Goal: Task Accomplishment & Management: Manage account settings

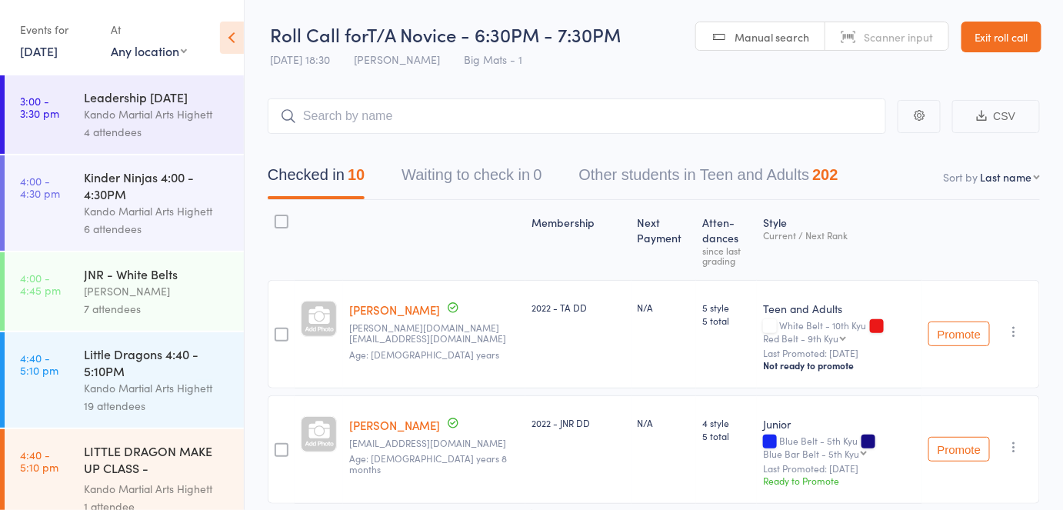
click at [979, 31] on link "Exit roll call" at bounding box center [1002, 37] width 80 height 31
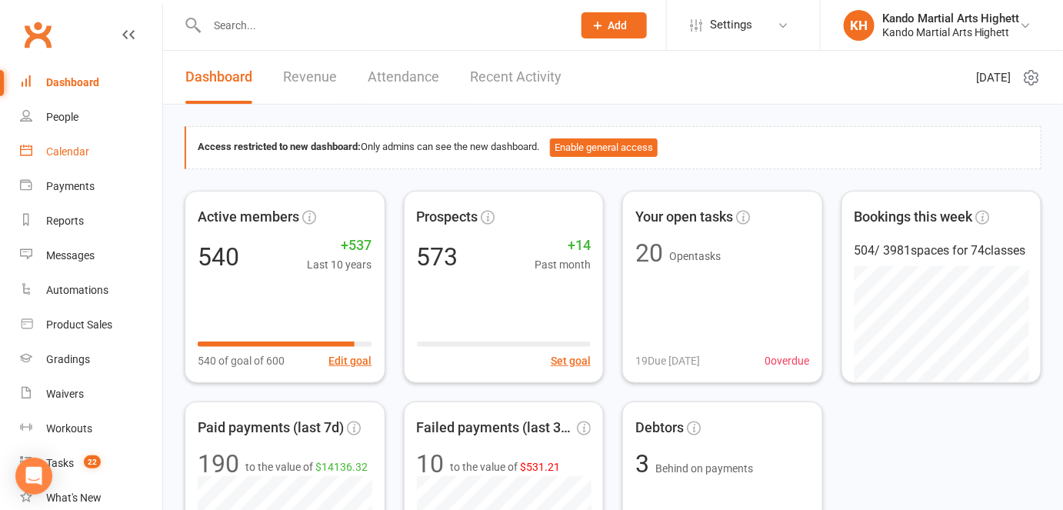
click at [90, 153] on link "Calendar" at bounding box center [91, 152] width 142 height 35
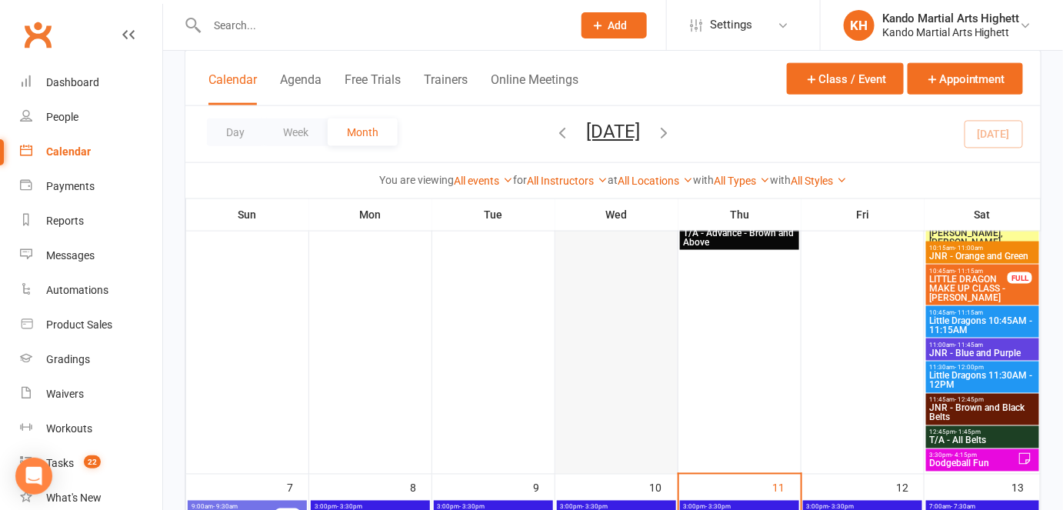
scroll to position [886, 0]
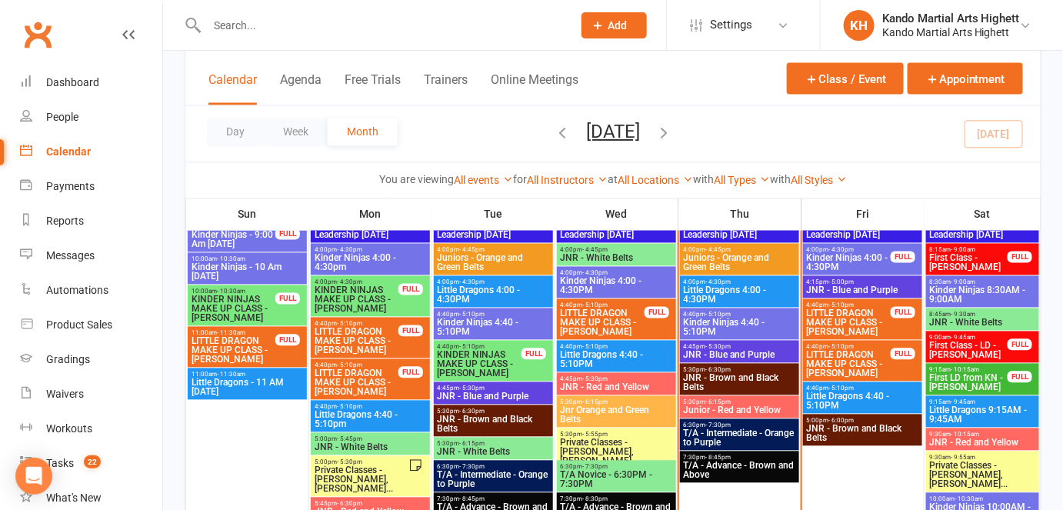
click at [231, 15] on input "text" at bounding box center [381, 26] width 359 height 22
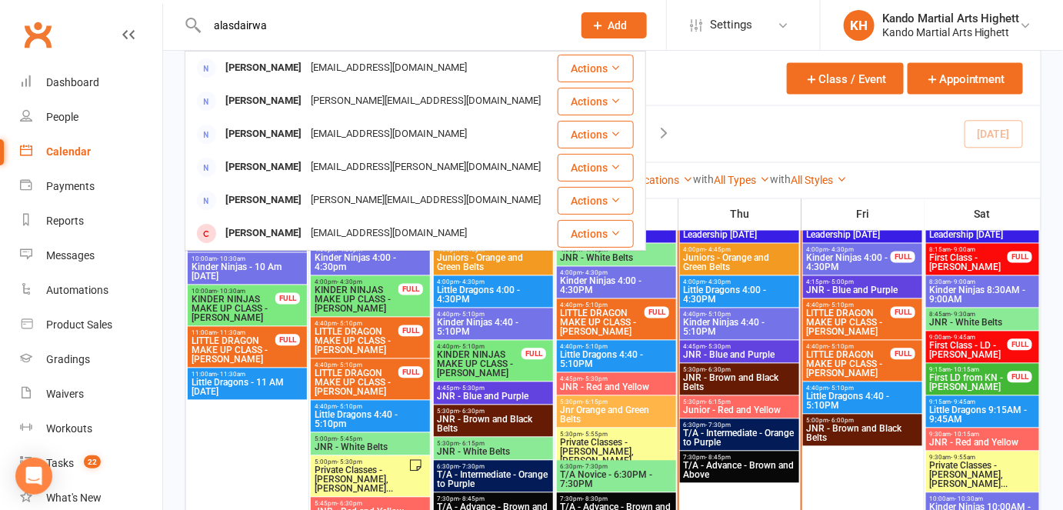
drag, startPoint x: 312, startPoint y: 20, endPoint x: 101, endPoint y: 9, distance: 211.9
paste input "Alasdair"
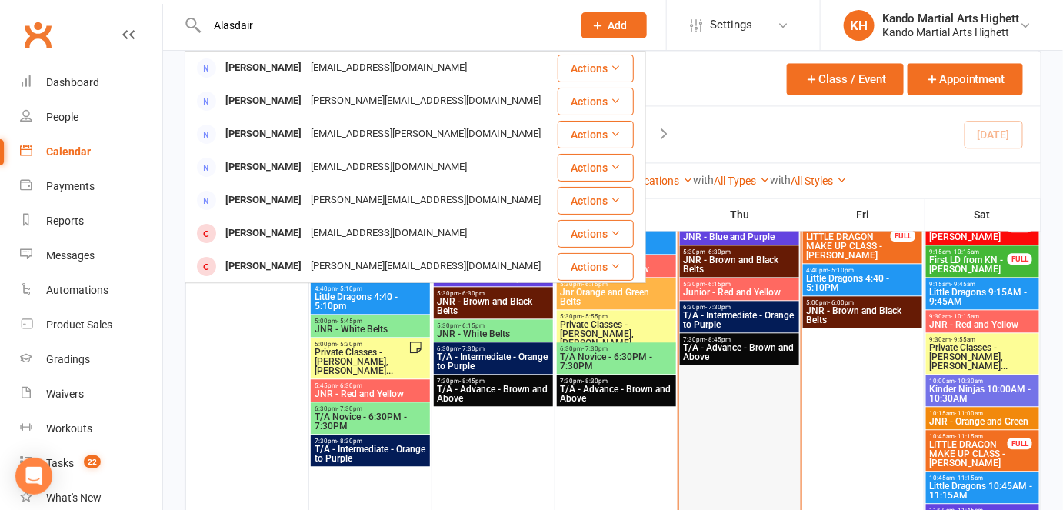
scroll to position [1026, 0]
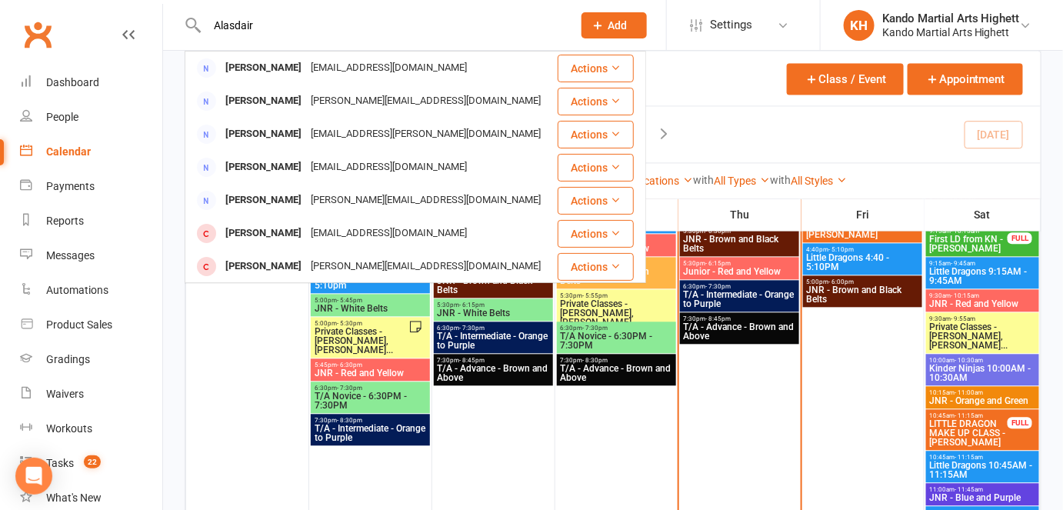
drag, startPoint x: 349, startPoint y: 29, endPoint x: 81, endPoint y: 3, distance: 269.8
paste input "alasdair.watson@au.pwc.com"
type input "alasdair.watson@au.pwc.com"
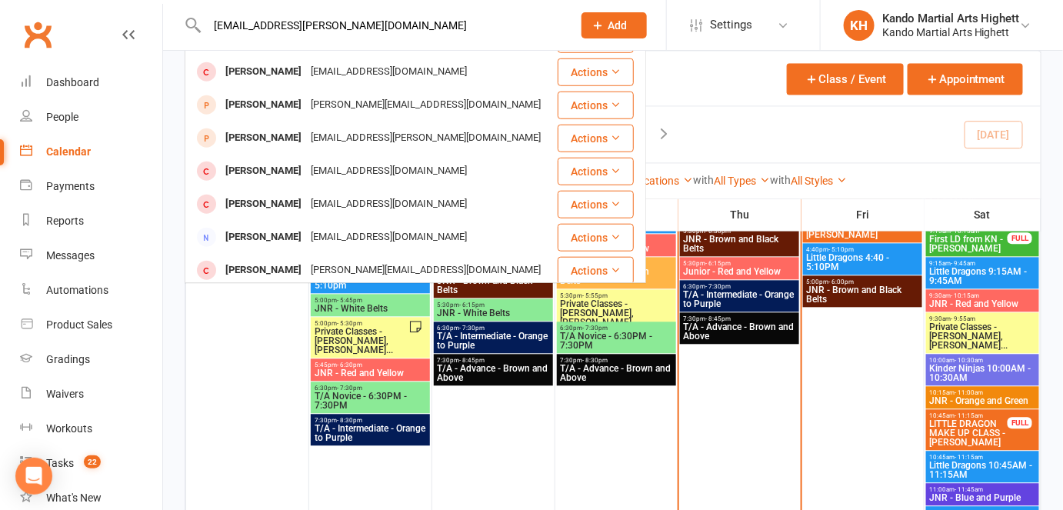
scroll to position [430, 0]
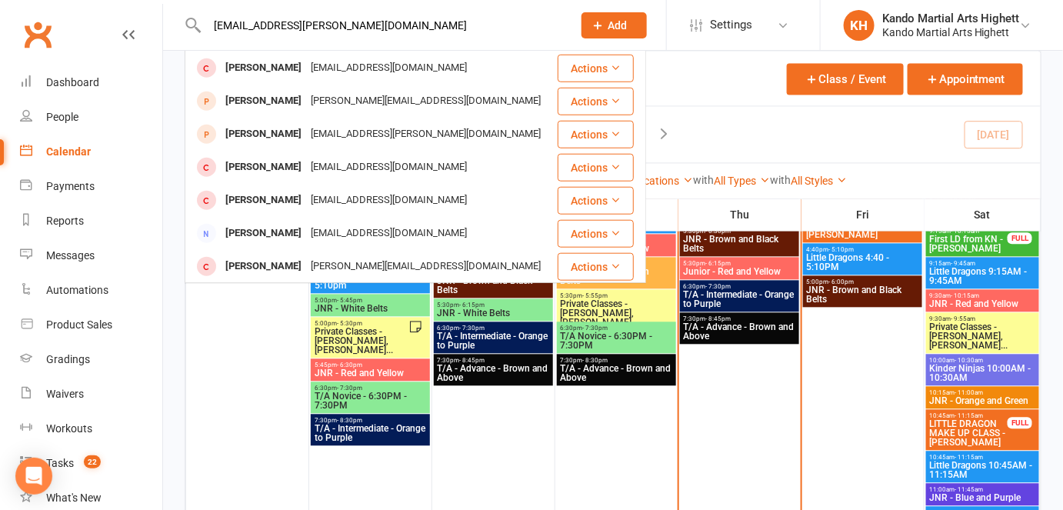
click at [0, 0] on html "alasdair.watson@au.pwc.com Cassie Watson cassie.watson@outlook.com Actions Jack…" at bounding box center [531, 492] width 1063 height 3036
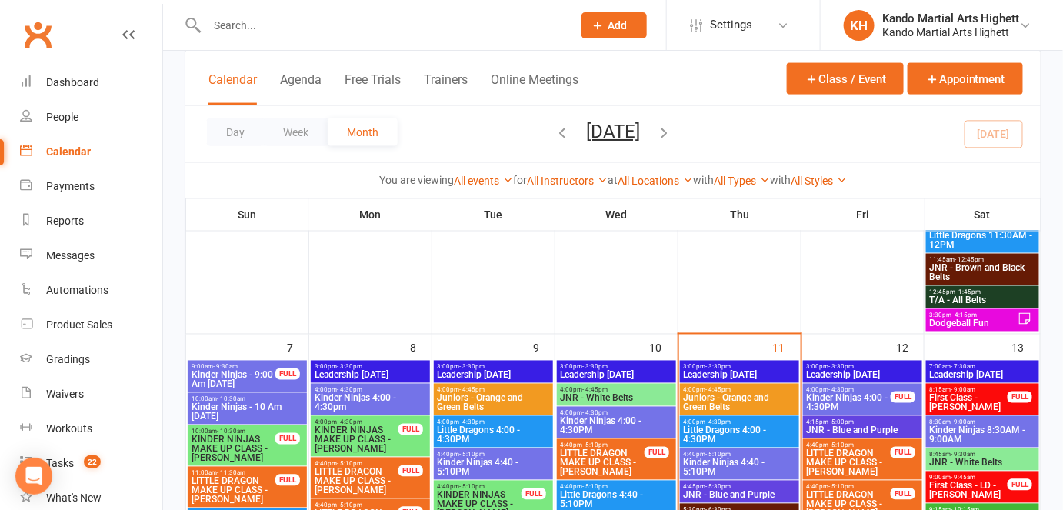
scroll to position [676, 0]
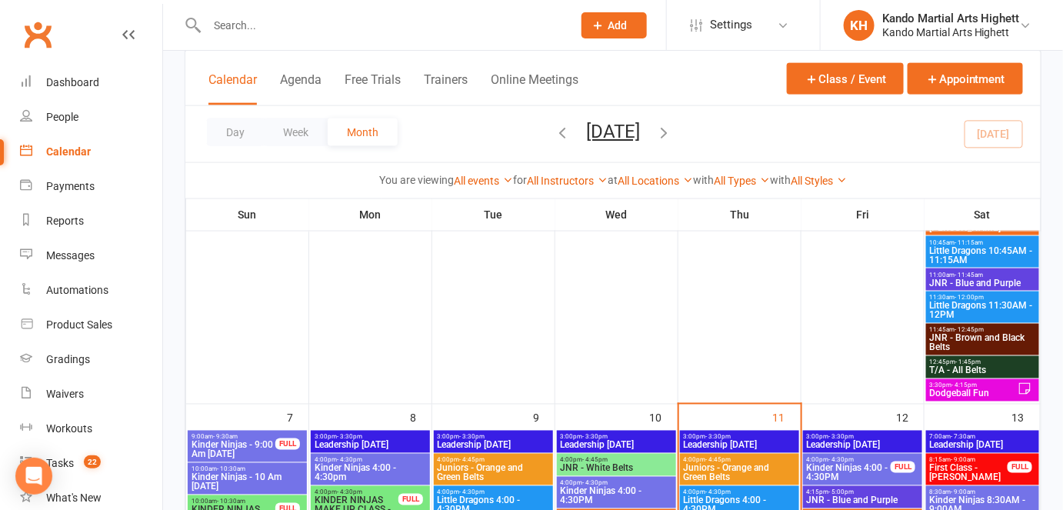
click at [1006, 388] on span "3:30pm - 4:15pm" at bounding box center [973, 385] width 89 height 7
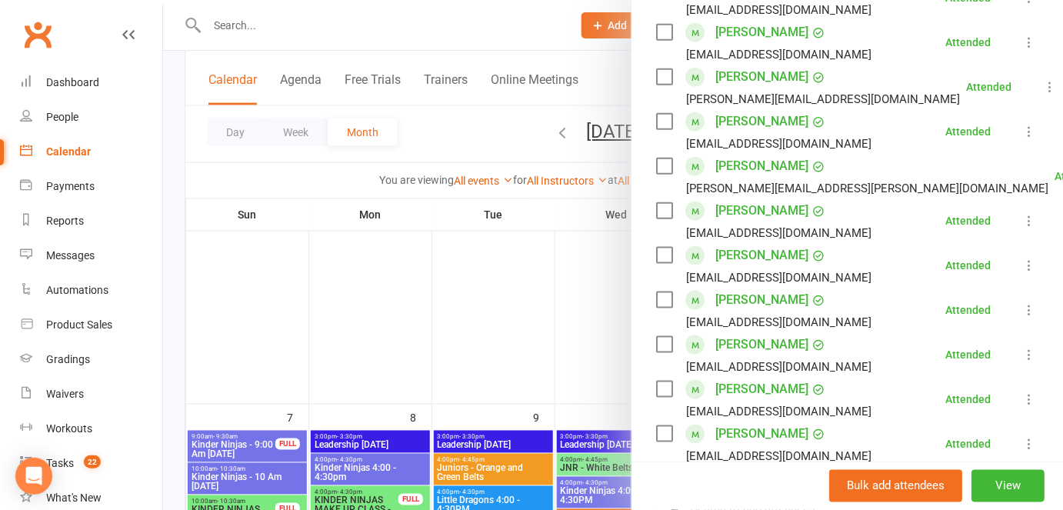
scroll to position [559, 0]
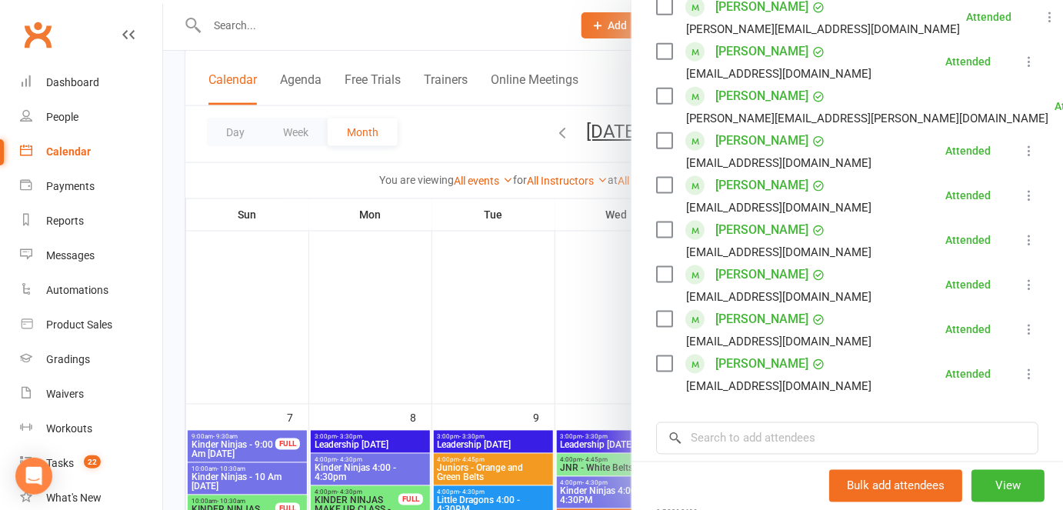
click at [757, 273] on link "Charlotte Watson" at bounding box center [762, 274] width 93 height 25
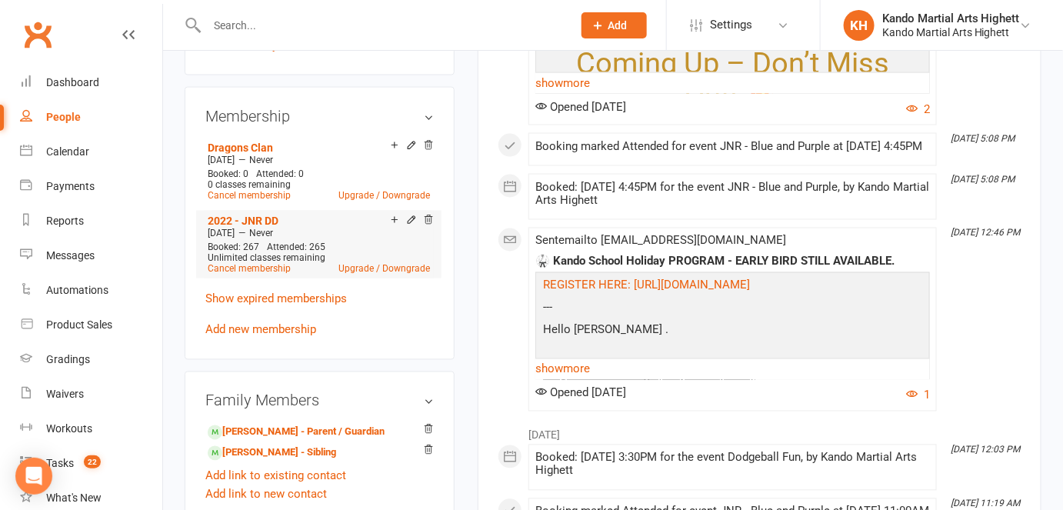
scroll to position [839, 0]
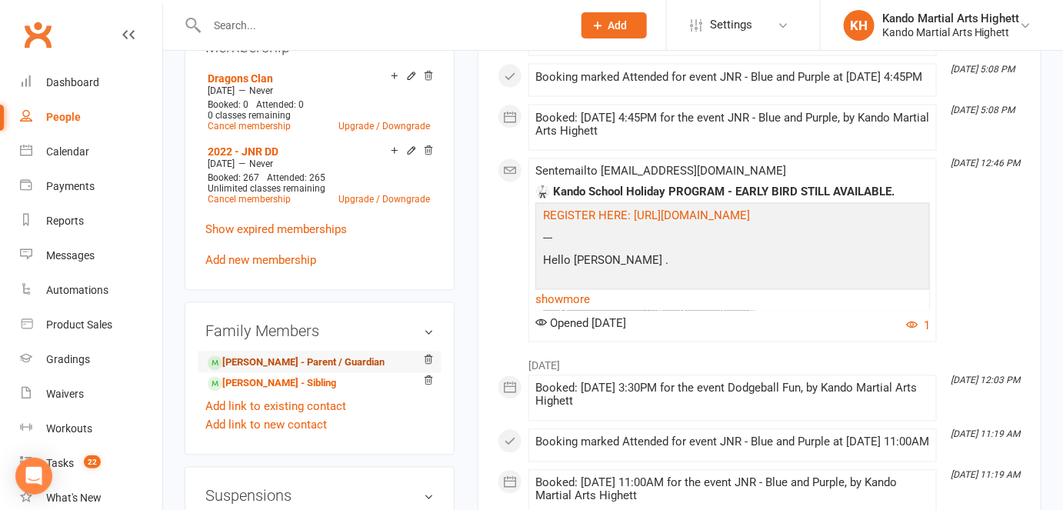
click at [342, 357] on link "Nicola Scott - Parent / Guardian" at bounding box center [296, 363] width 177 height 16
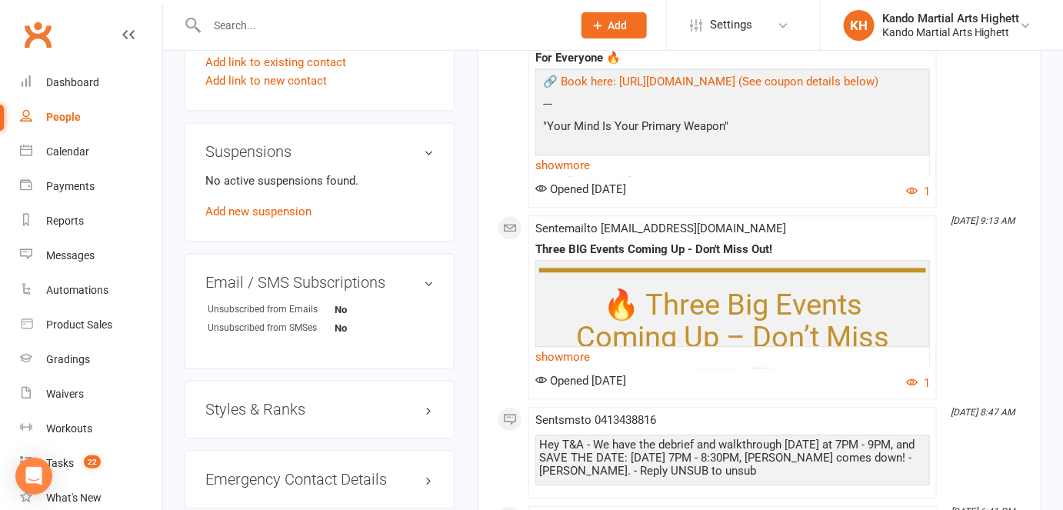
scroll to position [1259, 0]
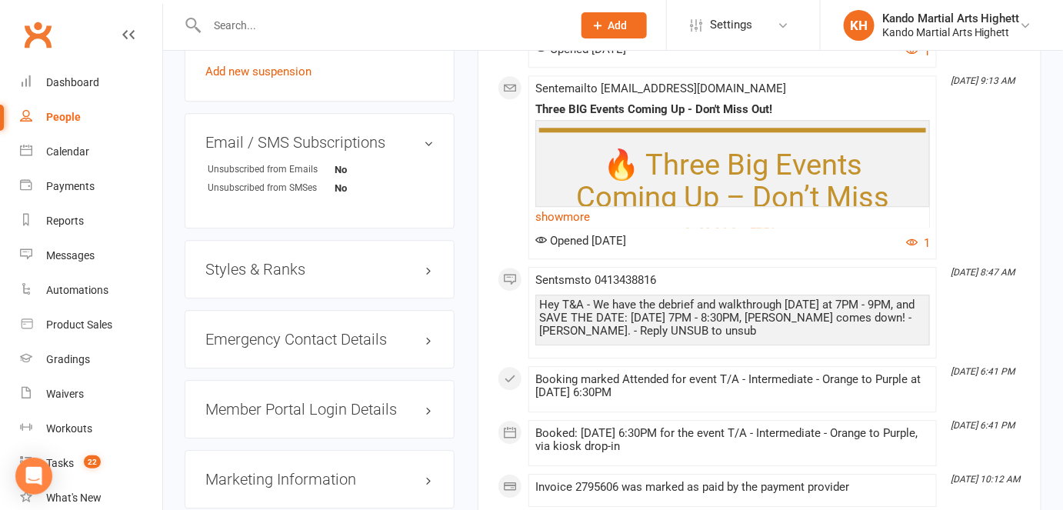
click at [362, 357] on div "Emergency Contact Details edit" at bounding box center [320, 339] width 270 height 58
click at [369, 343] on h3 "Emergency Contact Details edit" at bounding box center [319, 339] width 229 height 17
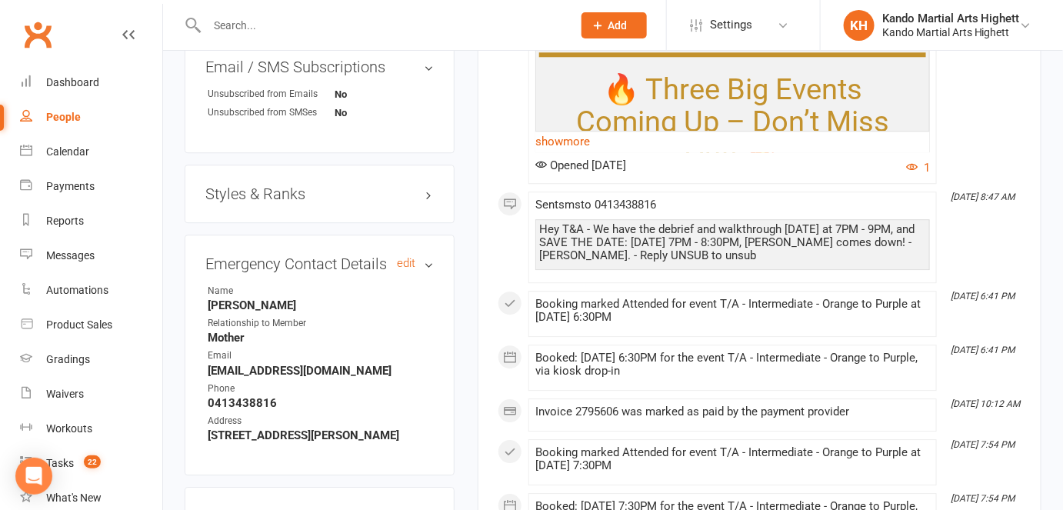
scroll to position [1469, 0]
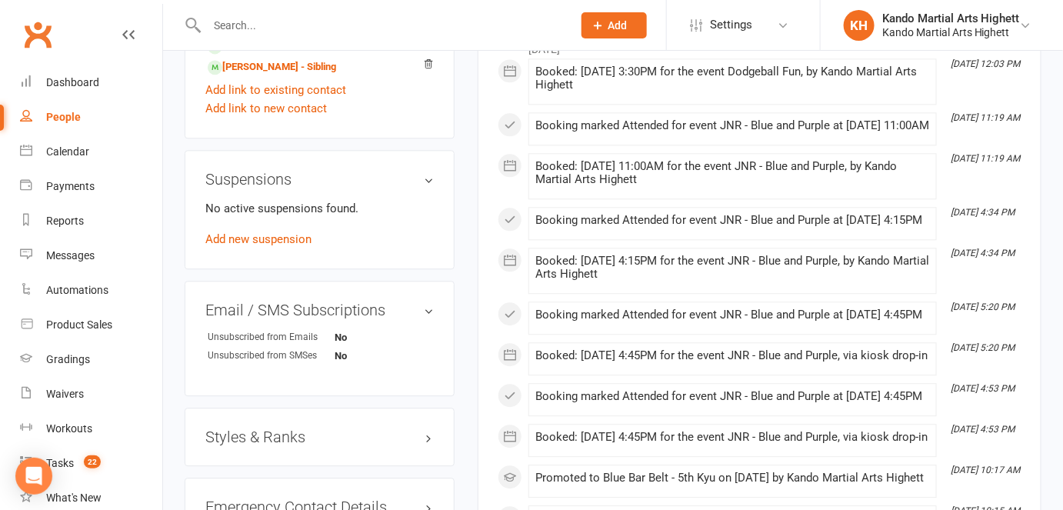
scroll to position [1189, 0]
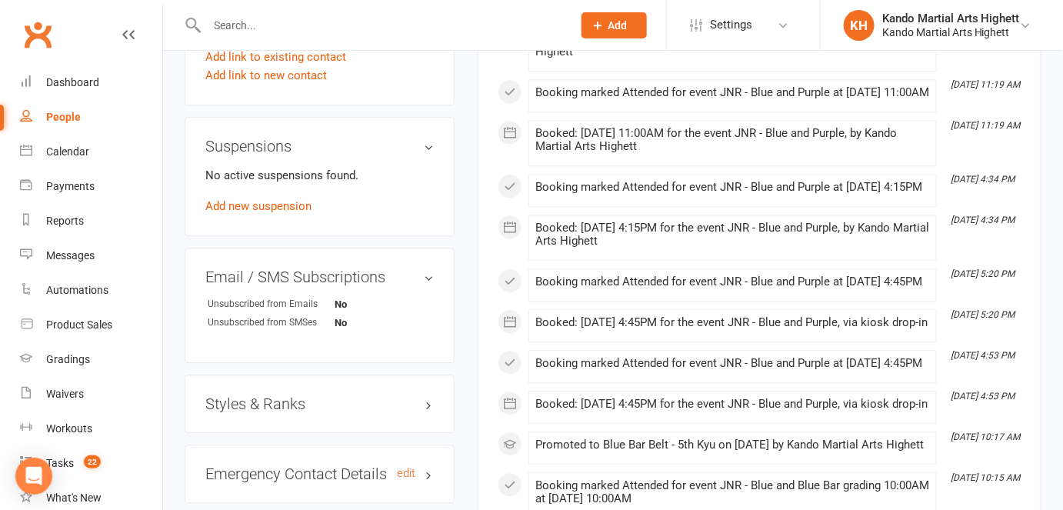
drag, startPoint x: 348, startPoint y: 491, endPoint x: 333, endPoint y: 478, distance: 19.6
click at [345, 491] on div "Emergency Contact Details edit" at bounding box center [320, 474] width 270 height 58
click at [319, 455] on div "Emergency Contact Details edit" at bounding box center [320, 474] width 270 height 58
click at [318, 456] on div "Emergency Contact Details edit" at bounding box center [320, 474] width 270 height 58
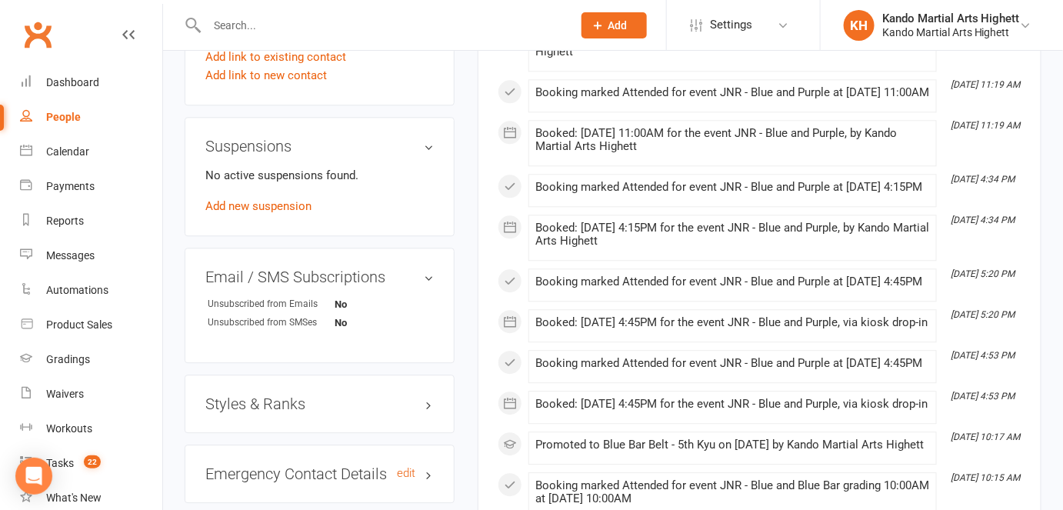
click at [372, 470] on h3 "Emergency Contact Details edit" at bounding box center [319, 473] width 229 height 17
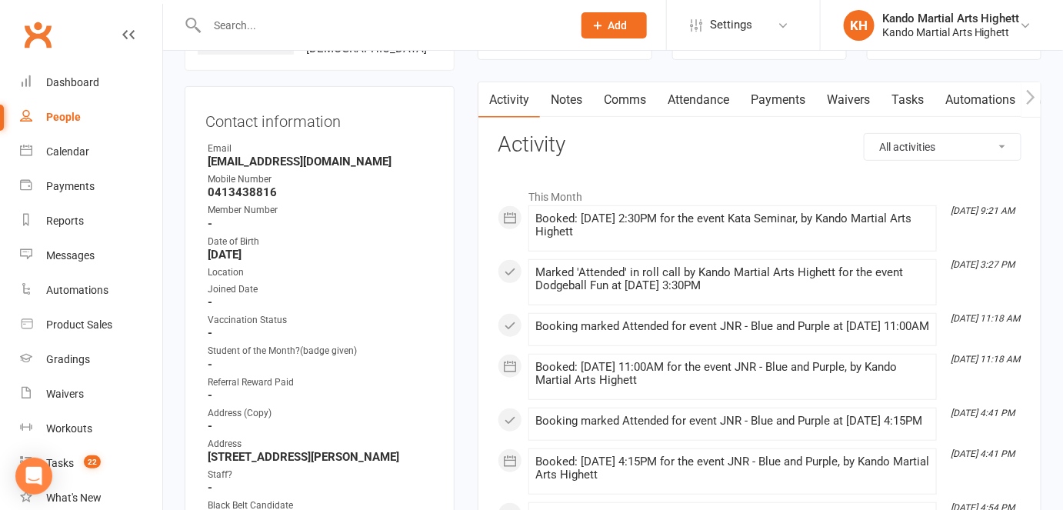
scroll to position [0, 0]
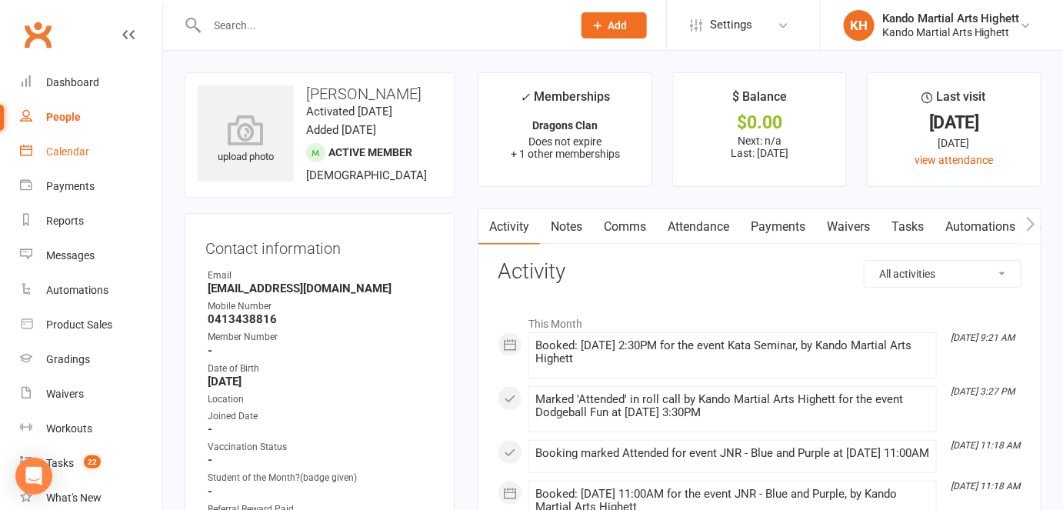
click at [63, 150] on div "Calendar" at bounding box center [67, 151] width 43 height 12
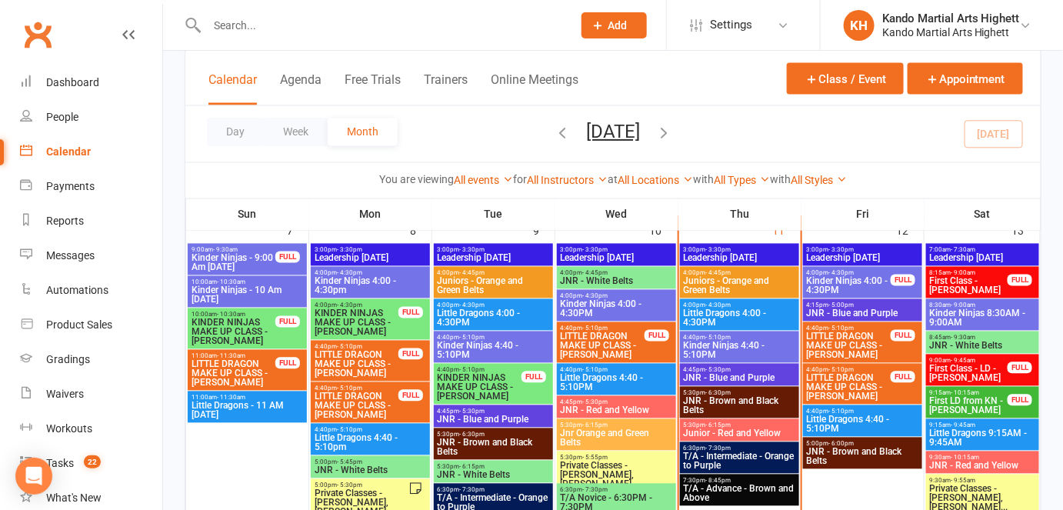
scroll to position [876, 0]
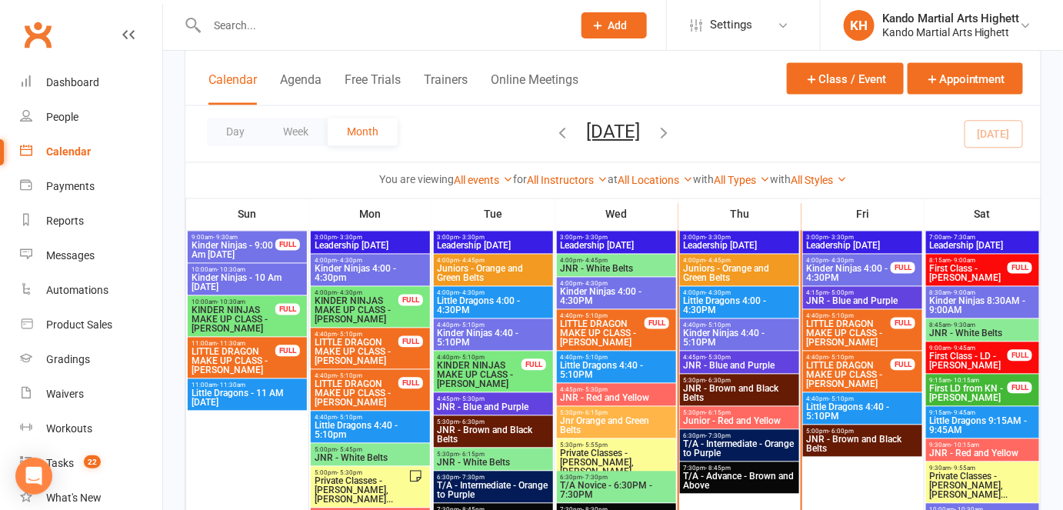
click at [453, 27] on input "text" at bounding box center [381, 26] width 359 height 22
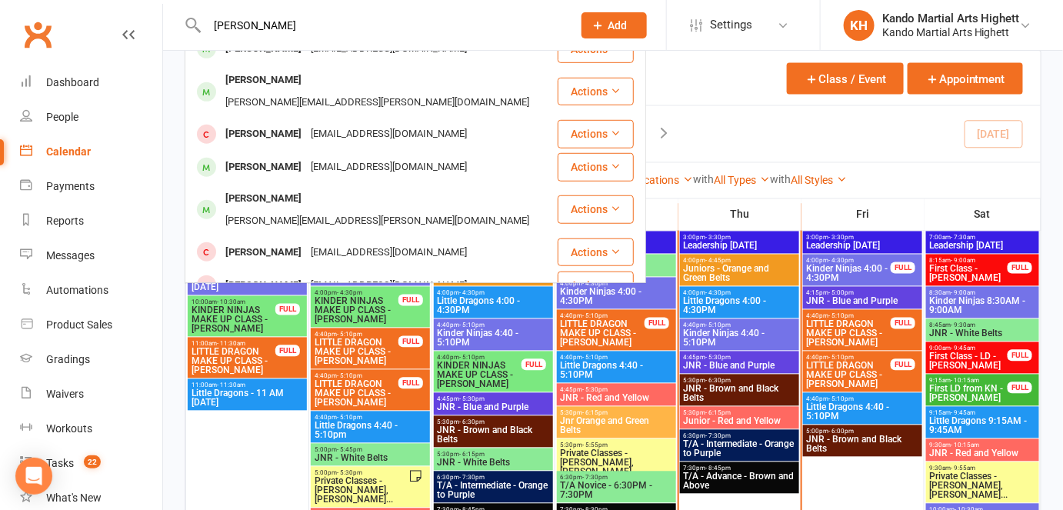
scroll to position [352, 0]
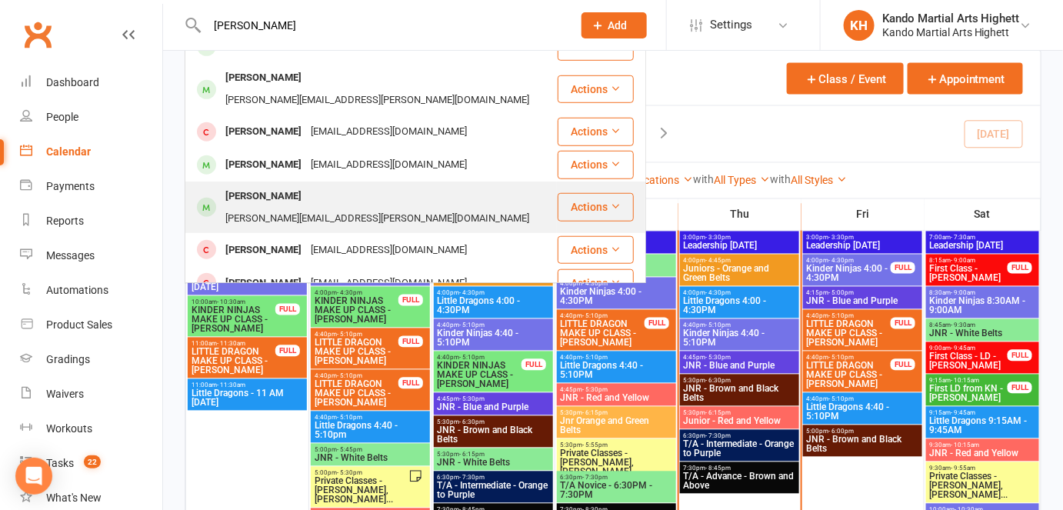
type input "liam"
click at [409, 208] on div "Janelle.clapton@gmail.com" at bounding box center [377, 219] width 313 height 22
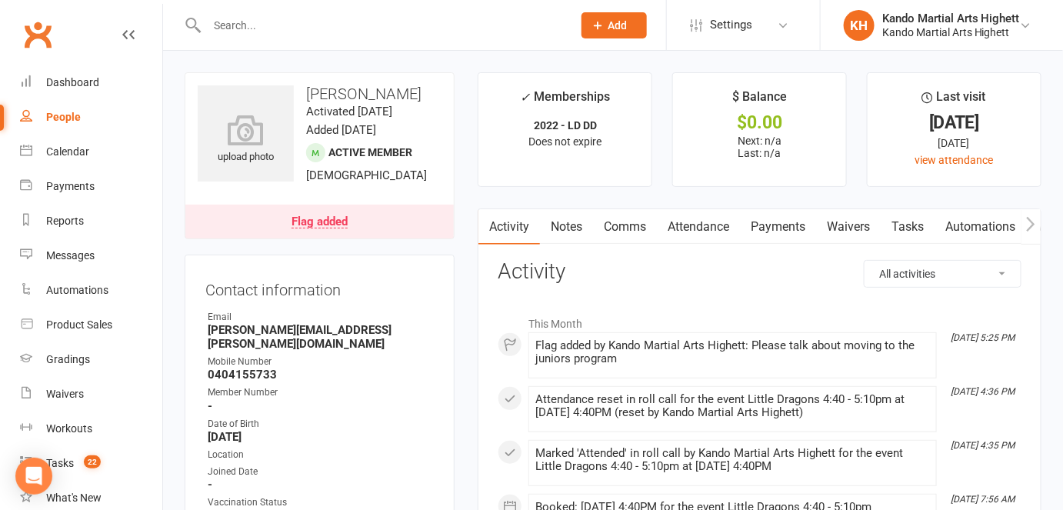
click at [409, 205] on link "Flag added" at bounding box center [319, 222] width 269 height 34
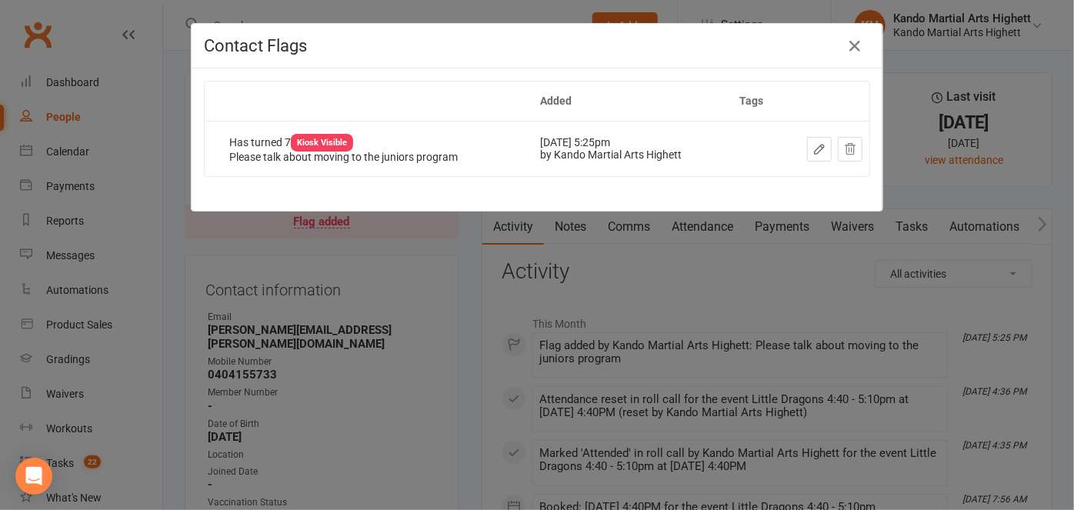
click at [415, 353] on div "Contact Flags Added Tags Has turned 7 Kiosk Visible Please talk about moving to…" at bounding box center [537, 255] width 1074 height 510
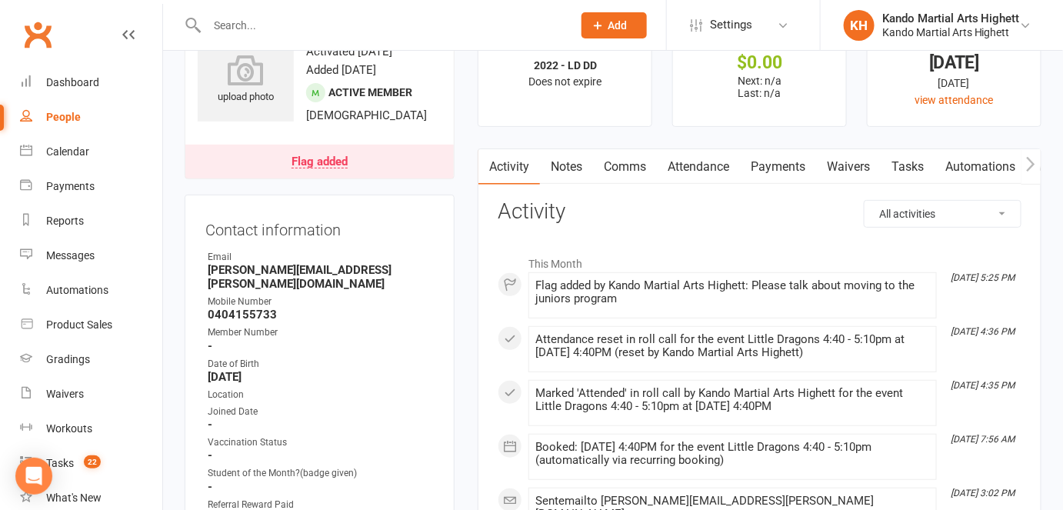
scroll to position [58, 0]
click at [969, 99] on link "view attendance" at bounding box center [954, 101] width 78 height 12
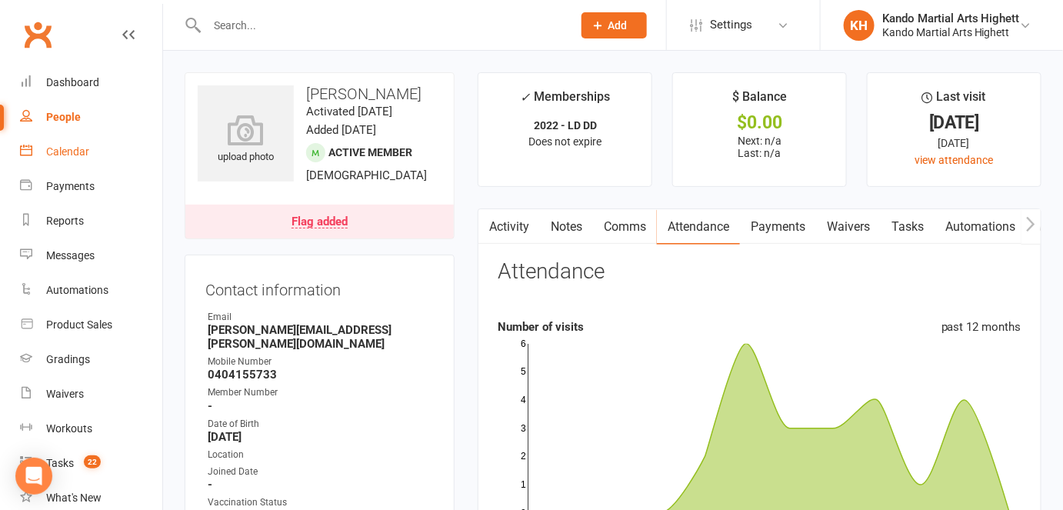
click at [82, 142] on link "Calendar" at bounding box center [91, 152] width 142 height 35
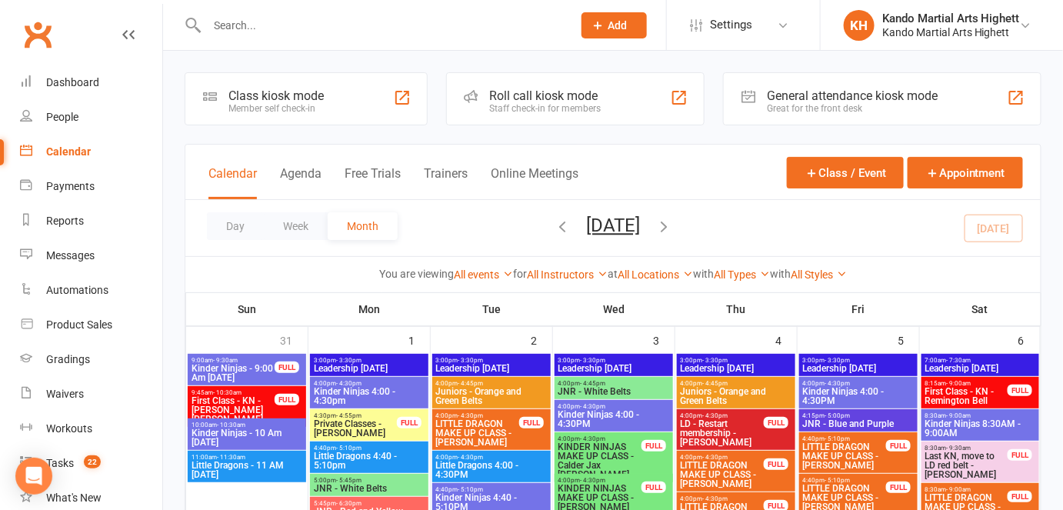
click at [681, 163] on div "Calendar Agenda Free Trials Trainers Online Meetings Class / Event Appointment" at bounding box center [613, 172] width 856 height 55
click at [589, 395] on span "JNR - White Belts" at bounding box center [614, 391] width 112 height 9
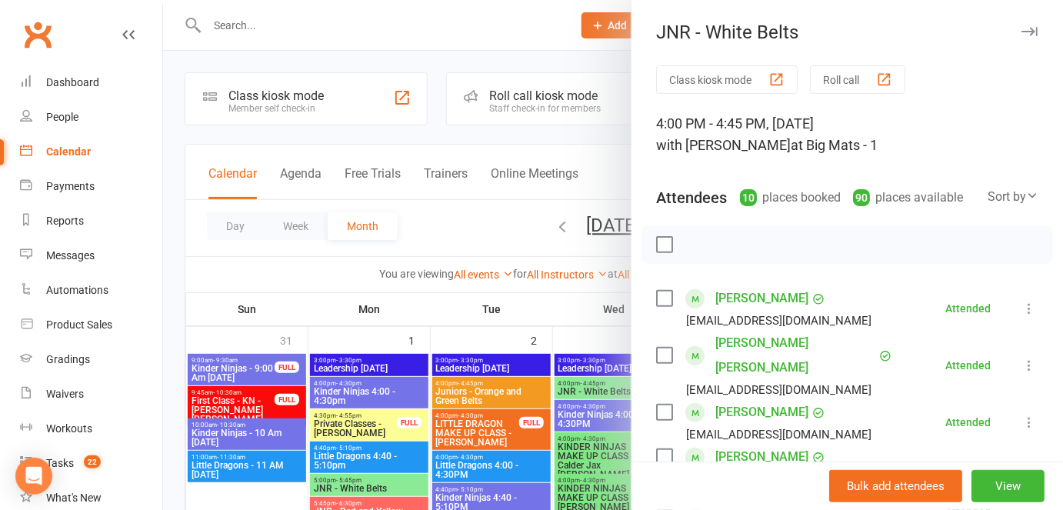
click at [580, 464] on div at bounding box center [613, 255] width 900 height 510
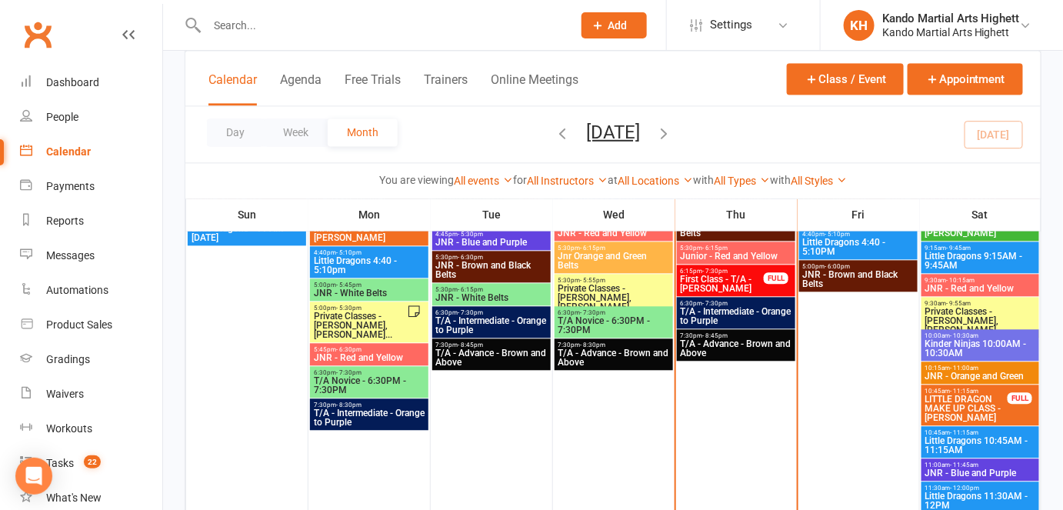
scroll to position [1042, 0]
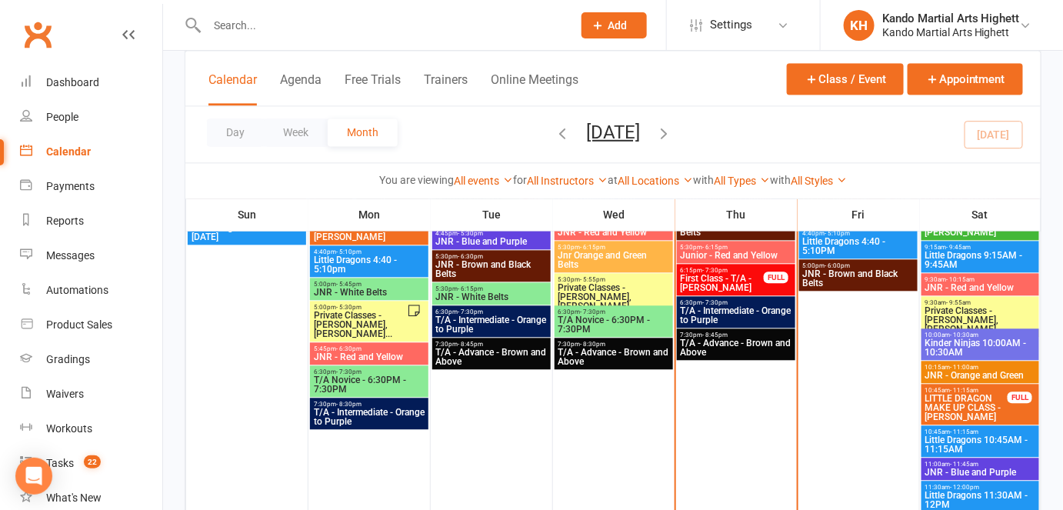
click at [941, 438] on span "Little Dragons 10:45AM - 11:15AM" at bounding box center [981, 444] width 112 height 18
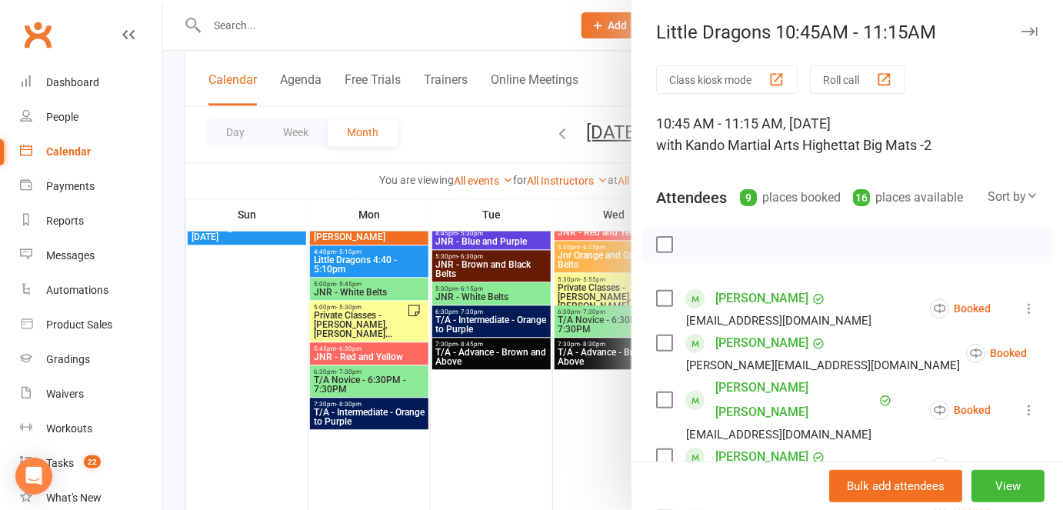
click at [582, 377] on div at bounding box center [613, 255] width 900 height 510
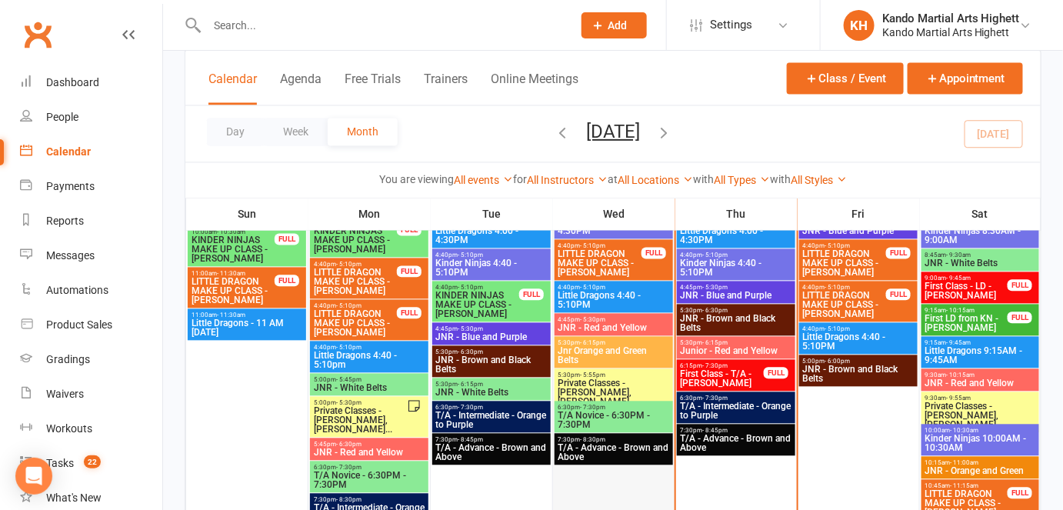
scroll to position [948, 0]
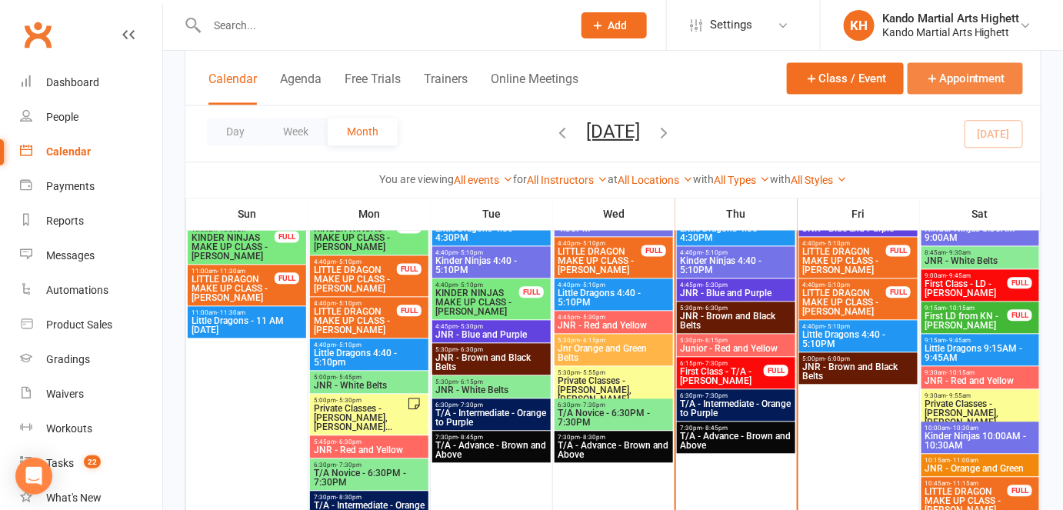
click at [958, 86] on button "Appointment" at bounding box center [965, 79] width 115 height 32
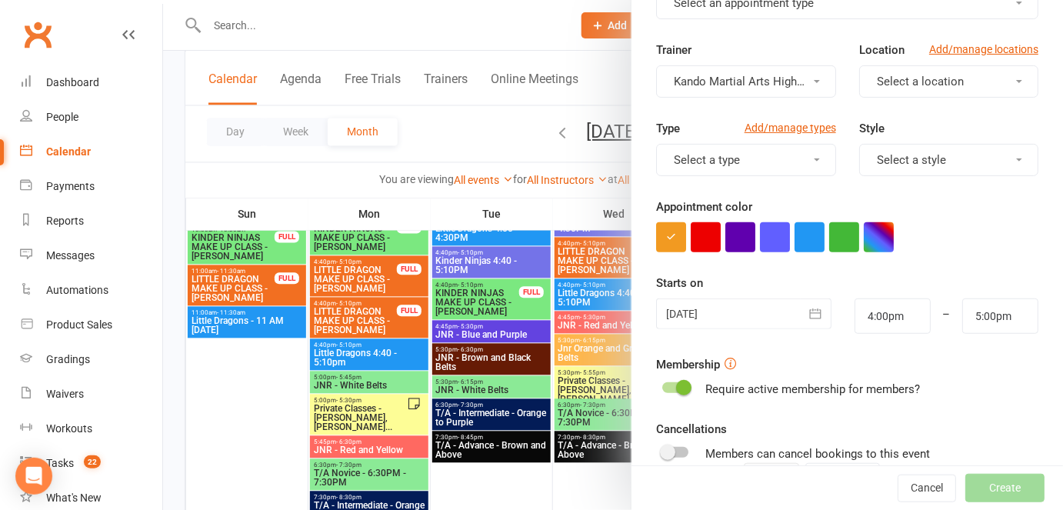
scroll to position [105, 0]
click at [699, 316] on div at bounding box center [743, 312] width 175 height 31
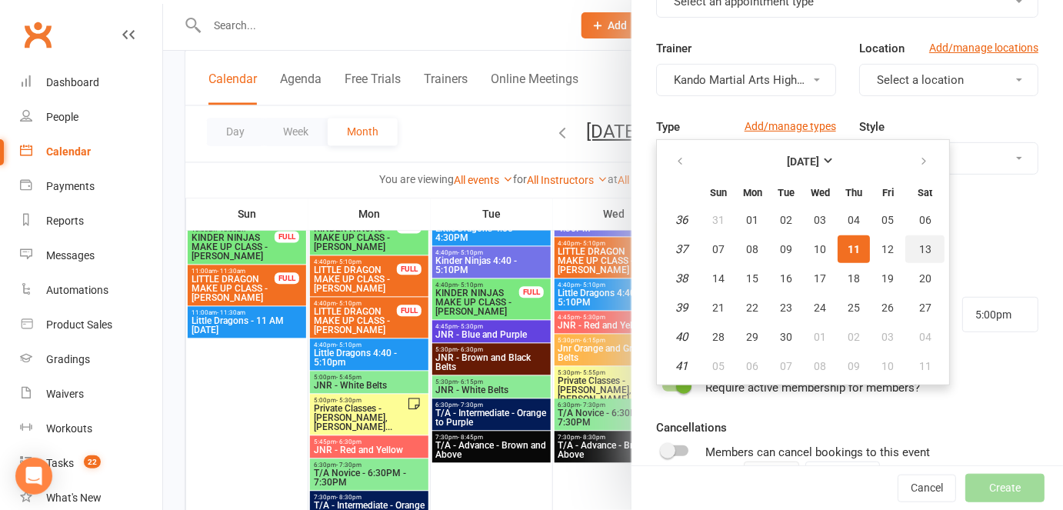
click at [919, 243] on span "13" at bounding box center [925, 249] width 12 height 12
type input "13 Sep 2025"
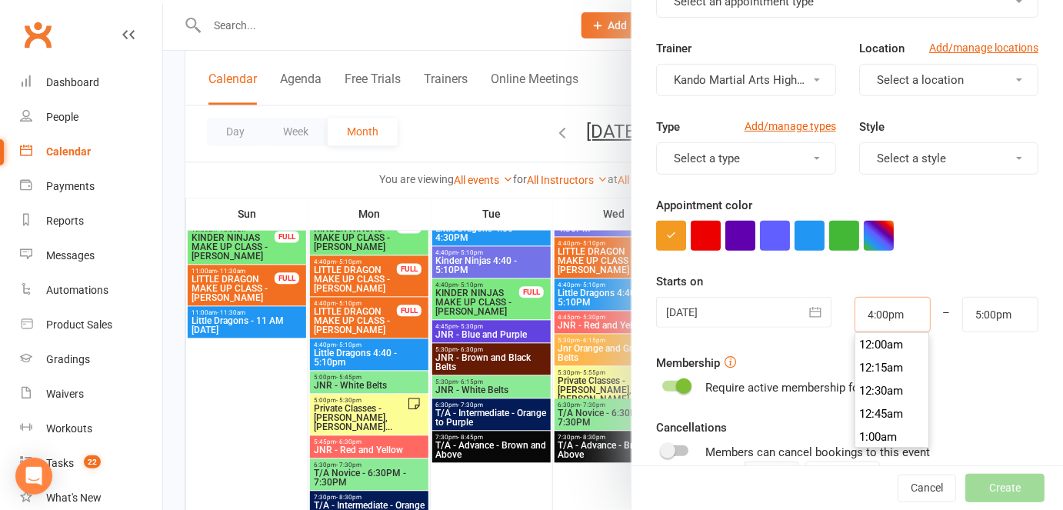
scroll to position [1454, 0]
drag, startPoint x: 897, startPoint y: 314, endPoint x: 831, endPoint y: 309, distance: 66.3
click at [843, 309] on div "4:00pm 12:00am 12:15am 12:30am 12:45am 1:00am 1:15am 1:30am 1:45am 2:00am 2:15a…" at bounding box center [892, 314] width 99 height 35
type input "1"
type input "2:00am"
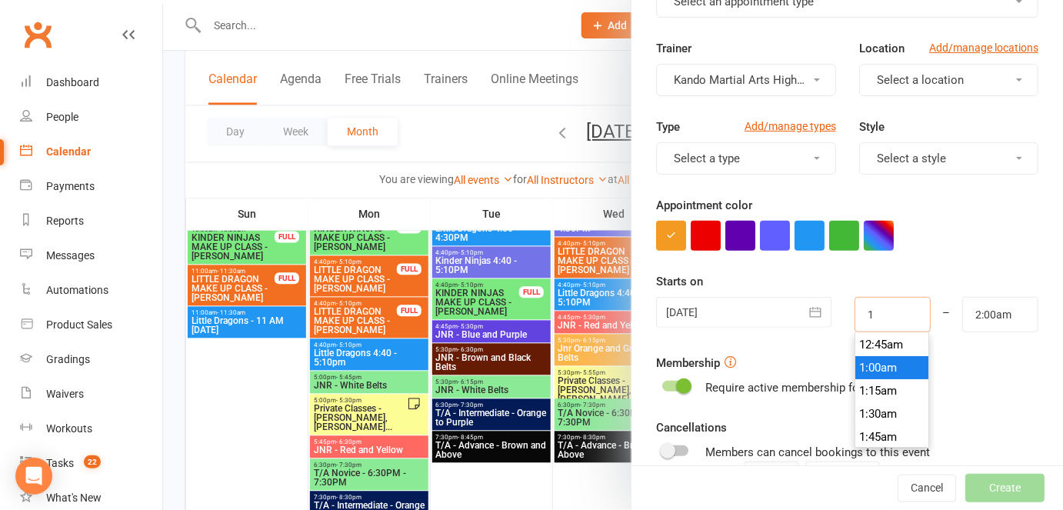
type input "10"
type input "11:00am"
type input "10:45"
type input "11:45am"
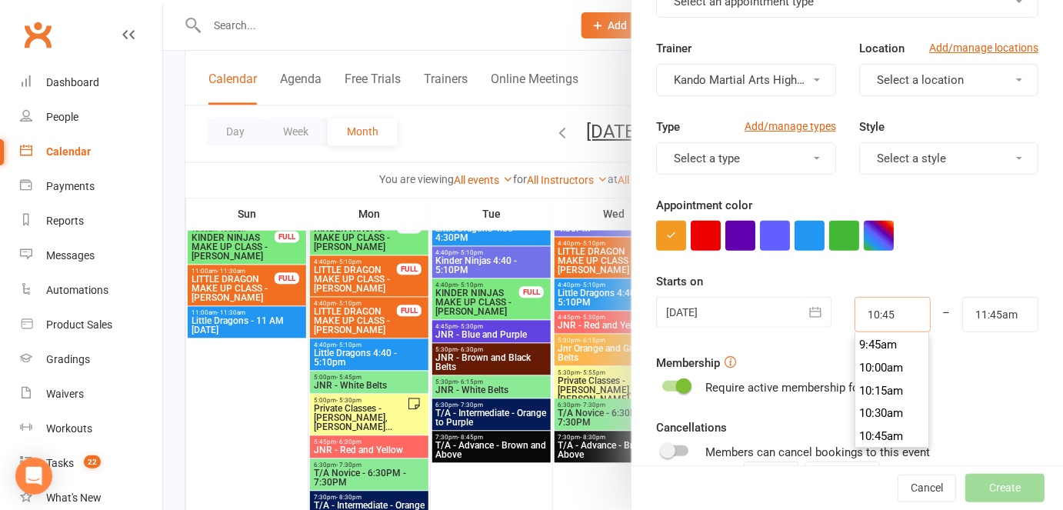
scroll to position [969, 0]
type input "10:45am"
click at [931, 262] on form "Appointment Type Add/manage types Select an appointment type Trainer Kando Mart…" at bounding box center [847, 295] width 382 height 669
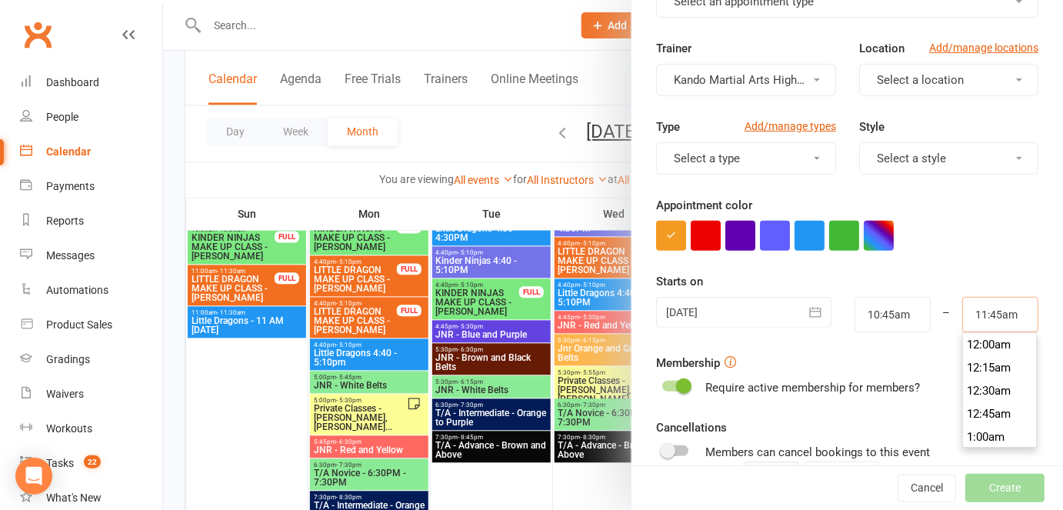
click at [982, 312] on input "11:45am" at bounding box center [1000, 314] width 76 height 35
type input "11:15am"
click at [925, 257] on form "Appointment Type Add/manage types Select an appointment type Trainer Kando Mart…" at bounding box center [847, 295] width 382 height 669
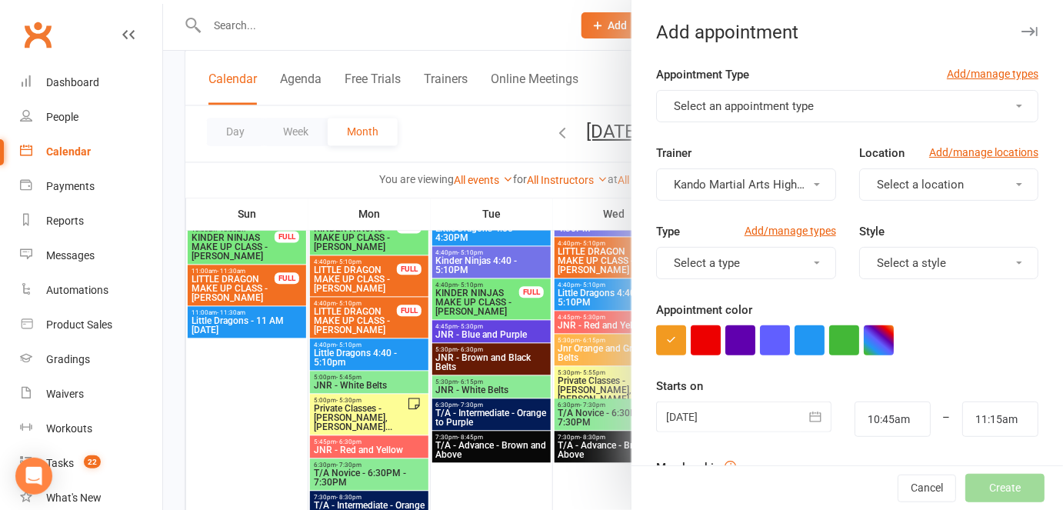
click at [698, 111] on span "Select an appointment type" at bounding box center [744, 106] width 140 height 14
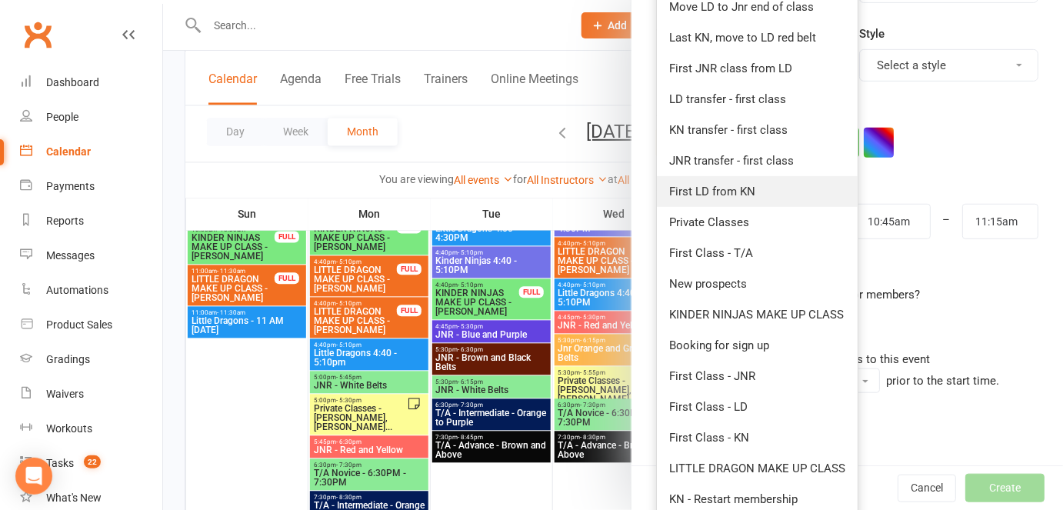
scroll to position [272, 0]
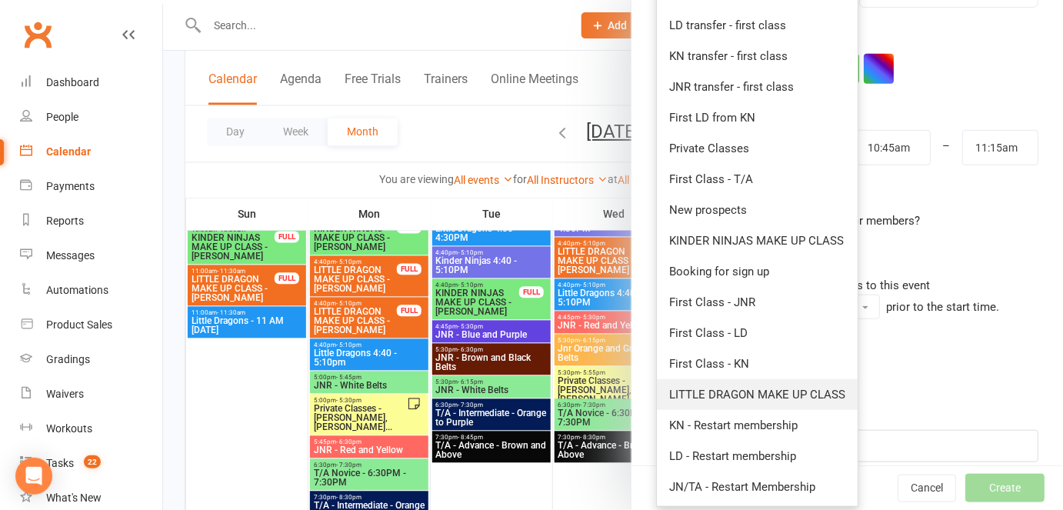
click at [685, 389] on span "LITTLE DRAGON MAKE UP CLASS" at bounding box center [757, 395] width 176 height 14
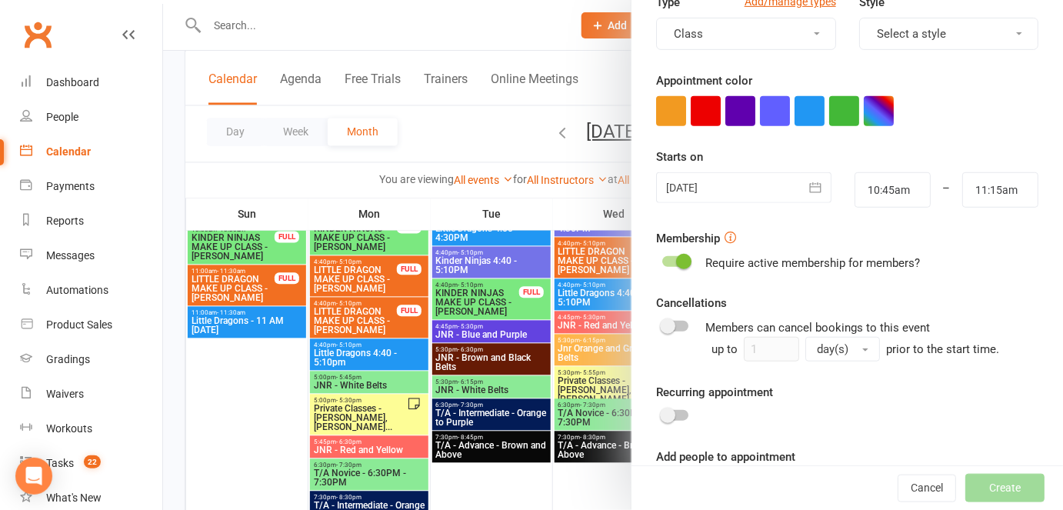
scroll to position [287, 0]
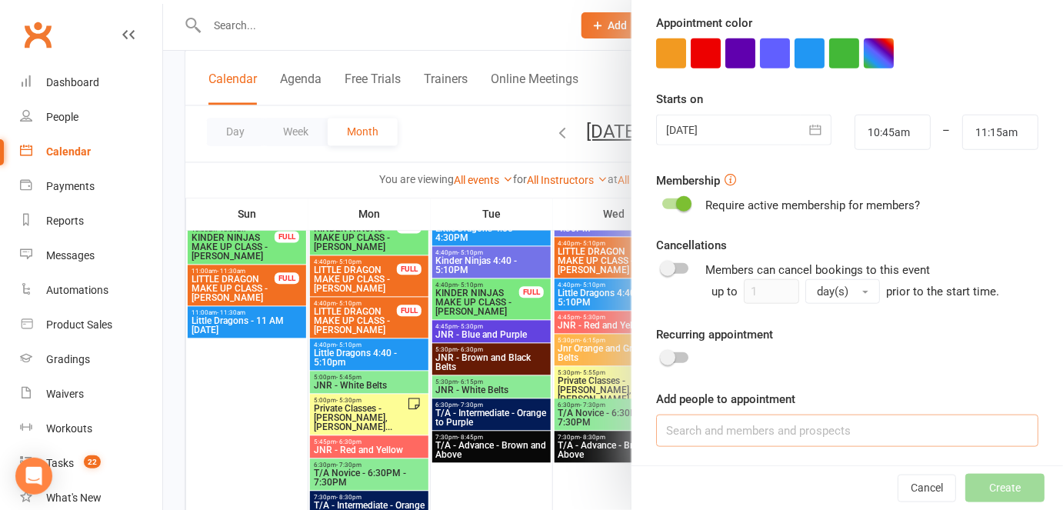
click at [676, 426] on input at bounding box center [847, 431] width 382 height 32
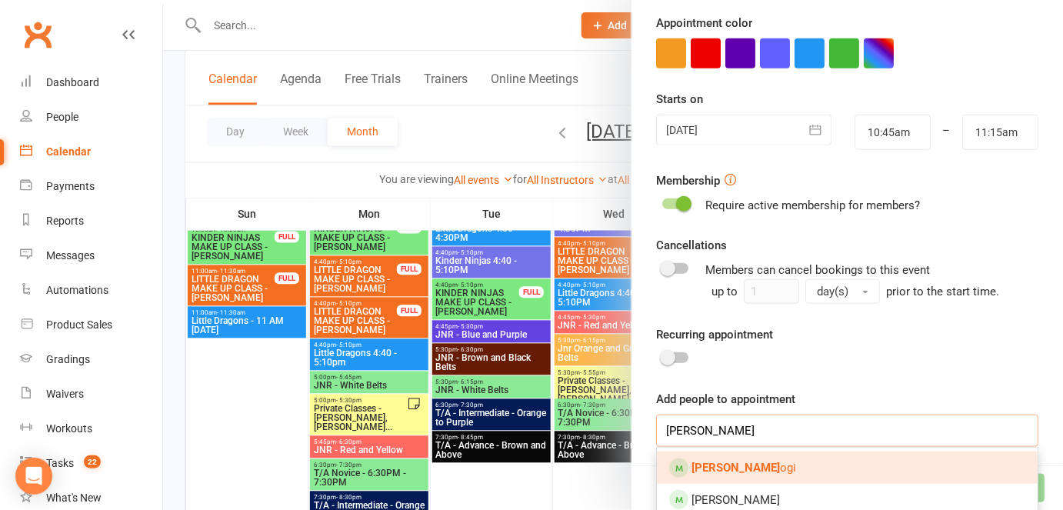
type input "liam eul"
click at [722, 466] on strong "Liam Eul" at bounding box center [736, 468] width 88 height 14
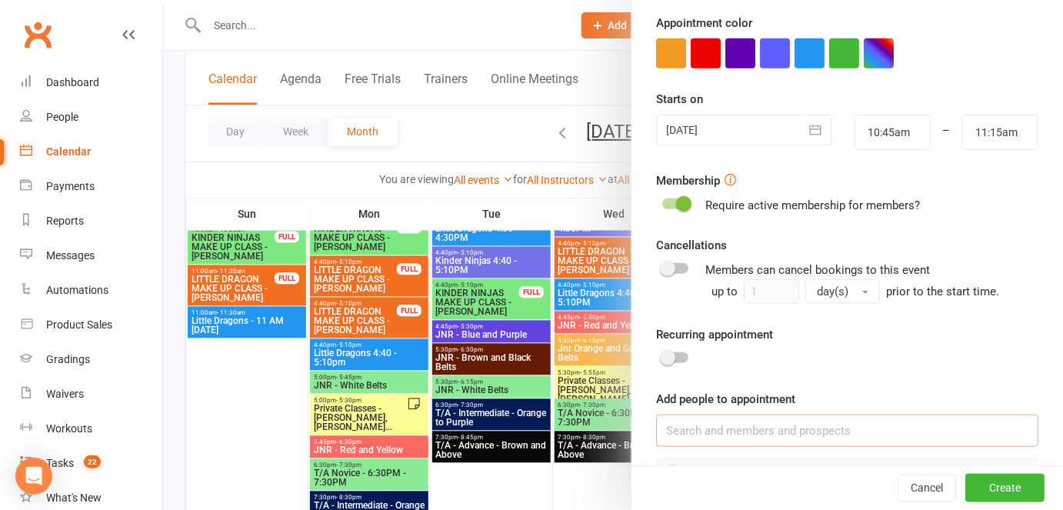
scroll to position [0, 0]
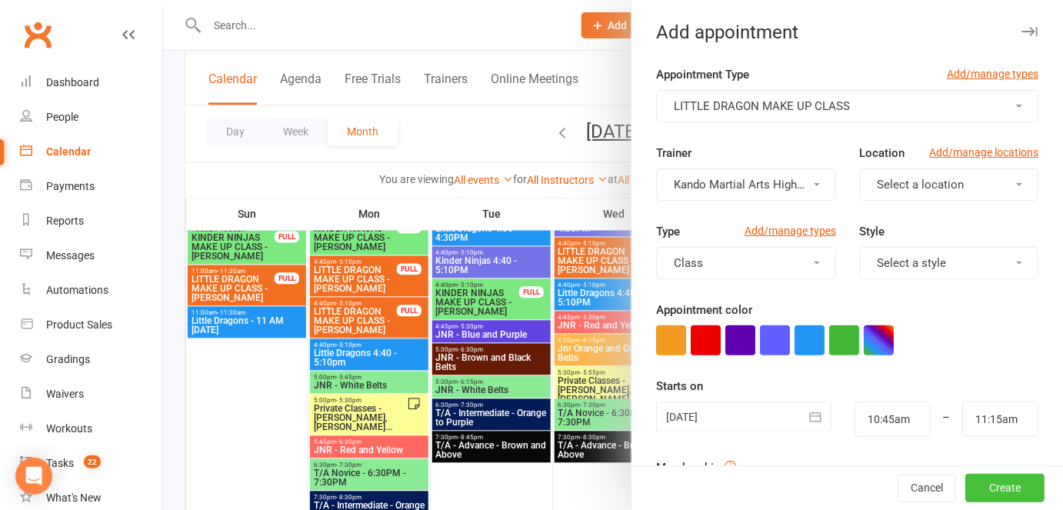
click at [986, 489] on button "Create" at bounding box center [1005, 489] width 79 height 28
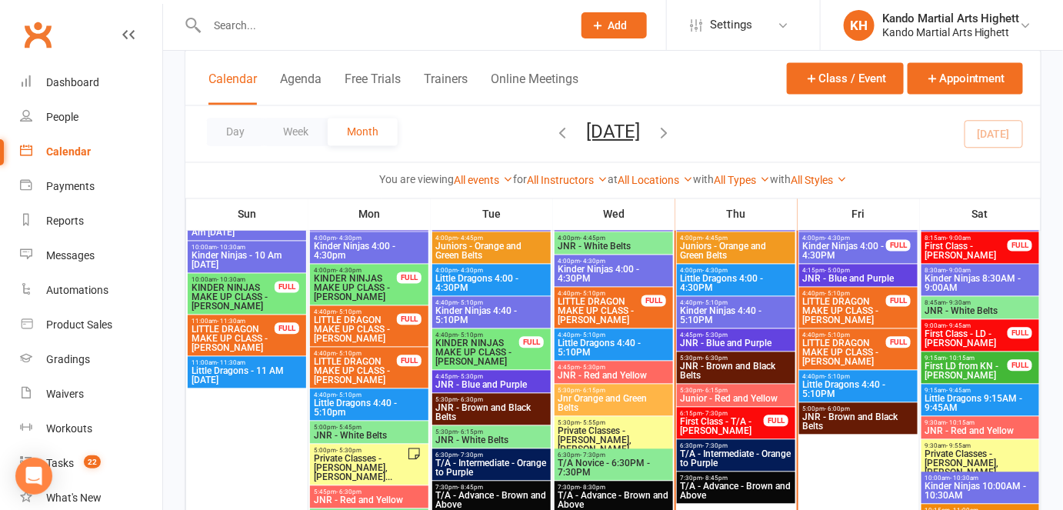
scroll to position [897, 0]
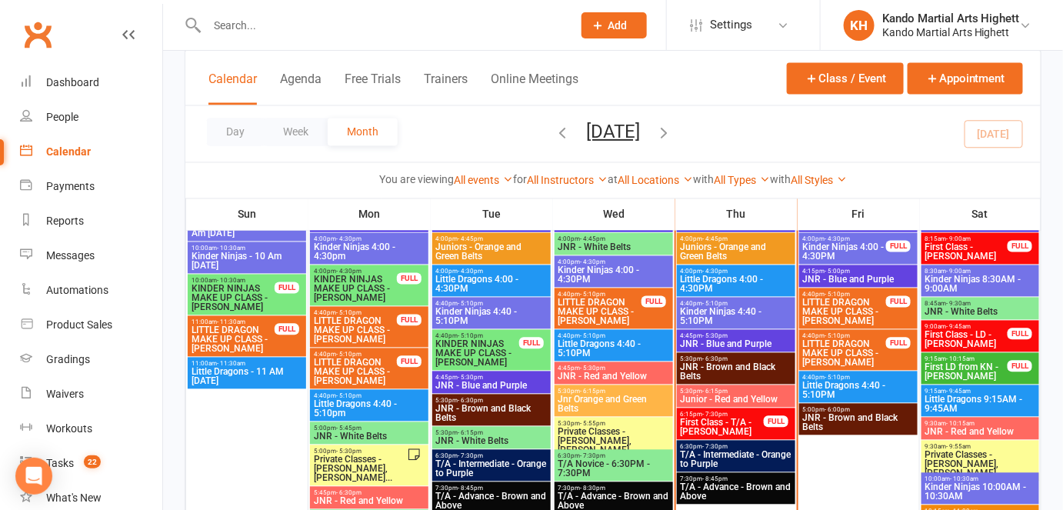
click at [988, 397] on span "Little Dragons 9:15AM - 9:45AM" at bounding box center [981, 404] width 112 height 18
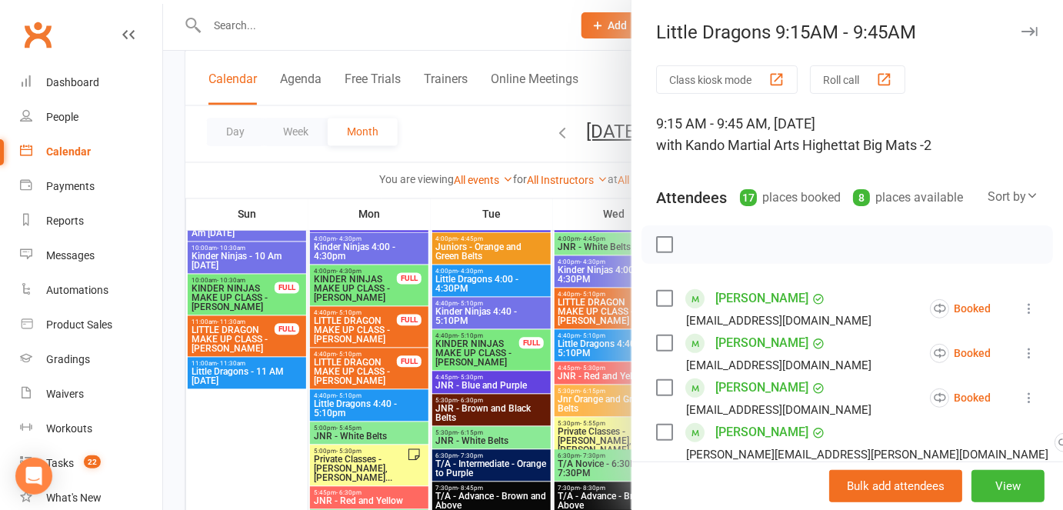
click at [525, 342] on div at bounding box center [613, 255] width 900 height 510
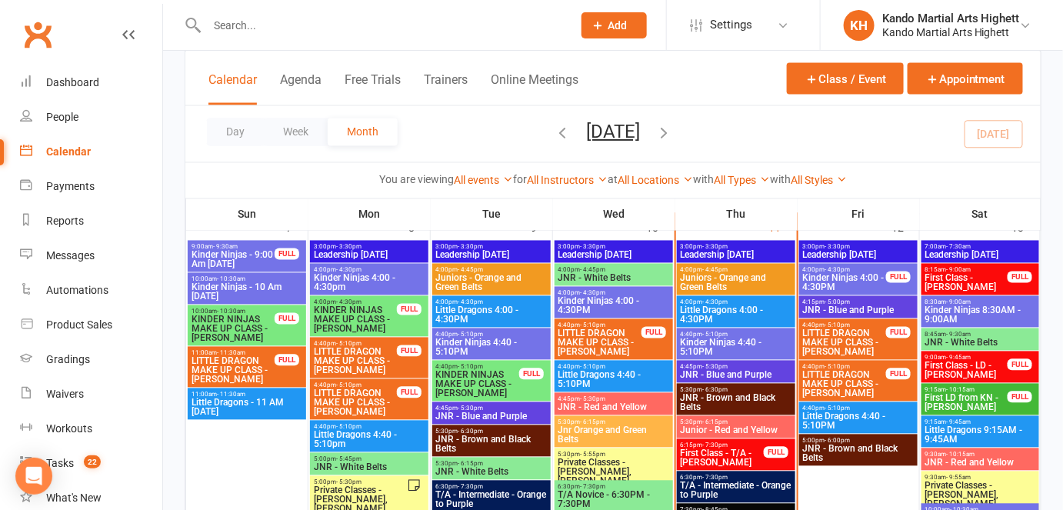
scroll to position [842, 0]
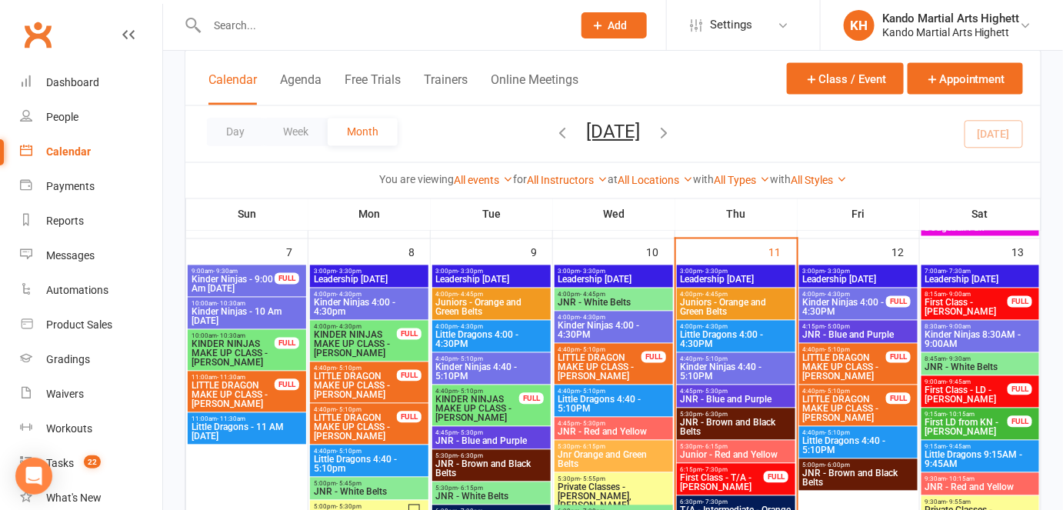
click at [942, 335] on span "Kinder Ninjas 8:30AM - 9:00AM" at bounding box center [981, 340] width 112 height 18
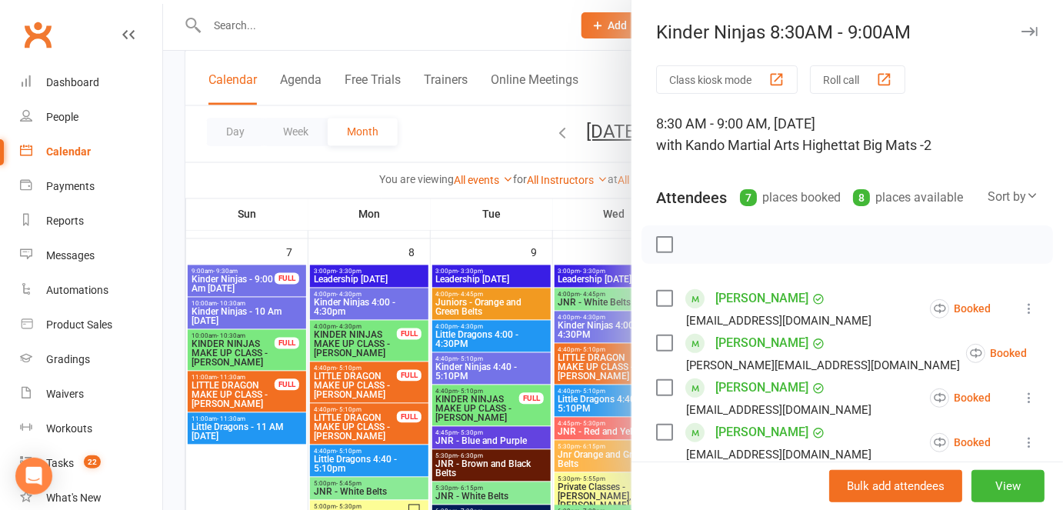
click at [530, 283] on div at bounding box center [613, 255] width 900 height 510
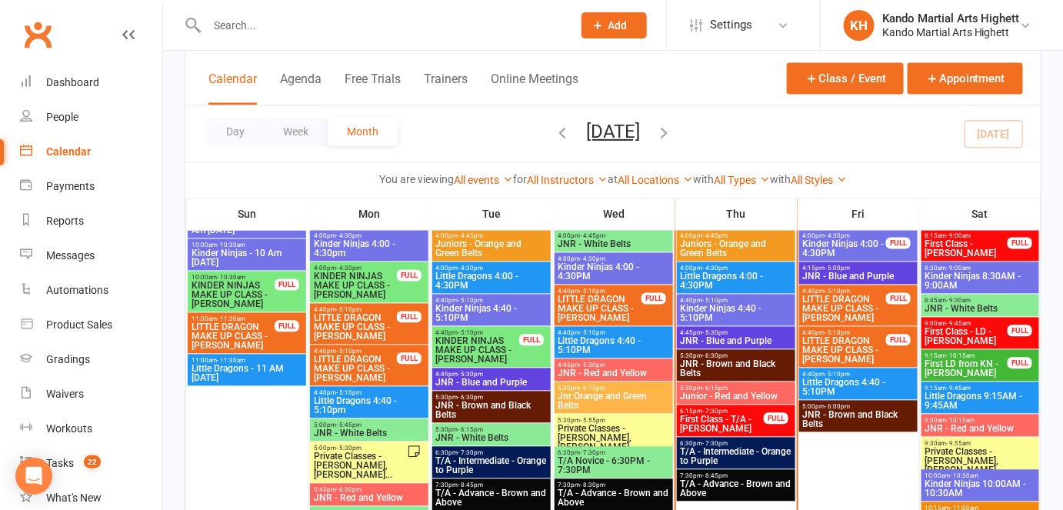
scroll to position [900, 0]
click at [694, 240] on span "Juniors - Orange and Green Belts" at bounding box center [736, 249] width 112 height 18
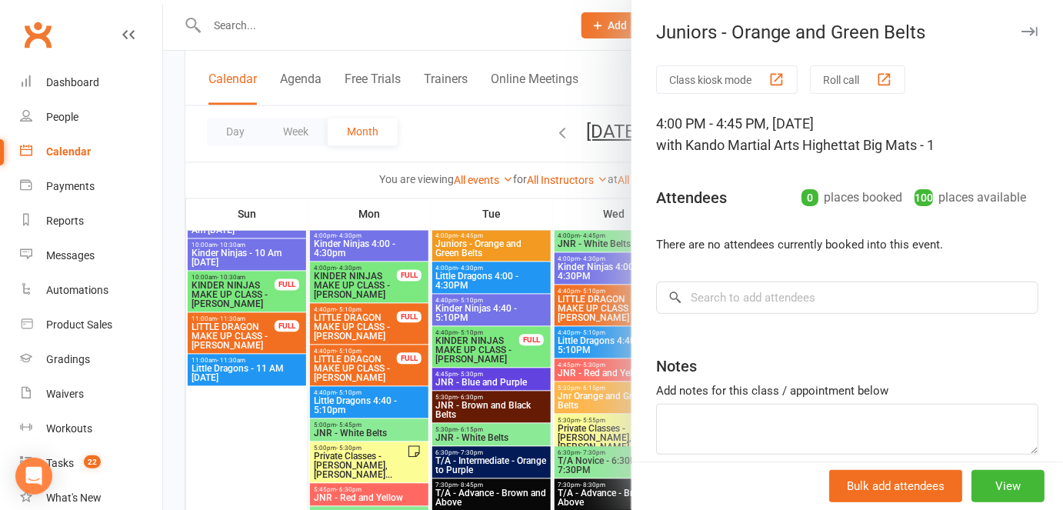
click at [522, 264] on div at bounding box center [613, 255] width 900 height 510
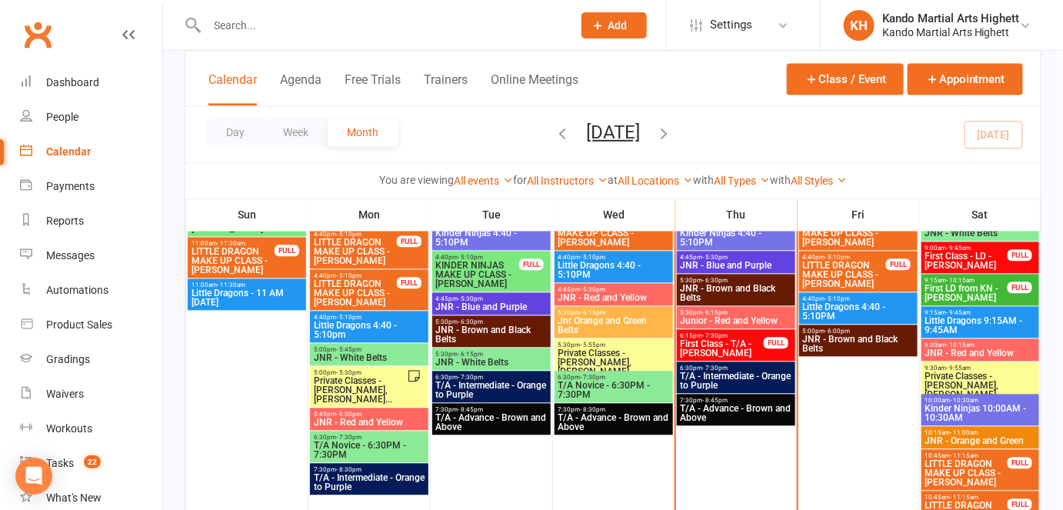
scroll to position [978, 0]
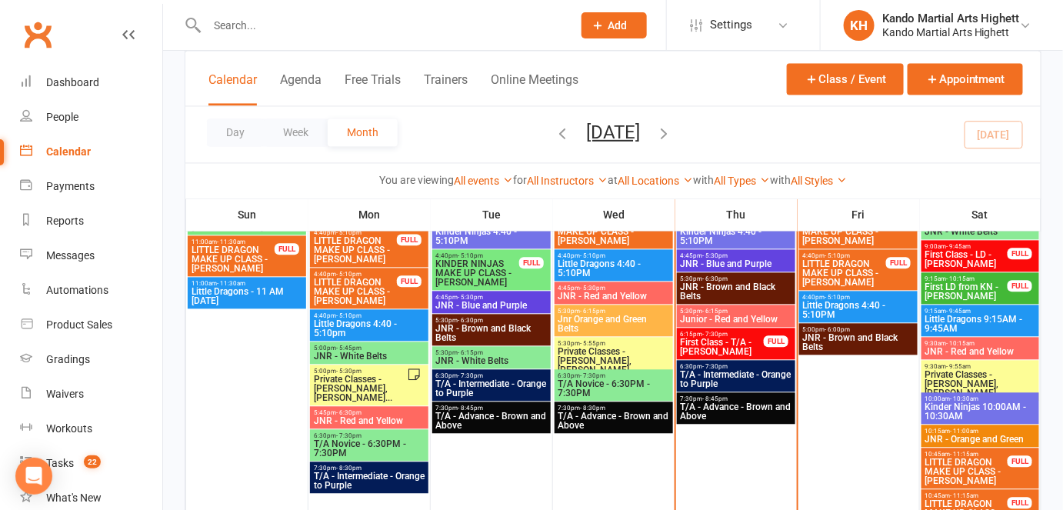
click at [966, 409] on span "Kinder Ninjas 10:00AM - 10:30AM" at bounding box center [981, 411] width 112 height 18
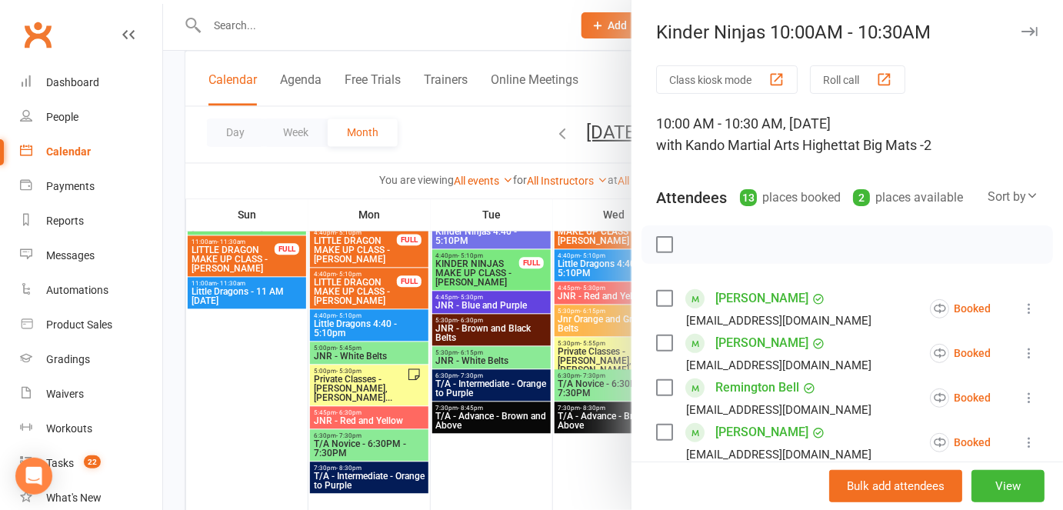
click at [584, 355] on div at bounding box center [613, 255] width 900 height 510
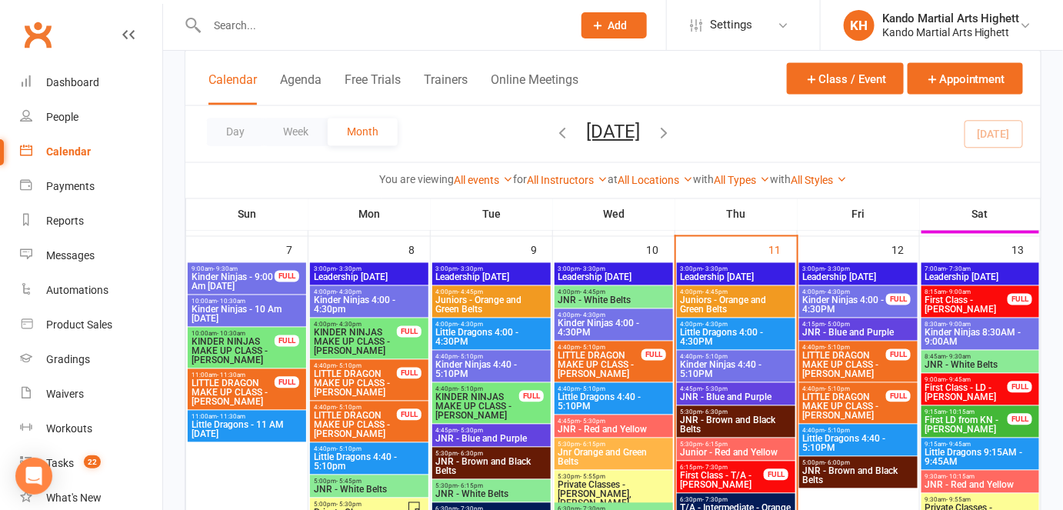
scroll to position [839, 0]
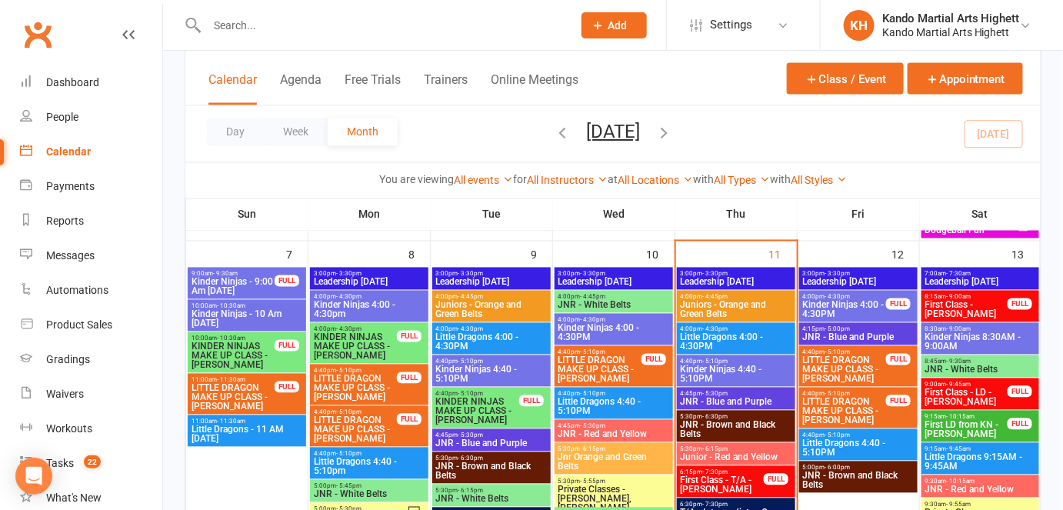
click at [691, 301] on span "Juniors - Orange and Green Belts" at bounding box center [736, 310] width 112 height 18
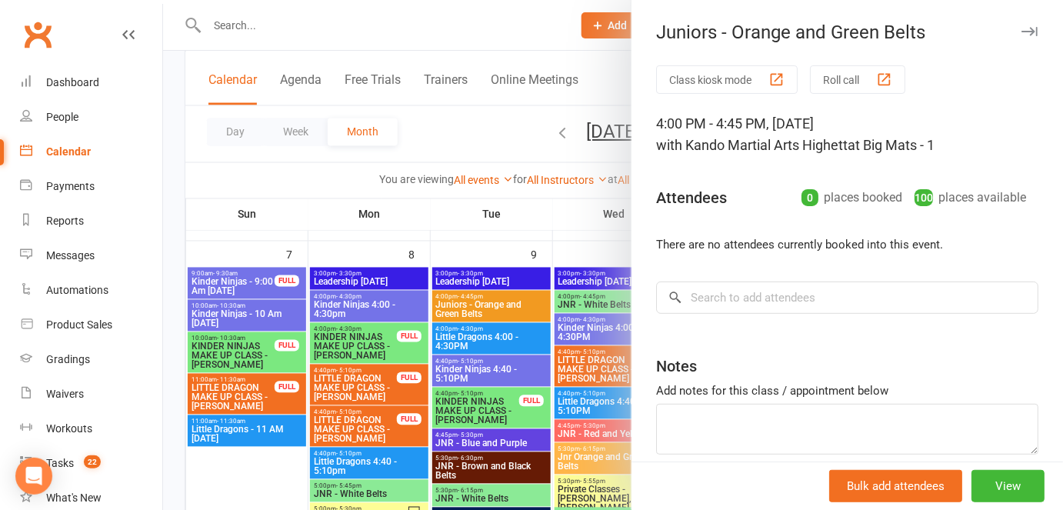
click at [730, 85] on button "Class kiosk mode" at bounding box center [727, 79] width 142 height 28
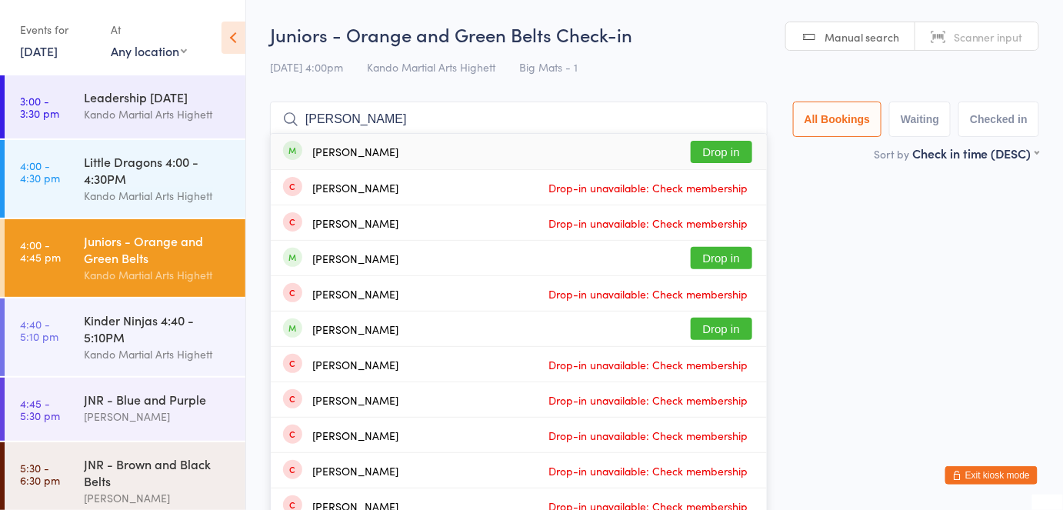
type input "[PERSON_NAME]"
click at [697, 147] on button "Drop in" at bounding box center [722, 152] width 62 height 22
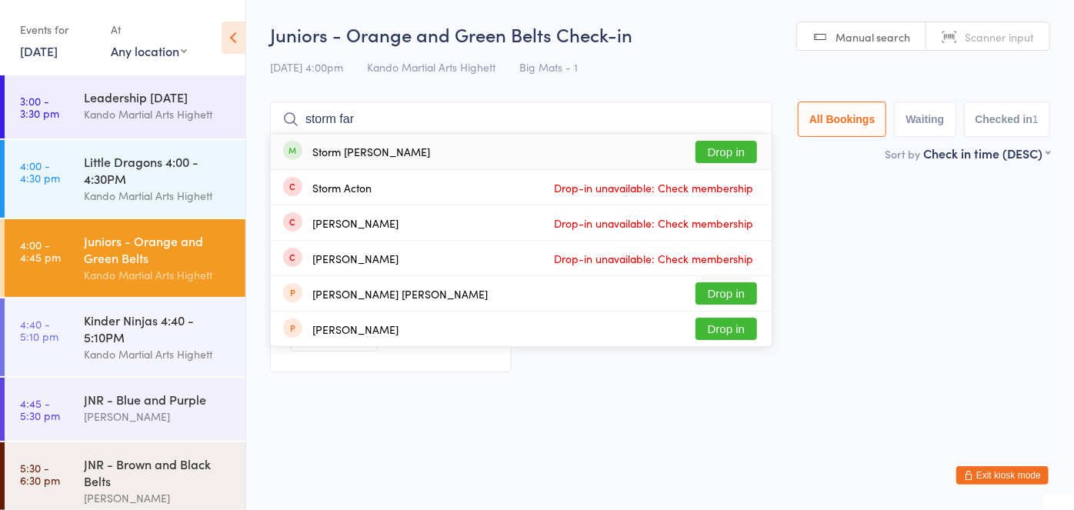
type input "storm far"
click at [697, 147] on button "Drop in" at bounding box center [727, 152] width 62 height 22
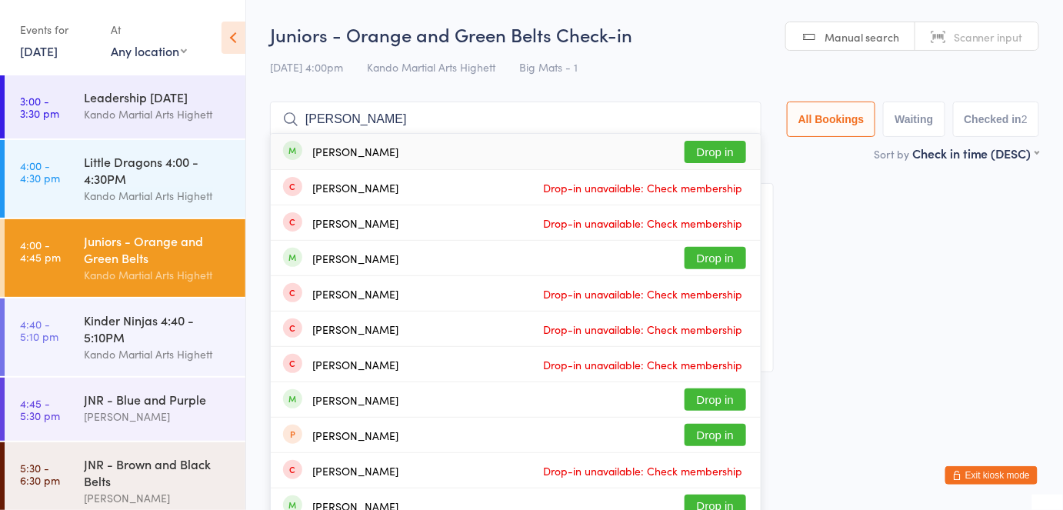
type input "[PERSON_NAME]"
click at [697, 147] on button "Drop in" at bounding box center [716, 152] width 62 height 22
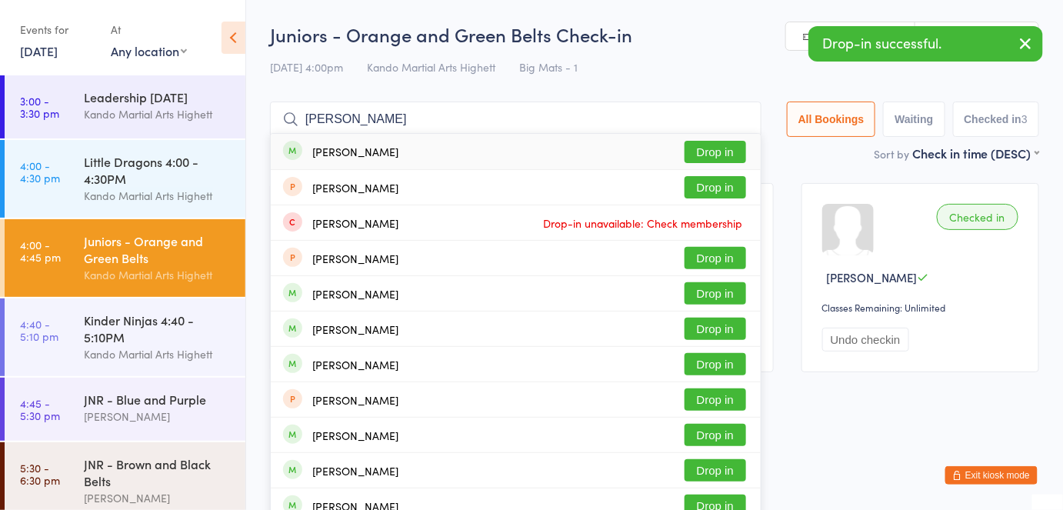
type input "hannah curr"
click at [697, 147] on button "Drop in" at bounding box center [716, 152] width 62 height 22
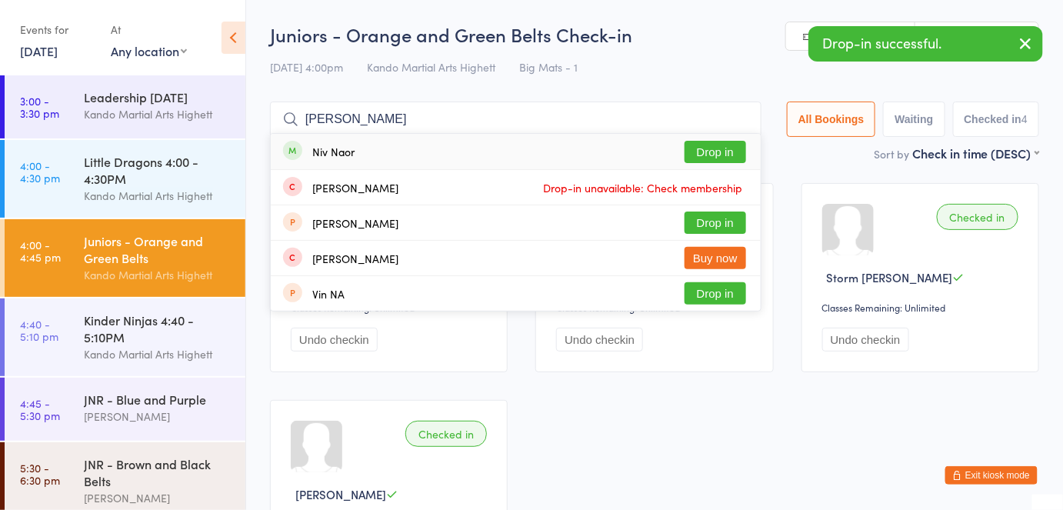
type input "niv naor"
click at [697, 147] on button "Drop in" at bounding box center [716, 152] width 62 height 22
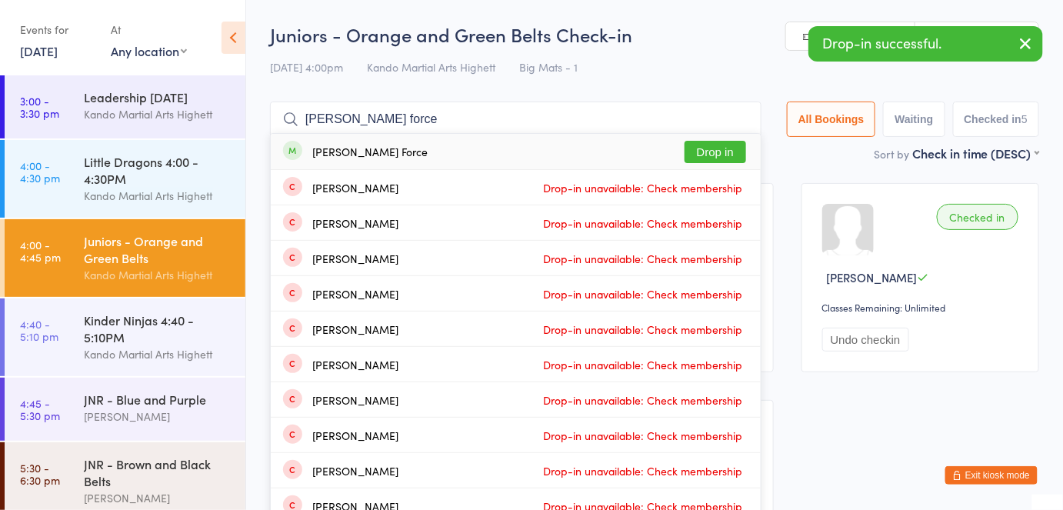
type input "archie force"
click at [697, 147] on button "Drop in" at bounding box center [716, 152] width 62 height 22
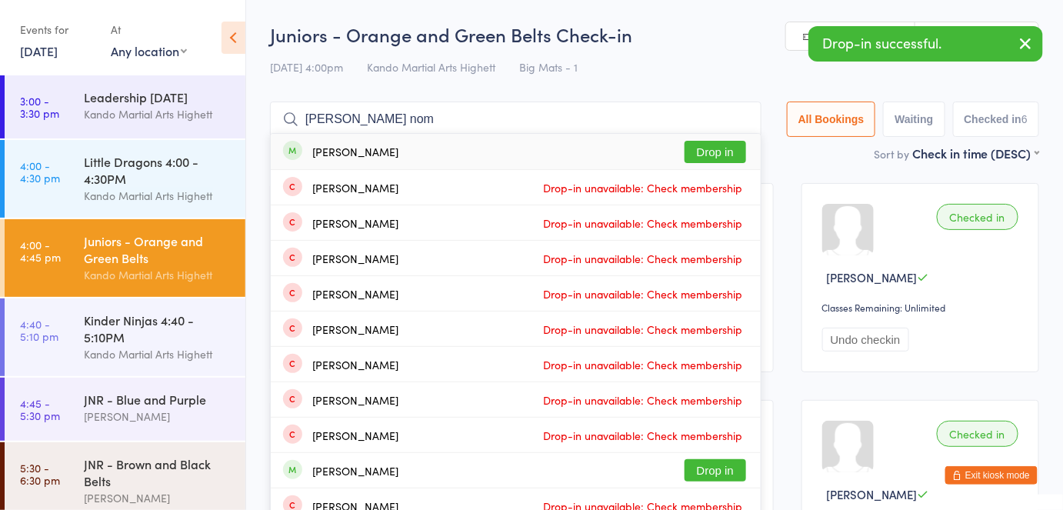
type input "sophia nom"
click at [697, 147] on button "Drop in" at bounding box center [716, 152] width 62 height 22
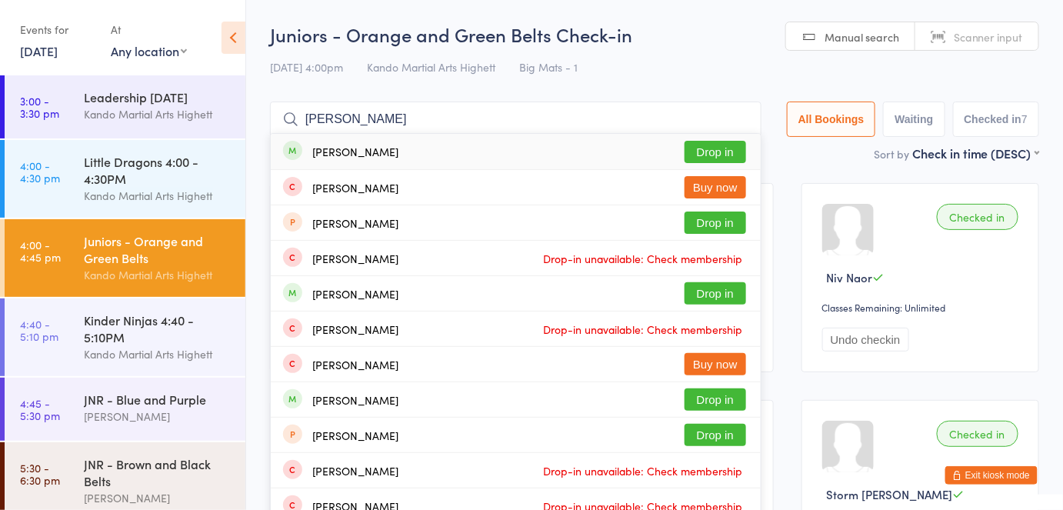
type input "clara winkl"
click at [697, 147] on button "Drop in" at bounding box center [716, 152] width 62 height 22
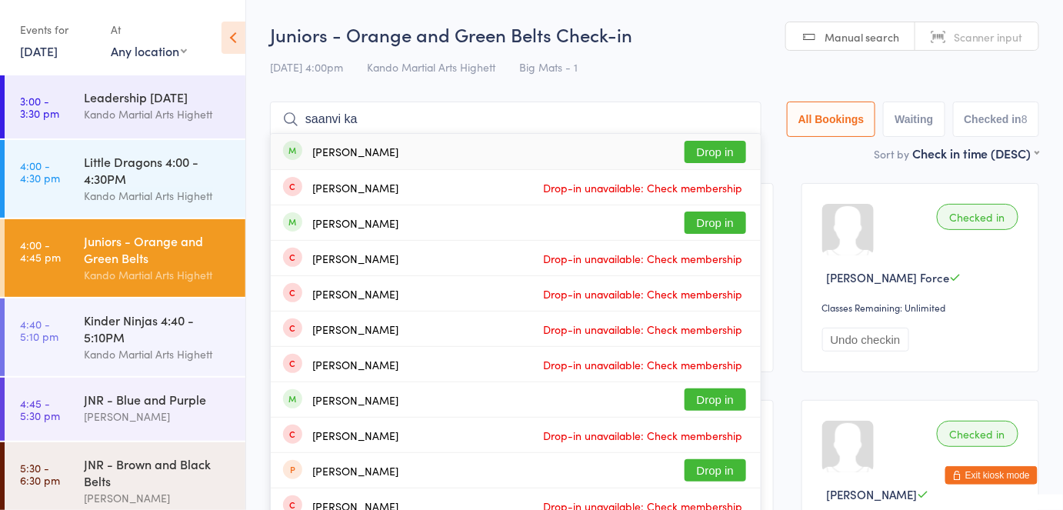
type input "saanvi ka"
click at [697, 147] on button "Drop in" at bounding box center [716, 152] width 62 height 22
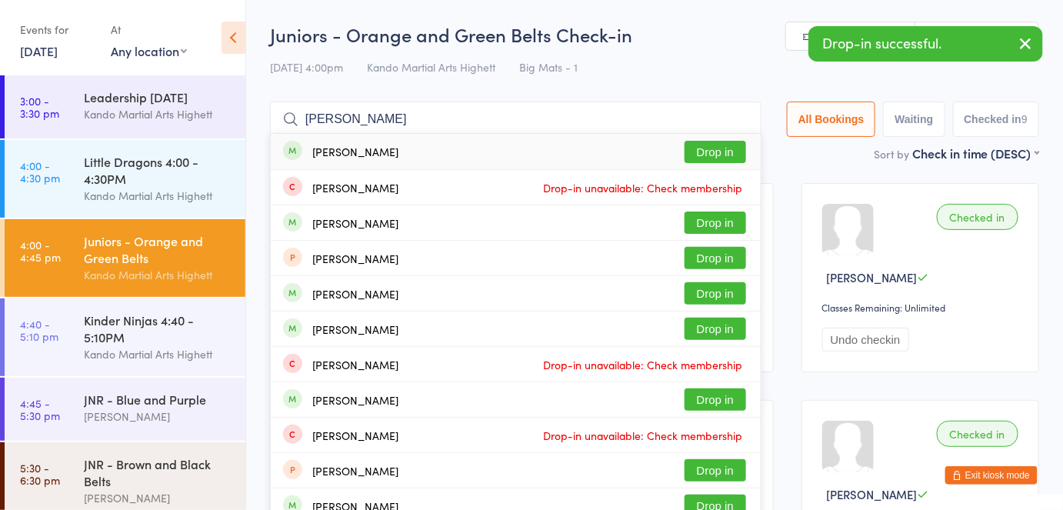
type input "elias haye"
click at [697, 147] on button "Drop in" at bounding box center [716, 152] width 62 height 22
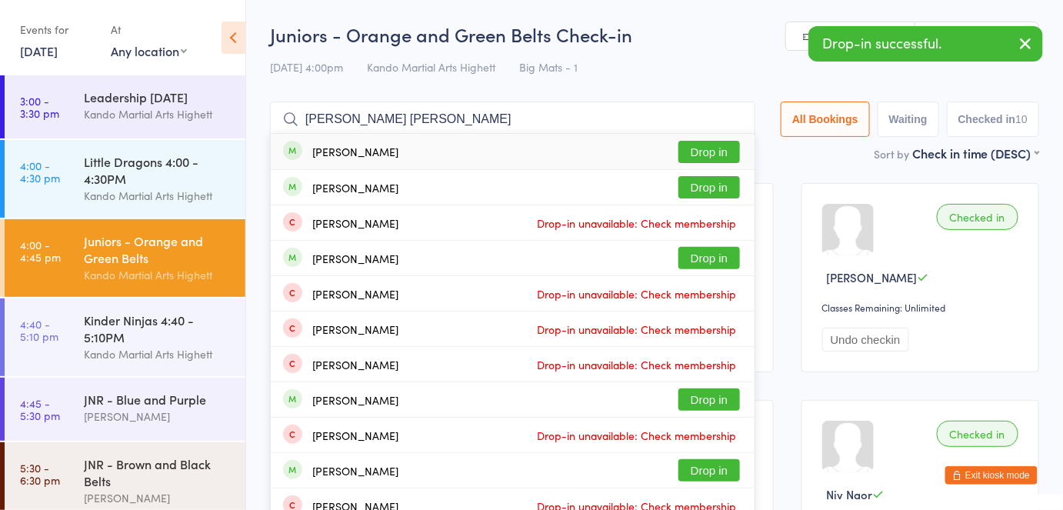
type input "amelia tarl"
click at [697, 147] on button "Drop in" at bounding box center [710, 152] width 62 height 22
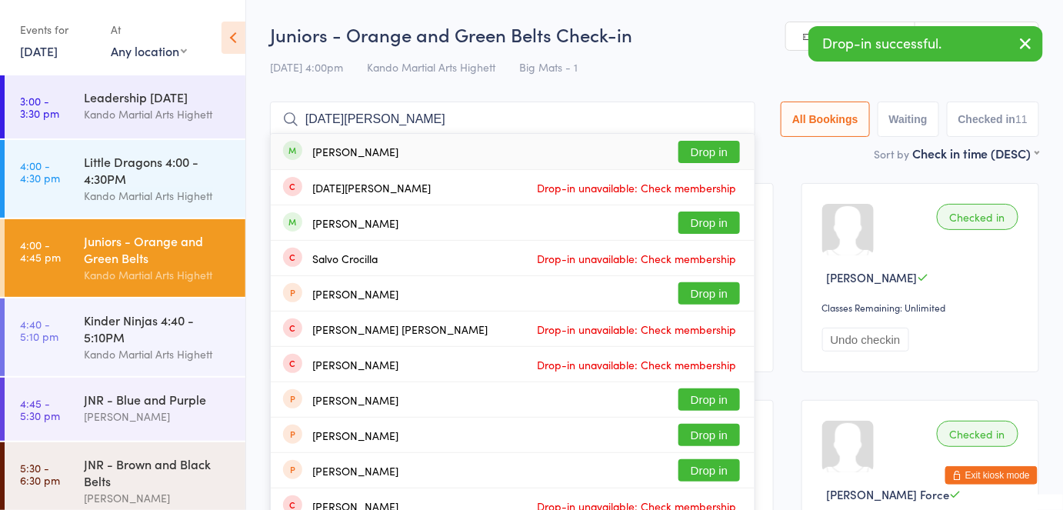
type input "lucia croci"
click at [697, 147] on button "Drop in" at bounding box center [710, 152] width 62 height 22
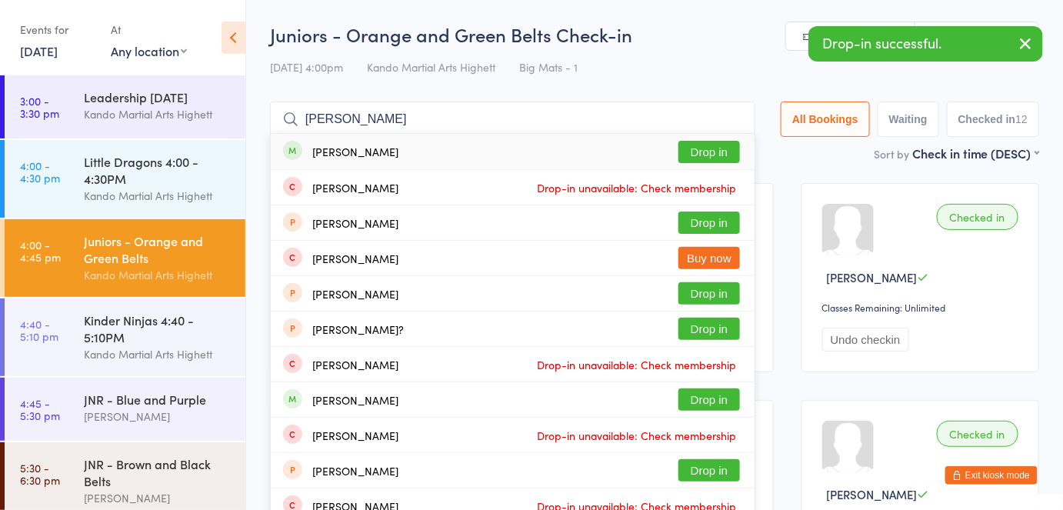
type input "stevie caka"
click at [697, 147] on button "Drop in" at bounding box center [710, 152] width 62 height 22
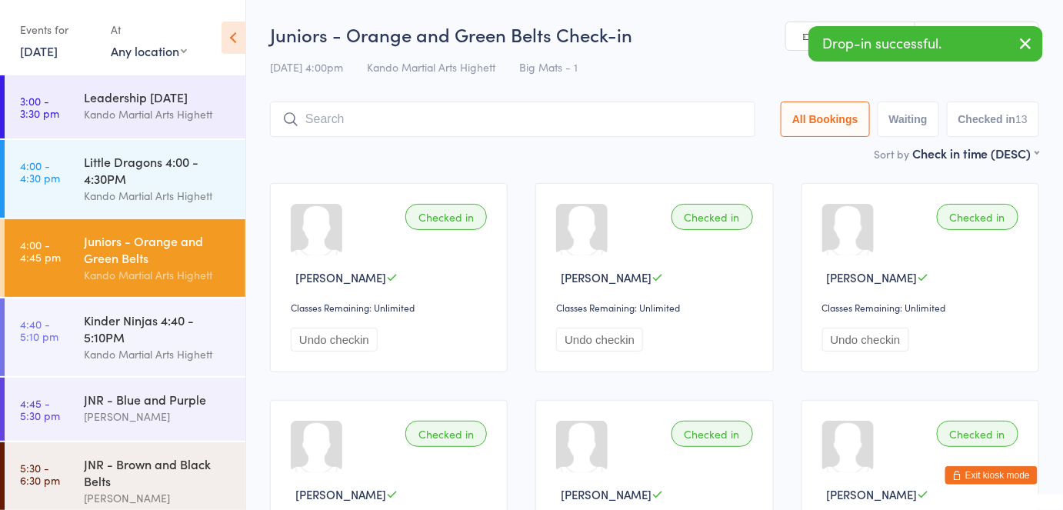
click at [685, 88] on div "Juniors - Orange and Green Belts Check-in 11 Sep 4:00pm Kando Martial Arts High…" at bounding box center [654, 83] width 769 height 123
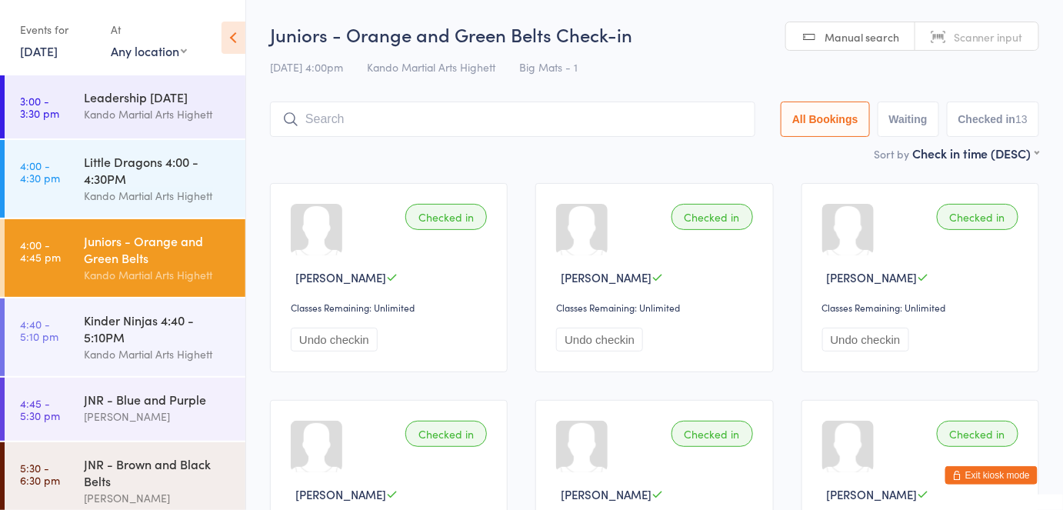
click at [972, 474] on button "Exit kiosk mode" at bounding box center [992, 475] width 92 height 18
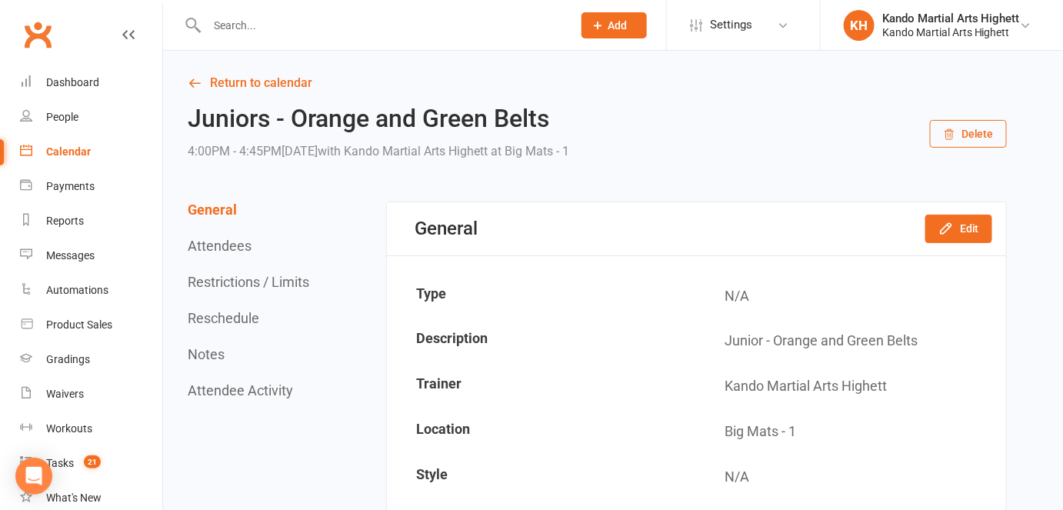
click at [68, 153] on div "Calendar" at bounding box center [68, 151] width 45 height 12
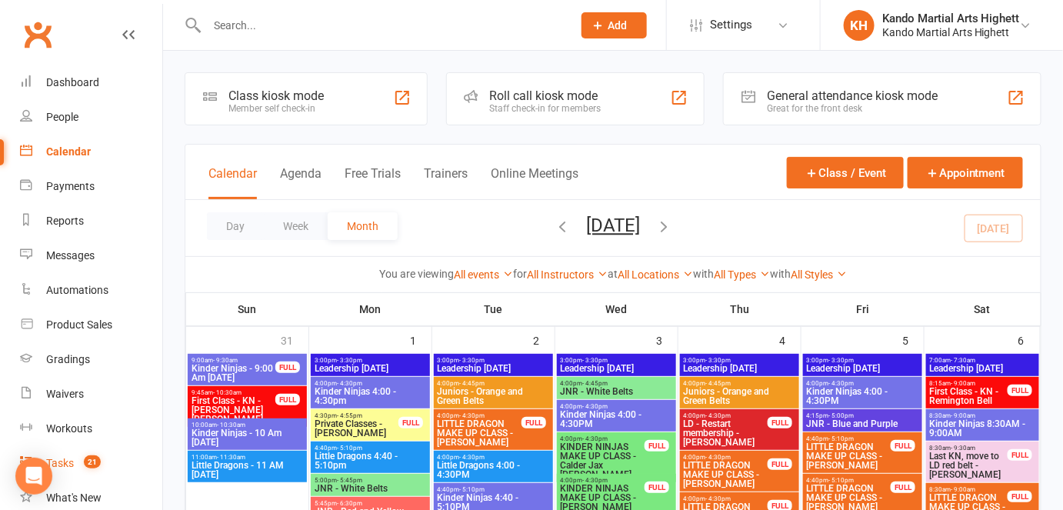
click at [104, 459] on link "Tasks 21" at bounding box center [91, 463] width 142 height 35
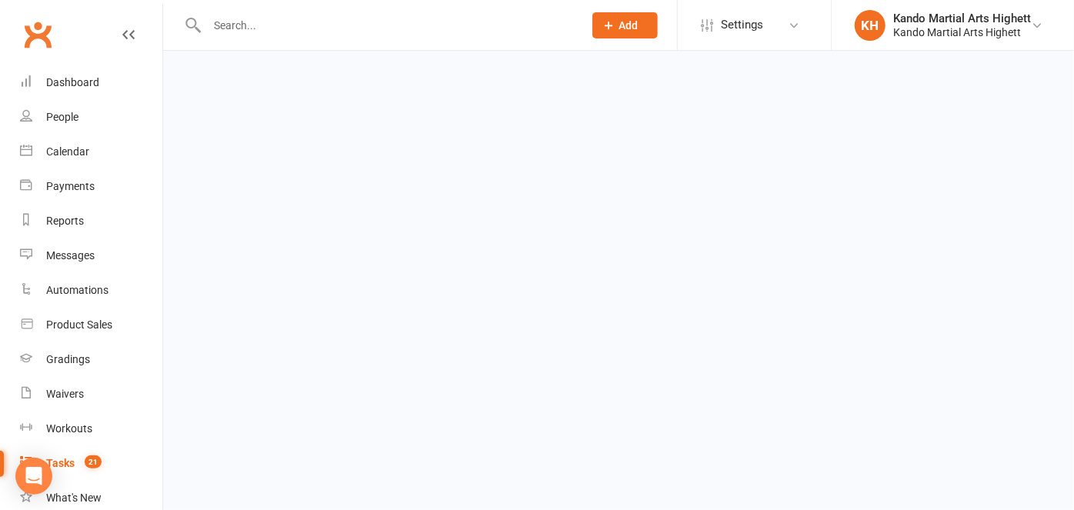
select select "incomplete"
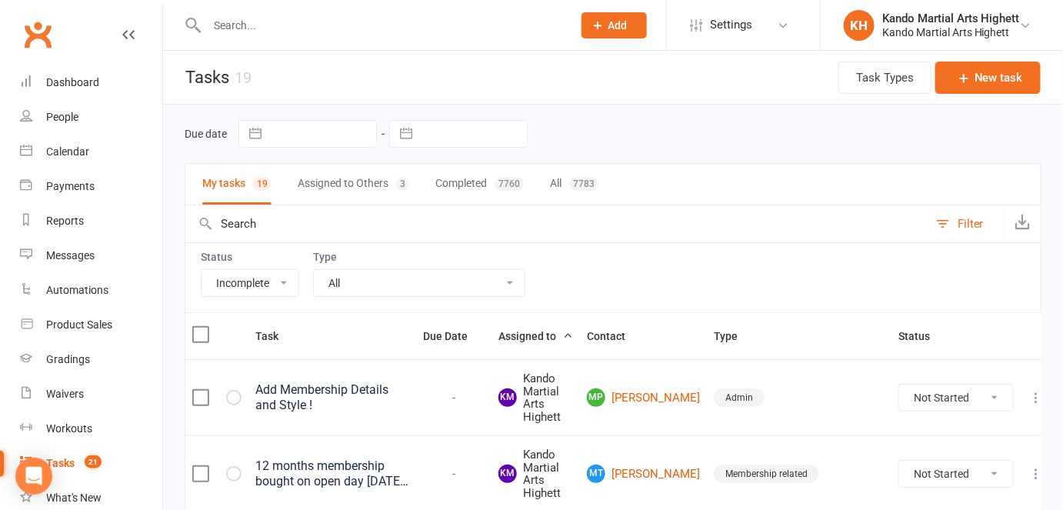
click at [431, 271] on select "All Admin Cancellation Class transfer Courtesy call Create welcome card E-mail …" at bounding box center [419, 283] width 211 height 26
select select "23096"
click at [314, 270] on select "All Admin Cancellation Class transfer Courtesy call Create welcome card E-mail …" at bounding box center [419, 283] width 211 height 26
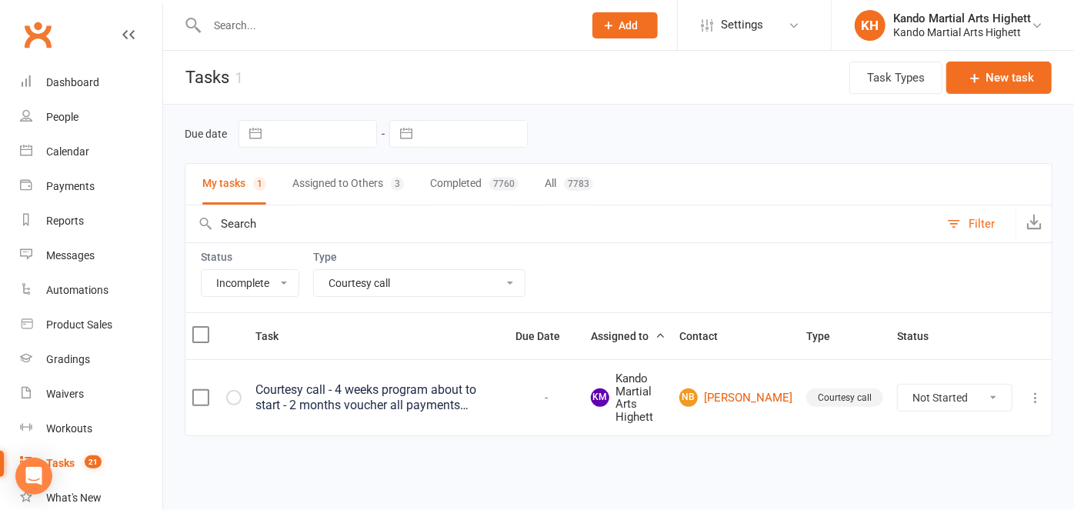
click at [385, 285] on select "All Admin Cancellation Class transfer Courtesy call Create welcome card E-mail …" at bounding box center [419, 283] width 211 height 26
select select
click at [314, 270] on select "All Admin Cancellation Class transfer Courtesy call Create welcome card E-mail …" at bounding box center [419, 283] width 211 height 26
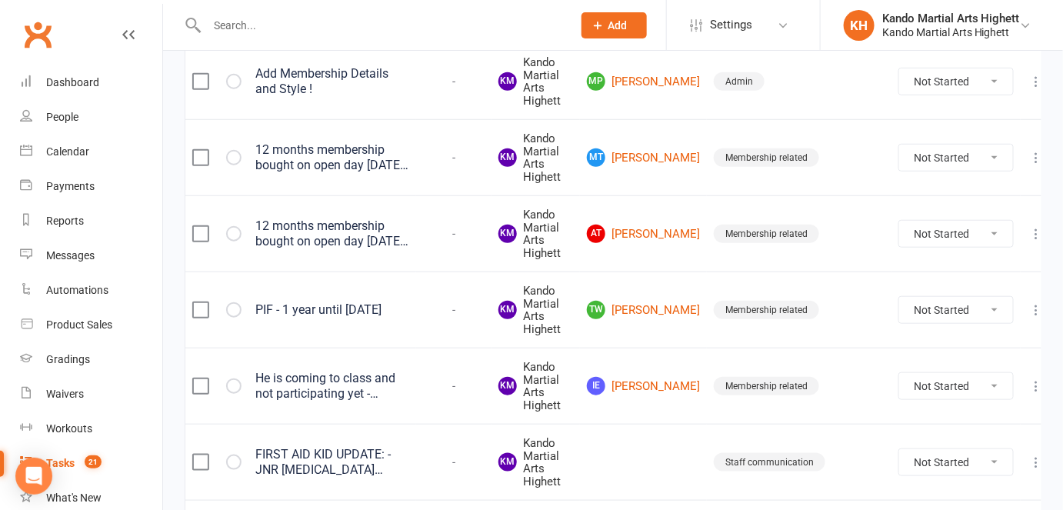
scroll to position [319, 0]
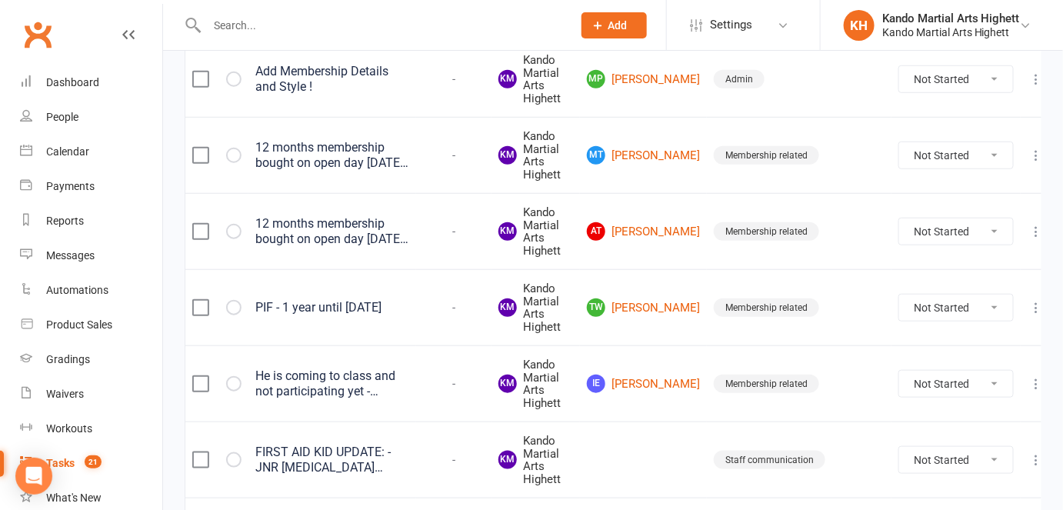
click at [330, 369] on div "He is coming to class and not participating yet - membership has not started, p…" at bounding box center [332, 384] width 154 height 31
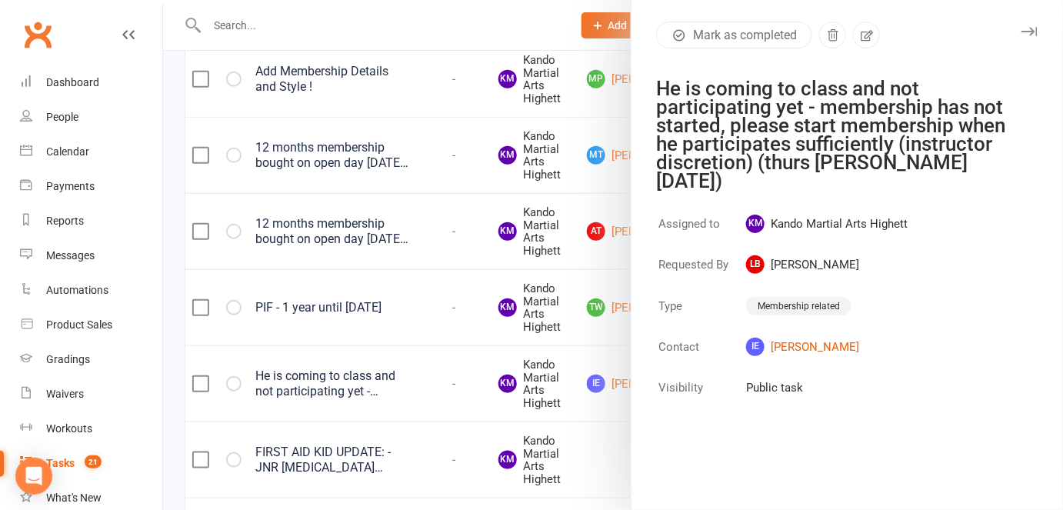
click at [449, 375] on div at bounding box center [613, 255] width 900 height 510
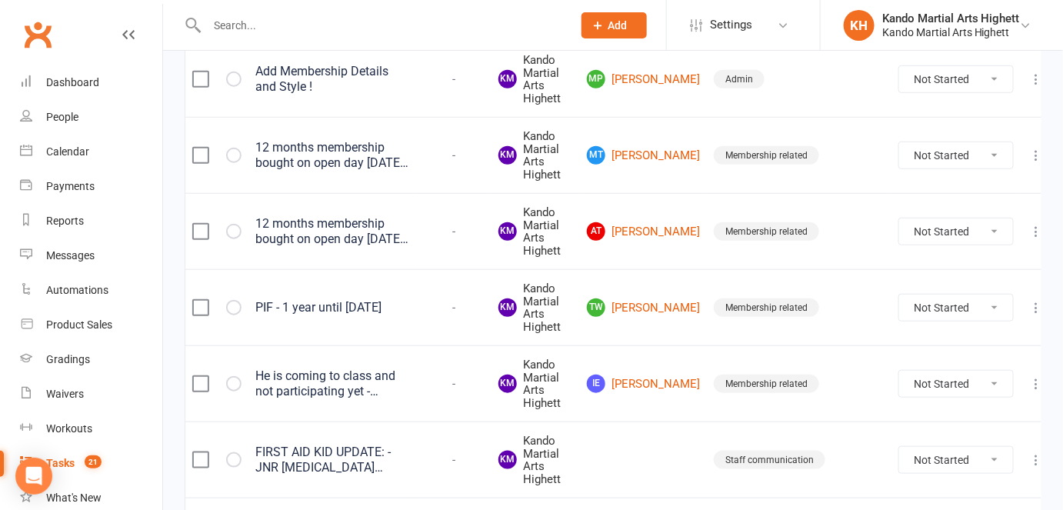
click at [449, 378] on div "-" at bounding box center [454, 384] width 62 height 13
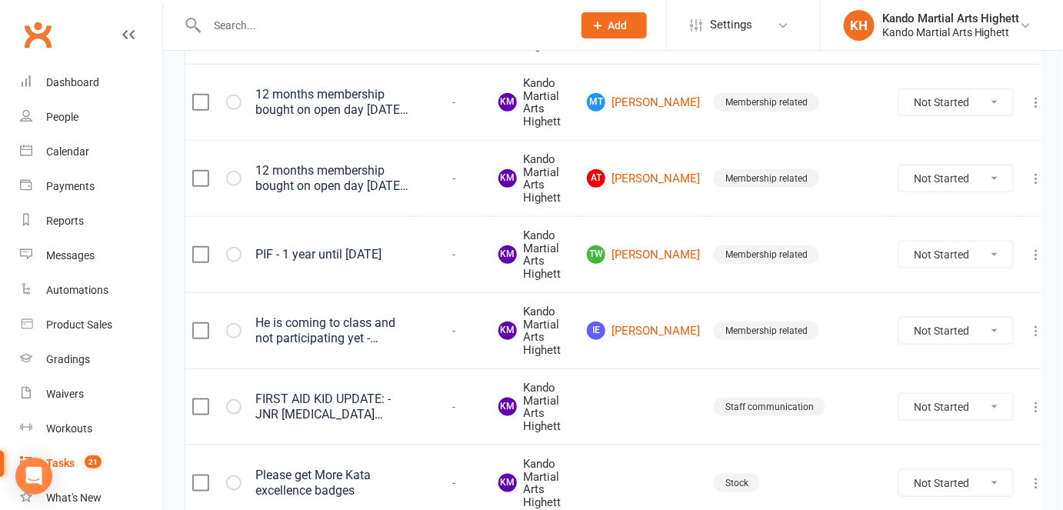
scroll to position [0, 0]
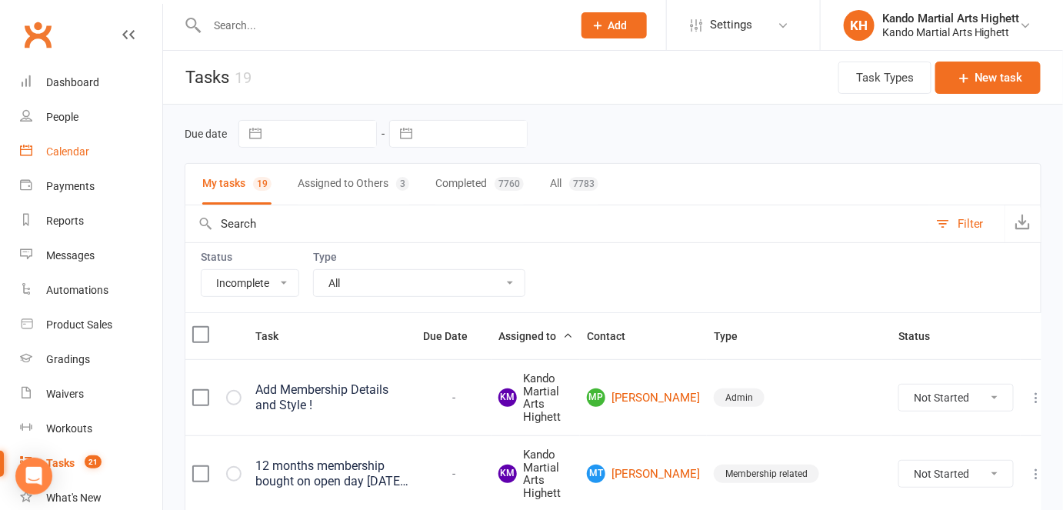
click at [71, 152] on div "Calendar" at bounding box center [67, 151] width 43 height 12
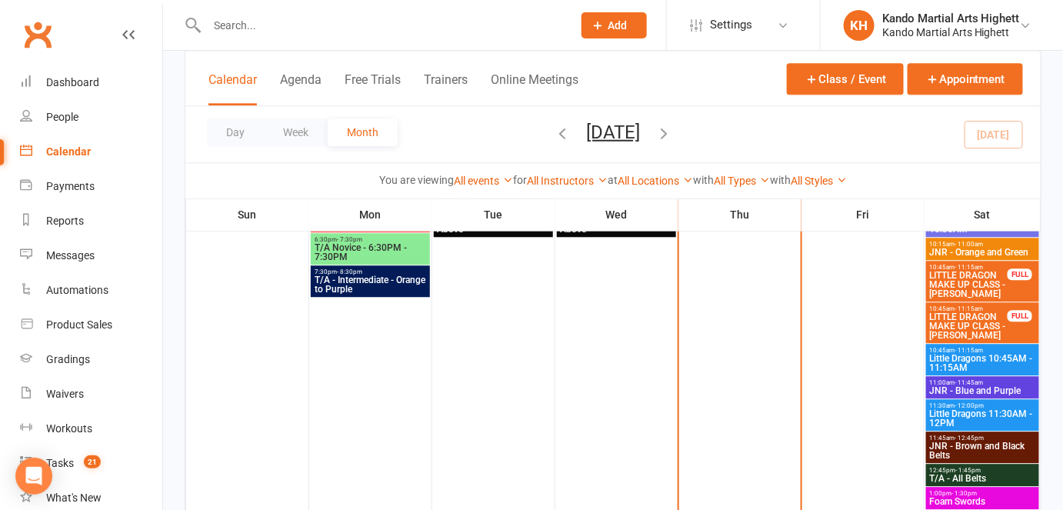
scroll to position [1216, 0]
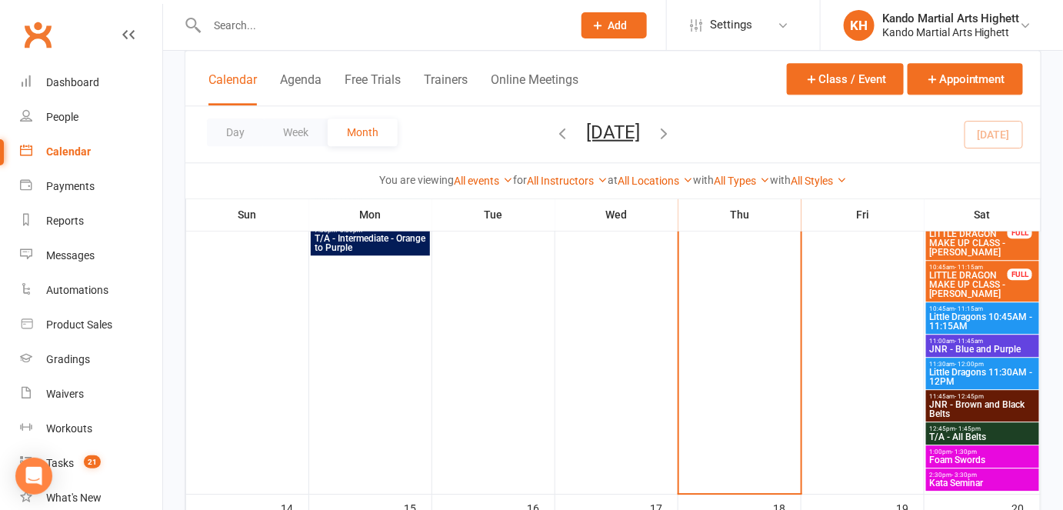
click at [938, 479] on span "Kata Seminar" at bounding box center [983, 483] width 108 height 9
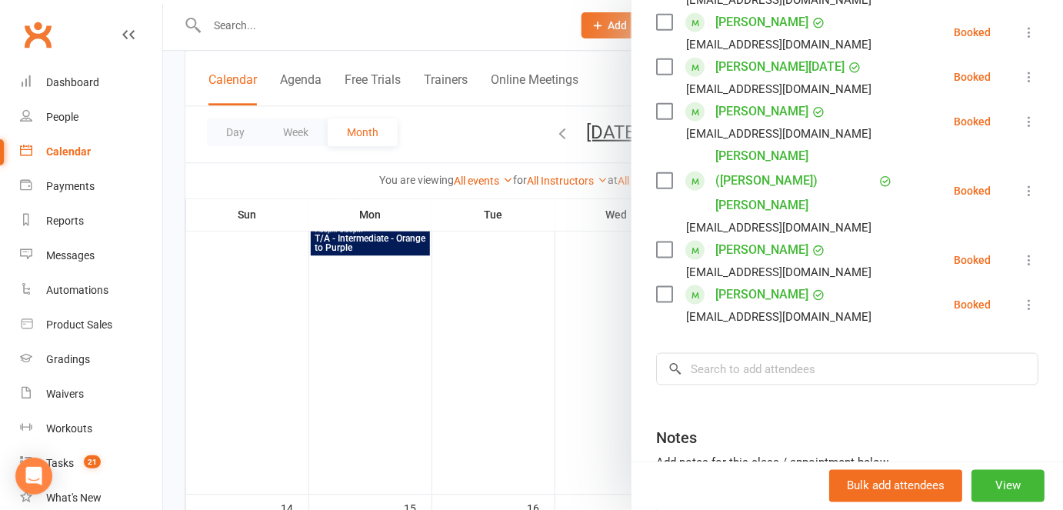
scroll to position [500, 0]
click at [484, 360] on div at bounding box center [613, 255] width 900 height 510
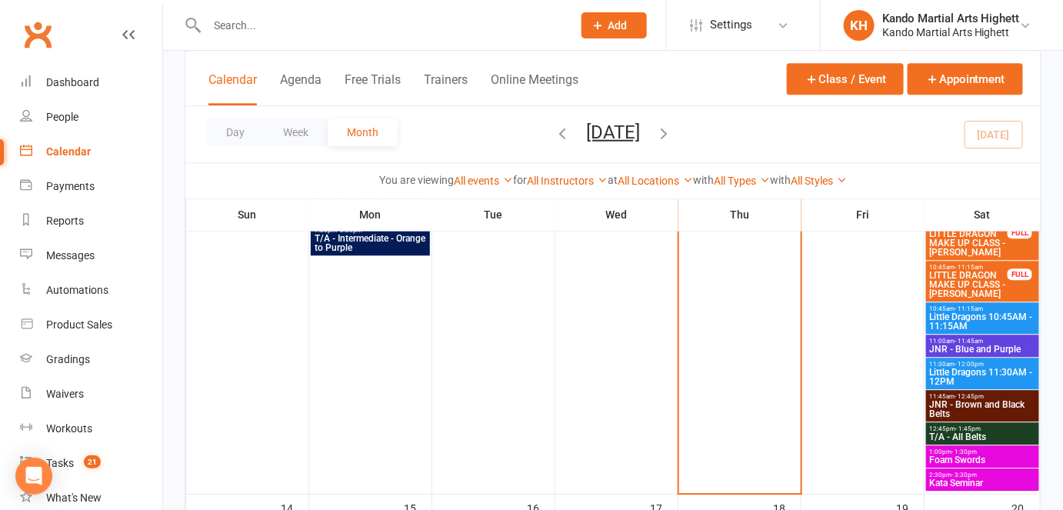
click at [964, 455] on span "Foam Swords" at bounding box center [983, 459] width 108 height 9
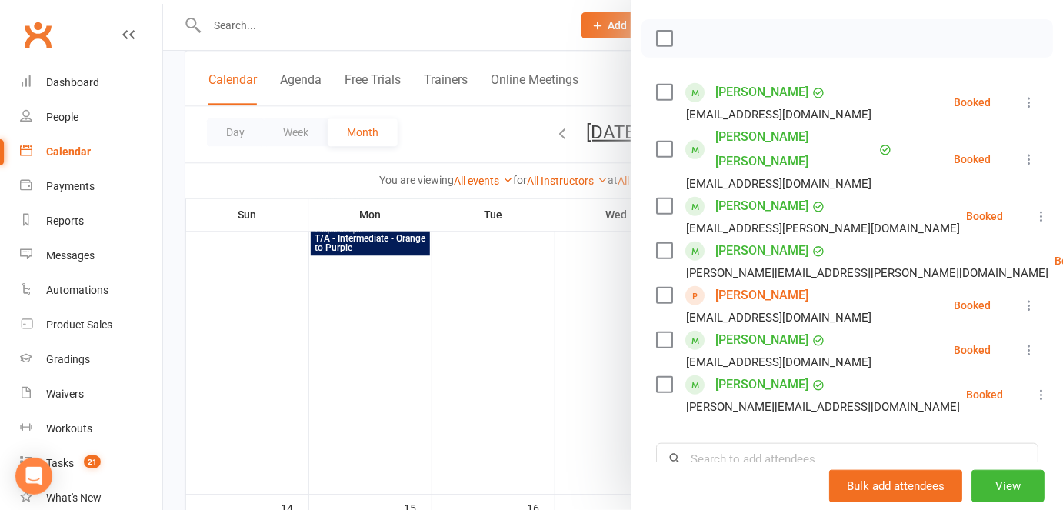
scroll to position [209, 0]
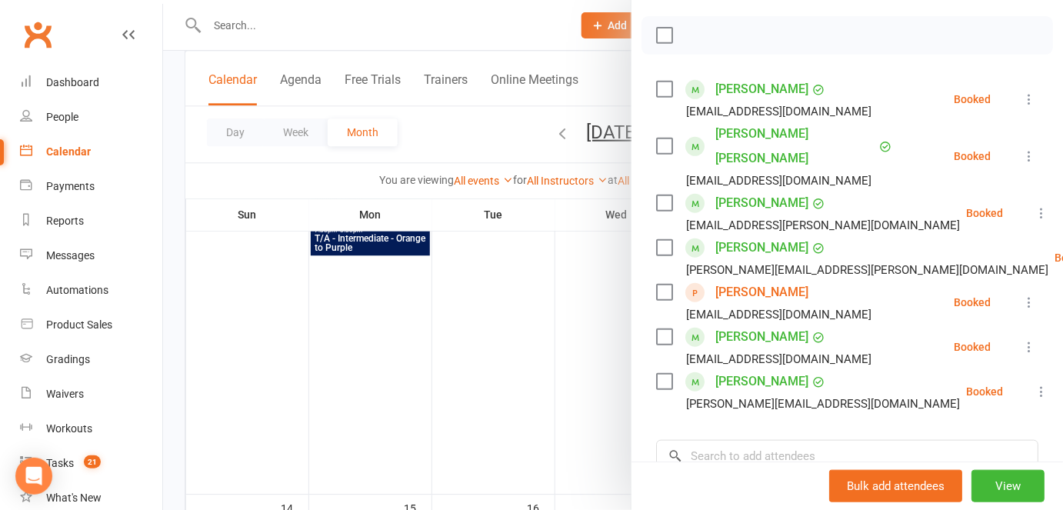
click at [595, 299] on div at bounding box center [613, 255] width 900 height 510
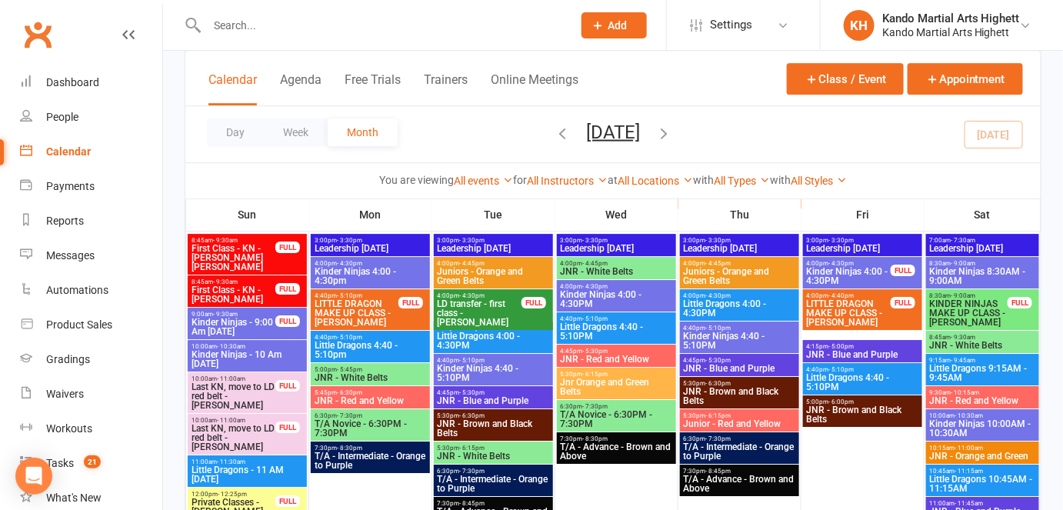
scroll to position [1491, 0]
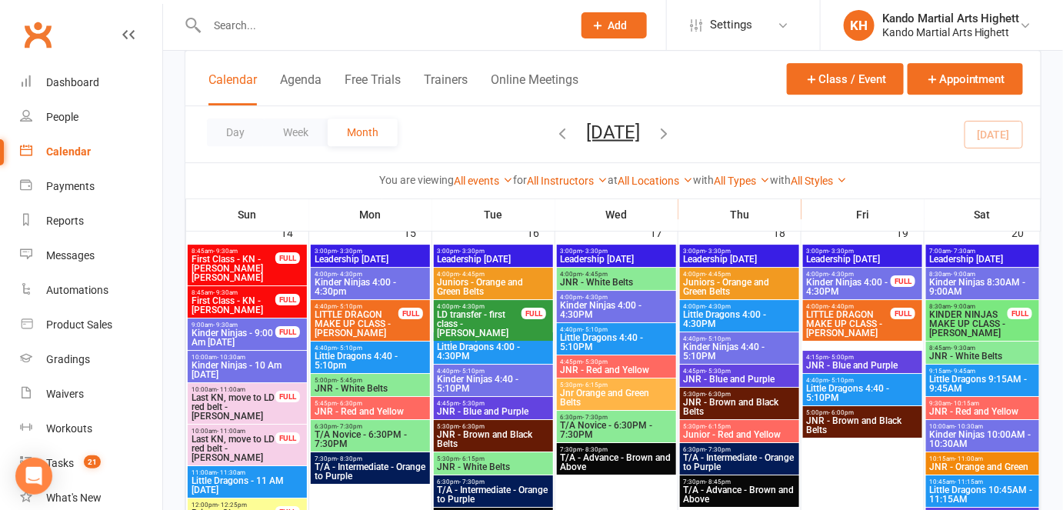
click at [226, 329] on span "Kinder Ninjas - 9:00 Am Sunday" at bounding box center [233, 338] width 85 height 18
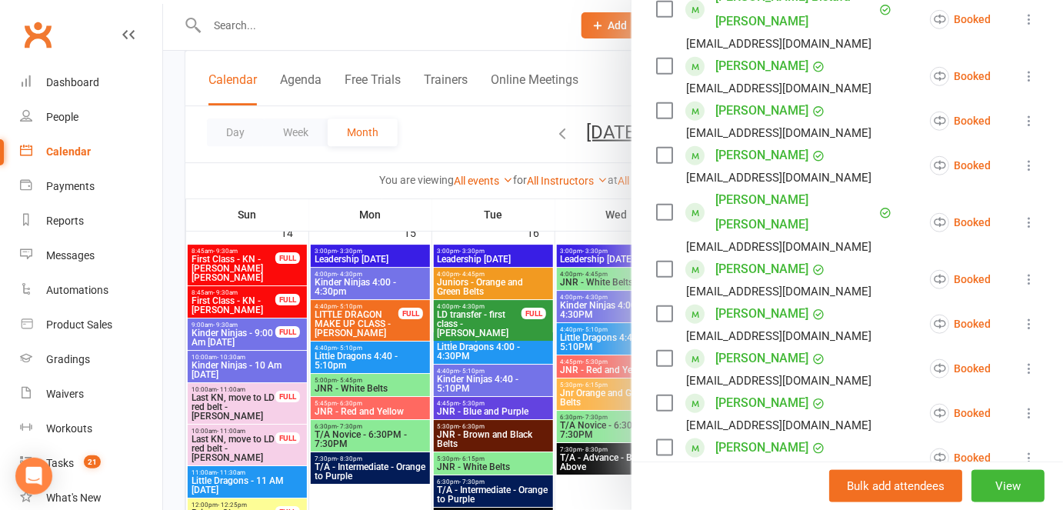
scroll to position [302, 0]
click at [372, 349] on div at bounding box center [613, 255] width 900 height 510
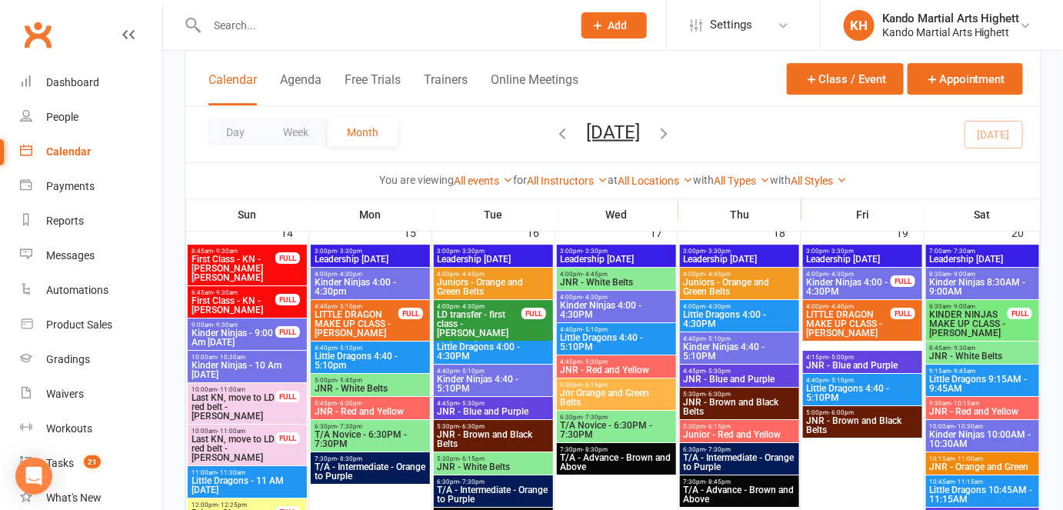
click at [223, 335] on span "Kinder Ninjas - 9:00 Am Sunday" at bounding box center [233, 338] width 85 height 18
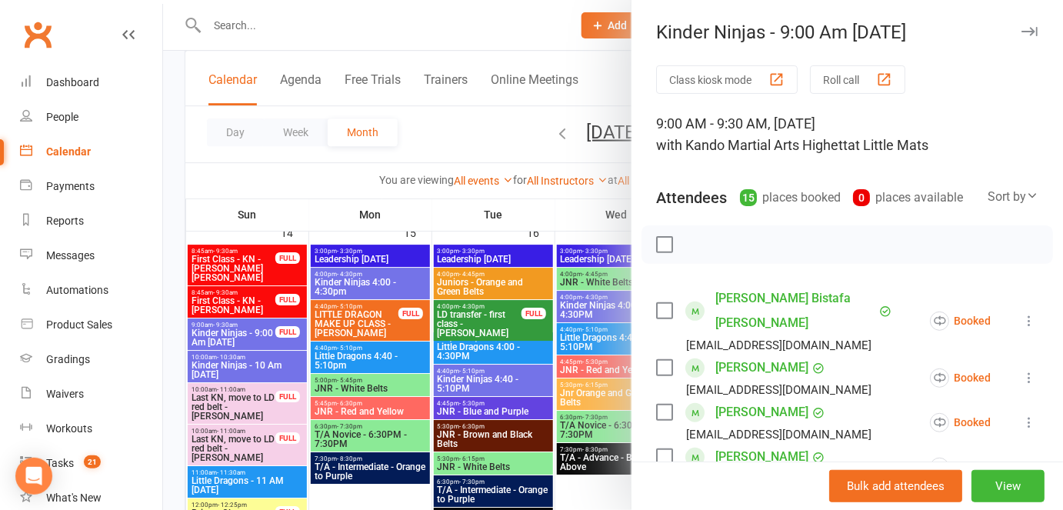
click at [262, 353] on div at bounding box center [613, 255] width 900 height 510
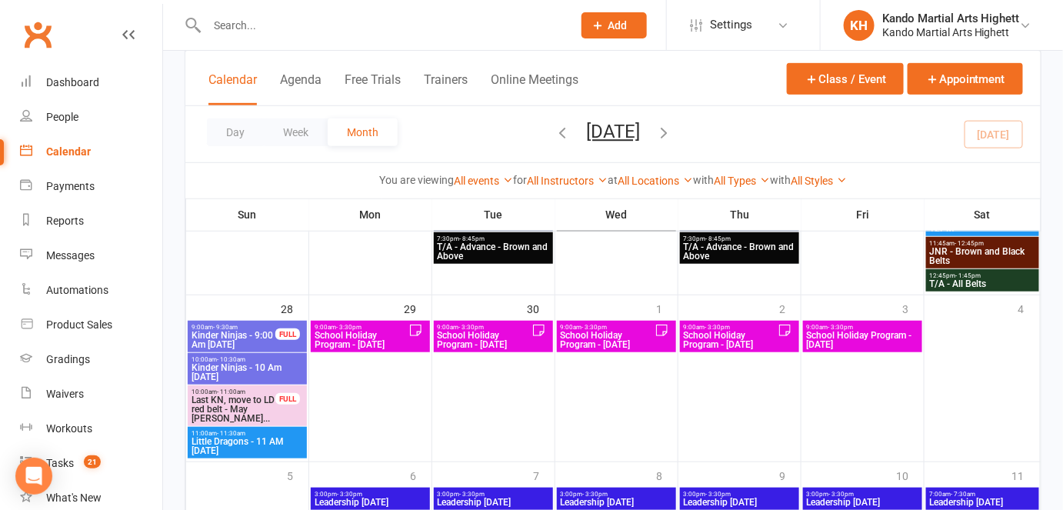
scroll to position [2179, 0]
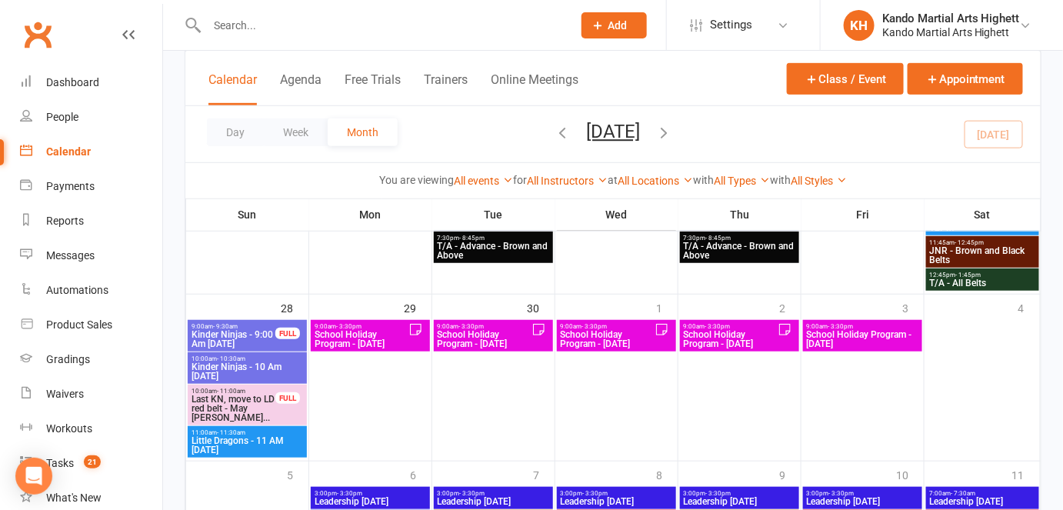
click at [400, 332] on span "School Holiday Program - Monday" at bounding box center [361, 339] width 95 height 18
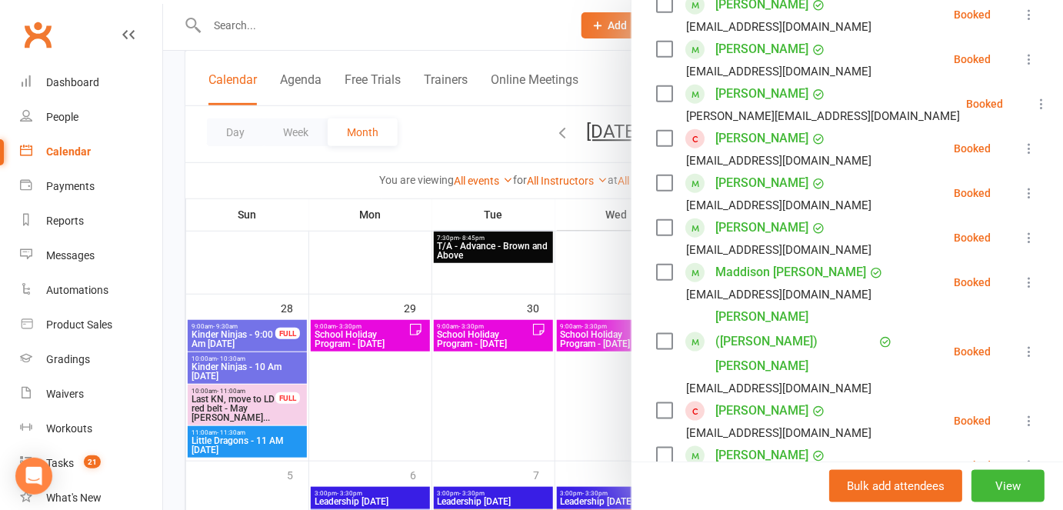
scroll to position [528, 0]
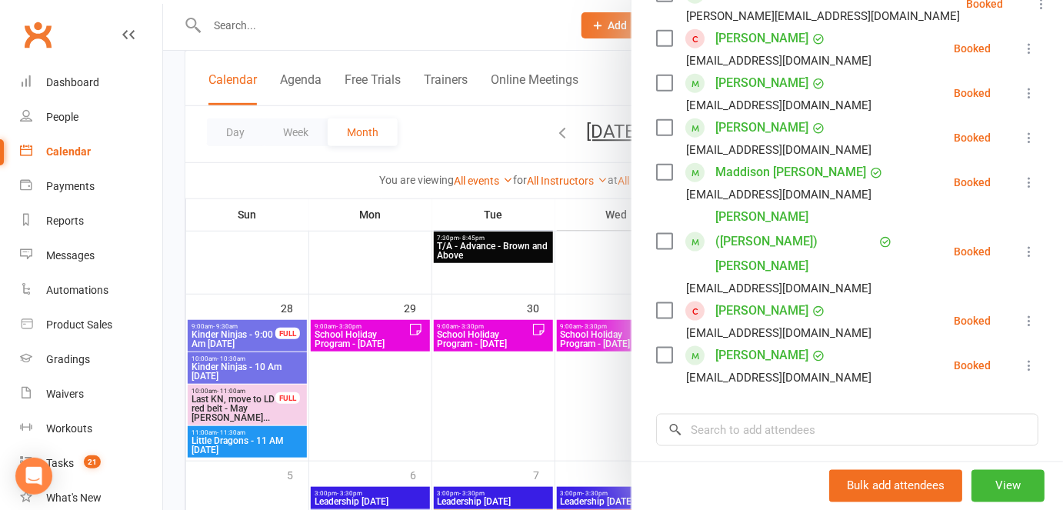
click at [478, 342] on div at bounding box center [613, 255] width 900 height 510
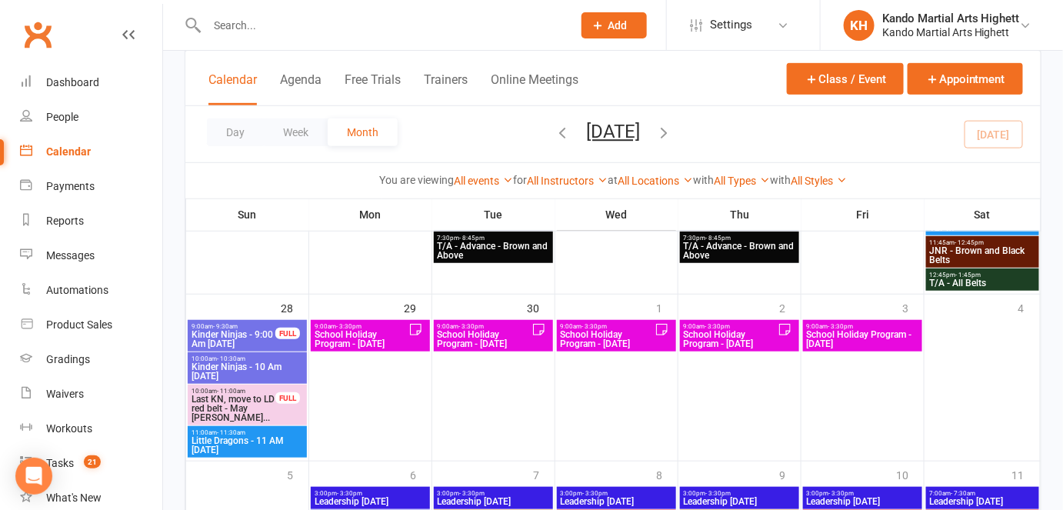
click at [479, 337] on span "School Holiday Program - [DATE]" at bounding box center [484, 339] width 95 height 18
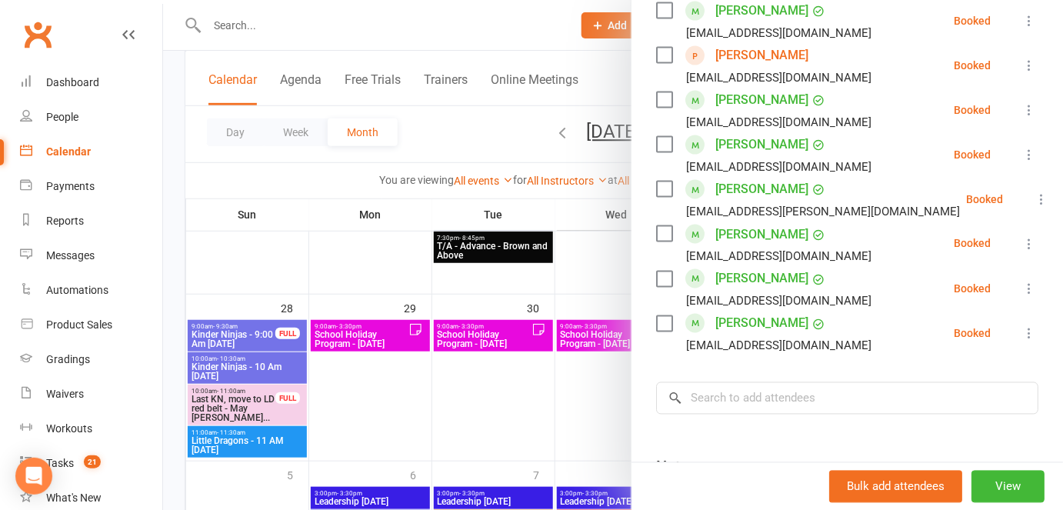
scroll to position [742, 0]
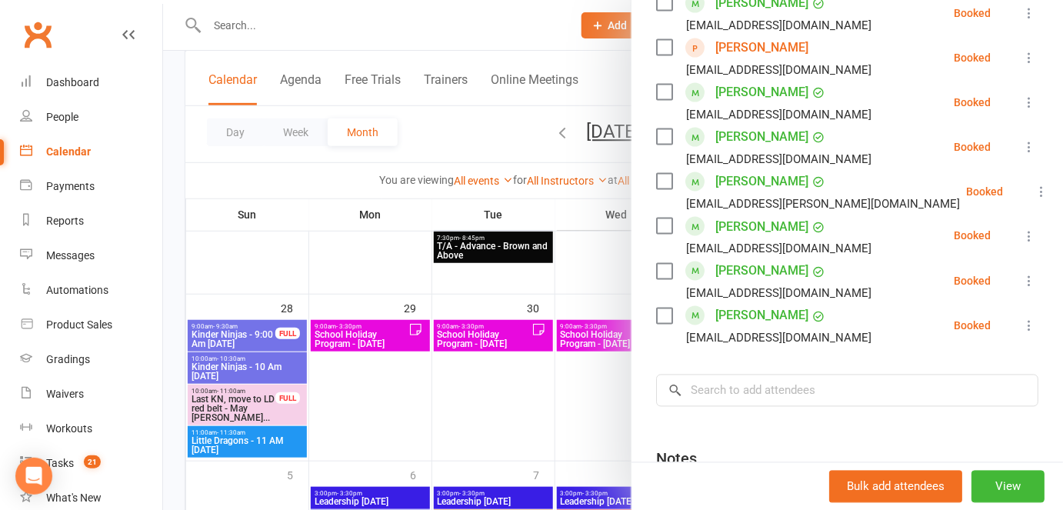
click at [472, 374] on div at bounding box center [613, 255] width 900 height 510
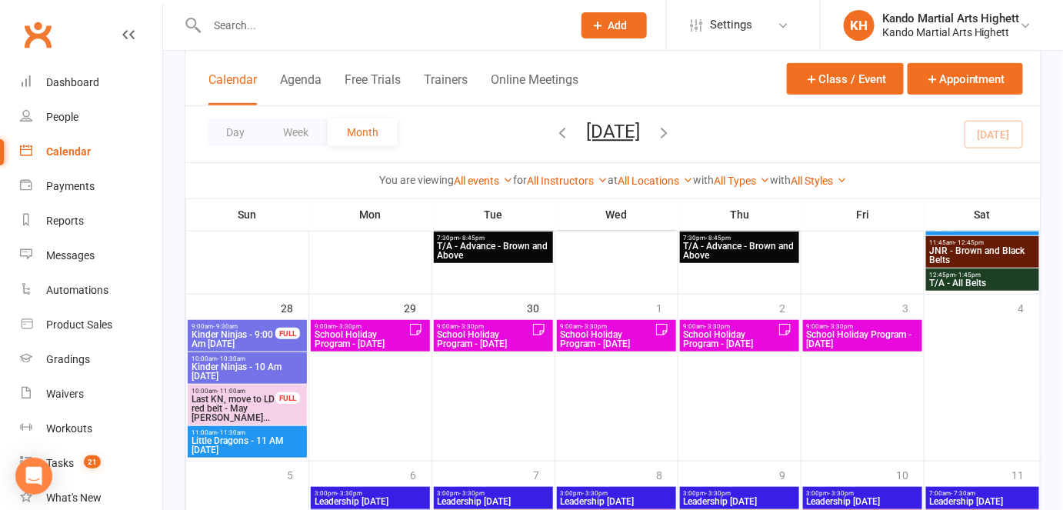
click at [737, 332] on span "School Holiday Program - Thursday" at bounding box center [730, 339] width 95 height 18
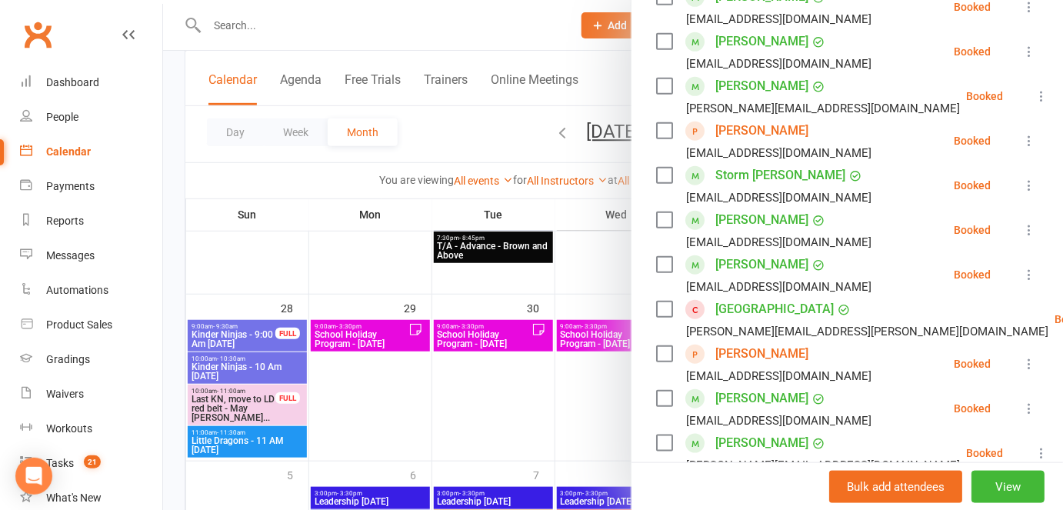
scroll to position [0, 0]
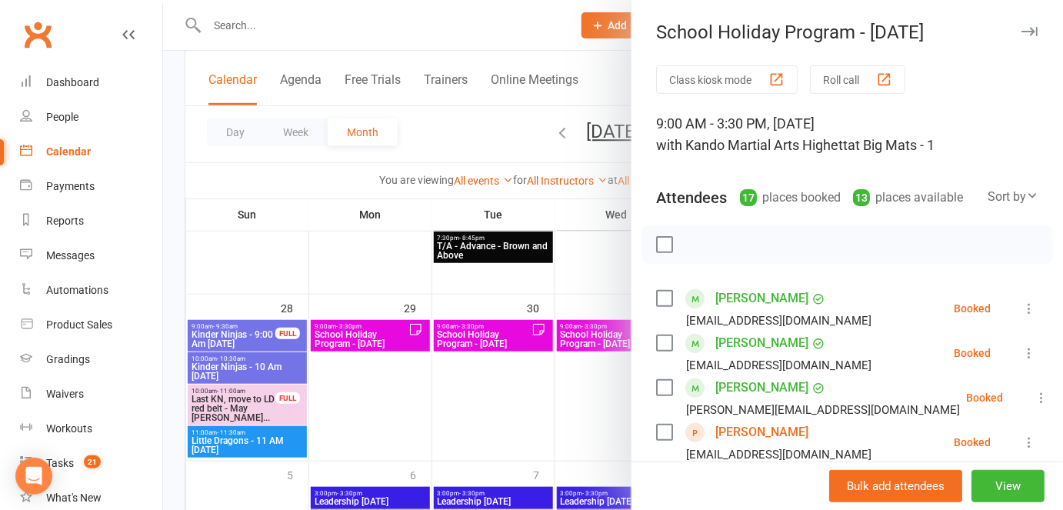
click at [308, 385] on div at bounding box center [613, 255] width 900 height 510
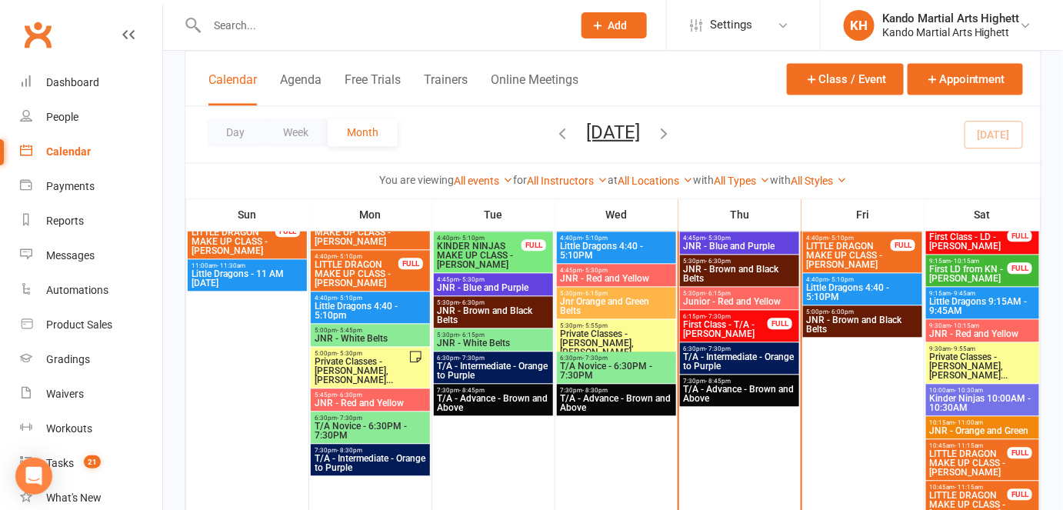
scroll to position [990, 0]
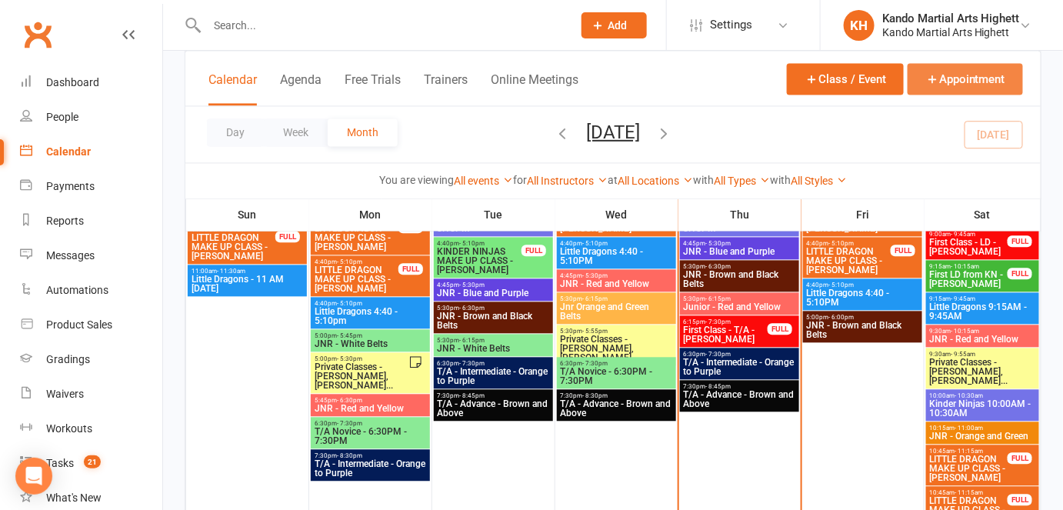
click at [952, 76] on button "Appointment" at bounding box center [965, 79] width 115 height 32
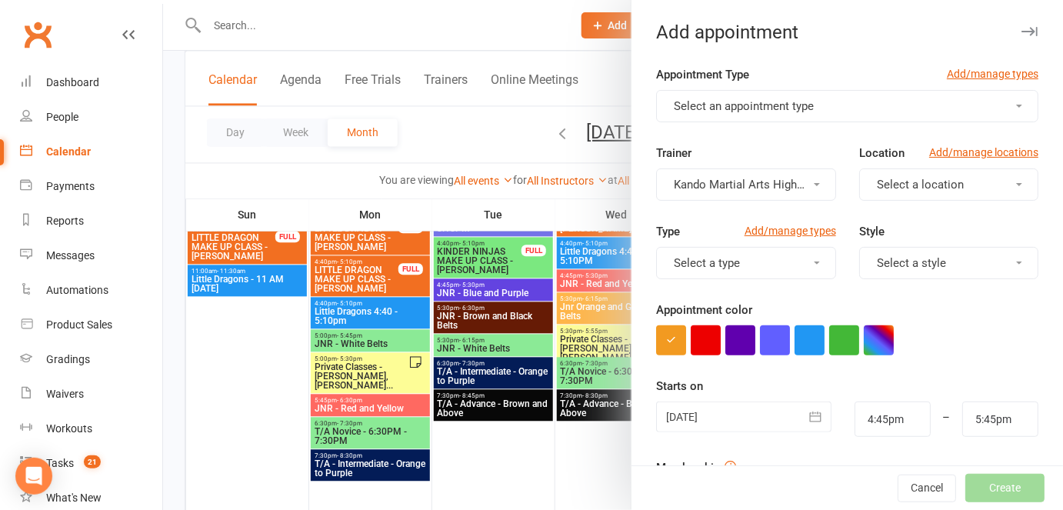
click at [523, 343] on div at bounding box center [613, 255] width 900 height 510
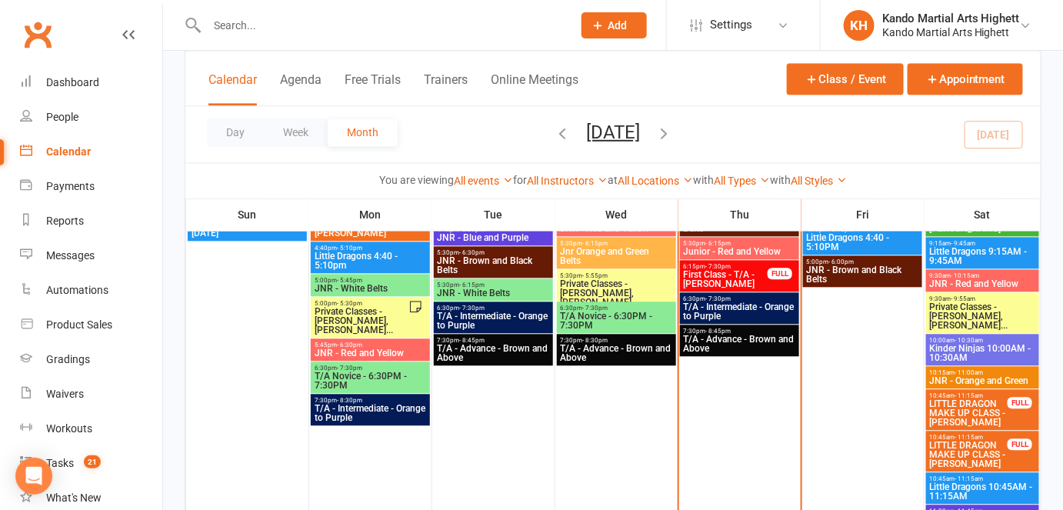
scroll to position [1060, 0]
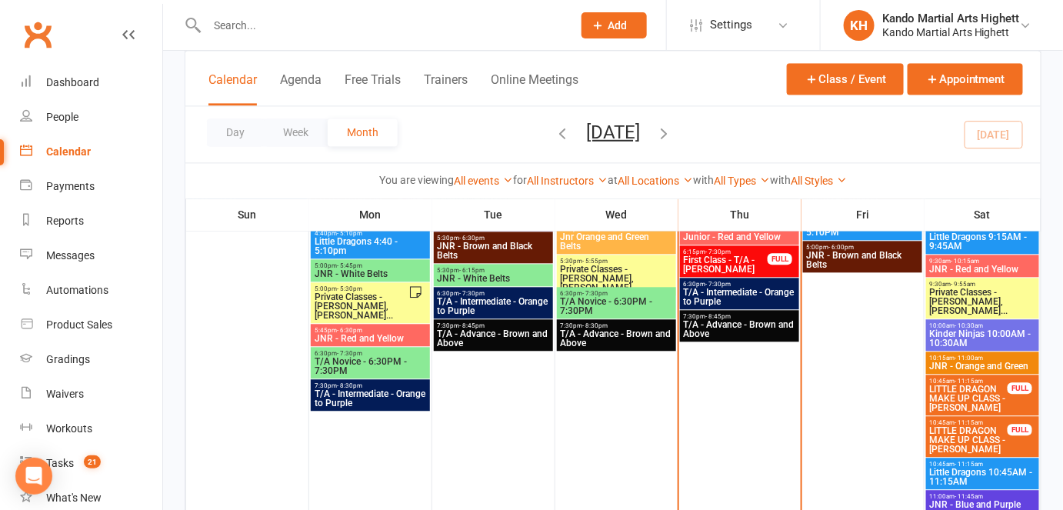
click at [962, 337] on span "Kinder Ninjas 10:00AM - 10:30AM" at bounding box center [983, 338] width 108 height 18
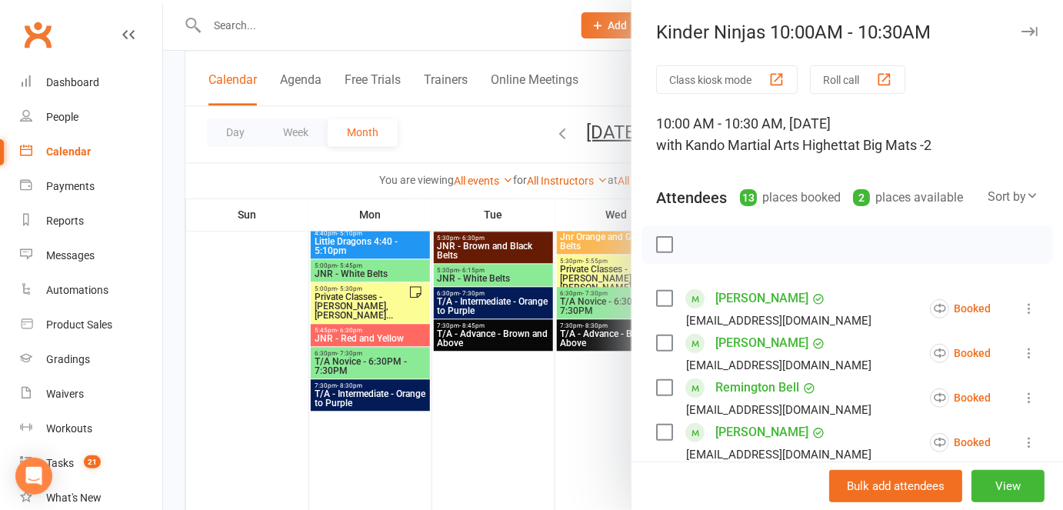
click at [539, 355] on div at bounding box center [613, 255] width 900 height 510
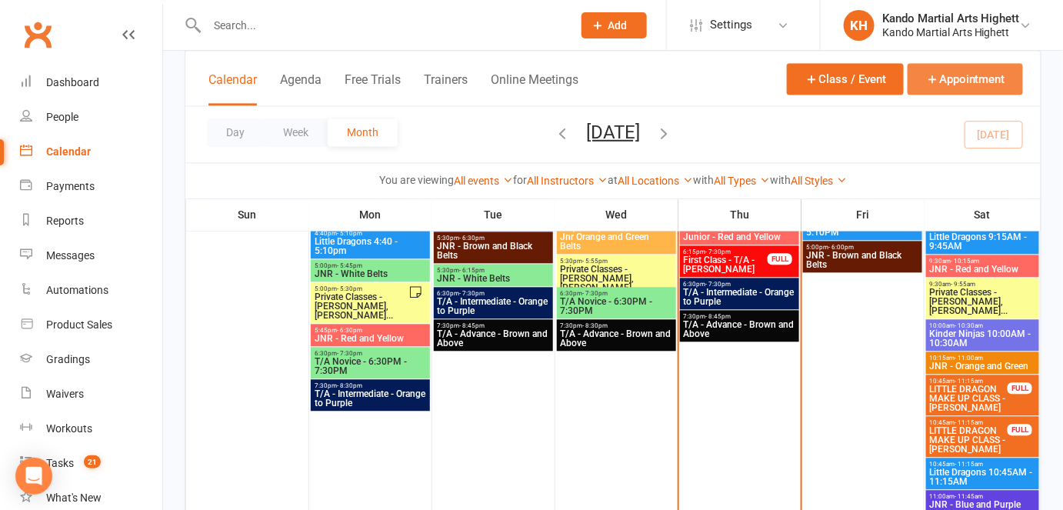
click at [954, 86] on button "Appointment" at bounding box center [965, 79] width 115 height 32
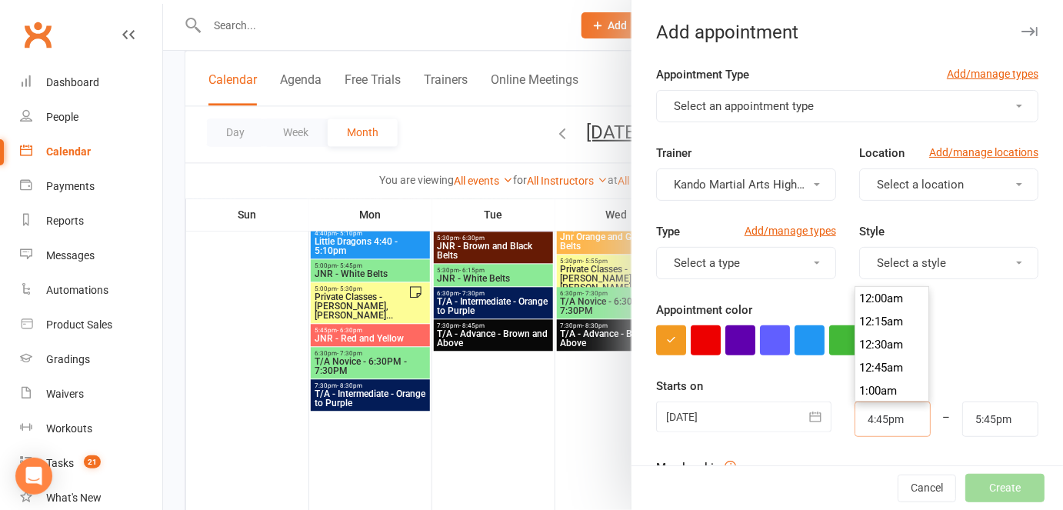
scroll to position [1523, 0]
drag, startPoint x: 888, startPoint y: 412, endPoint x: 813, endPoint y: 408, distance: 74.8
click at [813, 408] on div "[DATE] [DATE] Sun Mon Tue Wed Thu Fri Sat 36 31 01 02 03 04 05 06 37 07 08 09 1…" at bounding box center [847, 419] width 405 height 35
type input "1"
type input "2:00am"
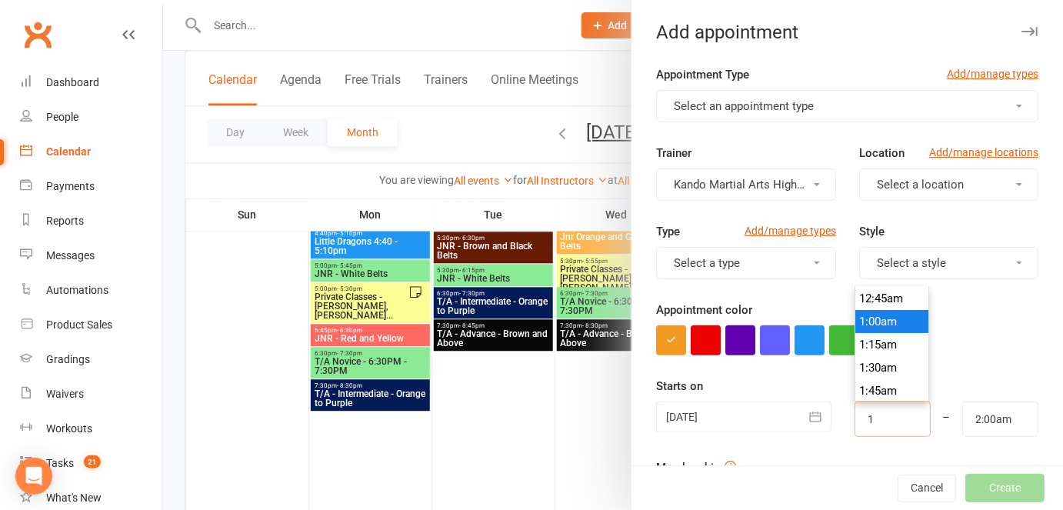
type input "10"
type input "11:00am"
type input "10:00am"
click at [989, 360] on form "Appointment Type Add/manage types Select an appointment type Trainer Kando Mart…" at bounding box center [847, 399] width 382 height 669
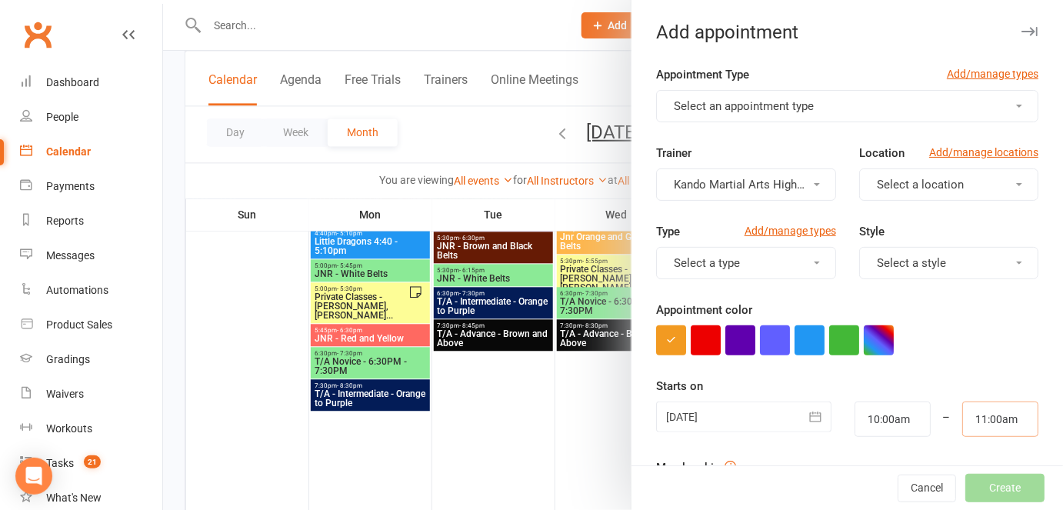
click at [965, 419] on input "11:00am" at bounding box center [1000, 419] width 76 height 35
click at [980, 415] on input "10:00am" at bounding box center [1000, 419] width 76 height 35
type input "10:30am"
click at [912, 377] on div "Starts on 11 Sep 2025 September 2025 Sun Mon Tue Wed Thu Fri Sat 36 31 01 02 03…" at bounding box center [847, 407] width 382 height 60
click at [692, 107] on span "Select an appointment type" at bounding box center [744, 106] width 140 height 14
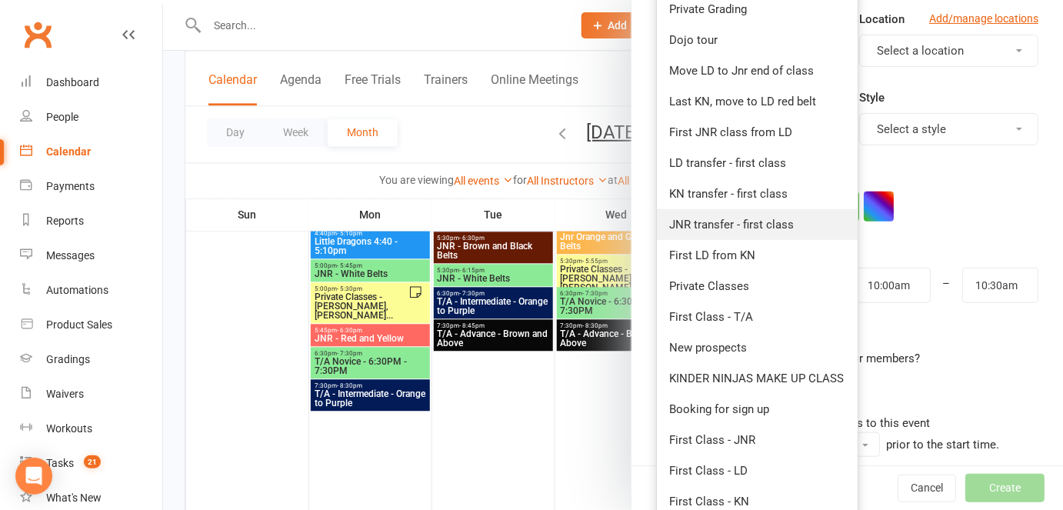
scroll to position [136, 0]
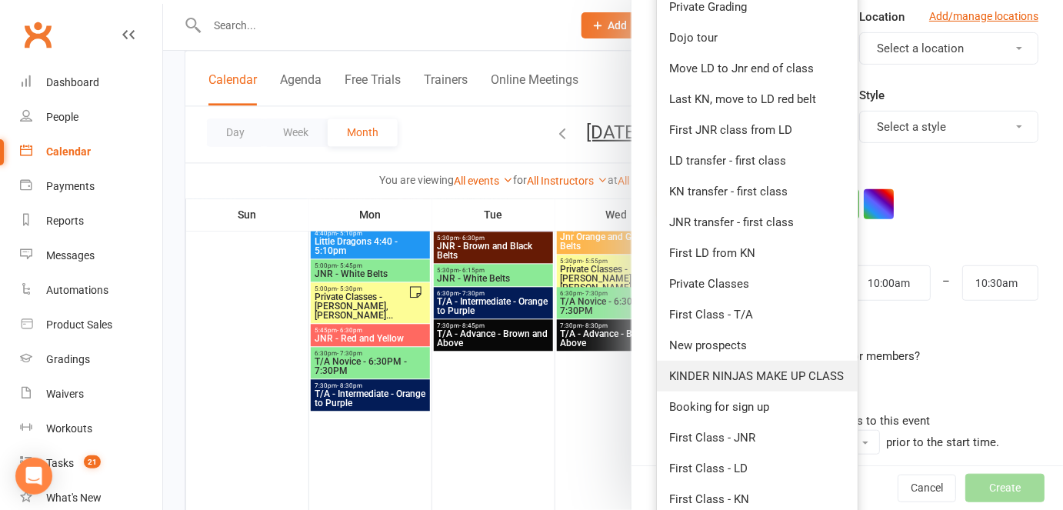
click at [675, 369] on span "KINDER NINJAS MAKE UP CLASS" at bounding box center [756, 376] width 175 height 14
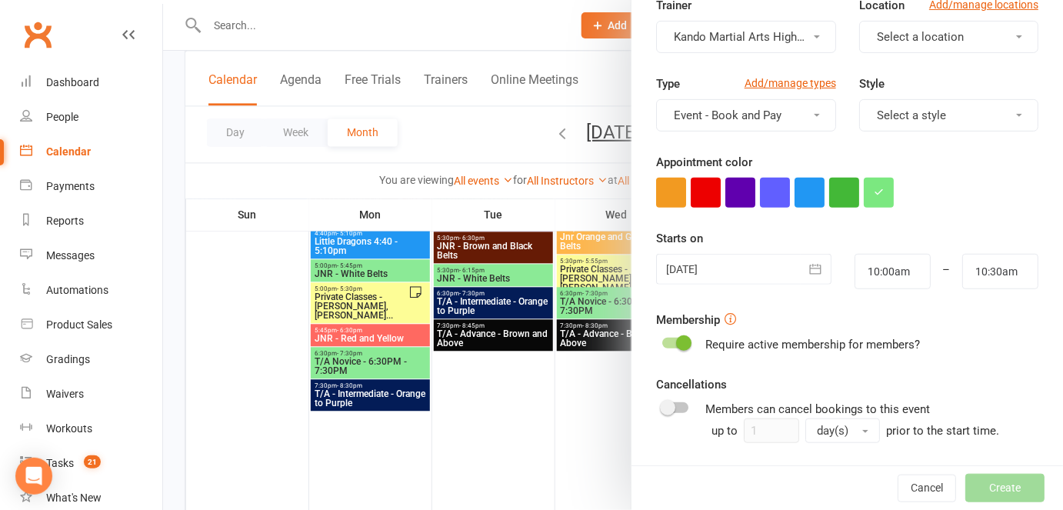
scroll to position [201, 0]
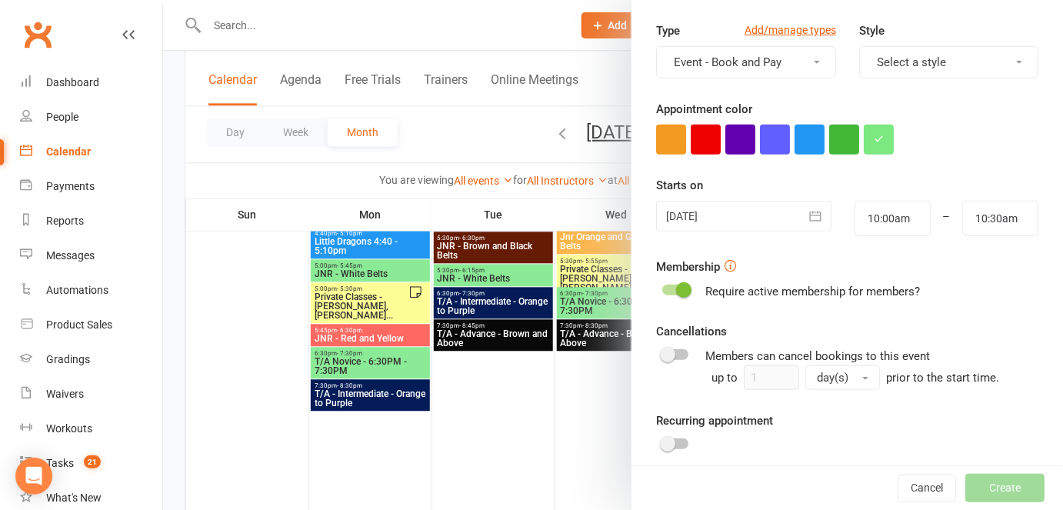
click at [809, 209] on icon "button" at bounding box center [815, 215] width 15 height 15
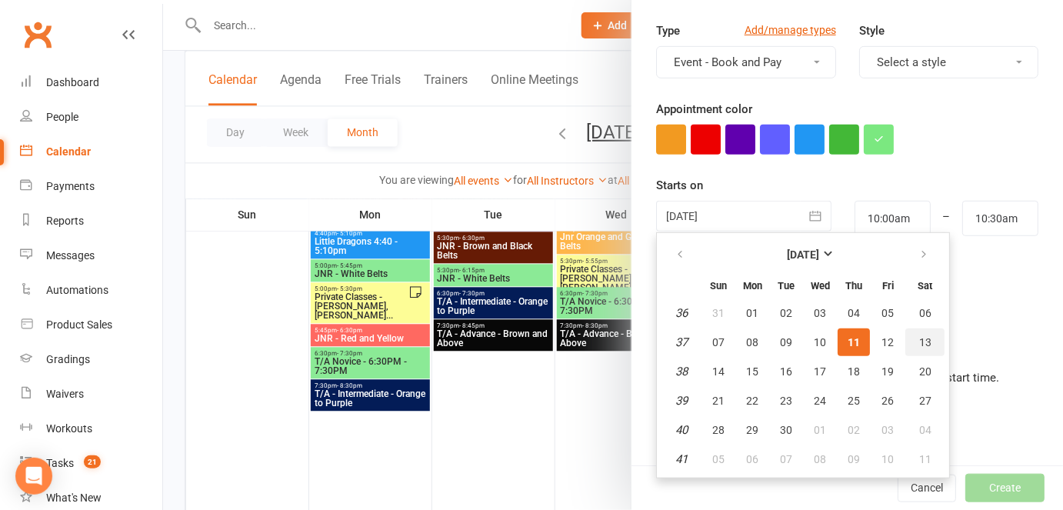
click at [919, 336] on span "13" at bounding box center [925, 342] width 12 height 12
type input "13 Sep 2025"
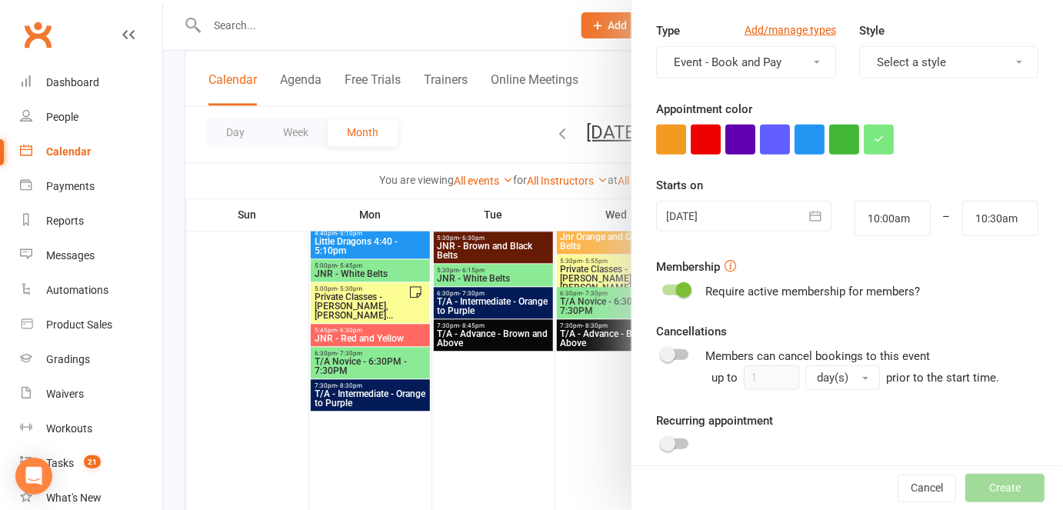
scroll to position [287, 0]
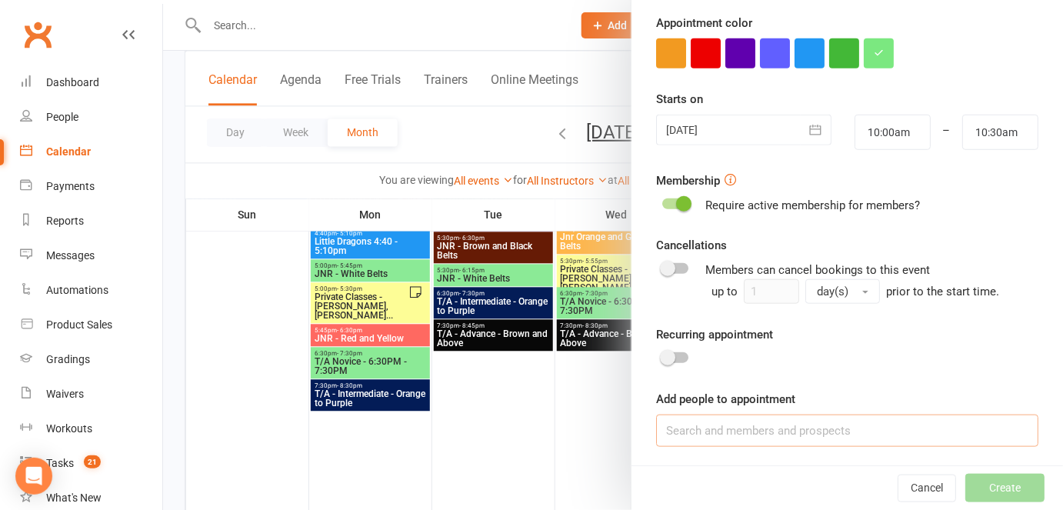
click at [722, 435] on input at bounding box center [847, 431] width 382 height 32
paste input "Benji Syrch"
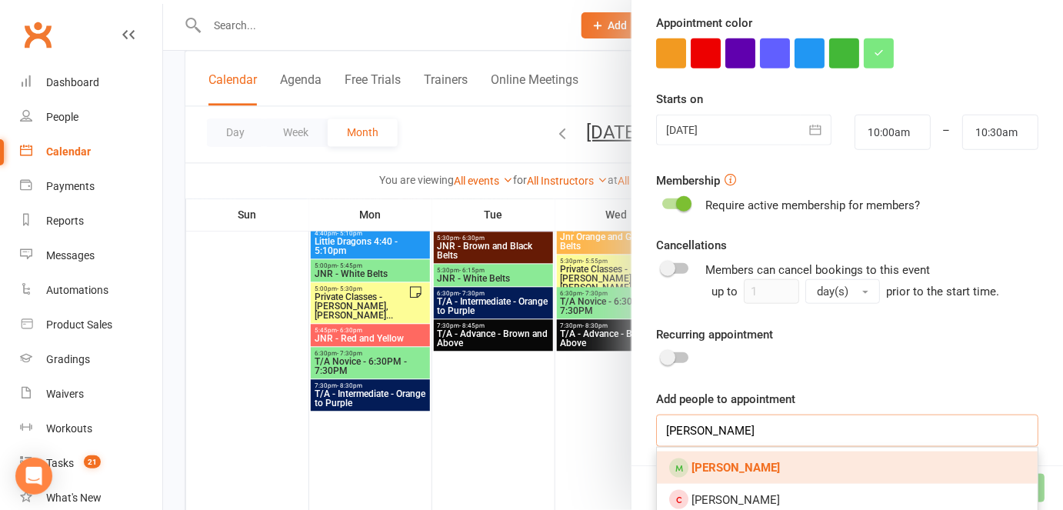
type input "Benji Syrch"
click at [722, 470] on strong "Benji Syrch" at bounding box center [736, 468] width 88 height 14
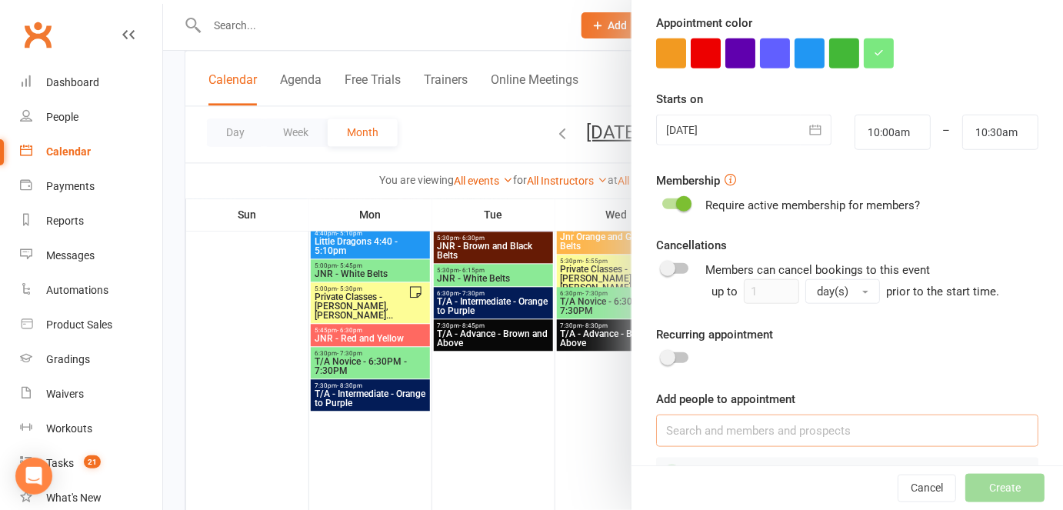
scroll to position [0, 0]
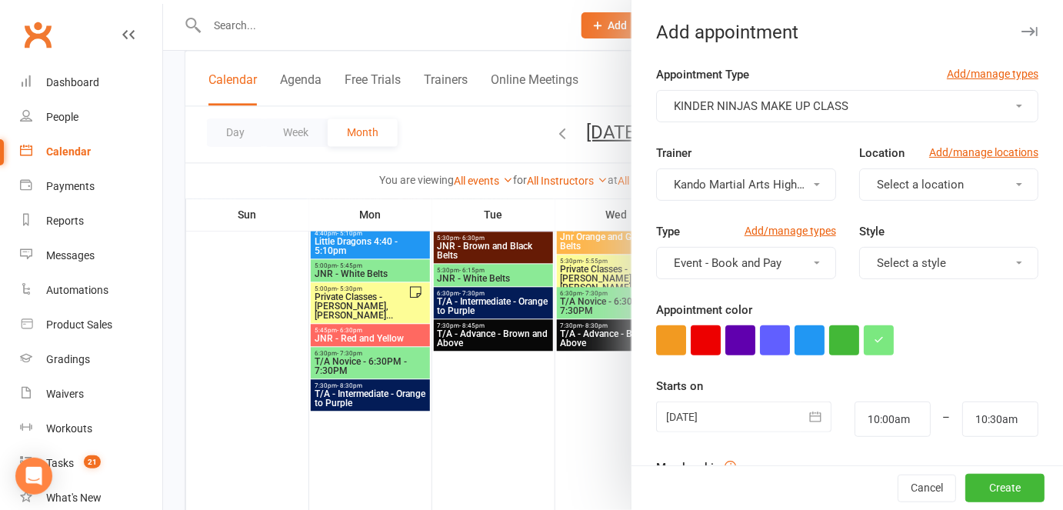
click at [888, 191] on button "Select a location" at bounding box center [948, 184] width 179 height 32
click at [884, 251] on span "Little Mats" at bounding box center [899, 252] width 55 height 14
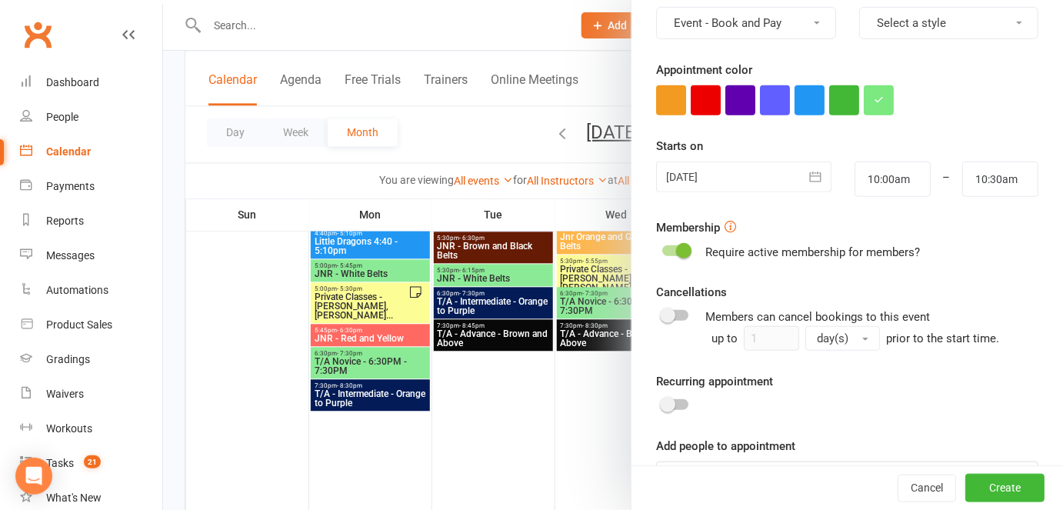
scroll to position [329, 0]
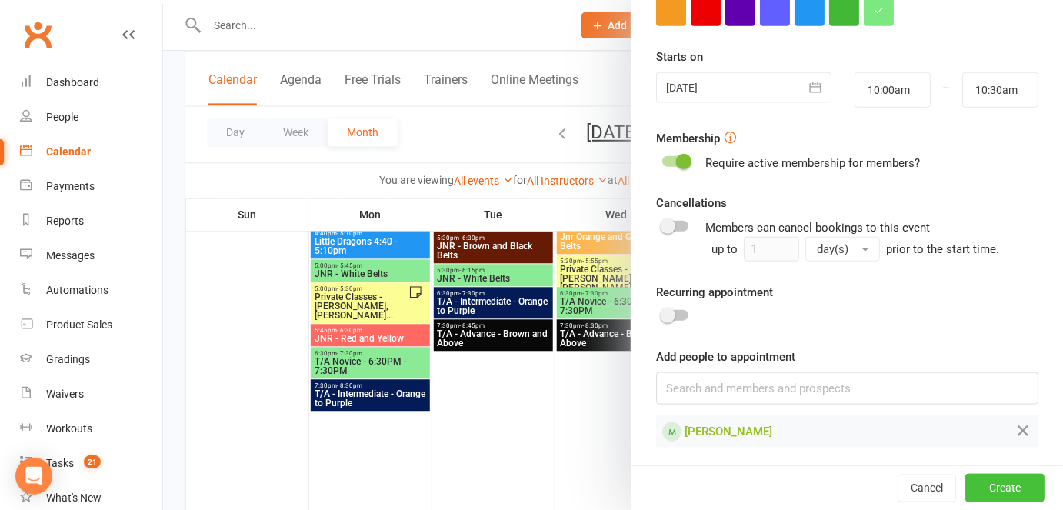
click at [970, 488] on button "Create" at bounding box center [1005, 489] width 79 height 28
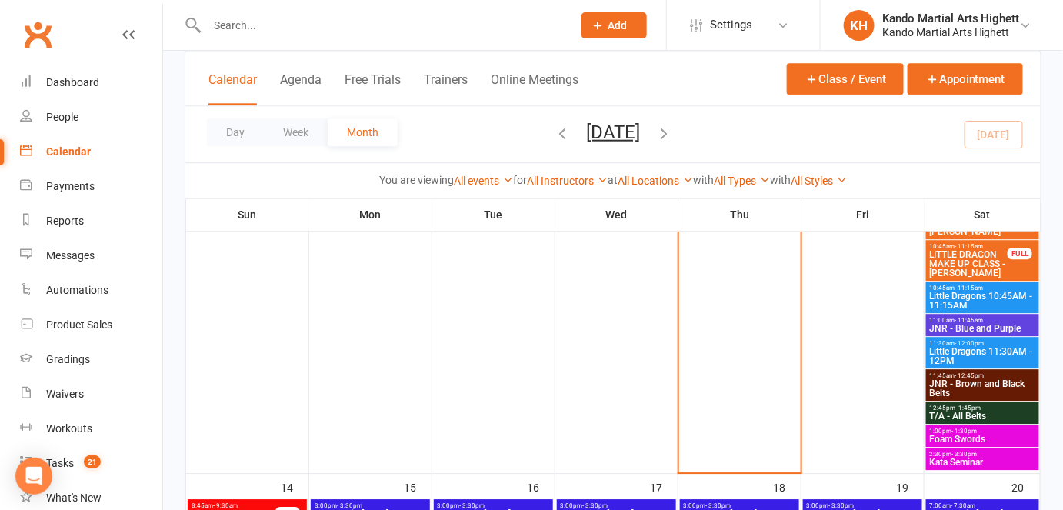
scroll to position [1284, 0]
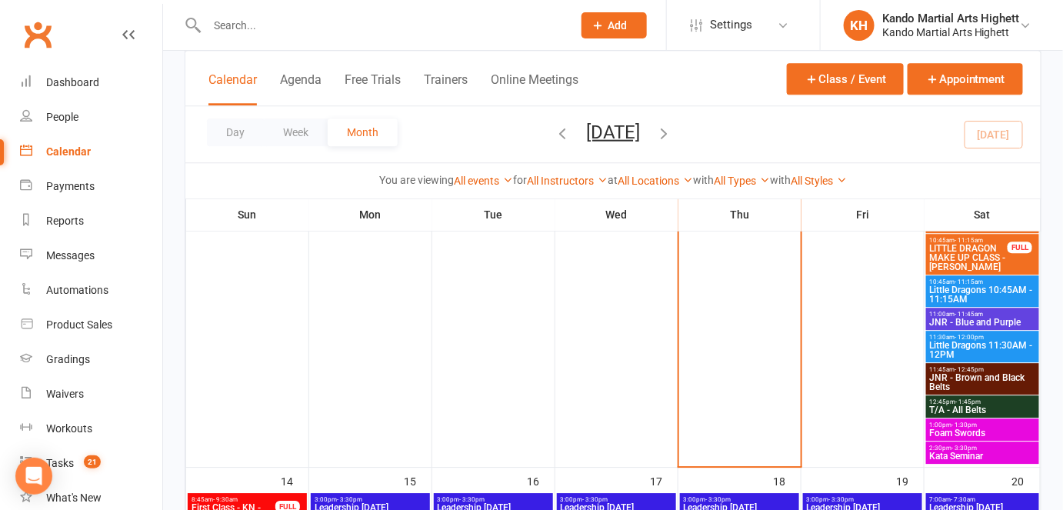
click at [966, 452] on span "Kata Seminar" at bounding box center [983, 456] width 108 height 9
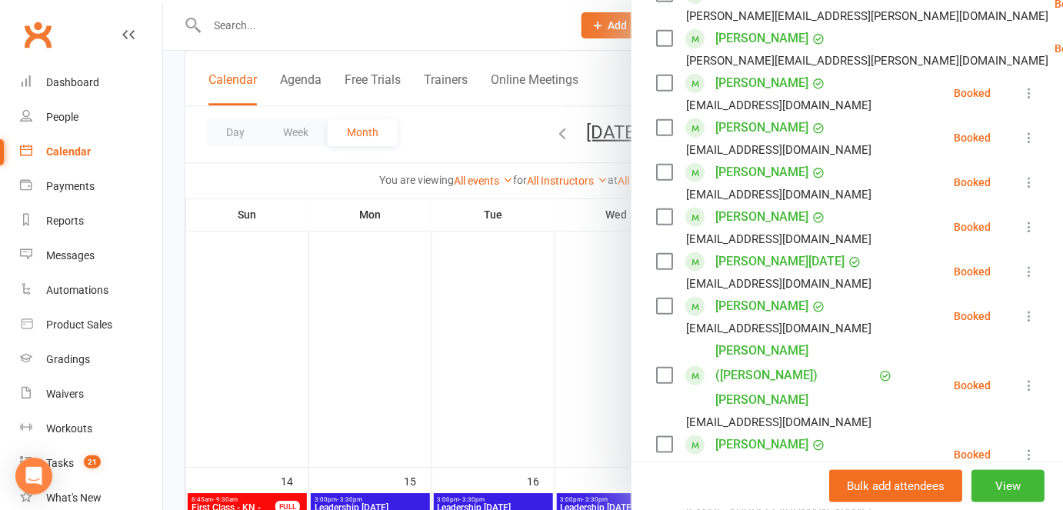
scroll to position [305, 0]
click at [476, 359] on div at bounding box center [613, 255] width 900 height 510
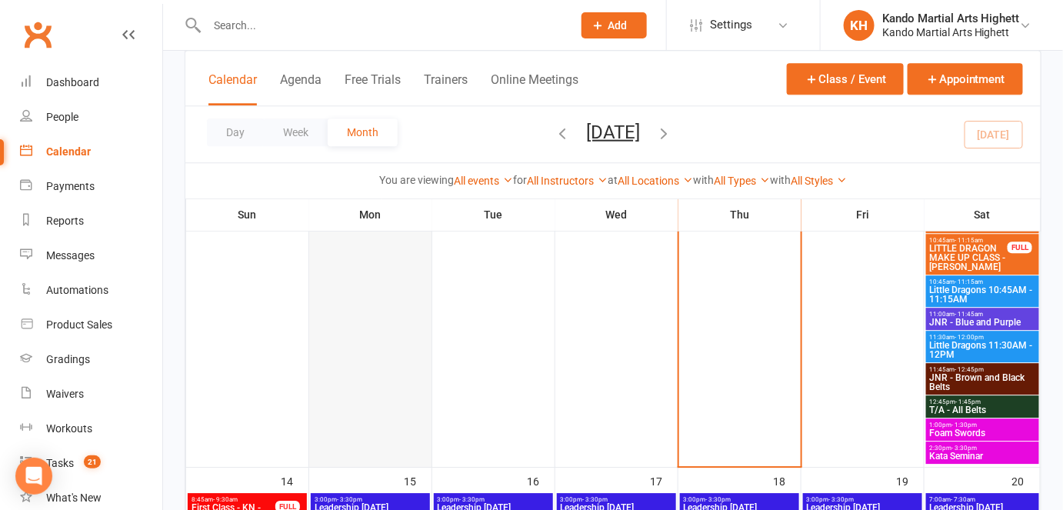
click at [391, 389] on div at bounding box center [370, 145] width 119 height 642
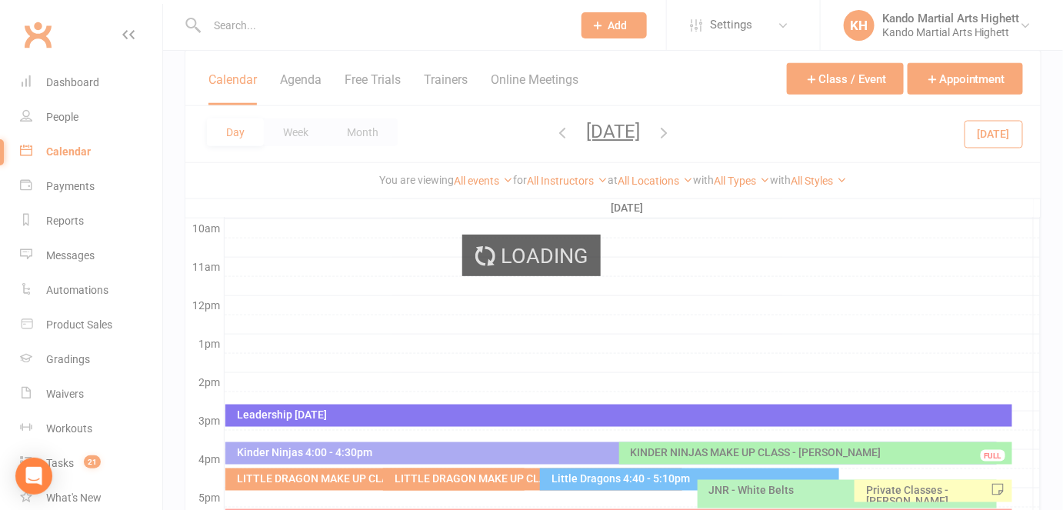
scroll to position [0, 0]
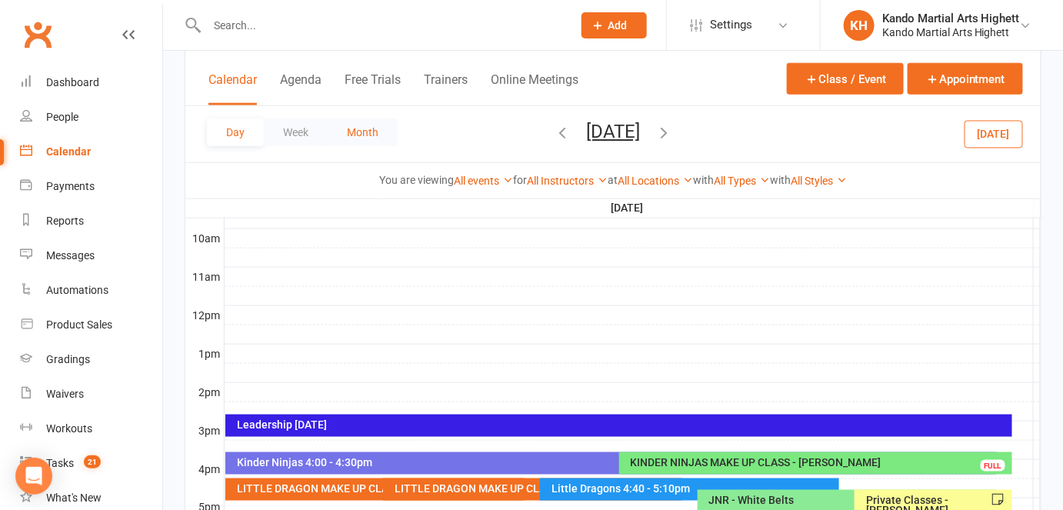
click at [344, 126] on button "Month" at bounding box center [363, 132] width 70 height 28
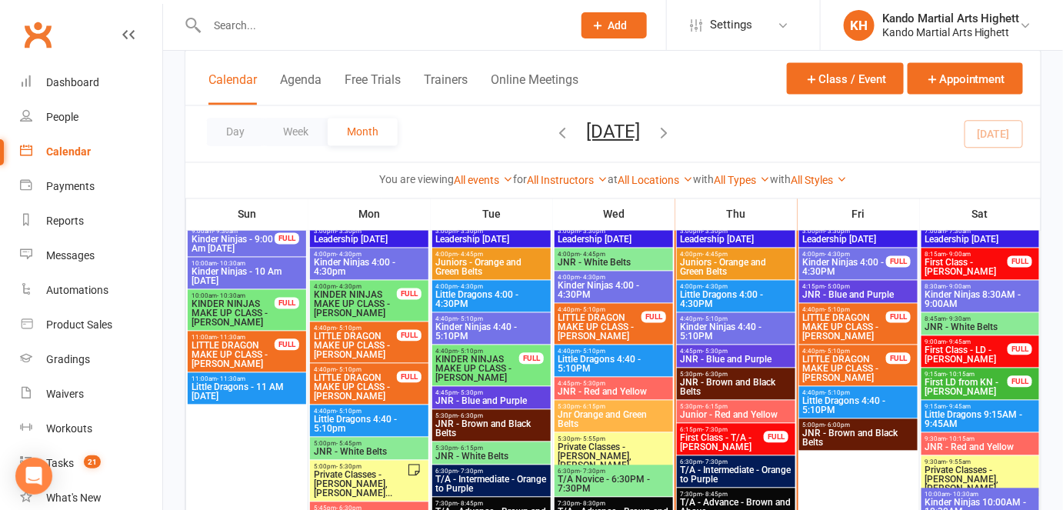
scroll to position [880, 0]
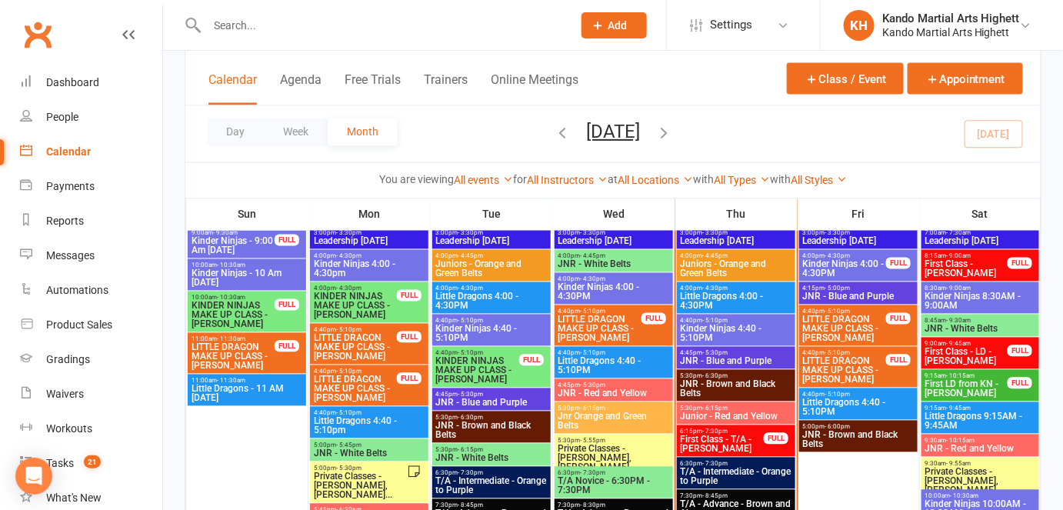
click at [686, 359] on span "JNR - Blue and Purple" at bounding box center [736, 361] width 112 height 9
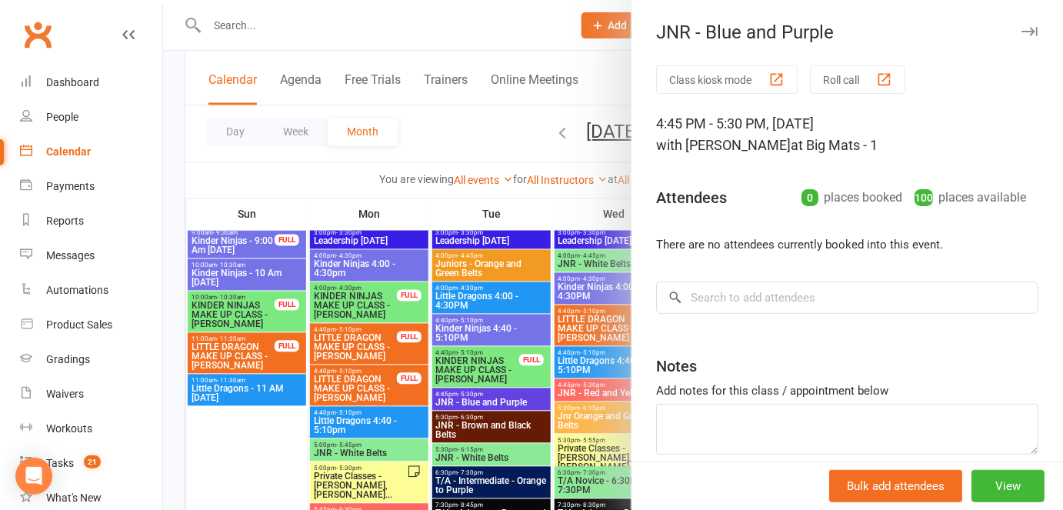
click at [755, 77] on button "Class kiosk mode" at bounding box center [727, 79] width 142 height 28
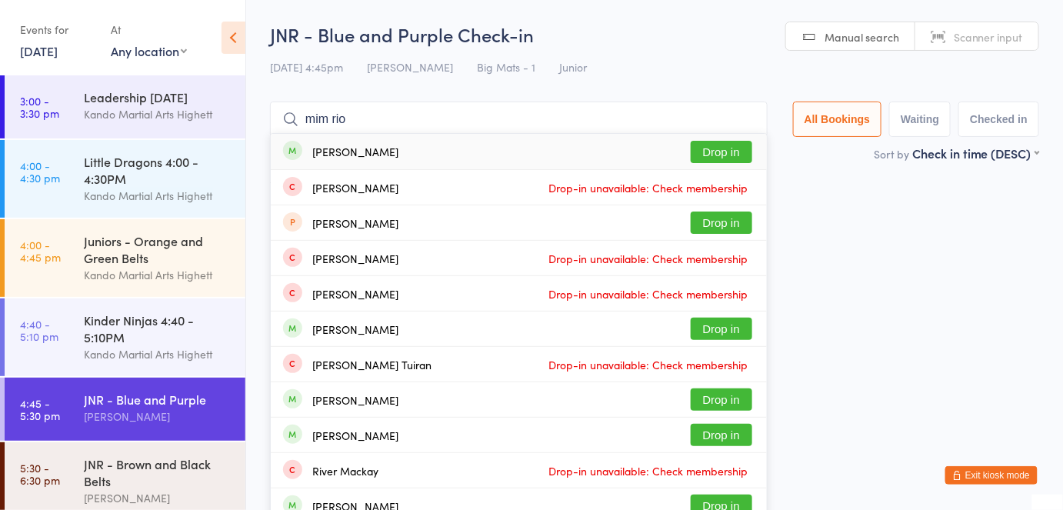
type input "mim rio"
click at [724, 150] on button "Drop in" at bounding box center [722, 152] width 62 height 22
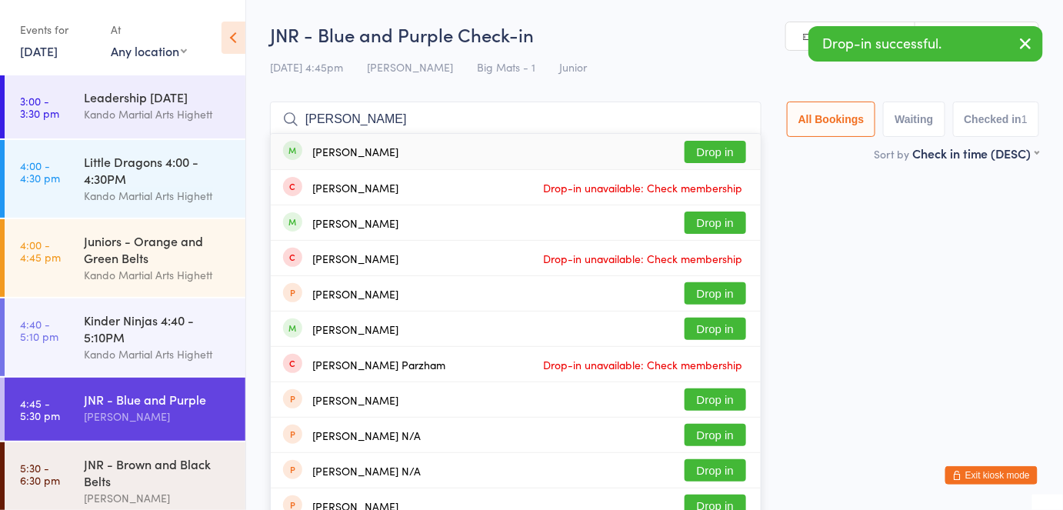
type input "[PERSON_NAME]"
click at [724, 149] on button "Drop in" at bounding box center [716, 152] width 62 height 22
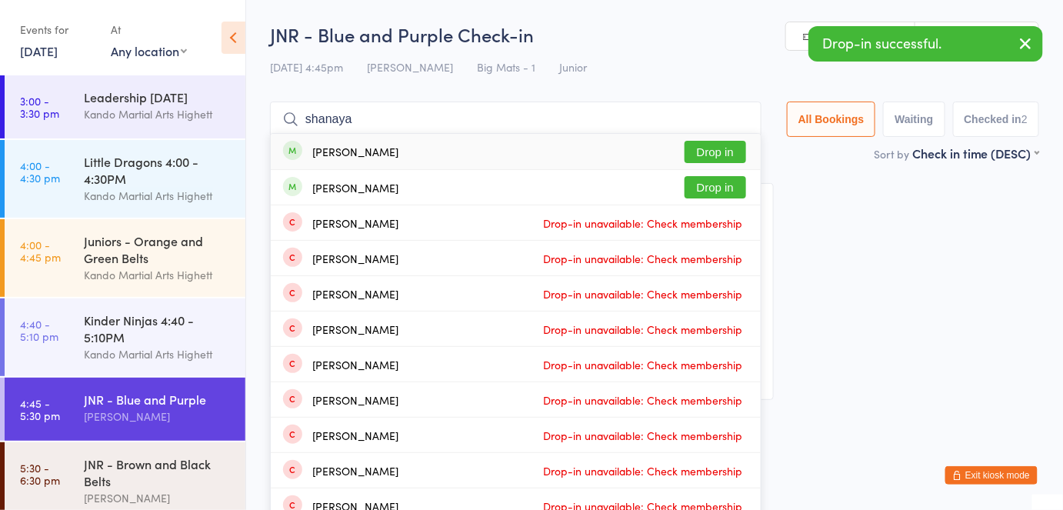
type input "shanaya"
click at [724, 149] on button "Drop in" at bounding box center [716, 152] width 62 height 22
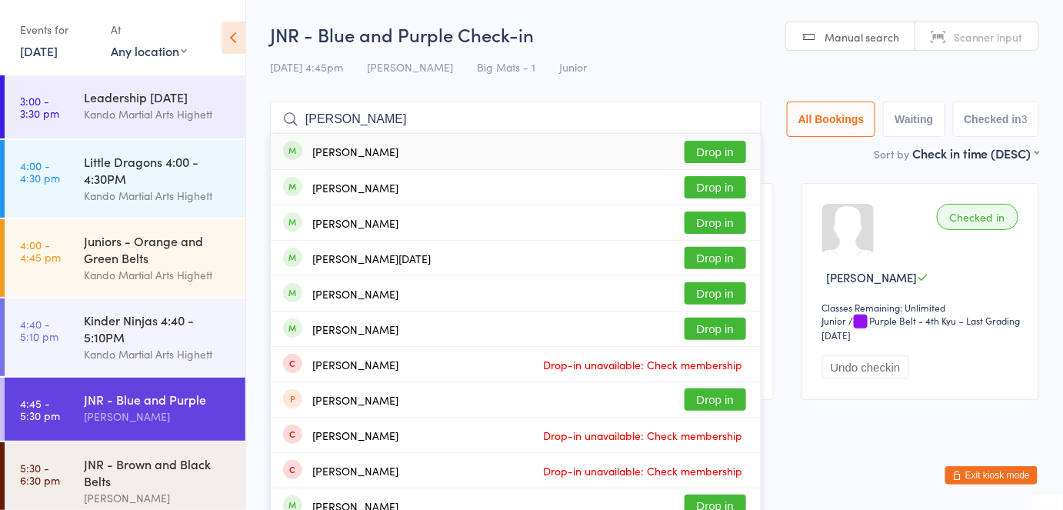
type input "[PERSON_NAME]"
click at [724, 149] on button "Drop in" at bounding box center [716, 152] width 62 height 22
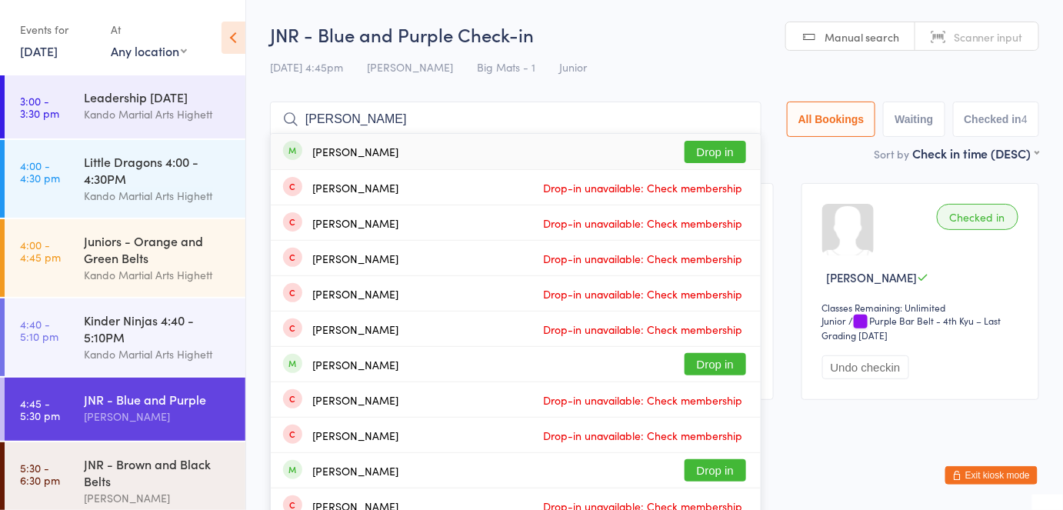
type input "[PERSON_NAME]"
click at [724, 149] on button "Drop in" at bounding box center [716, 152] width 62 height 22
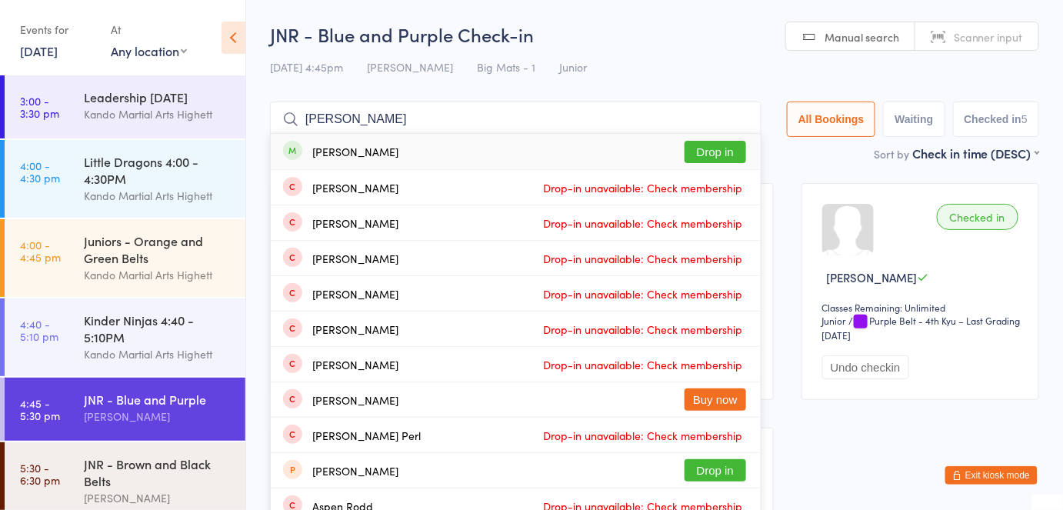
type input "[PERSON_NAME]"
click at [726, 158] on button "Drop in" at bounding box center [716, 152] width 62 height 22
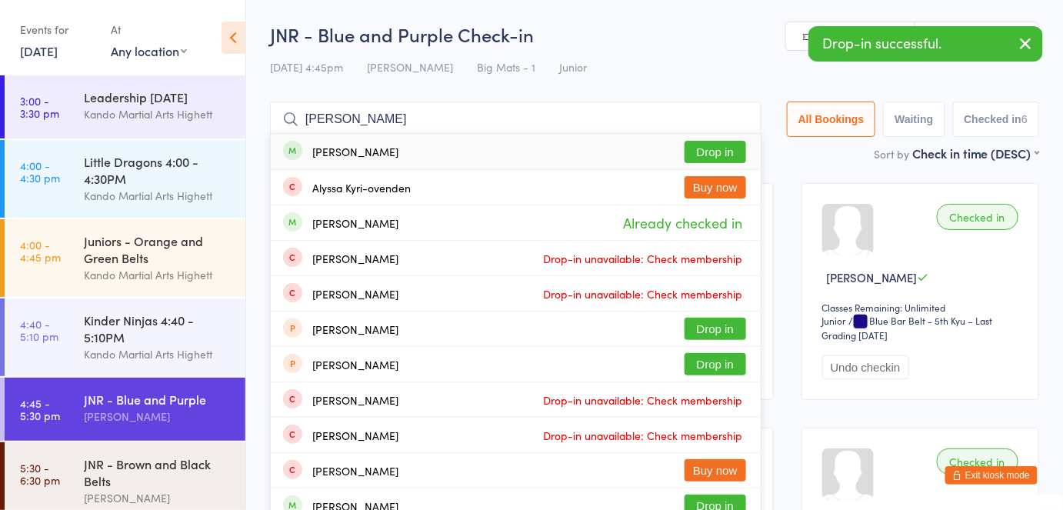
type input "[PERSON_NAME]"
click at [726, 158] on button "Drop in" at bounding box center [716, 152] width 62 height 22
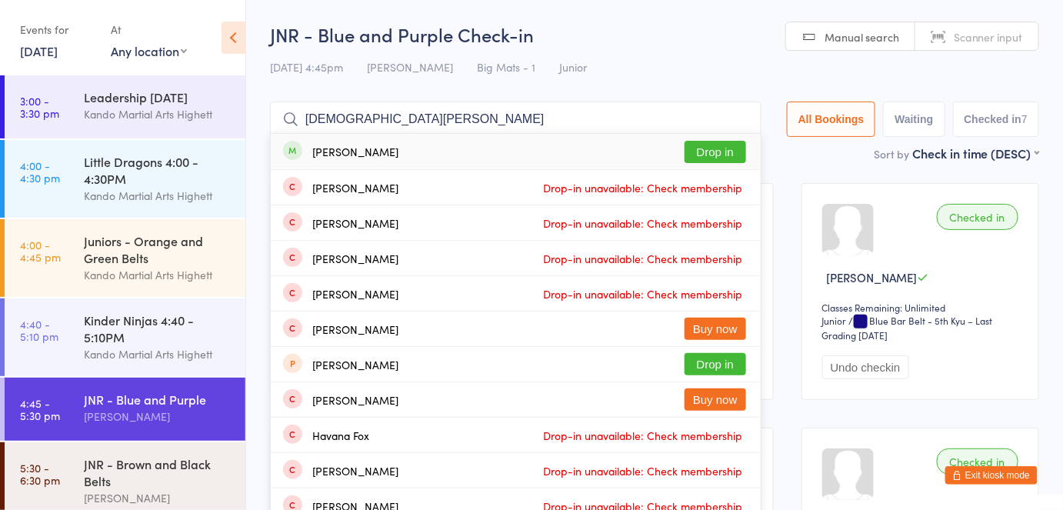
type input "[DEMOGRAPHIC_DATA][PERSON_NAME]"
click at [726, 158] on button "Drop in" at bounding box center [716, 152] width 62 height 22
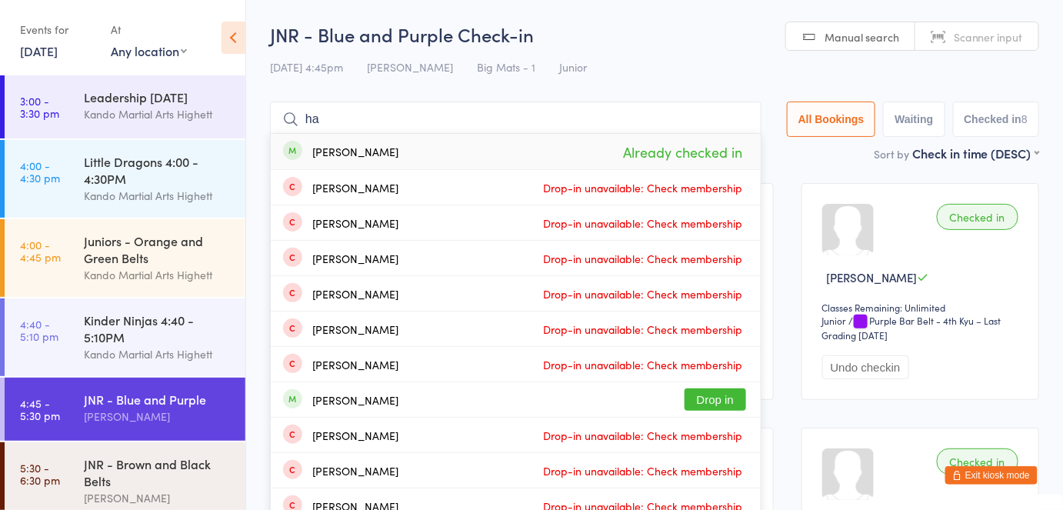
type input "h"
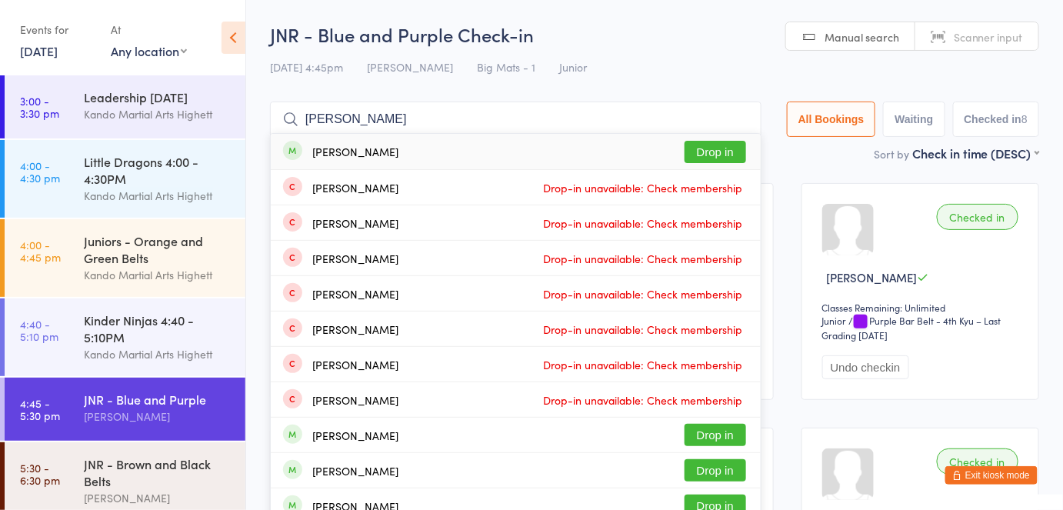
type input "[PERSON_NAME]"
click at [726, 154] on button "Drop in" at bounding box center [716, 152] width 62 height 22
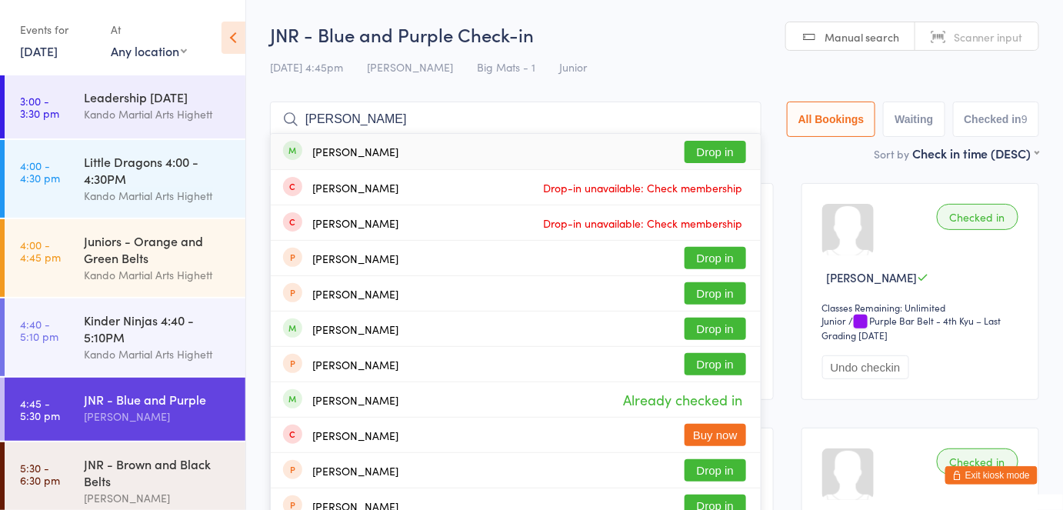
type input "[PERSON_NAME]"
click at [726, 154] on button "Drop in" at bounding box center [716, 152] width 62 height 22
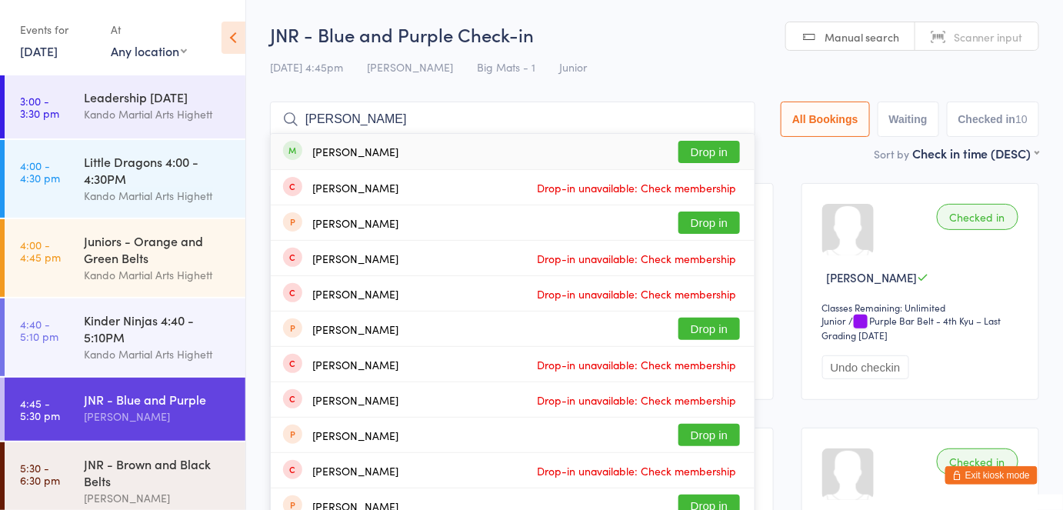
type input "[PERSON_NAME]"
click at [726, 154] on button "Drop in" at bounding box center [710, 152] width 62 height 22
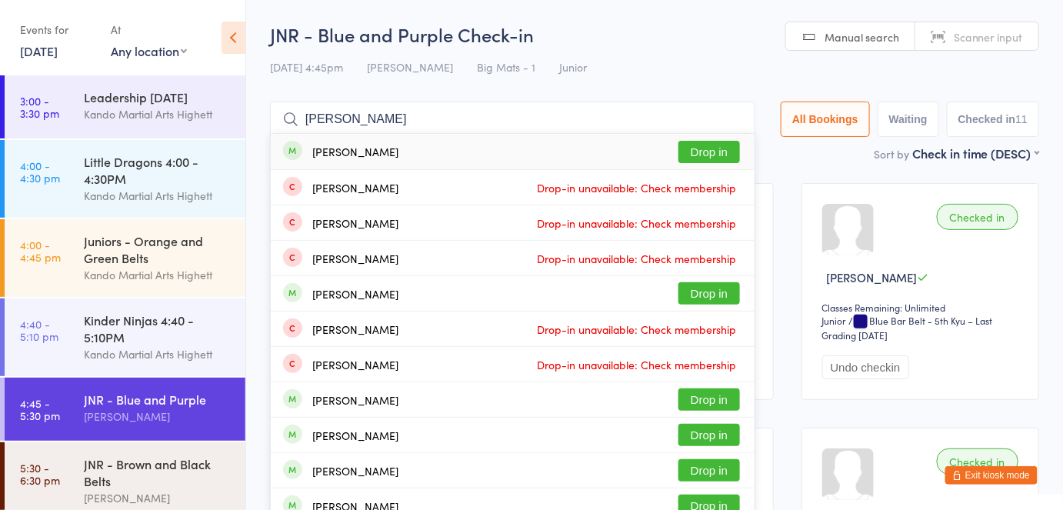
type input "[PERSON_NAME]"
click at [726, 154] on button "Drop in" at bounding box center [710, 152] width 62 height 22
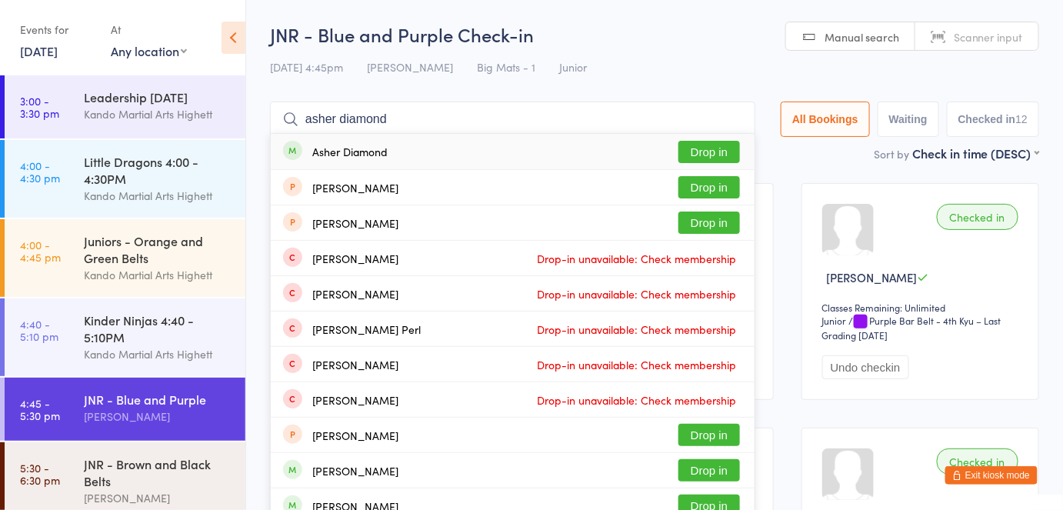
type input "asher diamond"
click at [726, 154] on button "Drop in" at bounding box center [710, 152] width 62 height 22
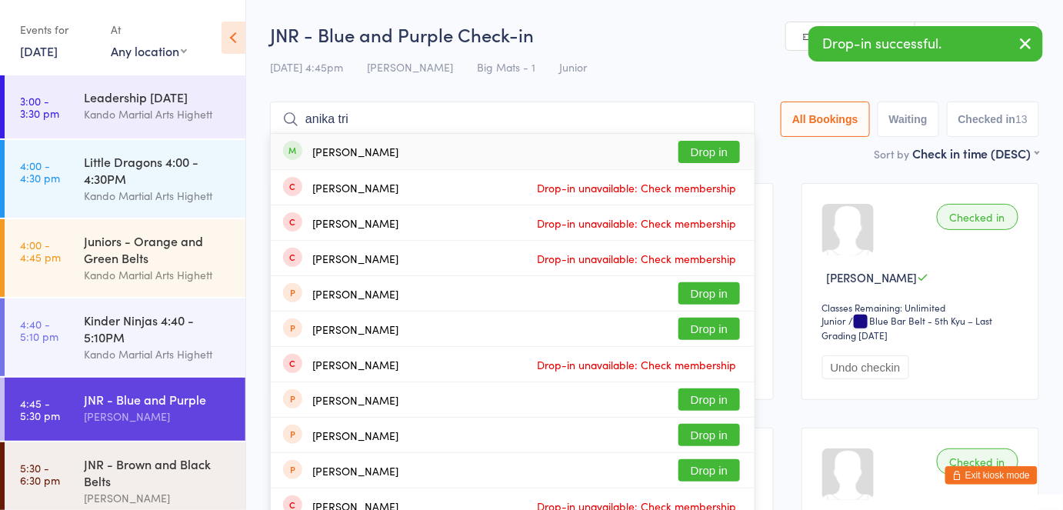
type input "anika tri"
click at [726, 154] on button "Drop in" at bounding box center [710, 152] width 62 height 22
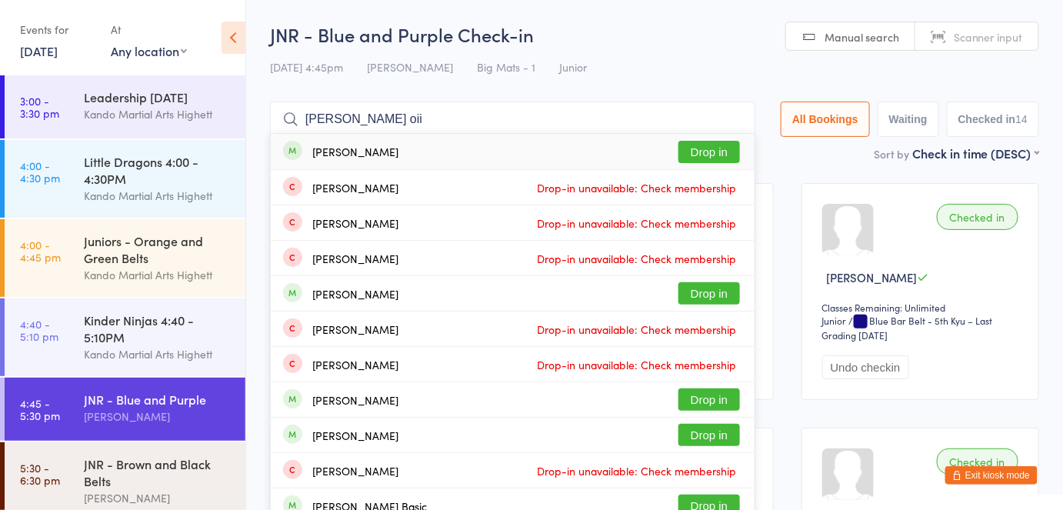
type input "[PERSON_NAME] oii"
click at [726, 154] on button "Drop in" at bounding box center [710, 152] width 62 height 22
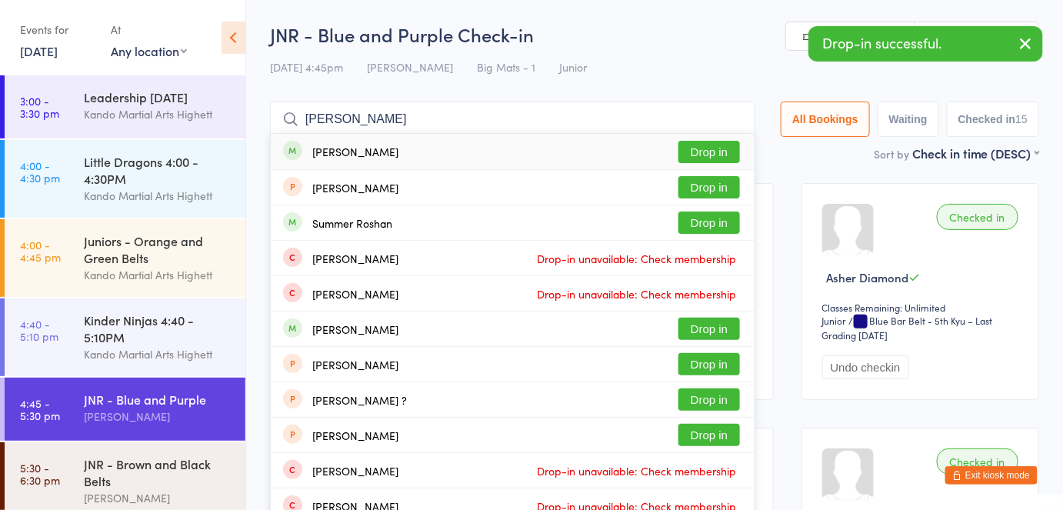
type input "[PERSON_NAME]"
click at [726, 154] on button "Drop in" at bounding box center [710, 152] width 62 height 22
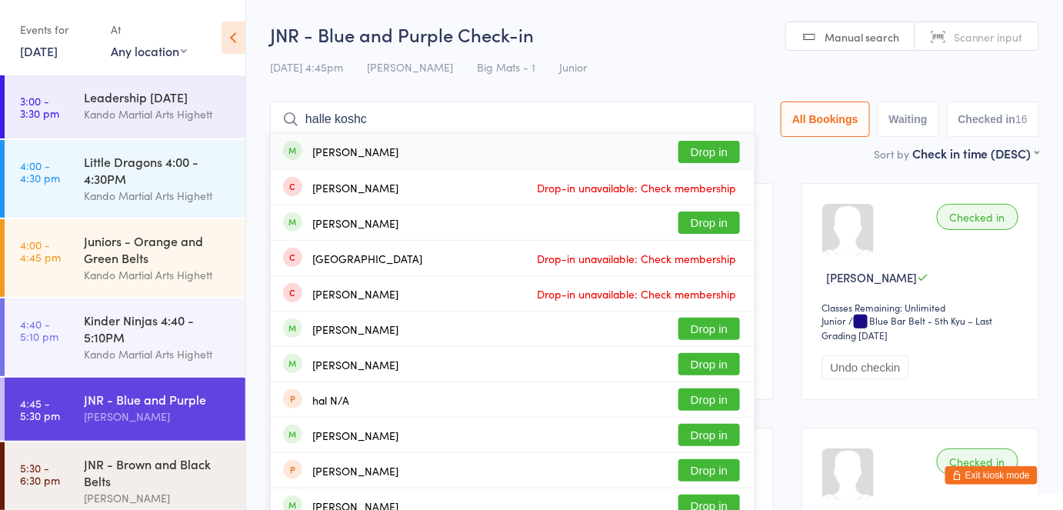
type input "halle koshc"
click at [726, 154] on button "Drop in" at bounding box center [710, 152] width 62 height 22
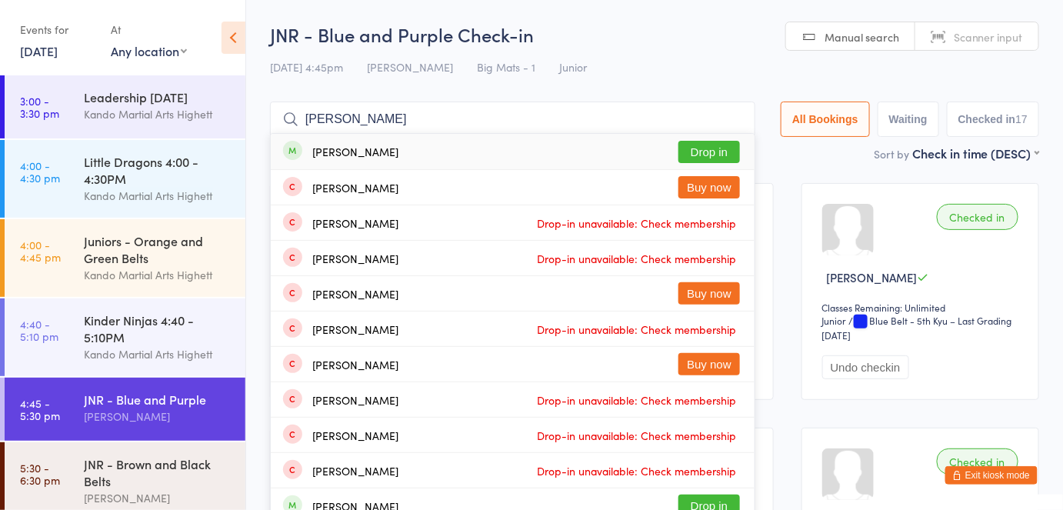
type input "[PERSON_NAME]"
click at [726, 154] on button "Drop in" at bounding box center [710, 152] width 62 height 22
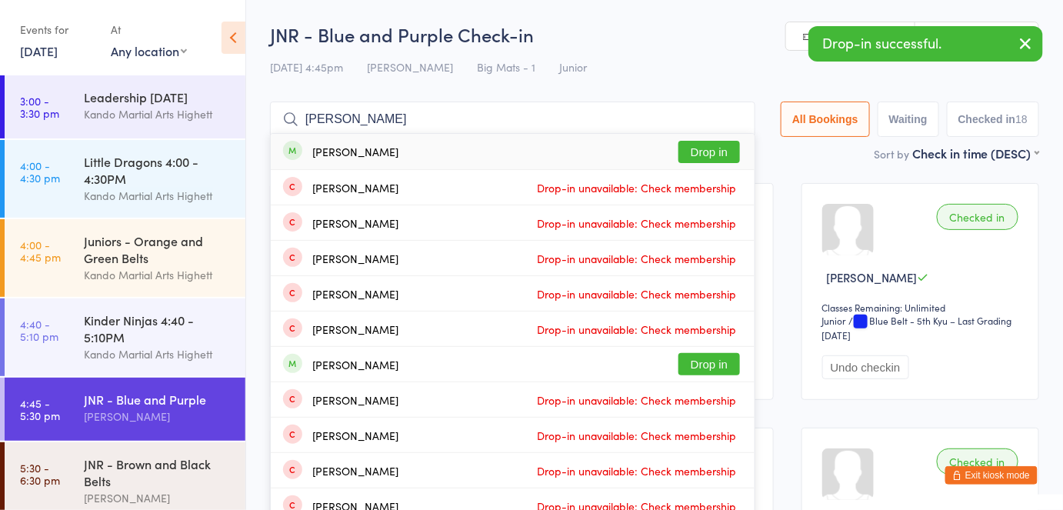
type input "[PERSON_NAME]"
click at [726, 154] on button "Drop in" at bounding box center [710, 152] width 62 height 22
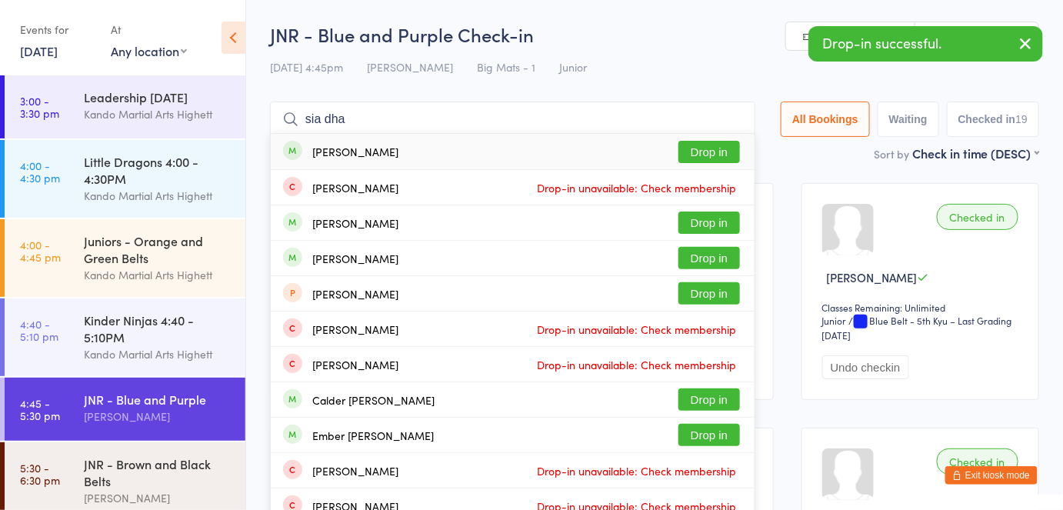
type input "sia dha"
click at [726, 154] on button "Drop in" at bounding box center [710, 152] width 62 height 22
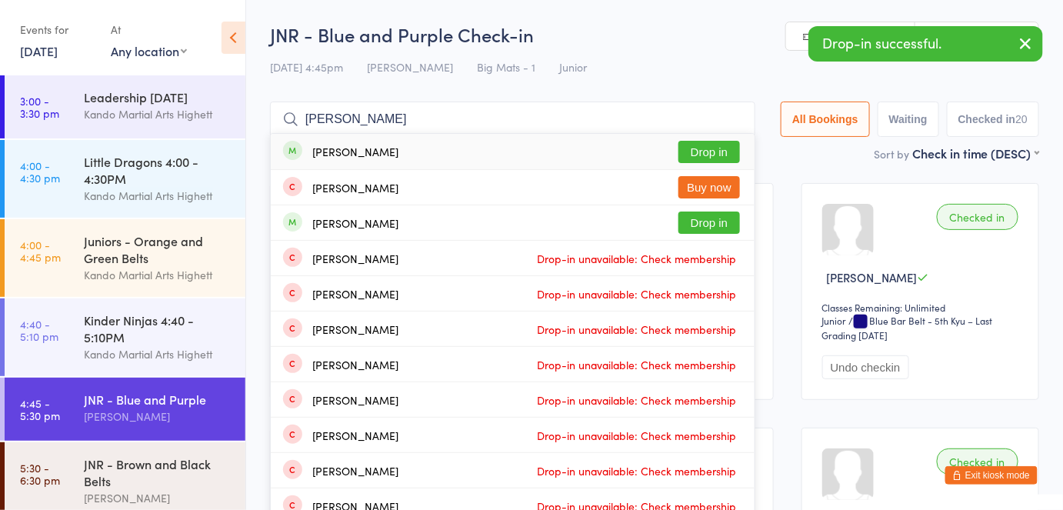
type input "ruby darm"
click at [726, 154] on button "Drop in" at bounding box center [710, 152] width 62 height 22
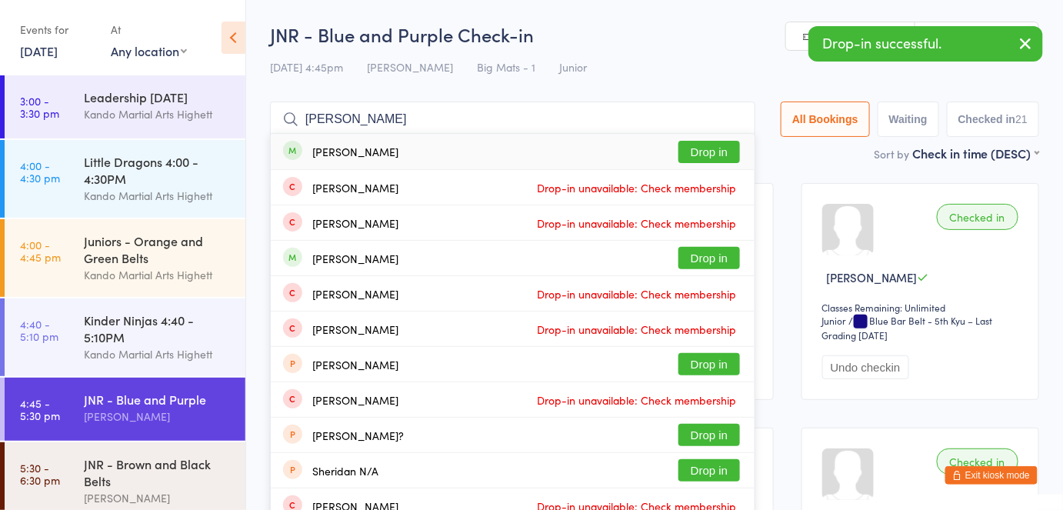
type input "aidan steph"
click at [726, 154] on button "Drop in" at bounding box center [710, 152] width 62 height 22
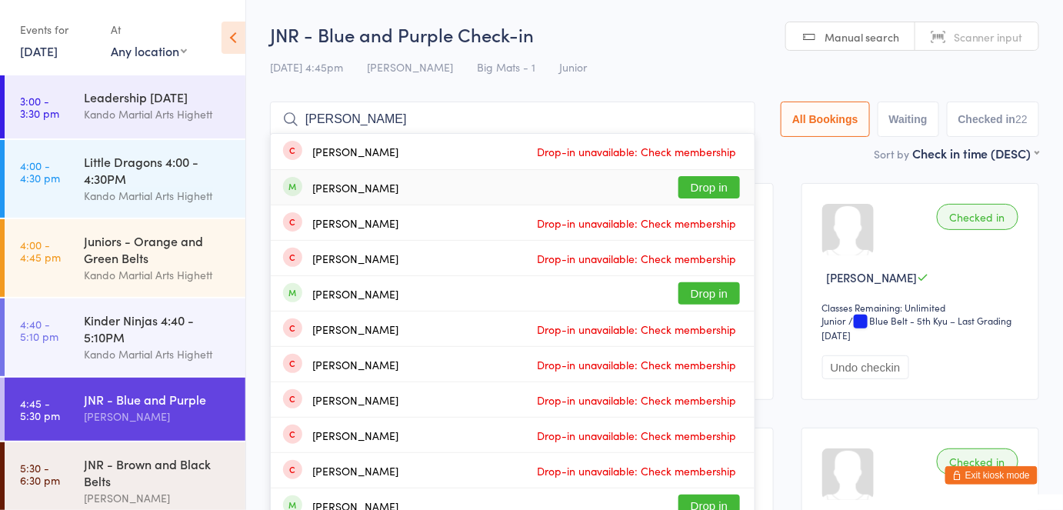
type input "alexander n"
click at [720, 196] on button "Drop in" at bounding box center [710, 187] width 62 height 22
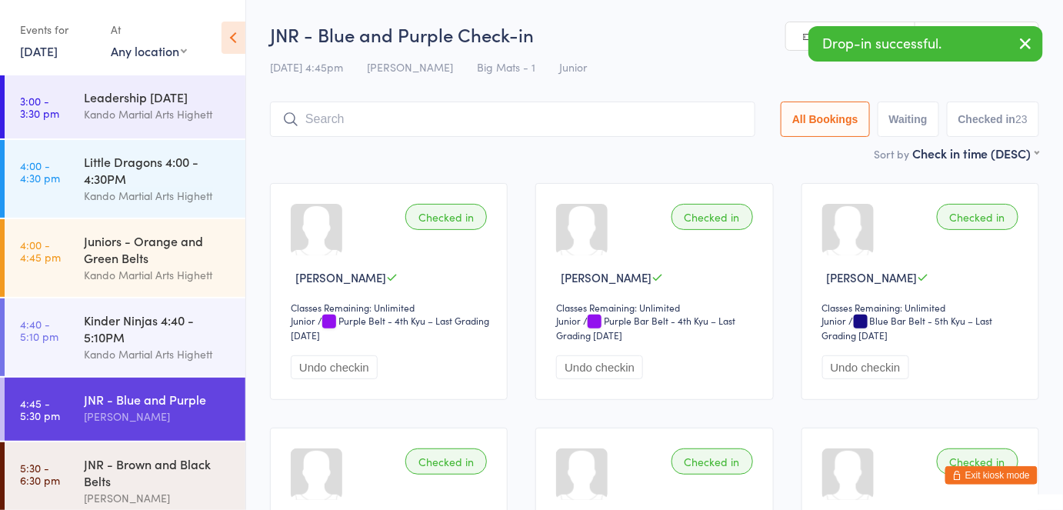
click at [982, 482] on button "Exit kiosk mode" at bounding box center [992, 475] width 92 height 18
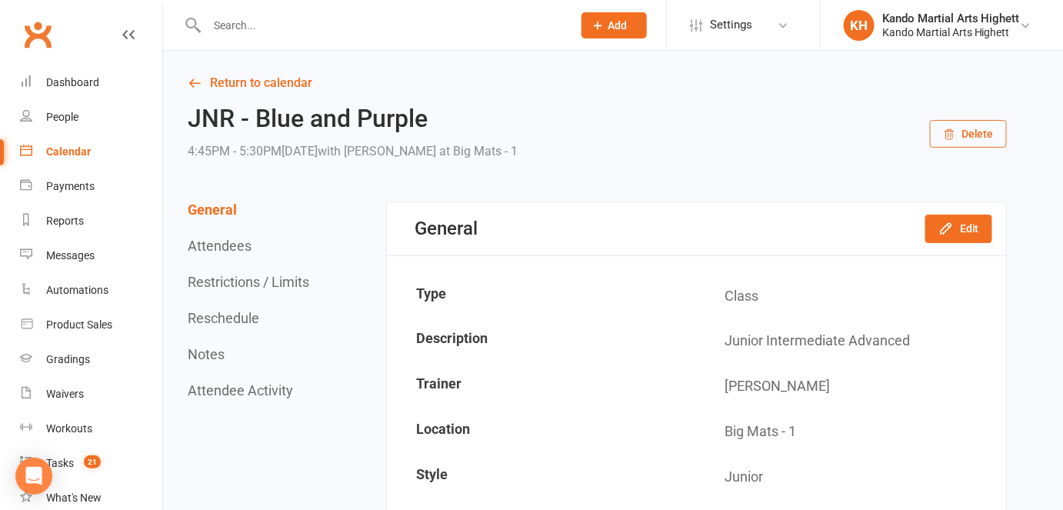
click at [94, 156] on link "Calendar" at bounding box center [91, 152] width 142 height 35
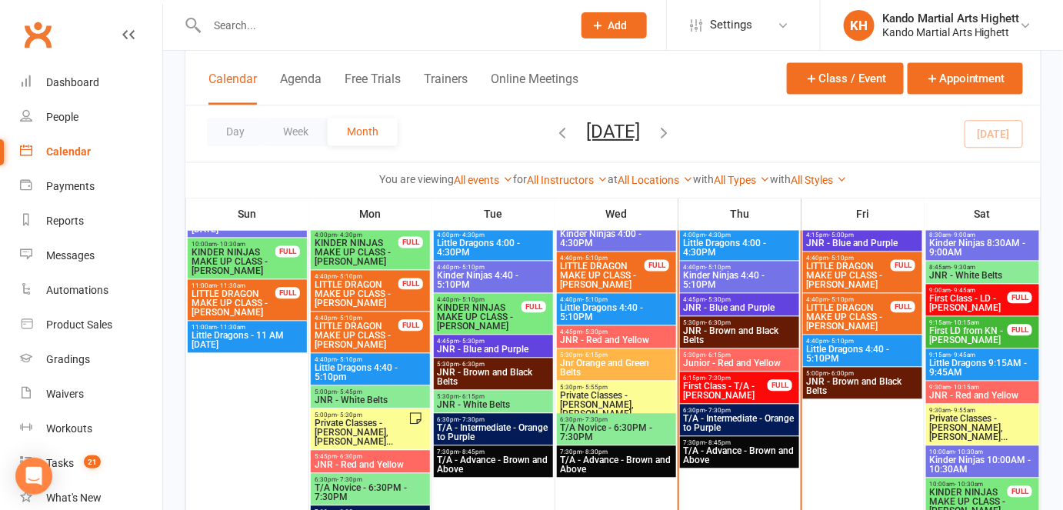
scroll to position [850, 0]
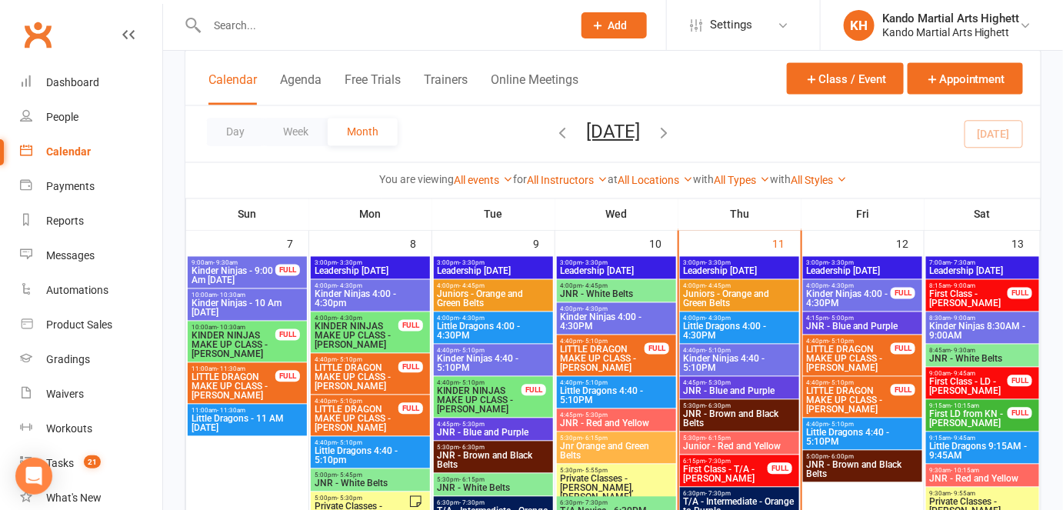
click at [699, 388] on span "JNR - Blue and Purple" at bounding box center [739, 391] width 113 height 9
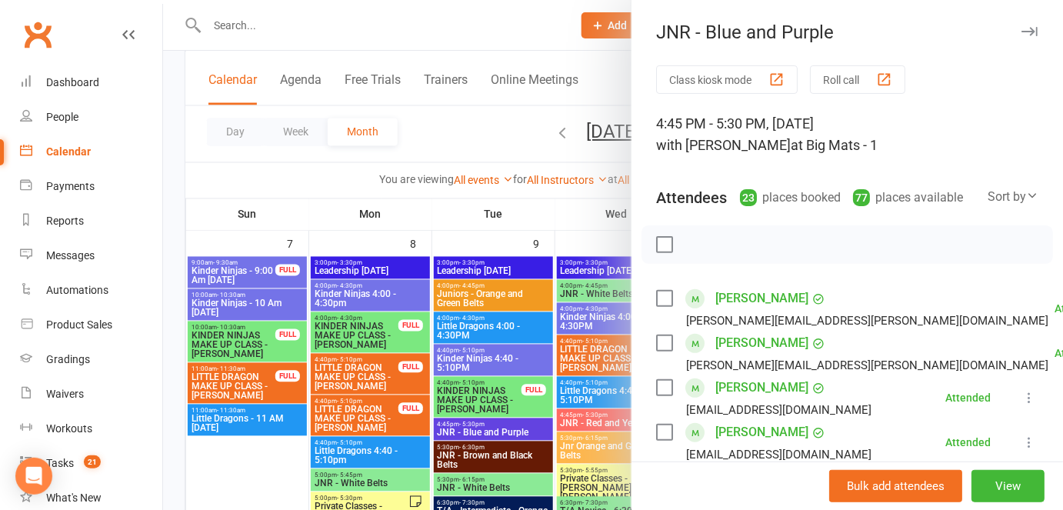
click at [832, 77] on button "Roll call" at bounding box center [857, 79] width 95 height 28
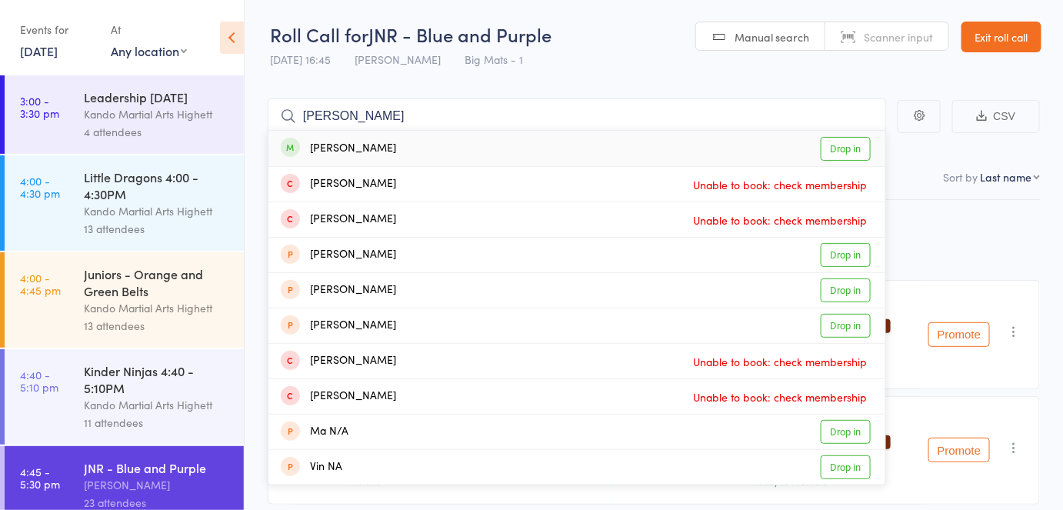
type input "nina m"
click at [834, 152] on link "Drop in" at bounding box center [846, 149] width 50 height 24
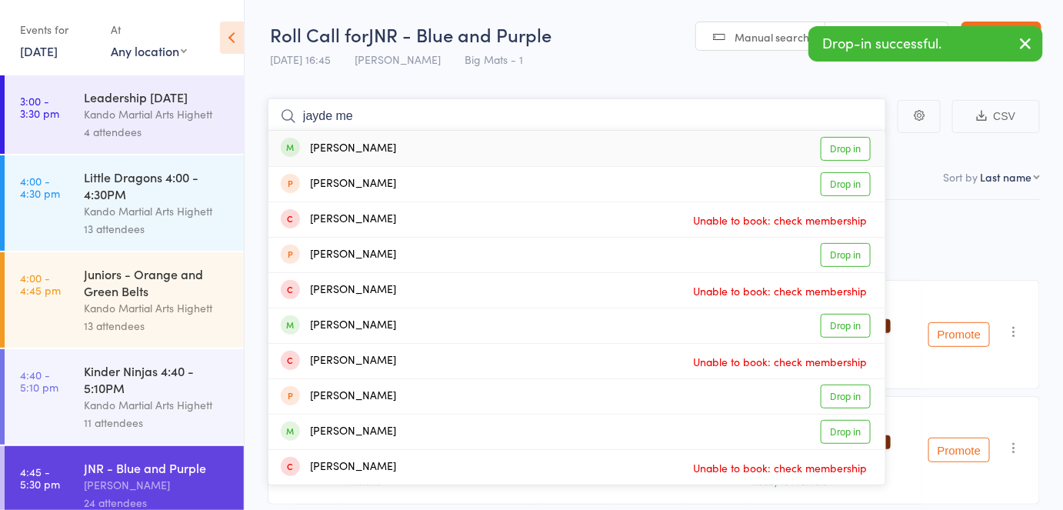
type input "jayde me"
click at [834, 152] on link "Drop in" at bounding box center [846, 149] width 50 height 24
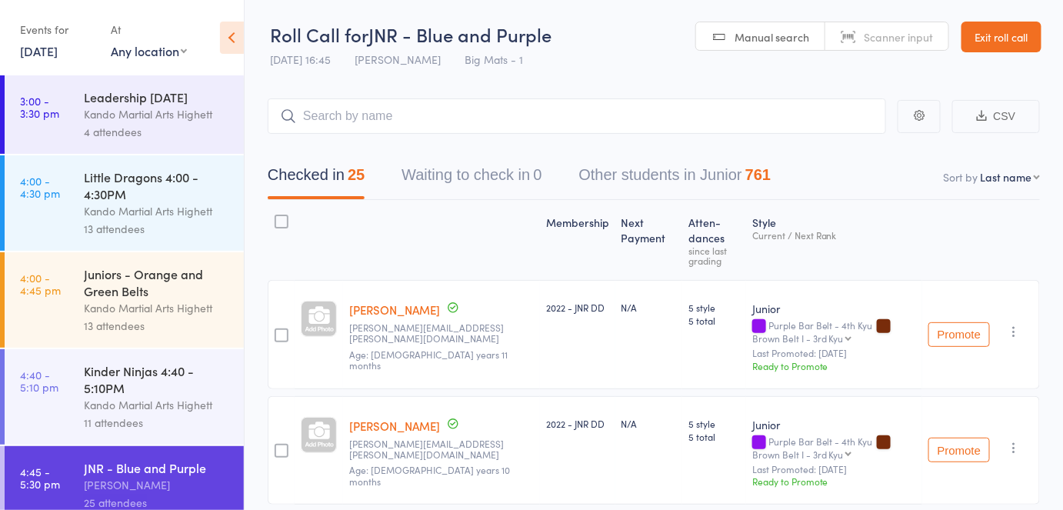
click at [986, 42] on link "Exit roll call" at bounding box center [1002, 37] width 80 height 31
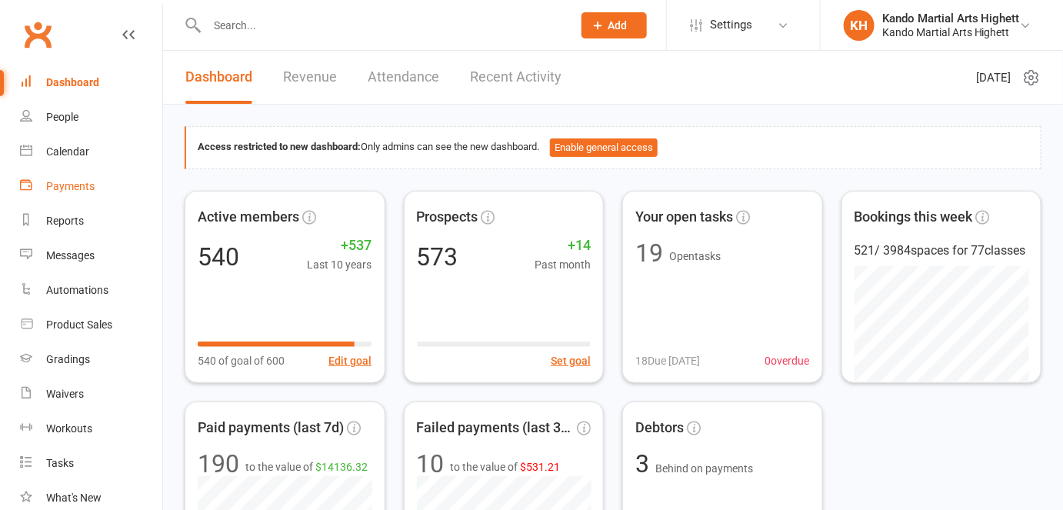
click at [87, 172] on link "Payments" at bounding box center [91, 186] width 142 height 35
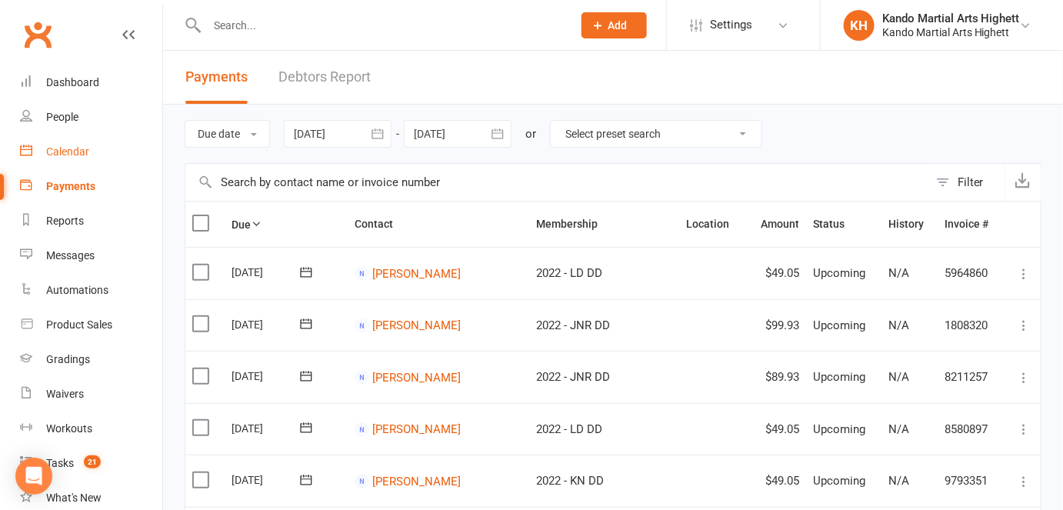
click at [94, 152] on link "Calendar" at bounding box center [91, 152] width 142 height 35
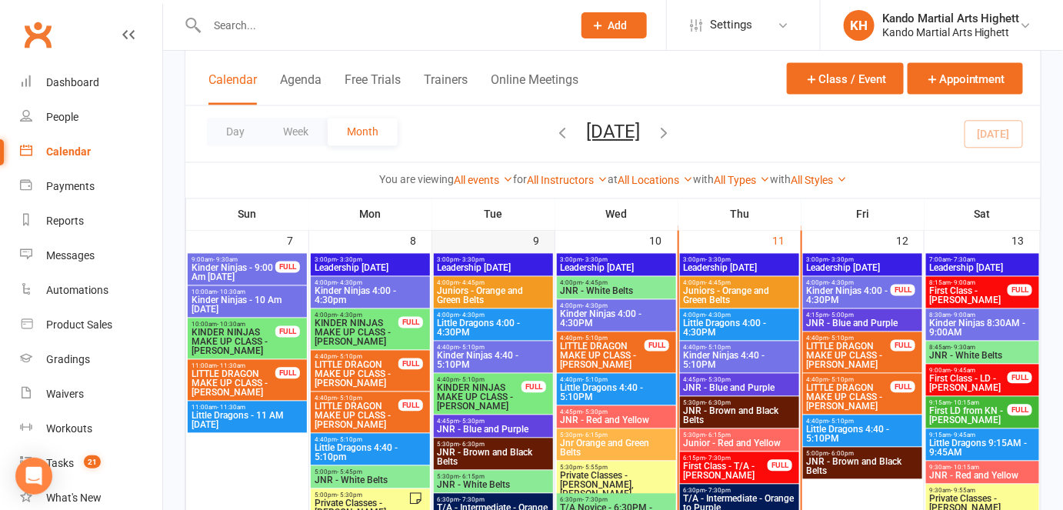
scroll to position [868, 0]
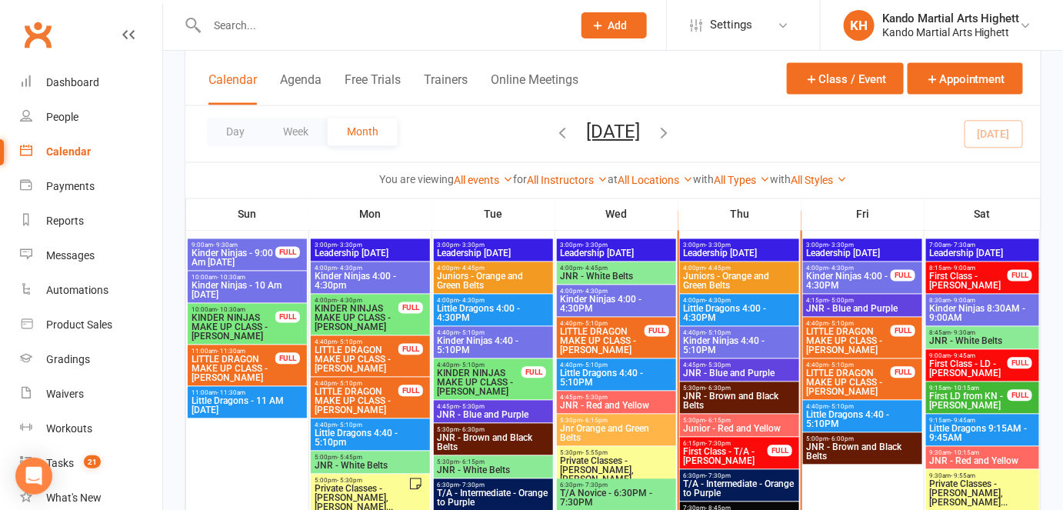
click at [217, 45] on div at bounding box center [373, 25] width 377 height 50
click at [224, 28] on input "text" at bounding box center [381, 26] width 359 height 22
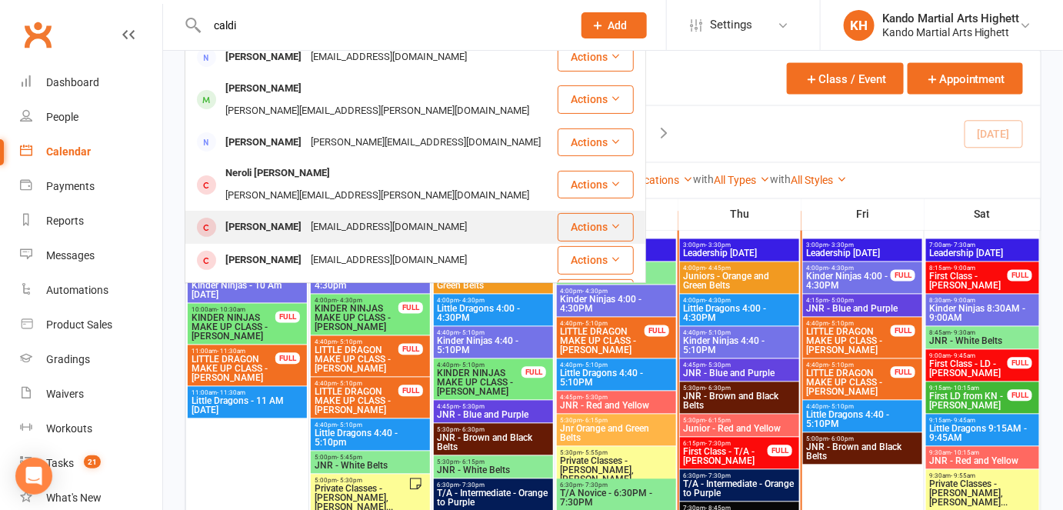
scroll to position [0, 0]
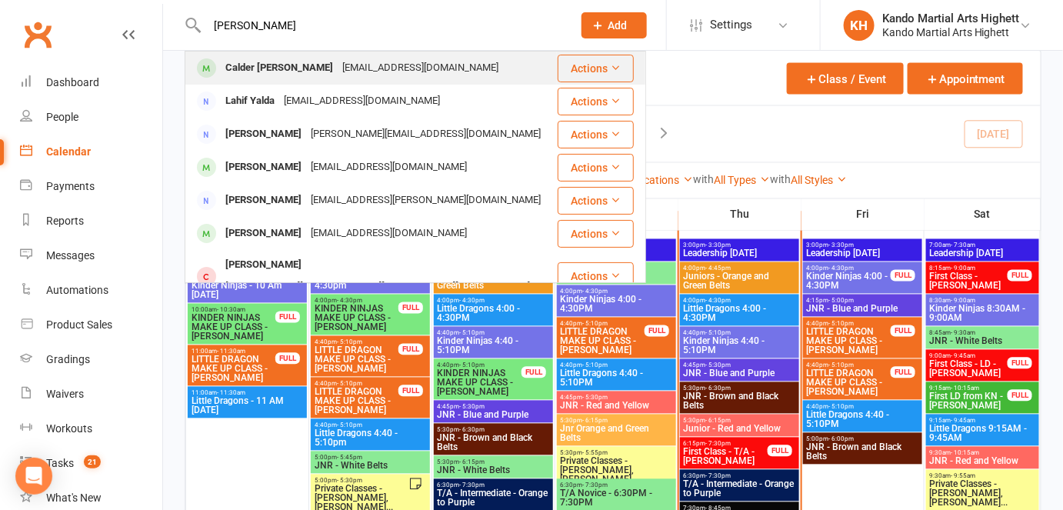
type input "[PERSON_NAME]"
click at [253, 66] on div "Calder [PERSON_NAME]" at bounding box center [279, 68] width 117 height 22
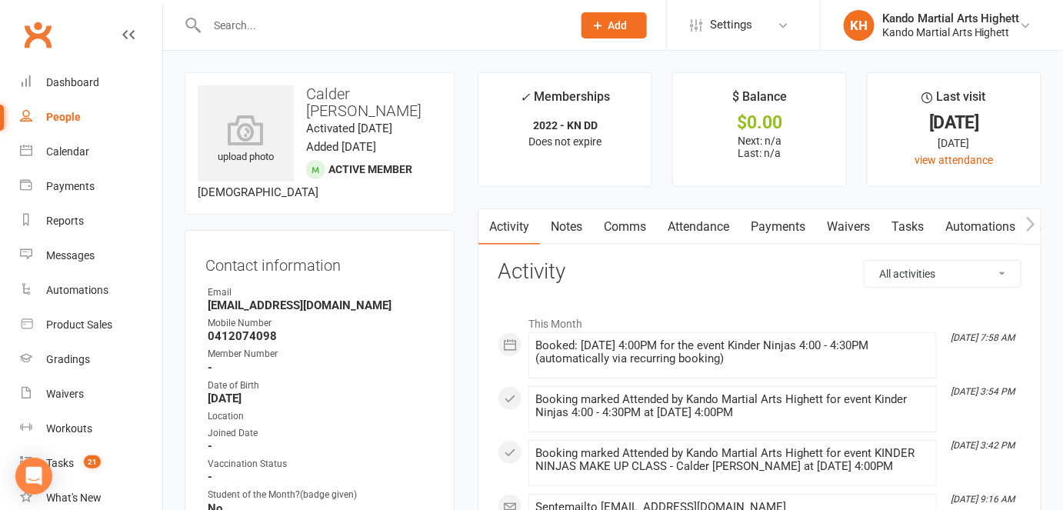
click at [712, 227] on link "Attendance" at bounding box center [698, 226] width 83 height 35
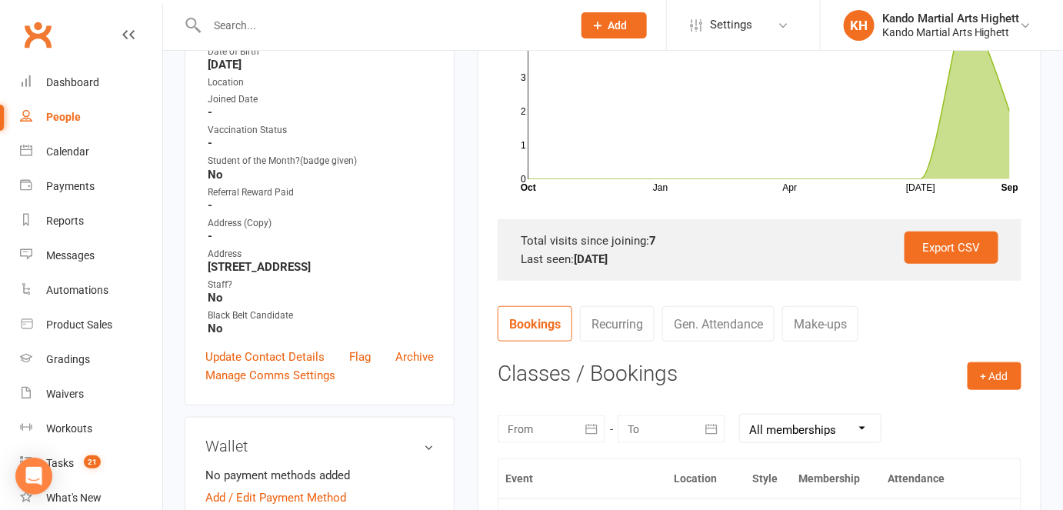
scroll to position [335, 0]
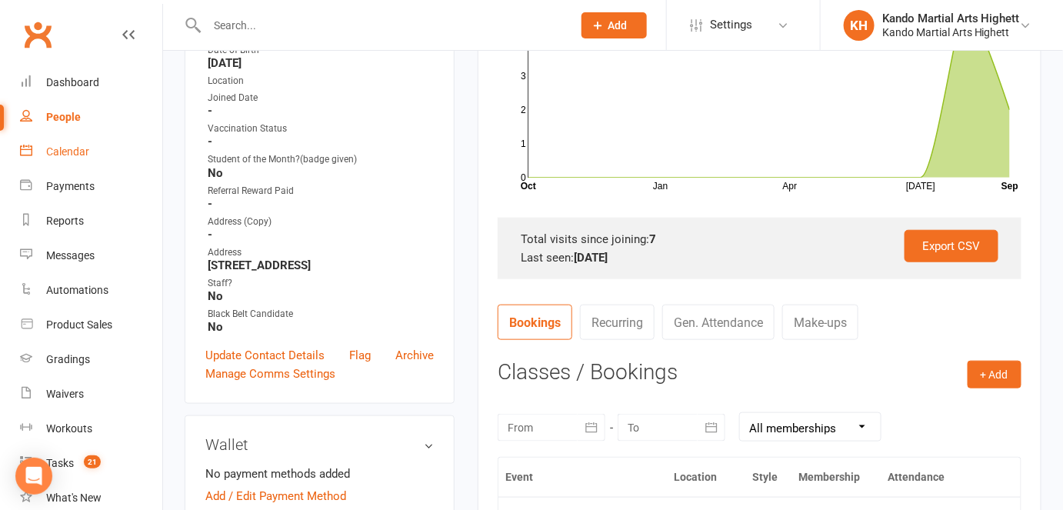
click at [50, 150] on div "Calendar" at bounding box center [67, 151] width 43 height 12
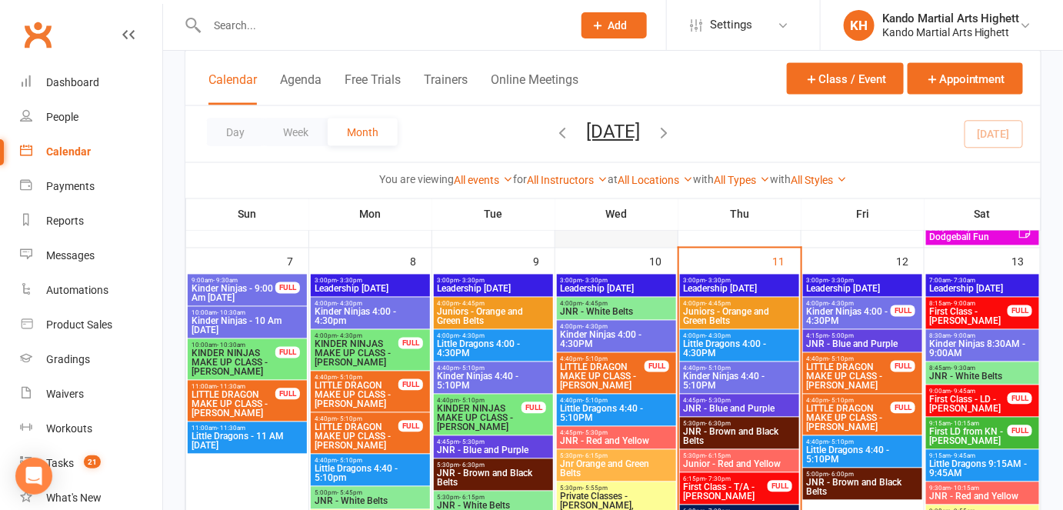
scroll to position [849, 0]
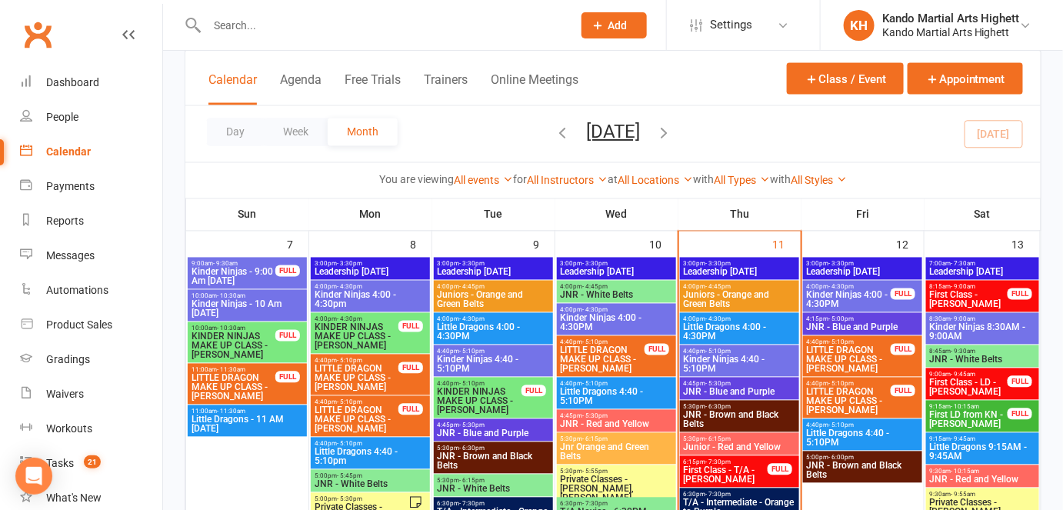
click at [363, 28] on input "text" at bounding box center [381, 26] width 359 height 22
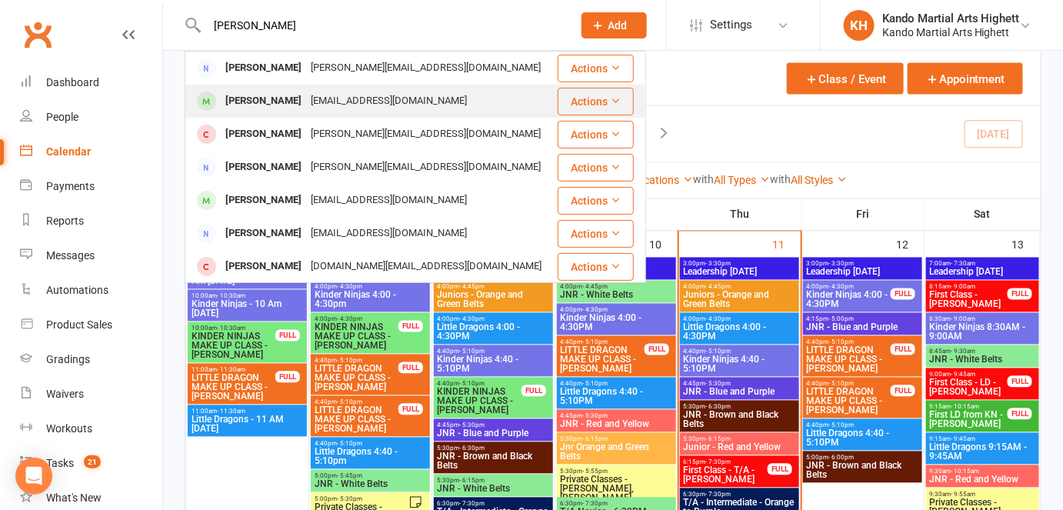
type input "[PERSON_NAME]"
click at [320, 92] on div "[EMAIL_ADDRESS][DOMAIN_NAME]" at bounding box center [388, 101] width 165 height 22
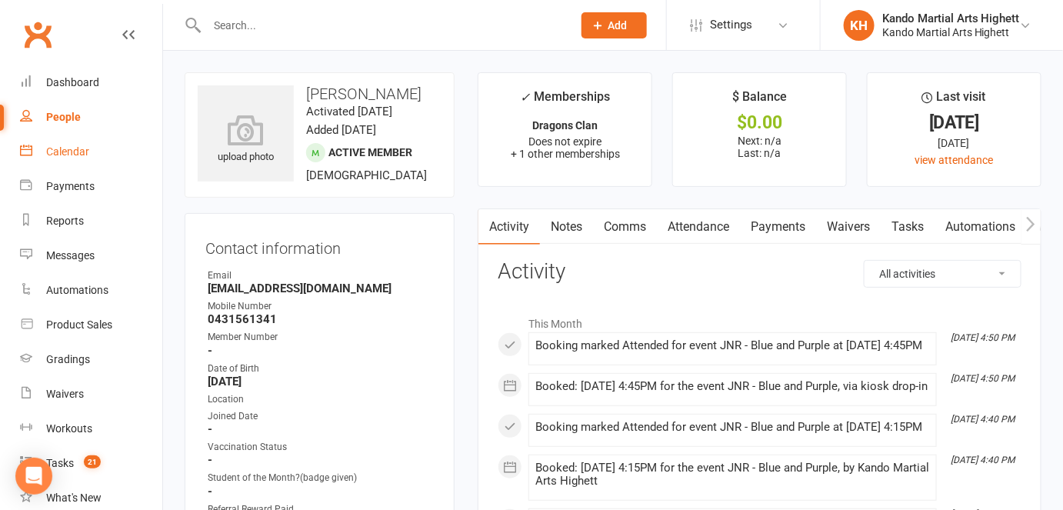
click at [112, 139] on link "Calendar" at bounding box center [91, 152] width 142 height 35
click at [0, 0] on div "Loading" at bounding box center [0, 0] width 0 height 0
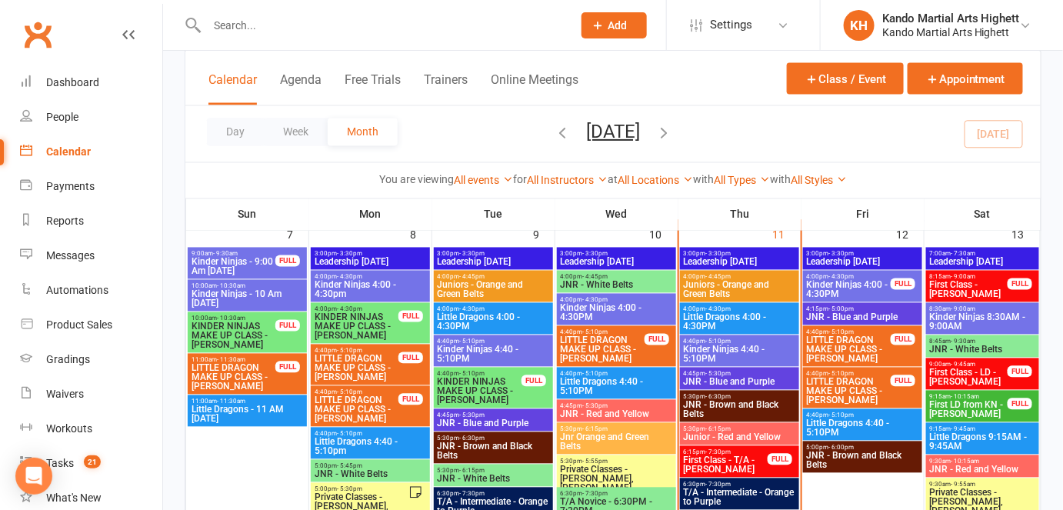
scroll to position [858, 0]
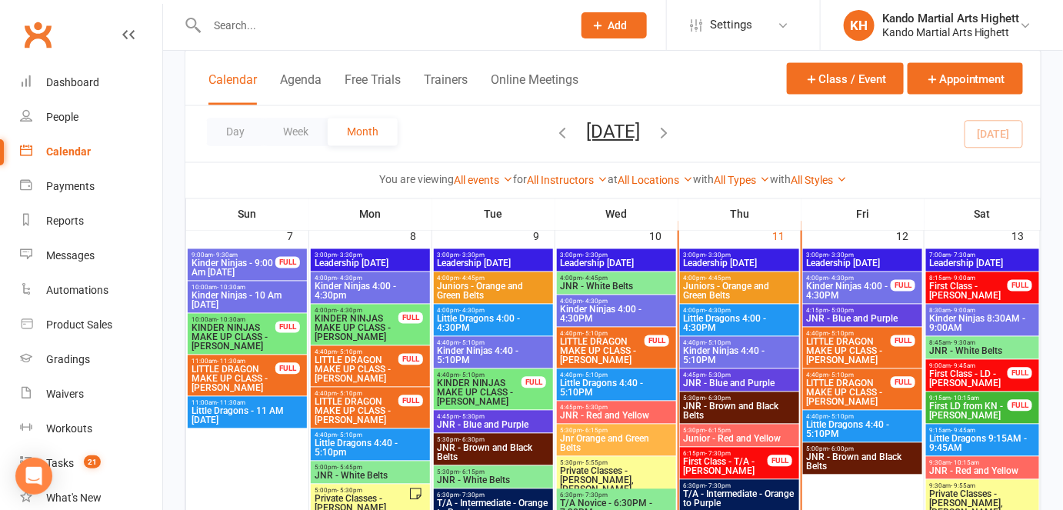
click at [225, 21] on input "text" at bounding box center [381, 26] width 359 height 22
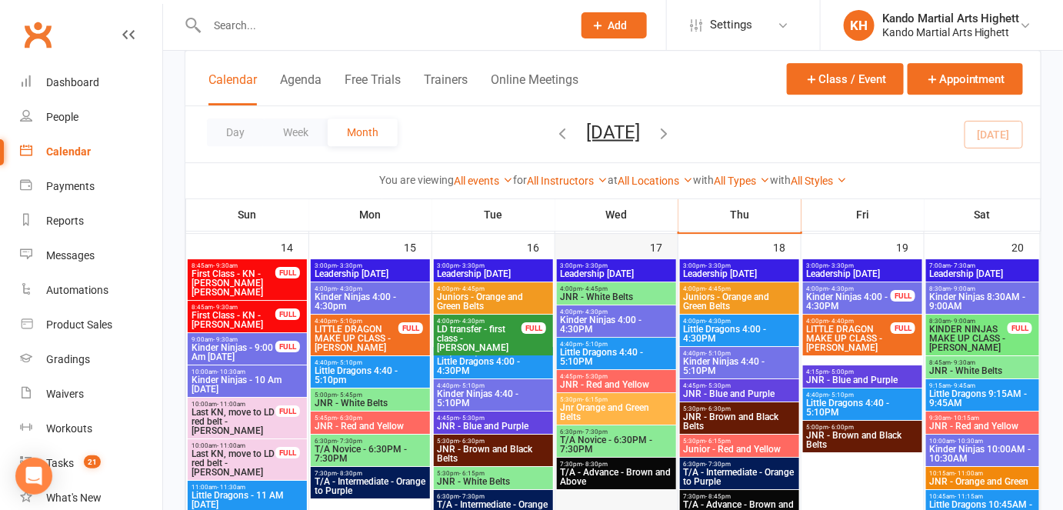
scroll to position [1520, 0]
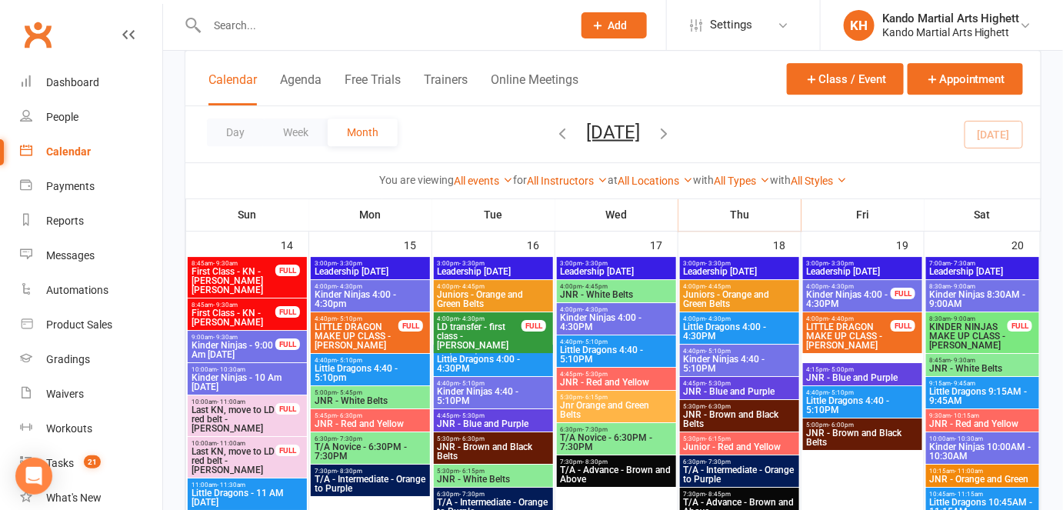
click at [635, 78] on div "Calendar Agenda Free Trials Trainers Online Meetings Class / Event Appointment" at bounding box center [613, 78] width 856 height 55
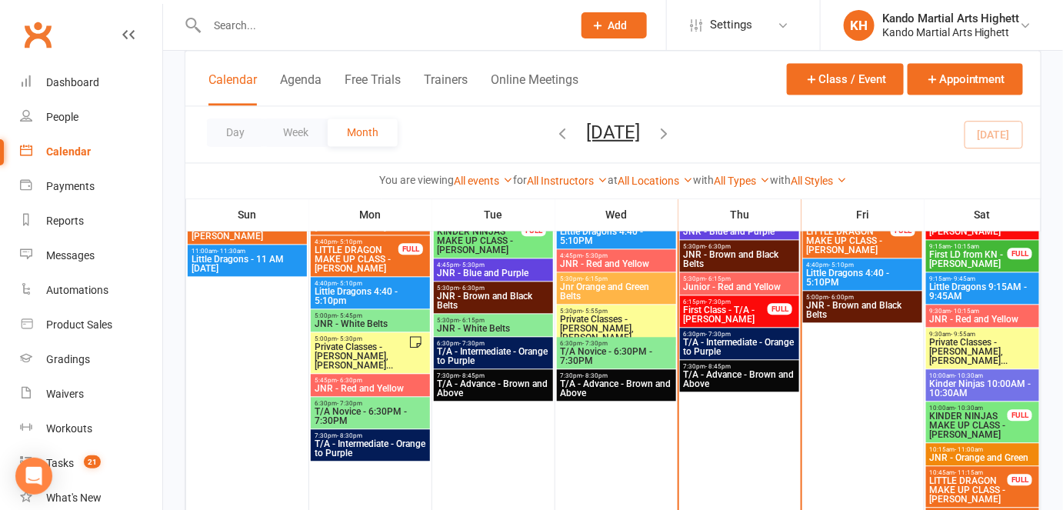
scroll to position [914, 0]
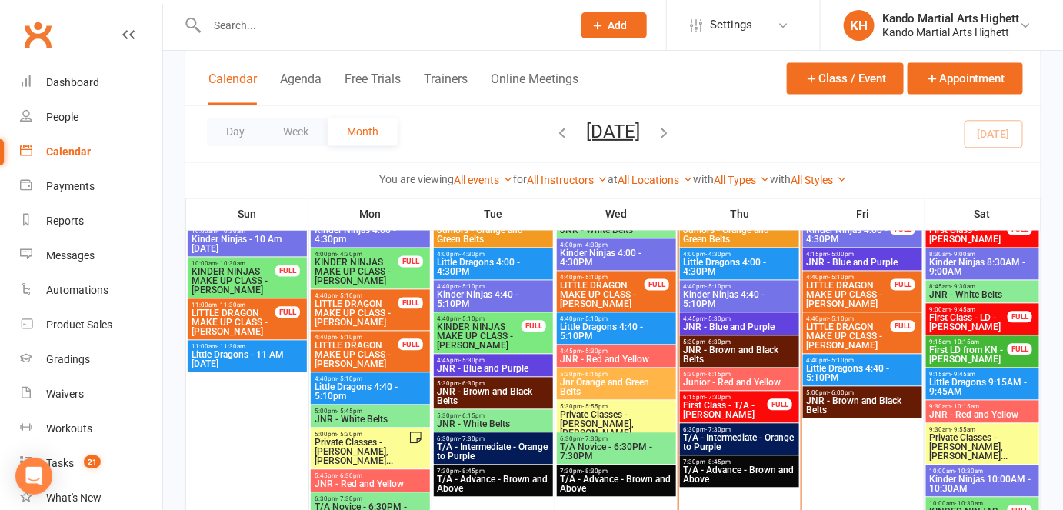
click at [724, 294] on span "Kinder Ninjas 4:40 - 5:10PM" at bounding box center [739, 300] width 113 height 18
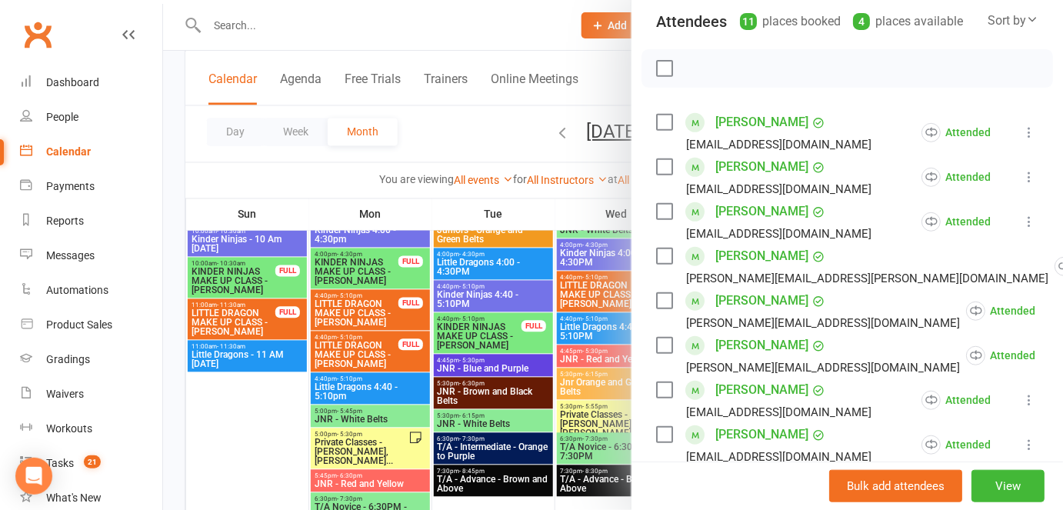
scroll to position [248, 0]
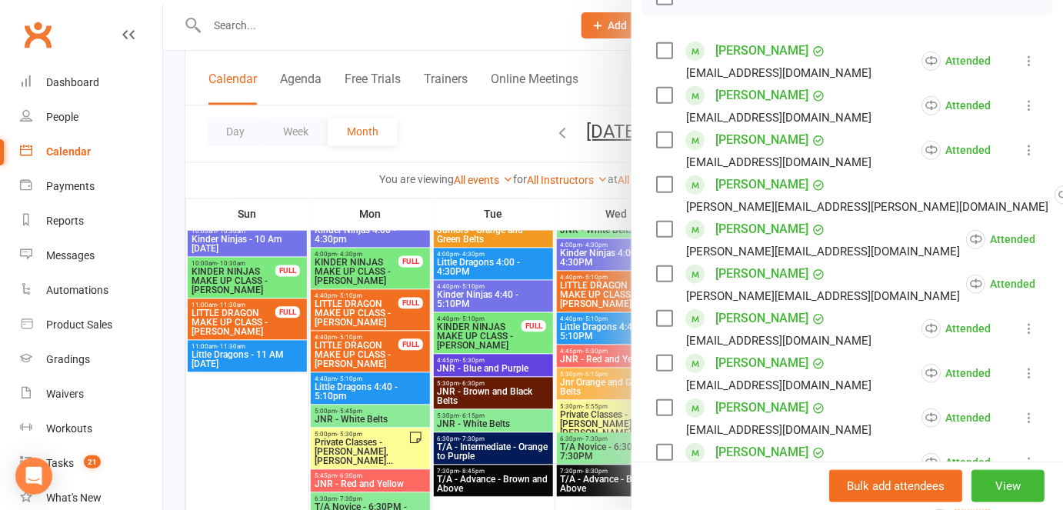
click at [732, 318] on link "[PERSON_NAME]" at bounding box center [762, 318] width 93 height 25
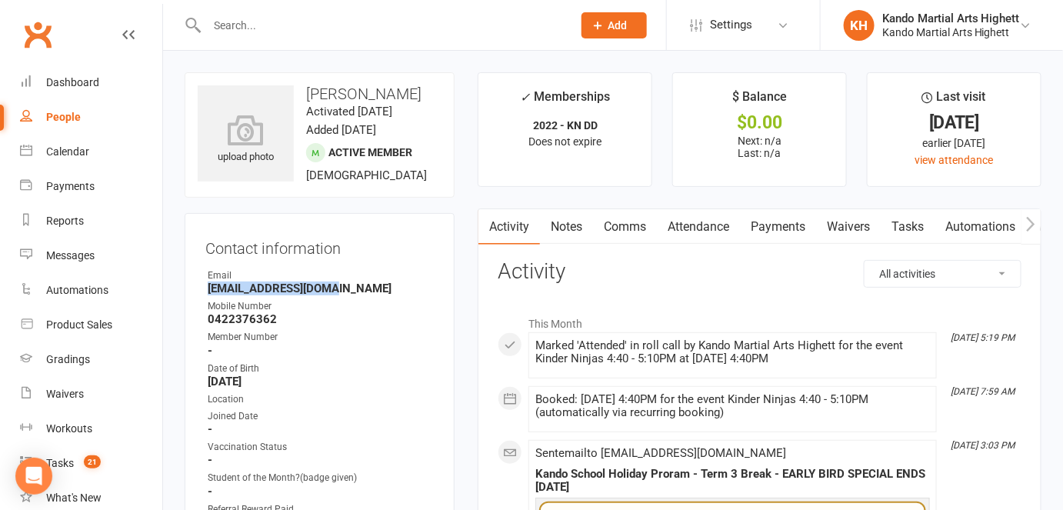
drag, startPoint x: 205, startPoint y: 285, endPoint x: 328, endPoint y: 291, distance: 123.3
click at [328, 291] on div "Contact information Owner Email Shadi.saab@gmail.com Mobile Number 0422376362 M…" at bounding box center [320, 467] width 270 height 509
click at [392, 215] on div "Contact information Owner Email Shadi.saab@gmail.com Mobile Number 0422376362 M…" at bounding box center [320, 467] width 270 height 509
drag, startPoint x: 334, startPoint y: 279, endPoint x: 330, endPoint y: 295, distance: 15.9
click at [330, 295] on li "Email Shadi.saab@gmail.com" at bounding box center [319, 282] width 229 height 27
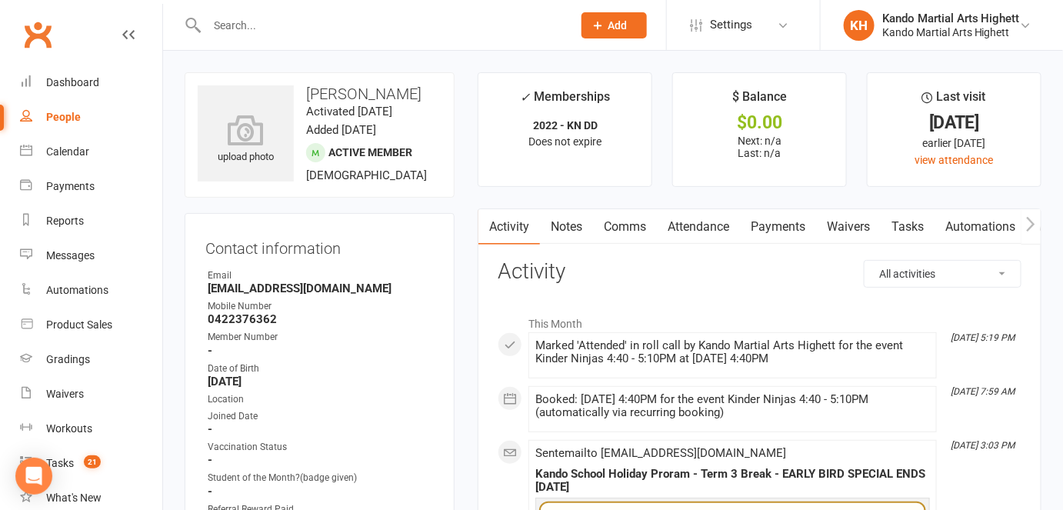
copy li "[EMAIL_ADDRESS][DOMAIN_NAME]"
click at [100, 150] on link "Calendar" at bounding box center [91, 152] width 142 height 35
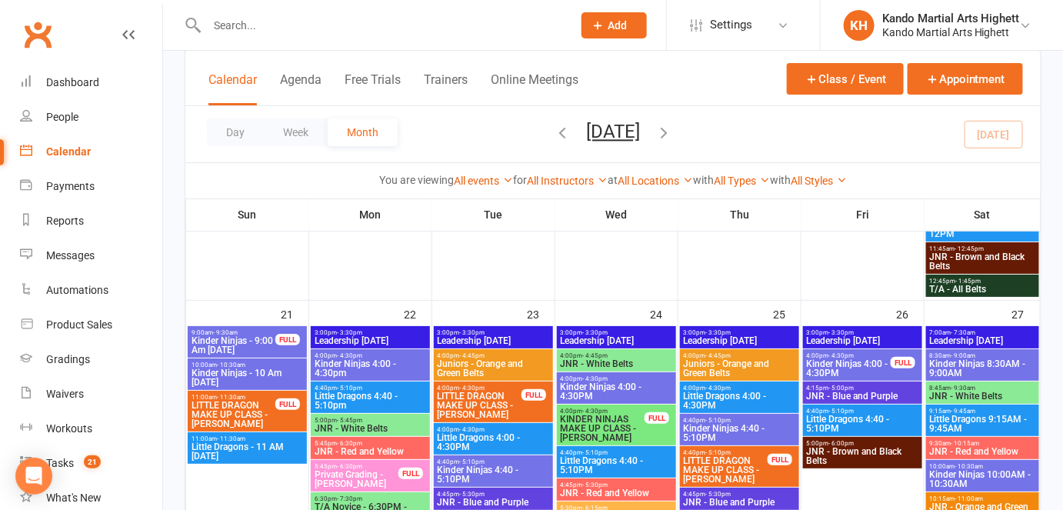
scroll to position [1898, 0]
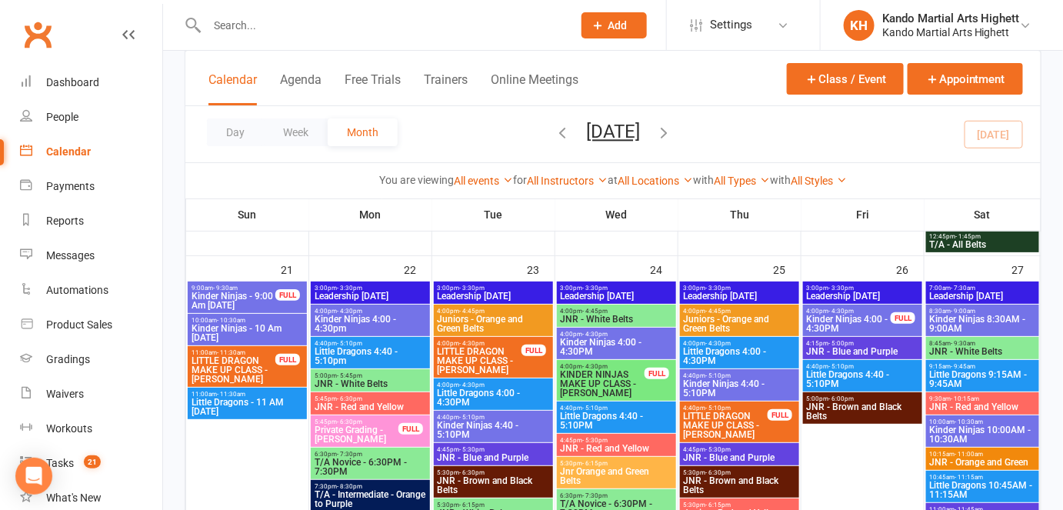
click at [229, 329] on span "Kinder Ninjas - 10 Am Sunday" at bounding box center [247, 333] width 113 height 18
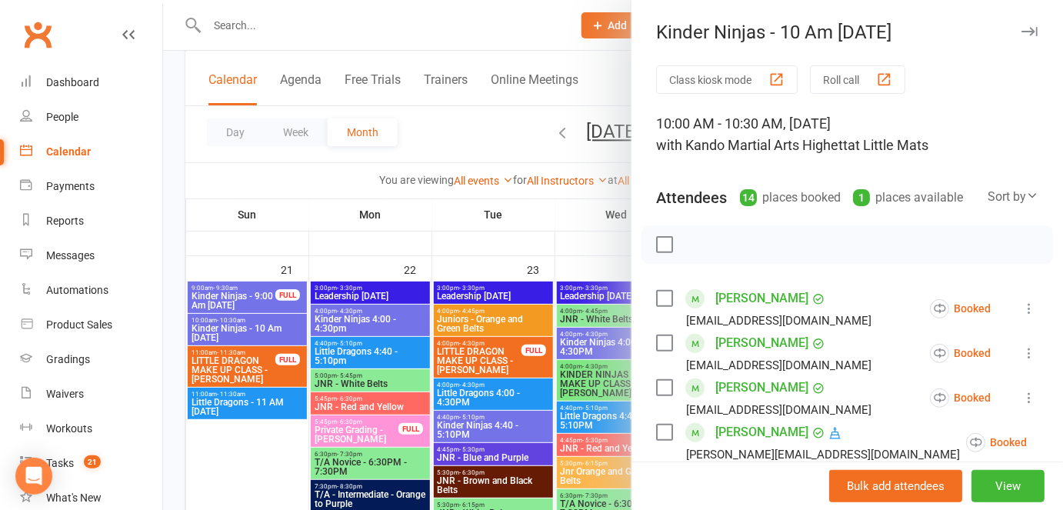
click at [232, 325] on div at bounding box center [613, 255] width 900 height 510
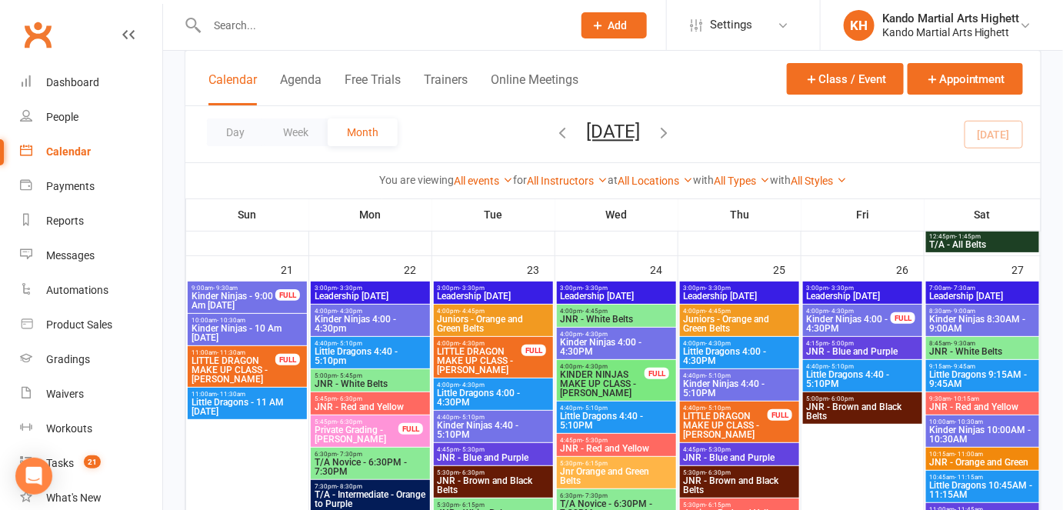
click at [672, 135] on icon "button" at bounding box center [664, 132] width 17 height 17
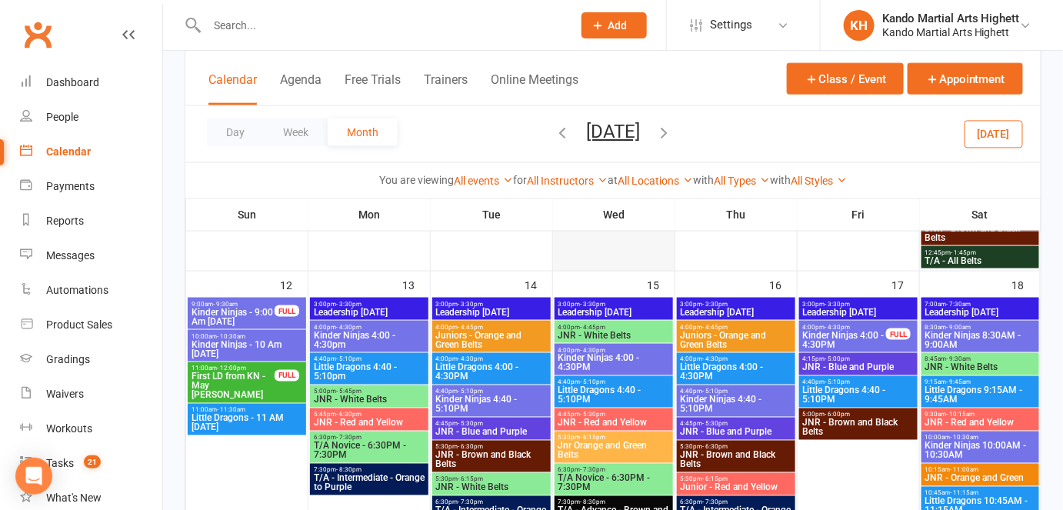
scroll to position [620, 0]
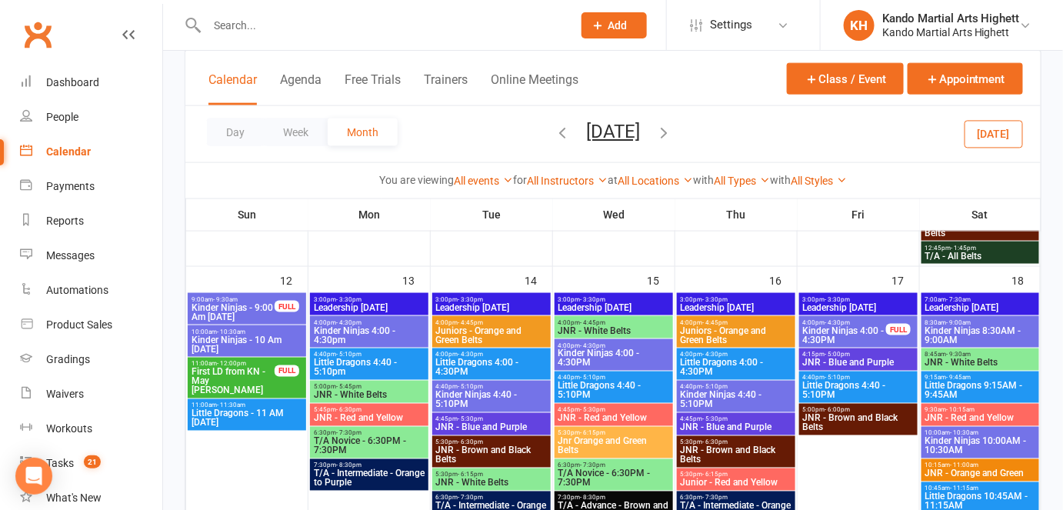
click at [292, 335] on span "Kinder Ninjas - 10 Am Sunday" at bounding box center [247, 344] width 112 height 18
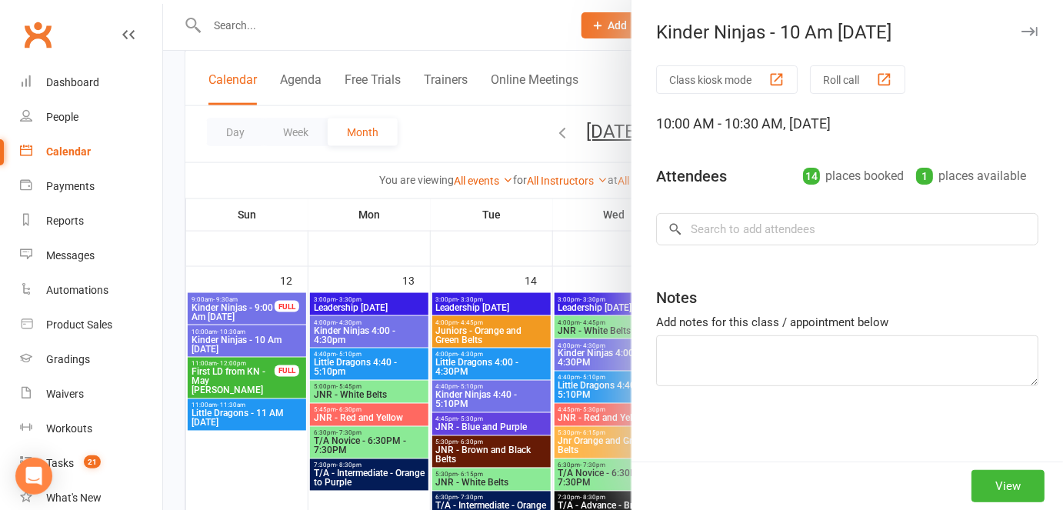
click at [256, 335] on div at bounding box center [613, 255] width 900 height 510
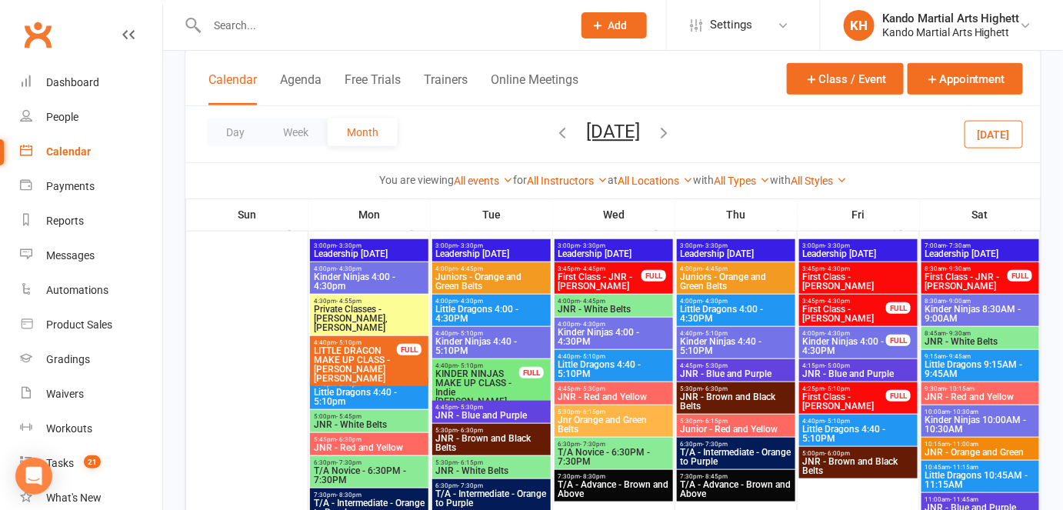
scroll to position [272, 0]
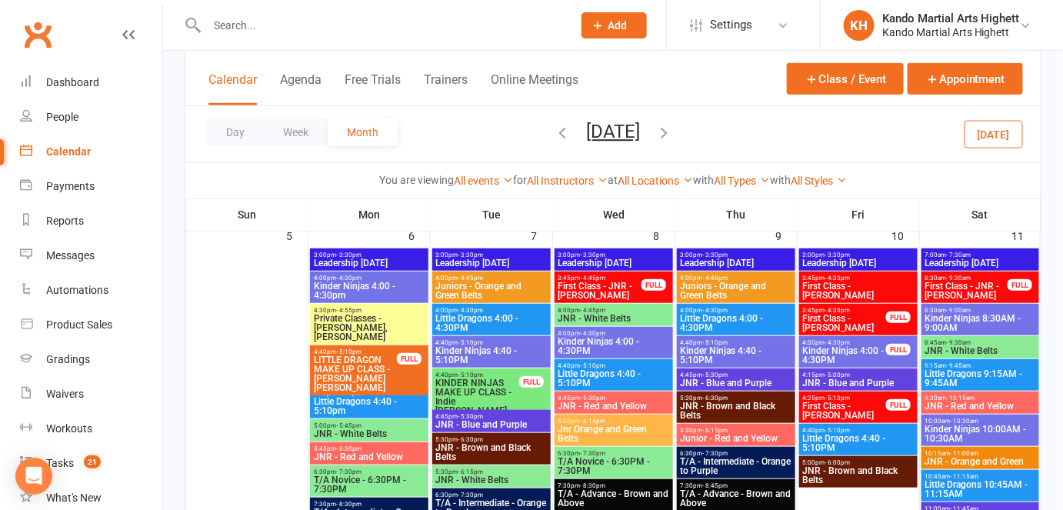
click at [980, 322] on span "Kinder Ninjas 8:30AM - 9:00AM" at bounding box center [981, 323] width 112 height 18
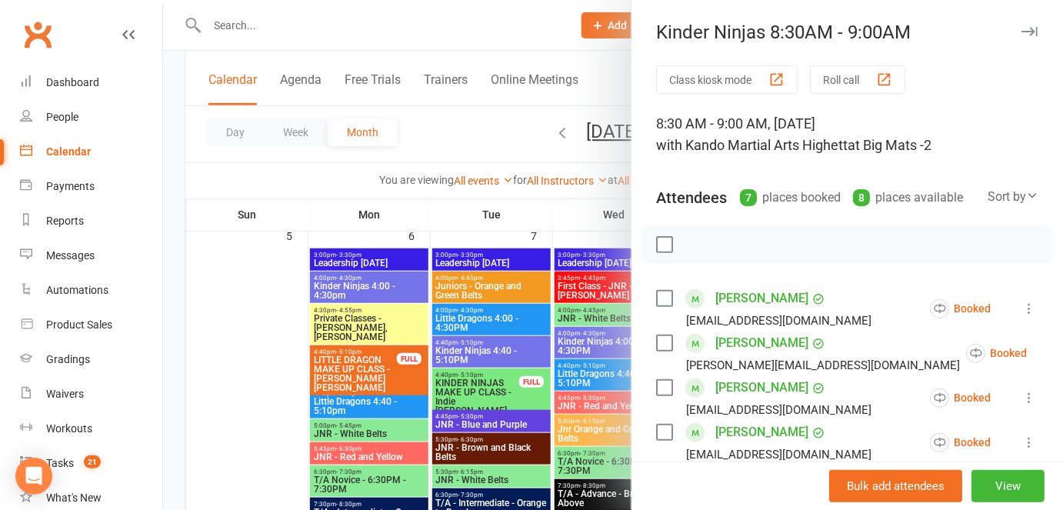
click at [527, 305] on div at bounding box center [613, 255] width 900 height 510
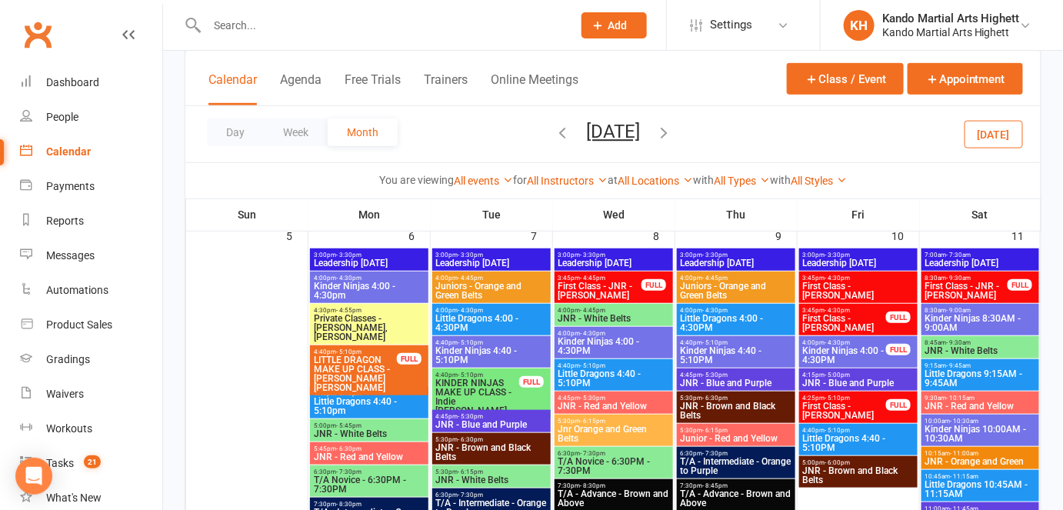
click at [952, 435] on span "Kinder Ninjas 10:00AM - 10:30AM" at bounding box center [981, 434] width 112 height 18
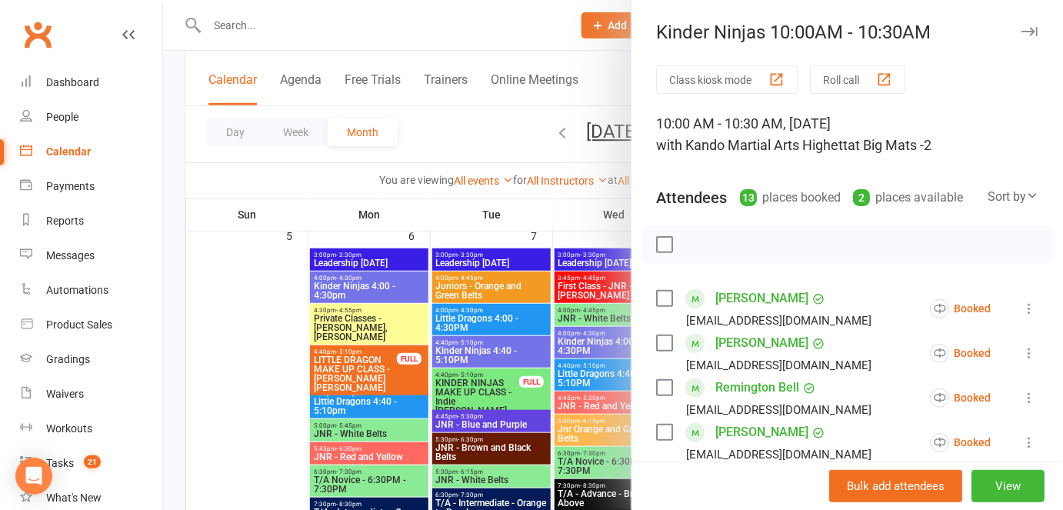
click at [551, 332] on div at bounding box center [613, 255] width 900 height 510
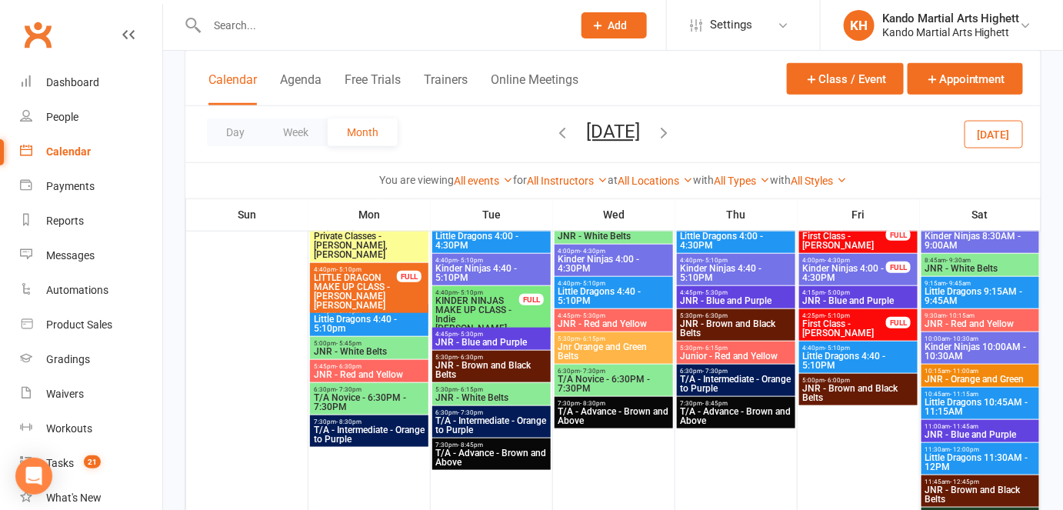
scroll to position [355, 0]
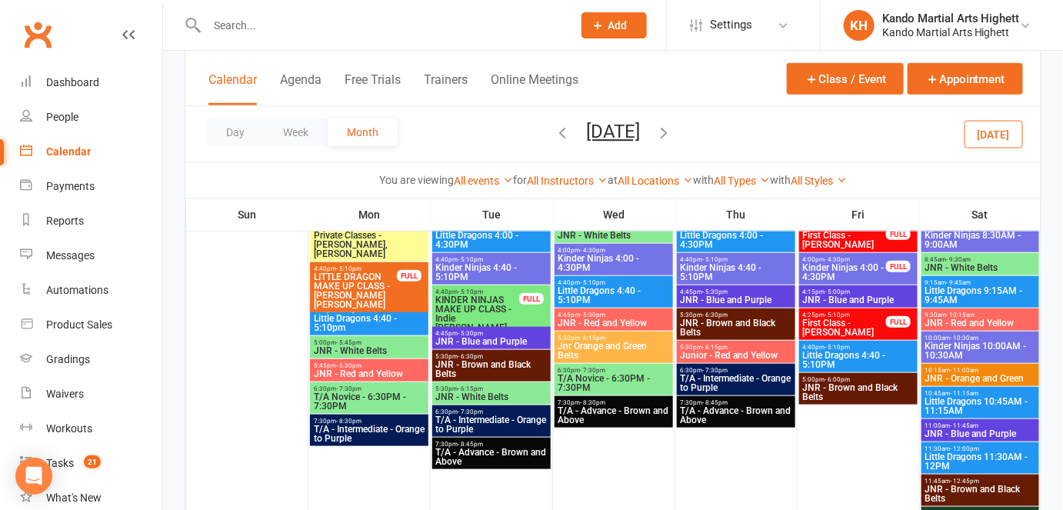
click at [502, 38] on div at bounding box center [373, 25] width 377 height 50
click at [499, 22] on input "text" at bounding box center [381, 26] width 359 height 22
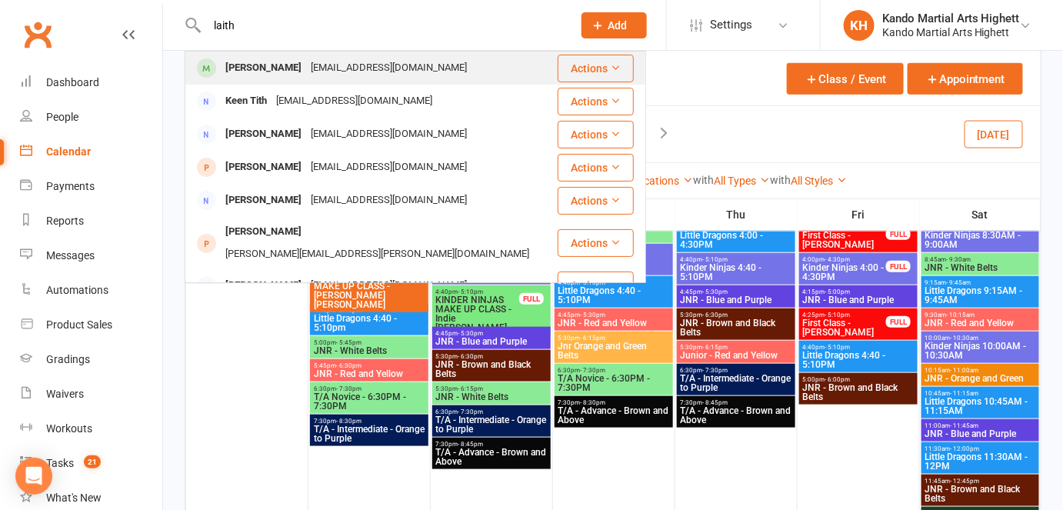
type input "laith"
click at [491, 60] on div "Laith Saab Shadi.saab@gmail.com" at bounding box center [371, 68] width 370 height 32
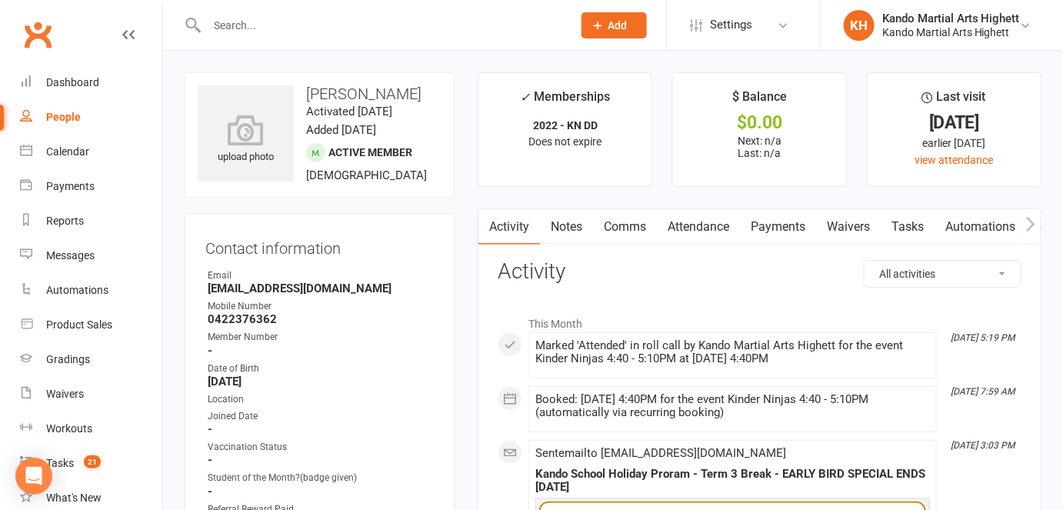
drag, startPoint x: 345, startPoint y: 109, endPoint x: 411, endPoint y: 113, distance: 66.3
click at [392, 113] on time "Activated 22 June, 2025" at bounding box center [349, 112] width 86 height 14
click at [410, 385] on strong "August 23, 2021" at bounding box center [321, 382] width 226 height 14
click at [940, 160] on link "view attendance" at bounding box center [954, 160] width 78 height 12
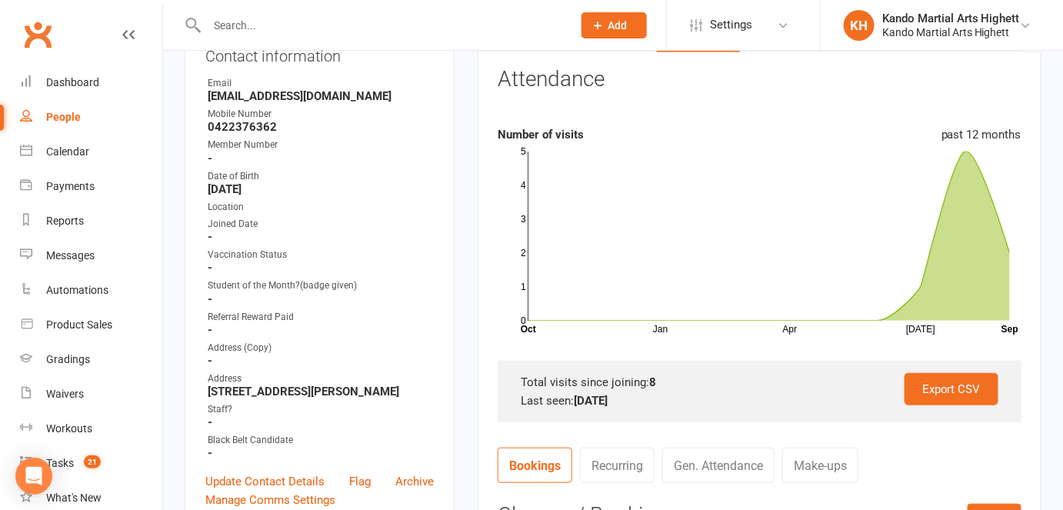
scroll to position [321, 0]
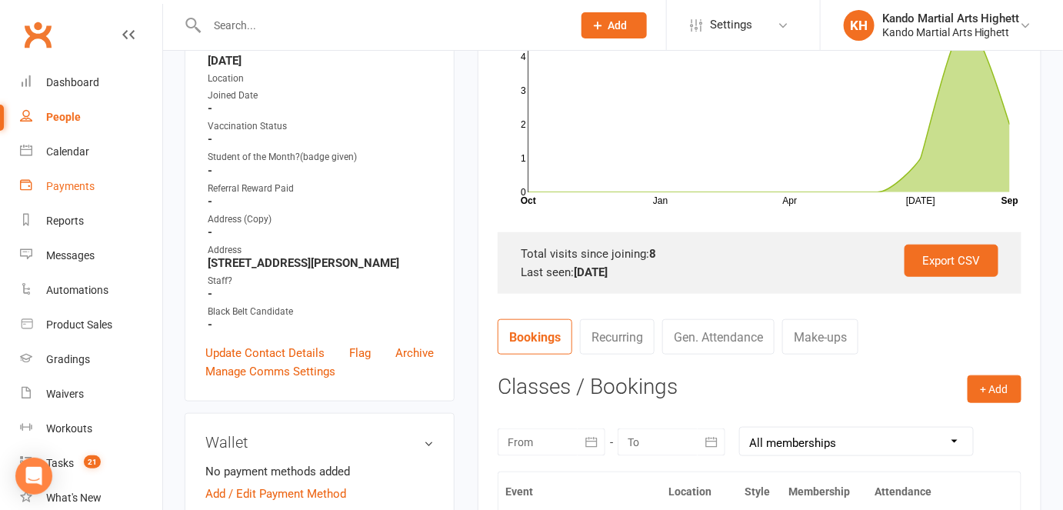
click at [38, 170] on link "Payments" at bounding box center [91, 186] width 142 height 35
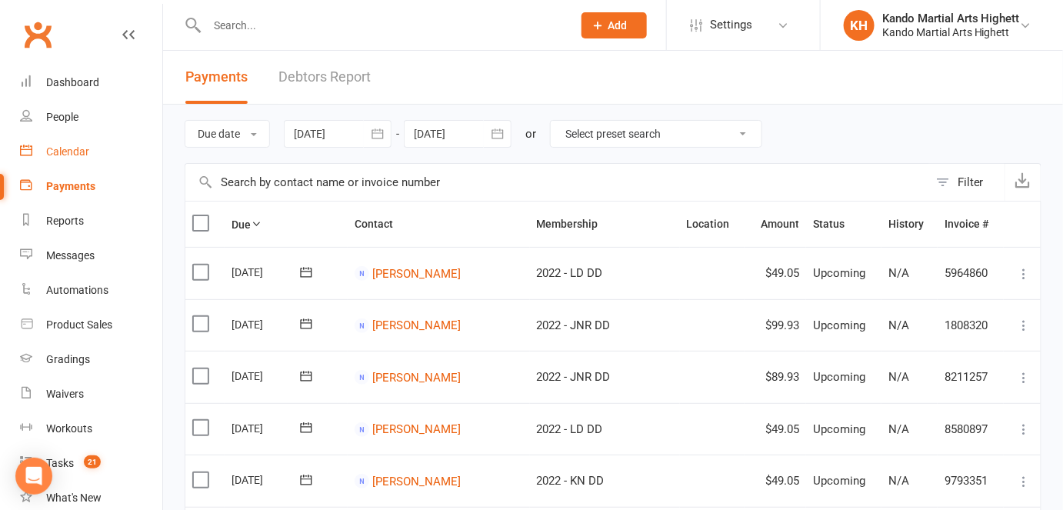
click at [55, 158] on link "Calendar" at bounding box center [91, 152] width 142 height 35
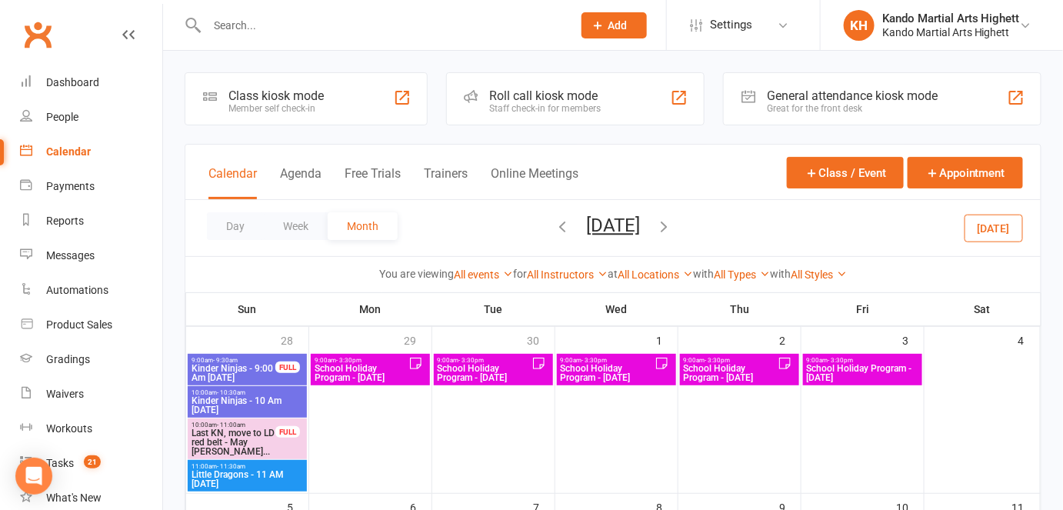
click at [554, 215] on button "button" at bounding box center [562, 228] width 17 height 27
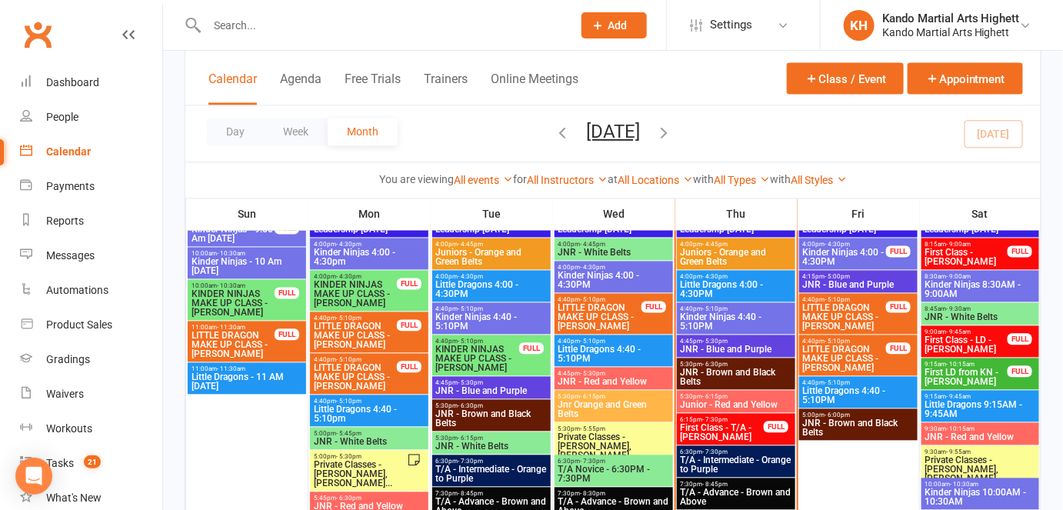
scroll to position [892, 0]
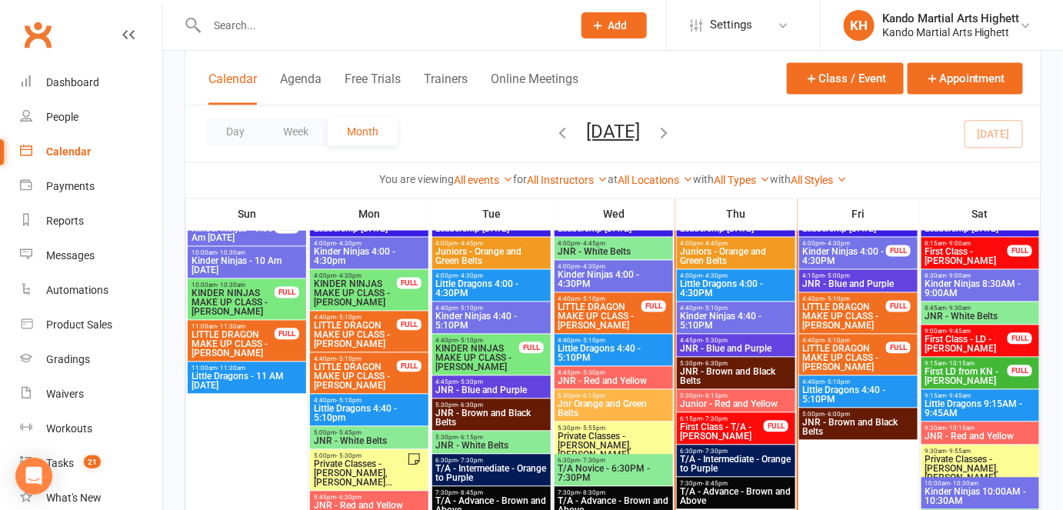
click at [720, 430] on span "First Class - T/A - [PERSON_NAME]" at bounding box center [722, 432] width 85 height 18
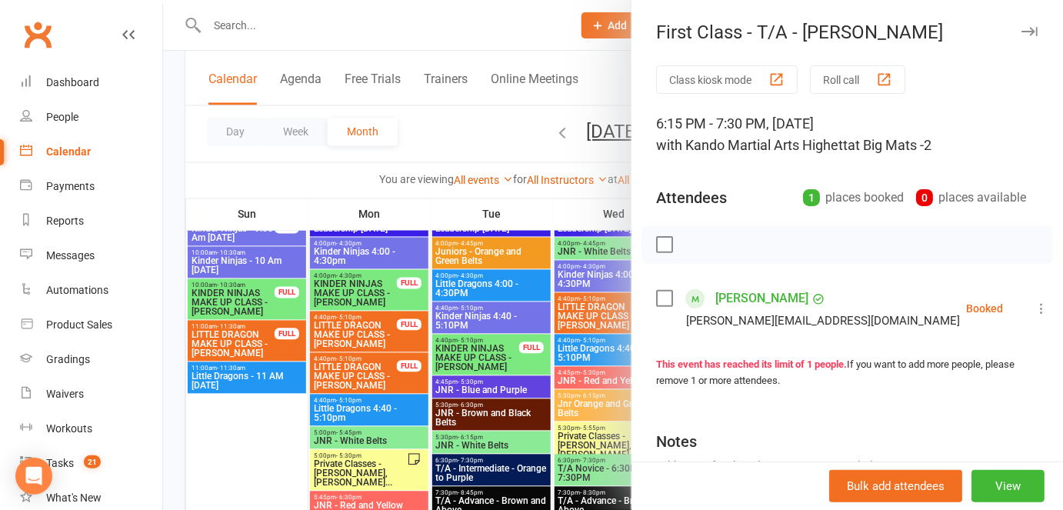
click at [1034, 310] on icon at bounding box center [1041, 308] width 15 height 15
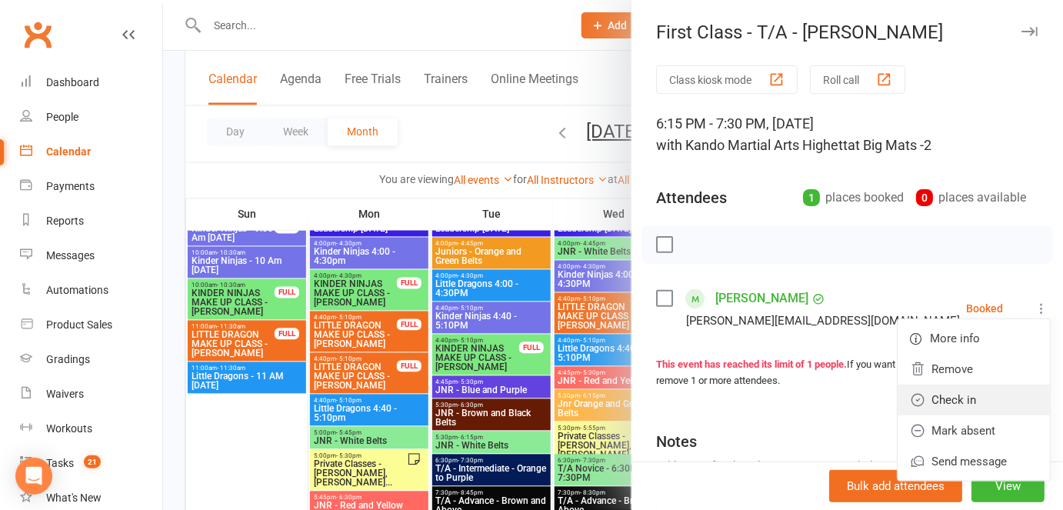
click at [908, 398] on link "Check in" at bounding box center [974, 400] width 152 height 31
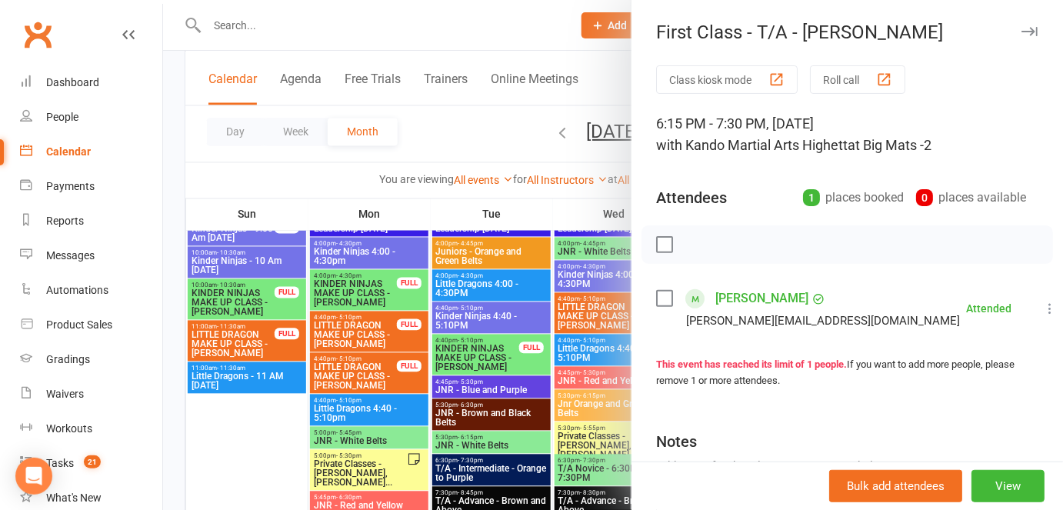
click at [444, 345] on div at bounding box center [613, 255] width 900 height 510
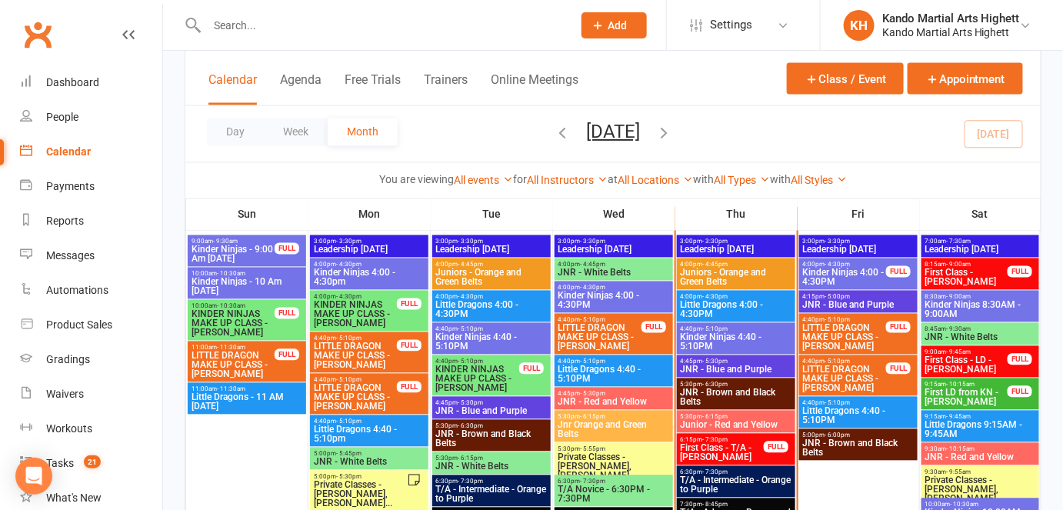
scroll to position [872, 0]
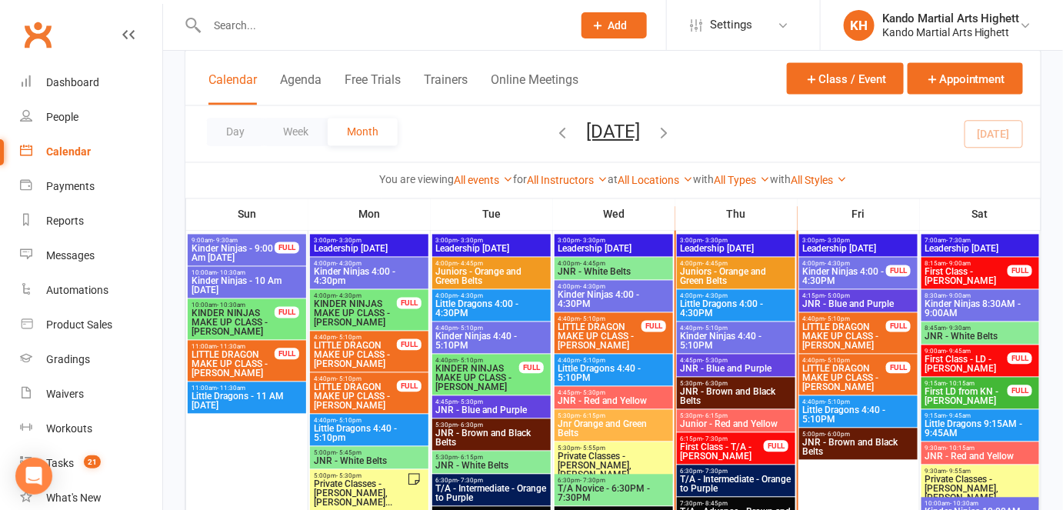
click at [750, 446] on span "First Class - T/A - [PERSON_NAME]" at bounding box center [722, 452] width 85 height 18
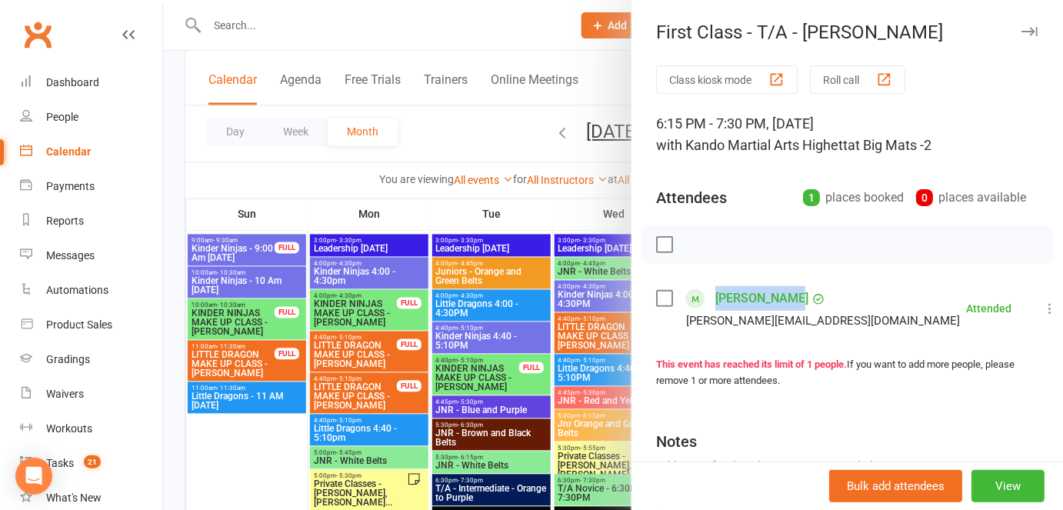
drag, startPoint x: 794, startPoint y: 305, endPoint x: 712, endPoint y: 301, distance: 82.5
click at [716, 301] on div "Jamie Machin" at bounding box center [771, 298] width 110 height 25
copy link "Jamie Machin"
click at [538, 242] on div at bounding box center [613, 255] width 900 height 510
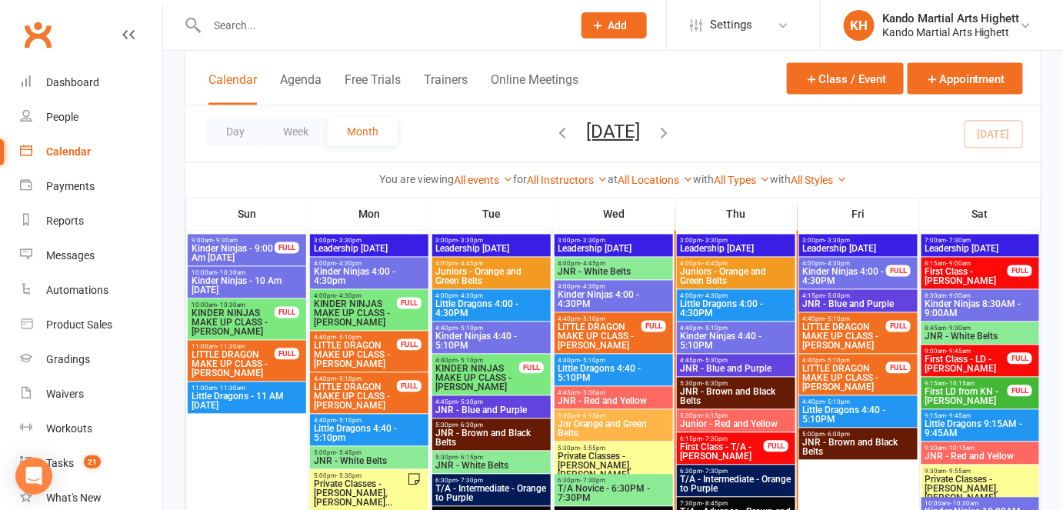
click at [985, 425] on span "Little Dragons 9:15AM - 9:45AM" at bounding box center [981, 429] width 112 height 18
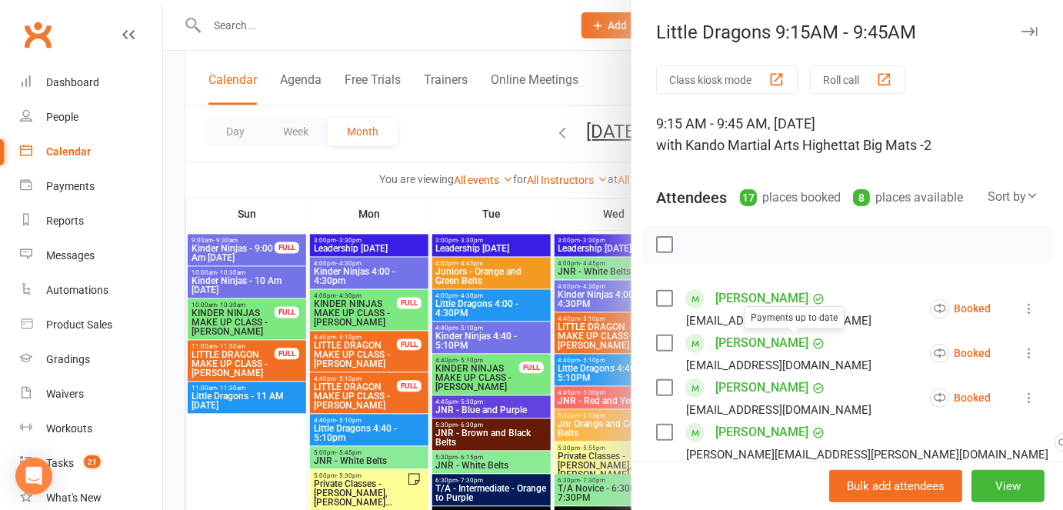
click at [490, 362] on div at bounding box center [613, 255] width 900 height 510
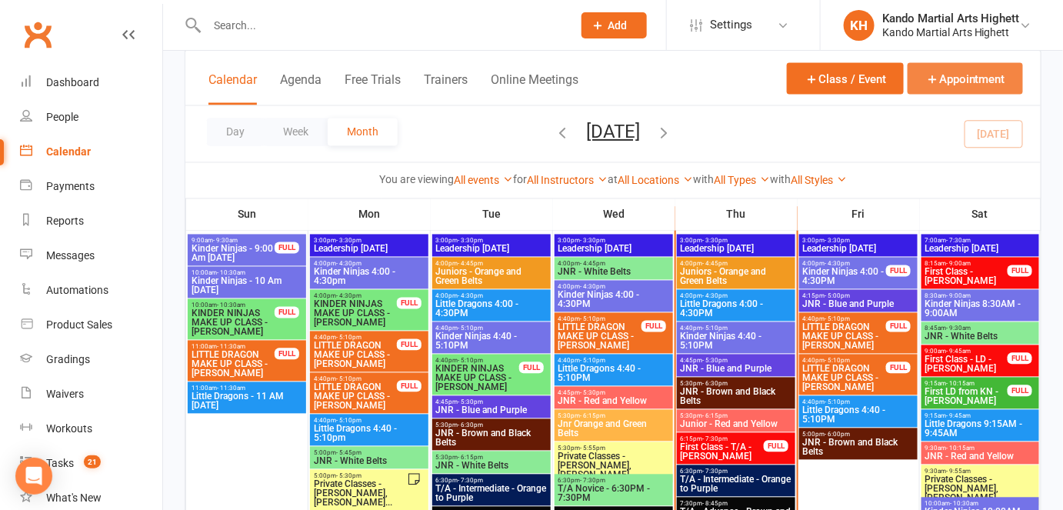
click at [944, 80] on button "Appointment" at bounding box center [965, 79] width 115 height 32
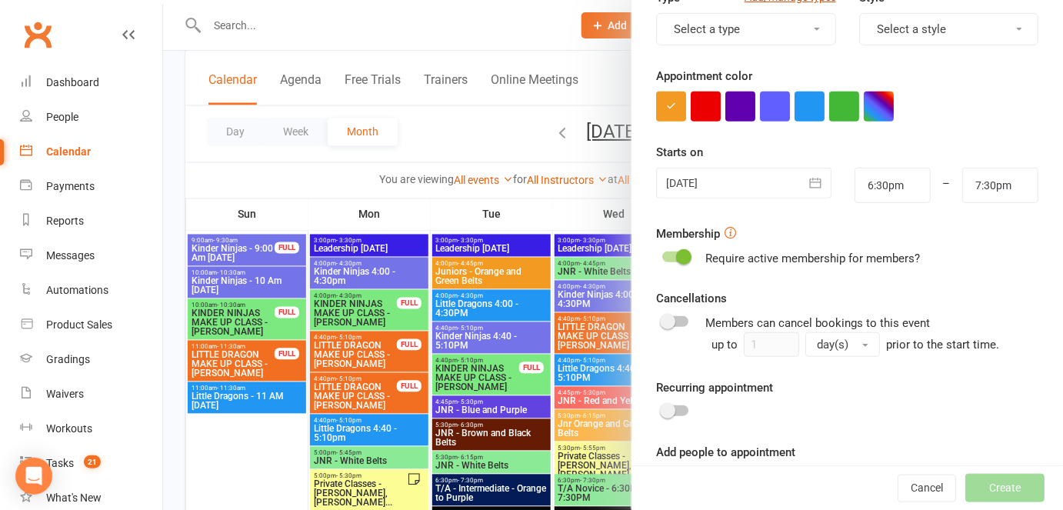
scroll to position [287, 0]
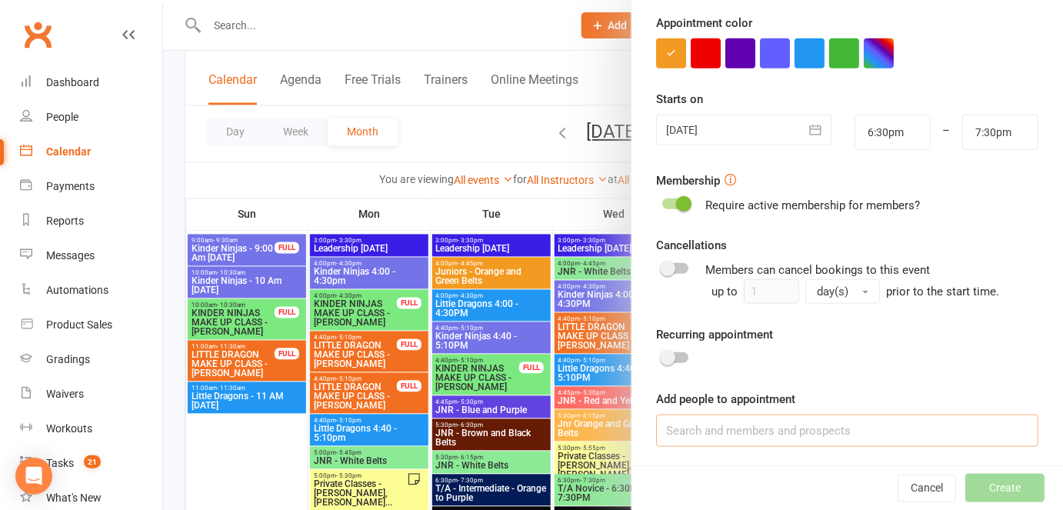
click at [718, 417] on input at bounding box center [847, 431] width 382 height 32
paste input "Jake Stevering"
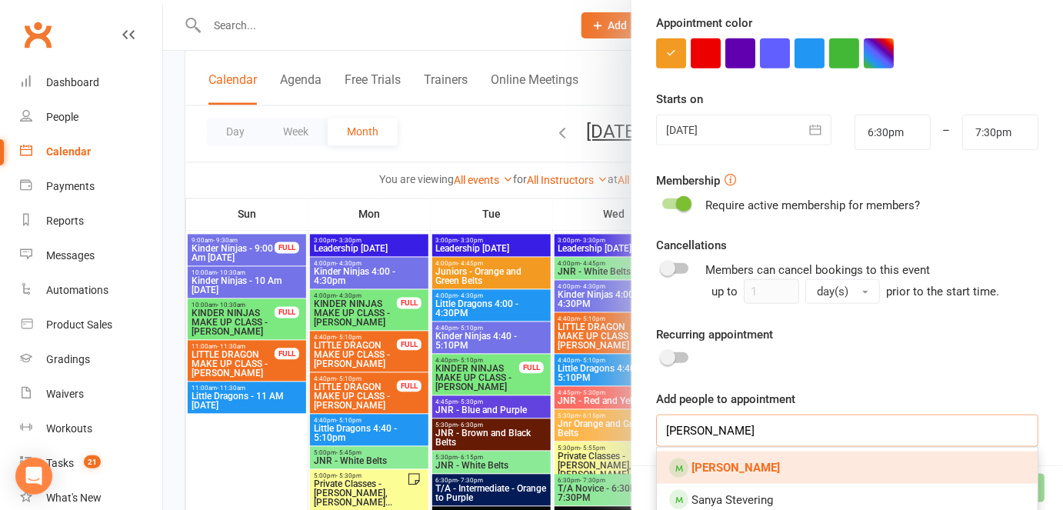
type input "Jake Stevering"
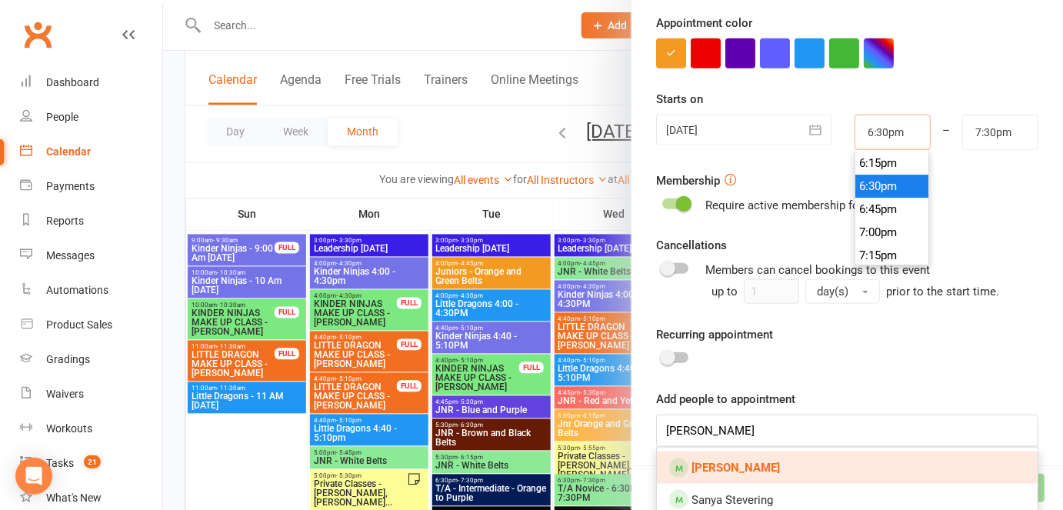
drag, startPoint x: 897, startPoint y: 128, endPoint x: 812, endPoint y: 128, distance: 84.6
click at [812, 128] on div "11 Sep 2025 September 2025 Sun Mon Tue Wed Thu Fri Sat 36 31 01 02 03 04 05 06 …" at bounding box center [847, 132] width 405 height 35
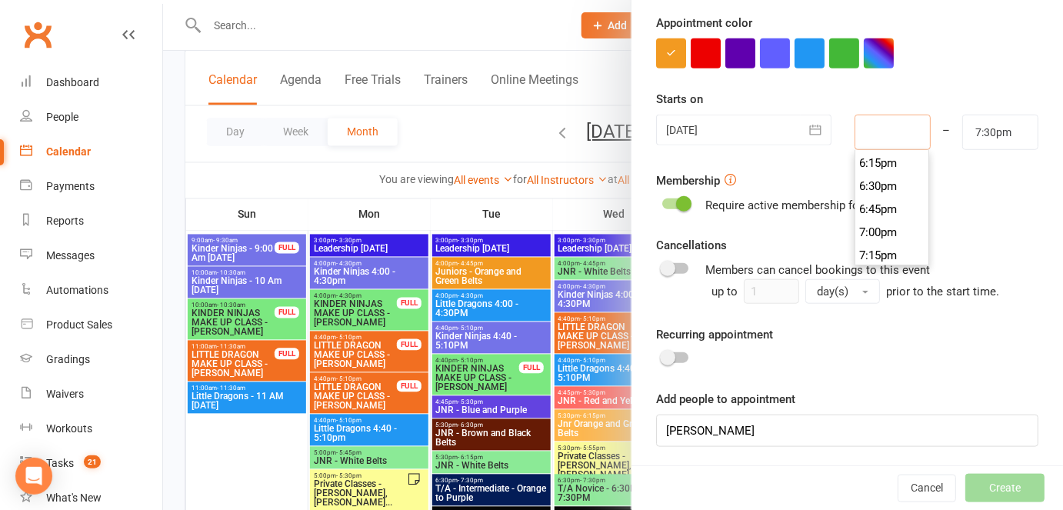
type input "0"
type input "1:00am"
type input "9"
type input "10:00am"
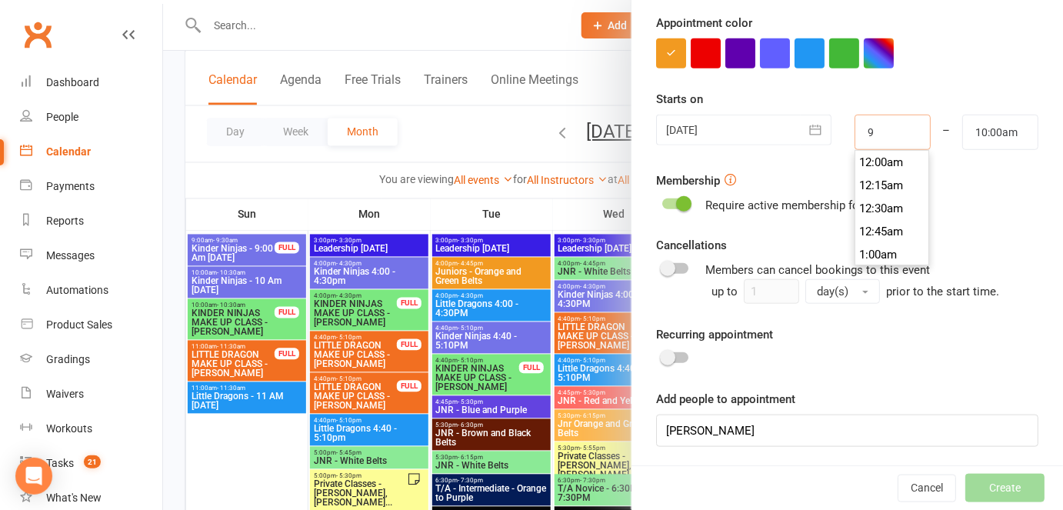
scroll to position [808, 0]
type input "9:15"
type input "10:15am"
type input "9:15am"
click at [938, 93] on div "Starts on 11 Sep 2025 September 2025 Sun Mon Tue Wed Thu Fri Sat 36 31 01 02 03…" at bounding box center [847, 120] width 382 height 60
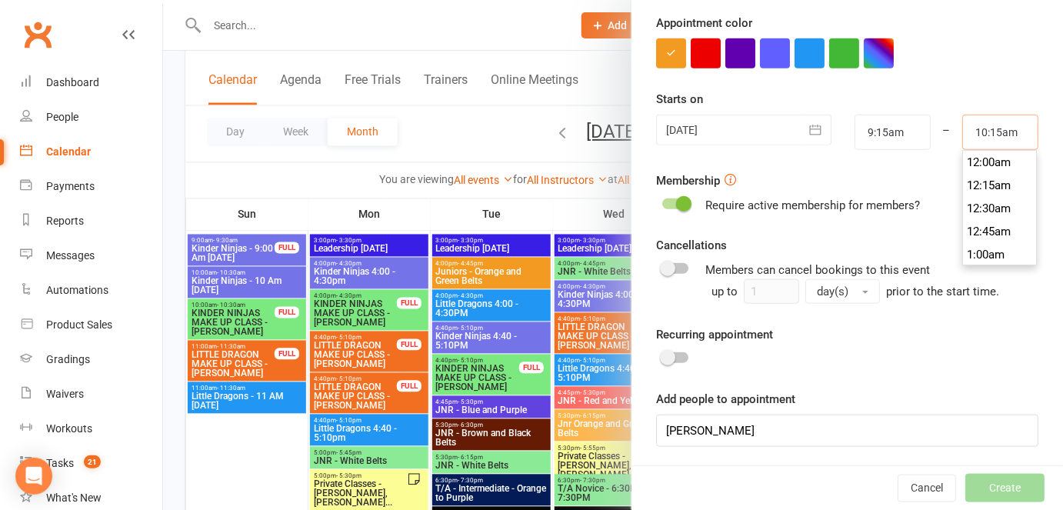
click at [966, 125] on input "10:15am" at bounding box center [1000, 132] width 76 height 35
click at [986, 125] on input "10:15am" at bounding box center [1000, 132] width 76 height 35
click at [970, 131] on input "10:45am" at bounding box center [1000, 132] width 76 height 35
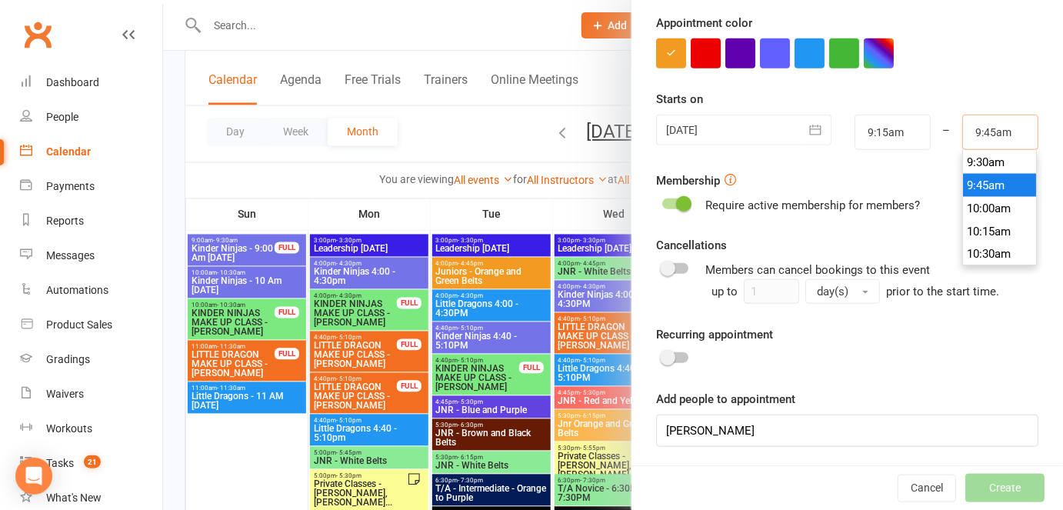
type input "9:45am"
click at [936, 97] on div "Starts on 11 Sep 2025 September 2025 Sun Mon Tue Wed Thu Fri Sat 36 31 01 02 03…" at bounding box center [847, 120] width 382 height 60
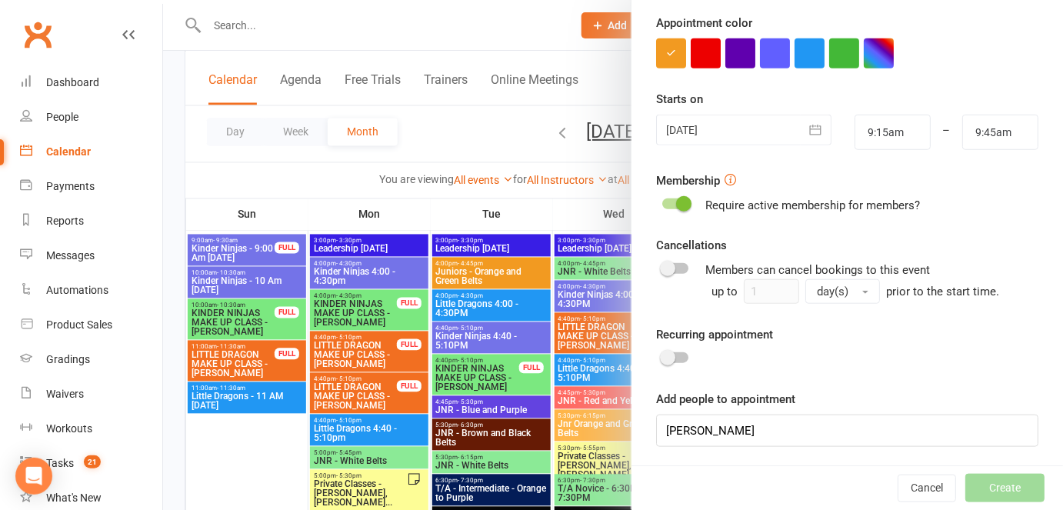
scroll to position [0, 0]
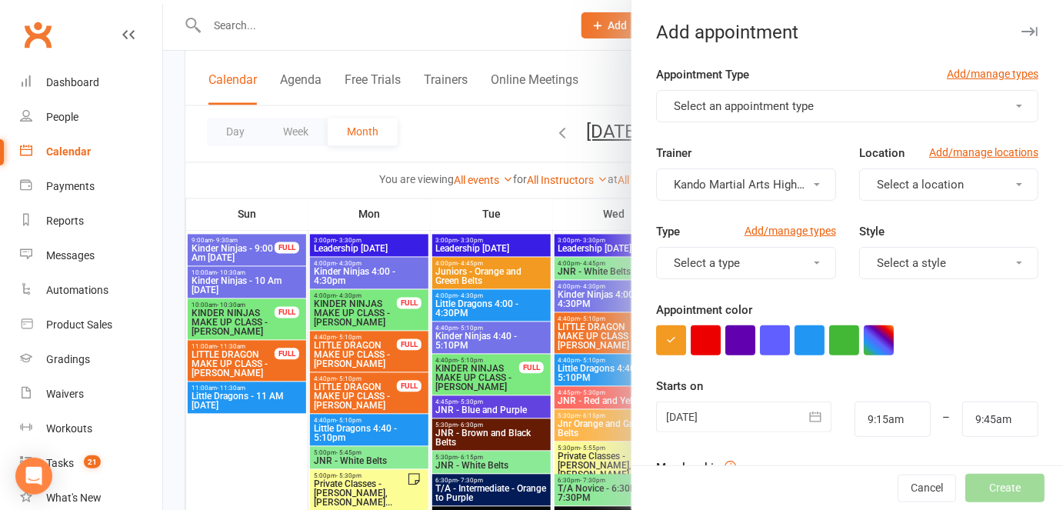
click at [801, 419] on button "button" at bounding box center [816, 417] width 31 height 31
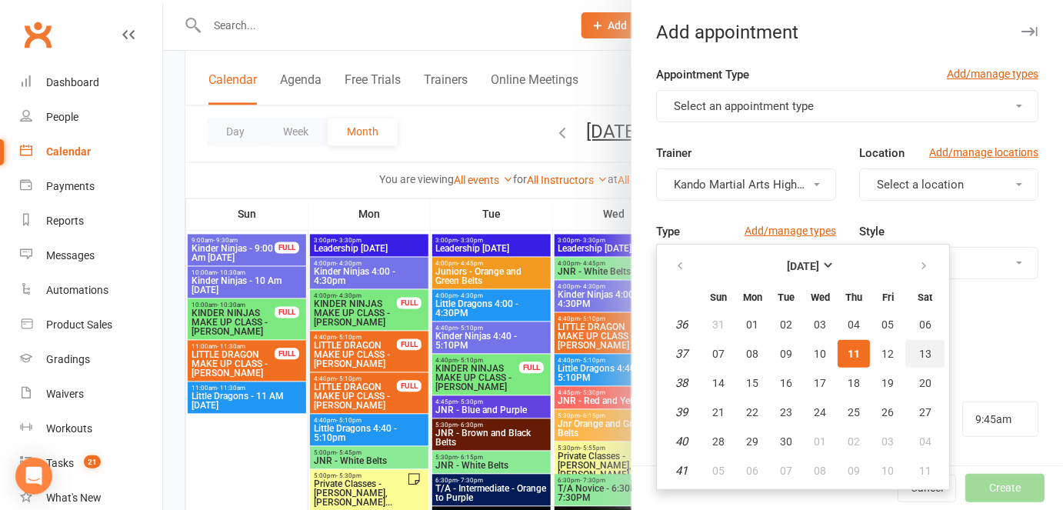
click at [926, 352] on button "13" at bounding box center [925, 354] width 39 height 28
type input "13 Sep 2025"
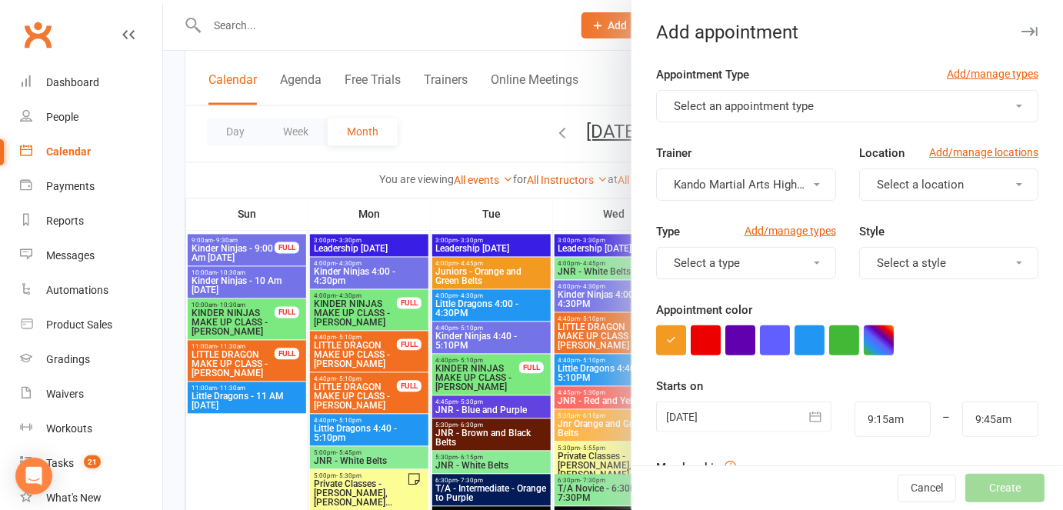
click at [706, 112] on span "Select an appointment type" at bounding box center [744, 106] width 140 height 14
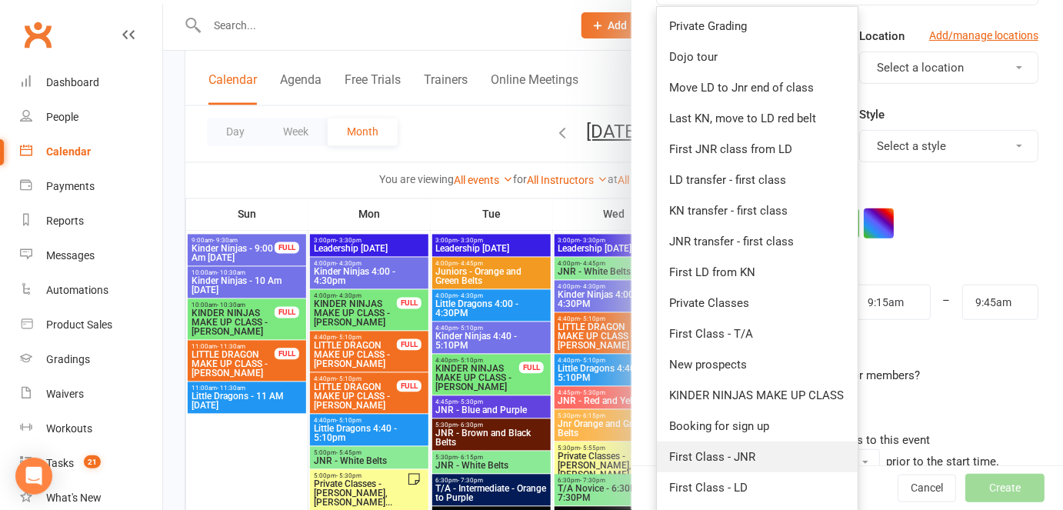
scroll to position [287, 0]
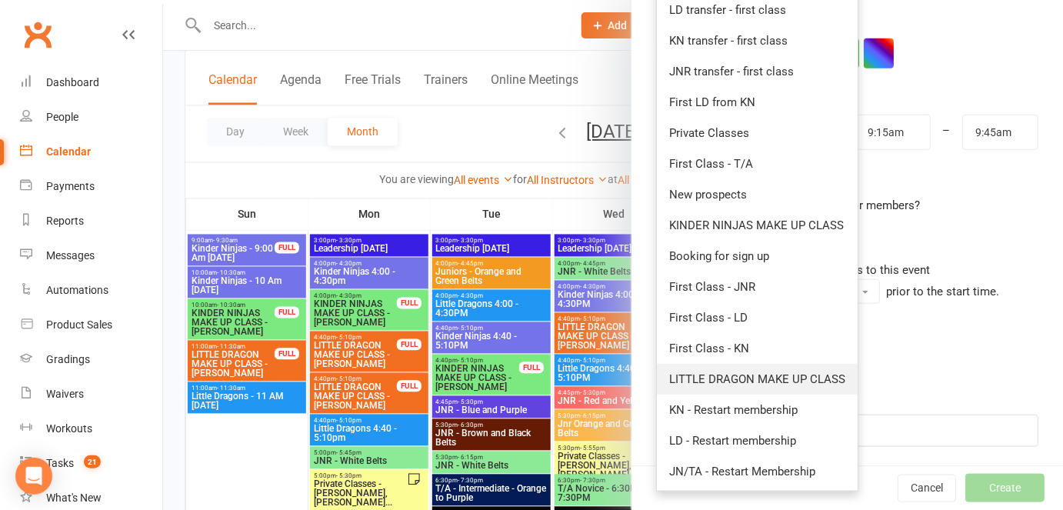
click at [709, 380] on span "LITTLE DRAGON MAKE UP CLASS" at bounding box center [757, 379] width 176 height 14
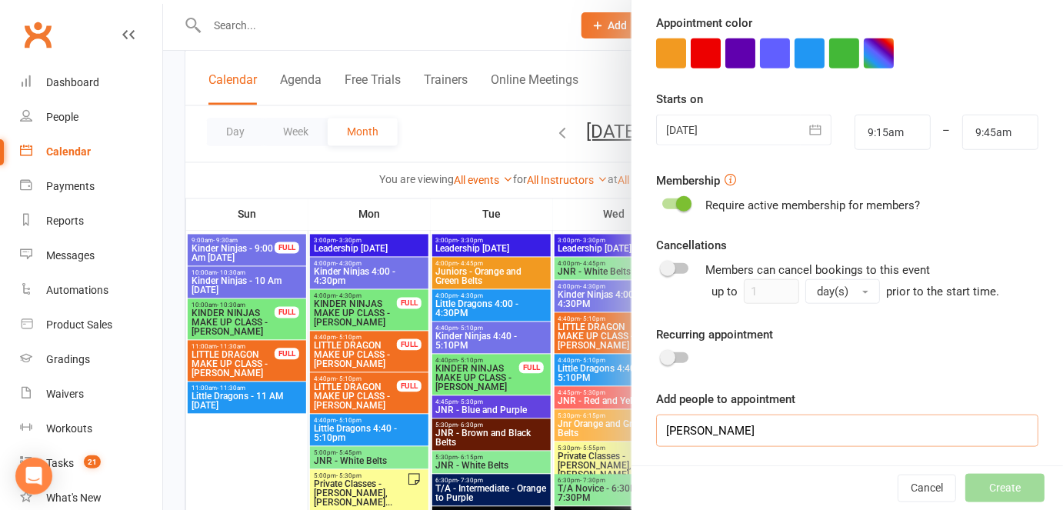
click at [826, 438] on input "Jake Stevering" at bounding box center [847, 431] width 382 height 32
type input "J"
paste input "Jake Stevering"
type input "J"
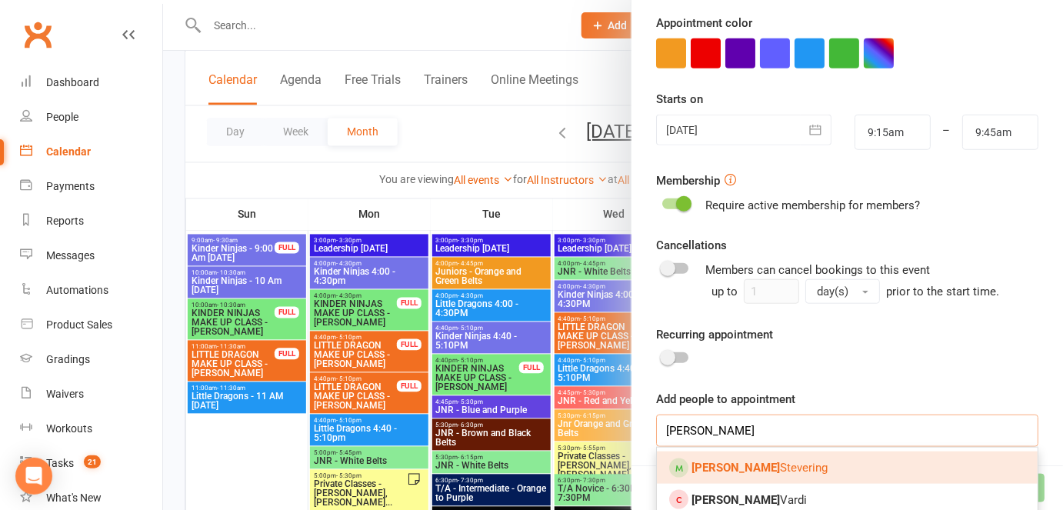
type input "jake"
click at [710, 466] on span "Jake Stevering" at bounding box center [760, 468] width 136 height 14
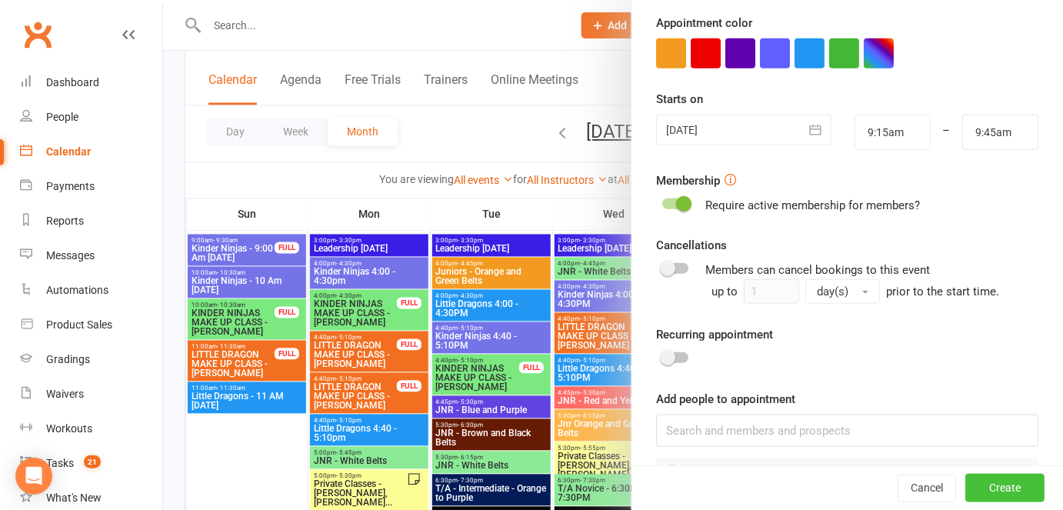
click at [976, 488] on button "Create" at bounding box center [1005, 489] width 79 height 28
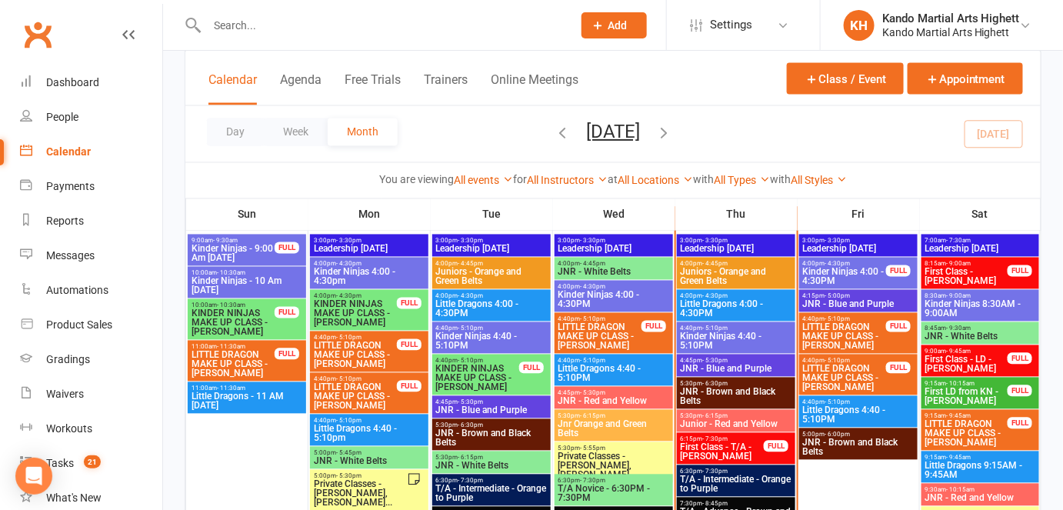
click at [282, 28] on input "text" at bounding box center [381, 26] width 359 height 22
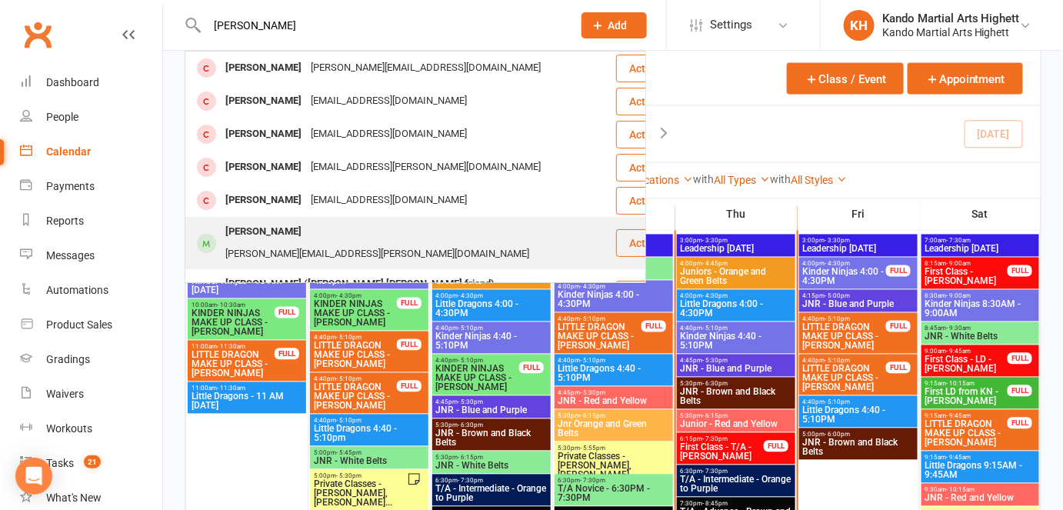
type input "logan"
click at [282, 236] on div "Logan Richards" at bounding box center [263, 232] width 85 height 22
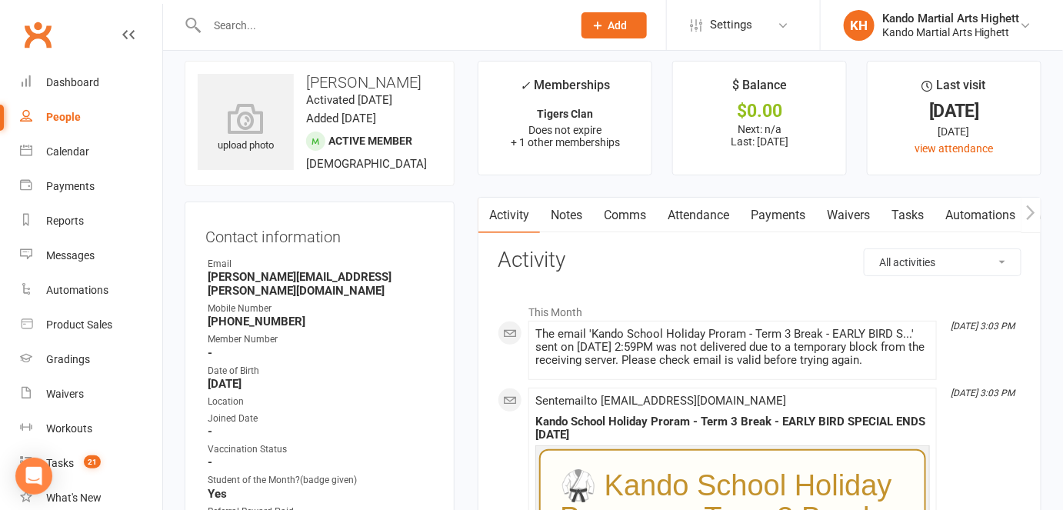
scroll to position [19, 0]
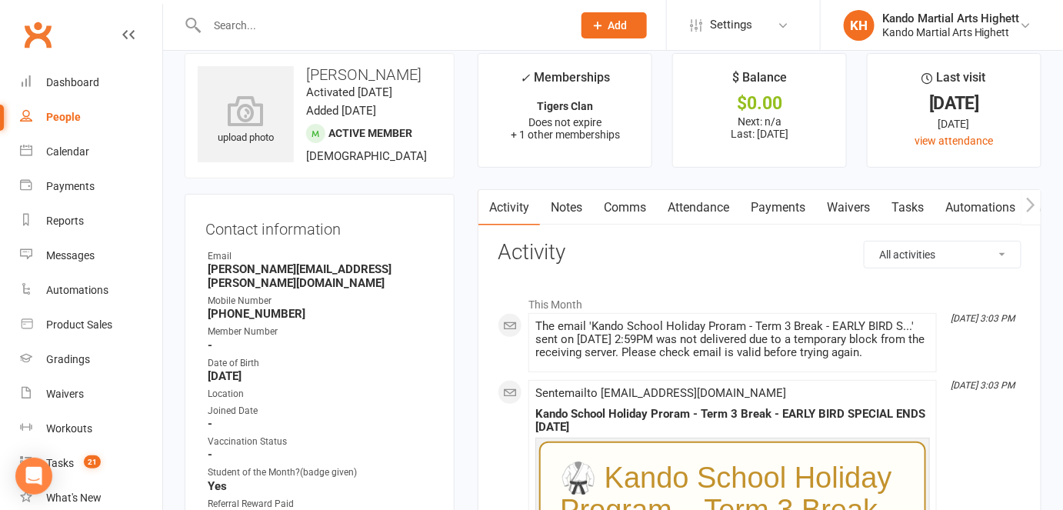
click at [250, 21] on input "text" at bounding box center [381, 26] width 359 height 22
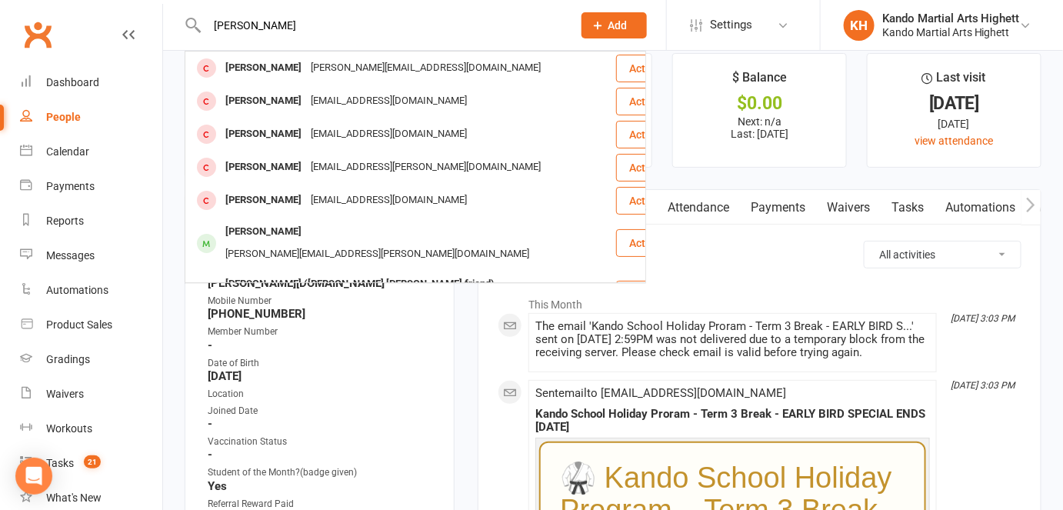
type input "logan"
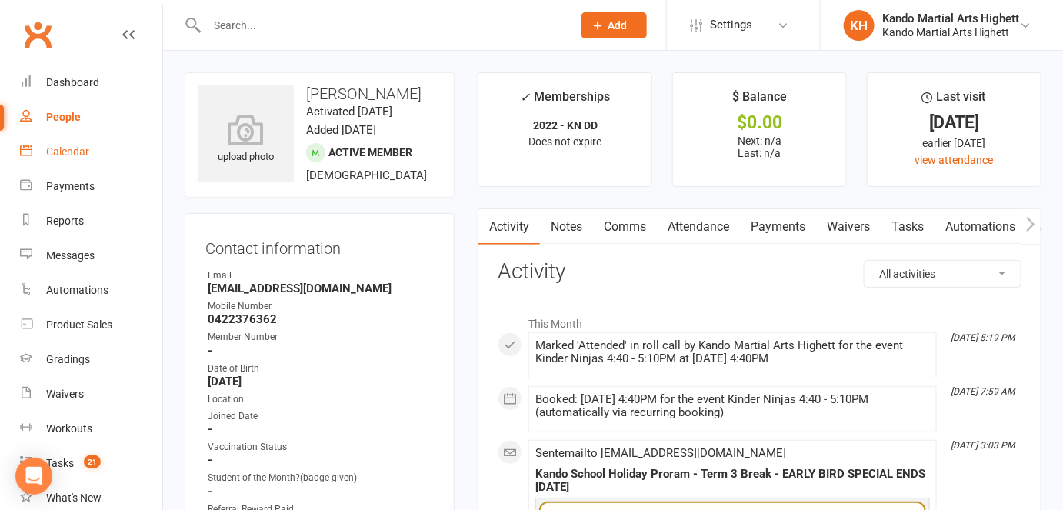
click at [51, 158] on link "Calendar" at bounding box center [91, 152] width 142 height 35
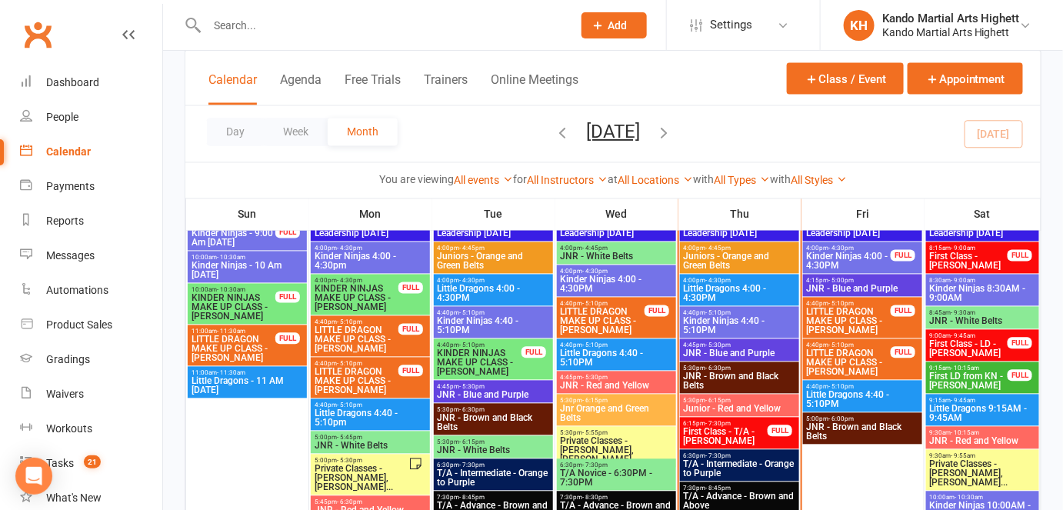
scroll to position [889, 0]
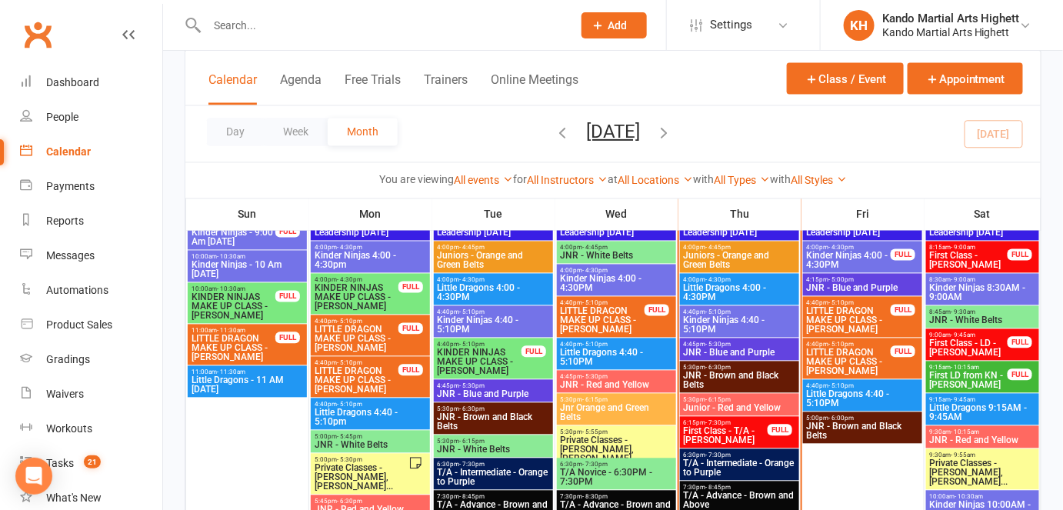
click at [709, 372] on span "JNR - Brown and Black Belts" at bounding box center [739, 381] width 113 height 18
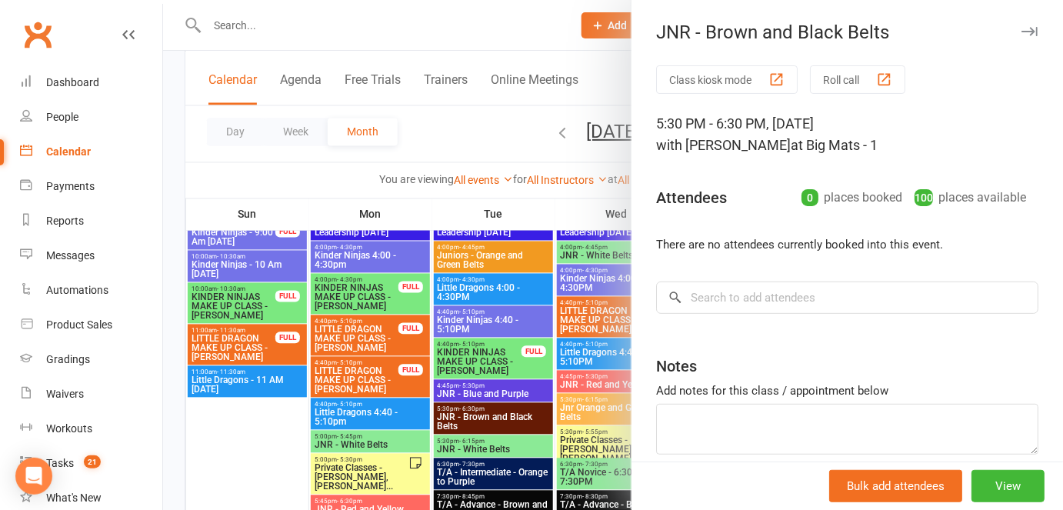
click at [847, 80] on button "Roll call" at bounding box center [857, 79] width 95 height 28
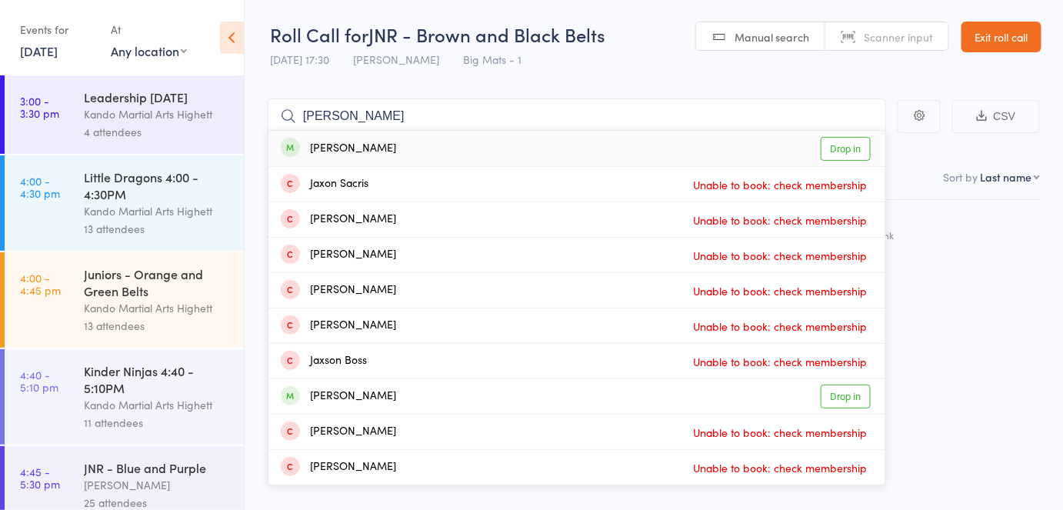
type input "jaxon freedam"
click at [857, 152] on link "Drop in" at bounding box center [846, 149] width 50 height 24
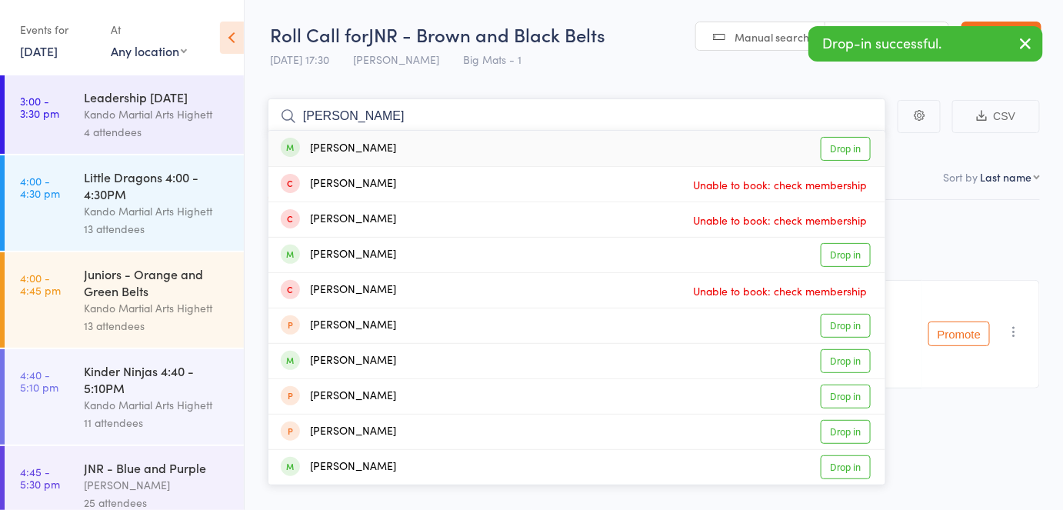
type input "jessica curr"
click at [857, 152] on link "Drop in" at bounding box center [846, 149] width 50 height 24
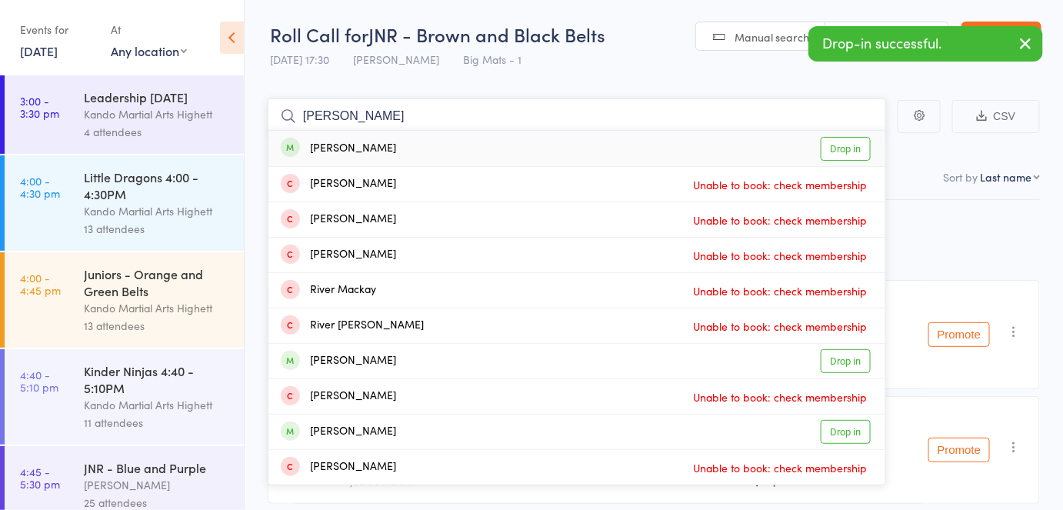
type input "elena rivera"
click at [857, 152] on link "Drop in" at bounding box center [846, 149] width 50 height 24
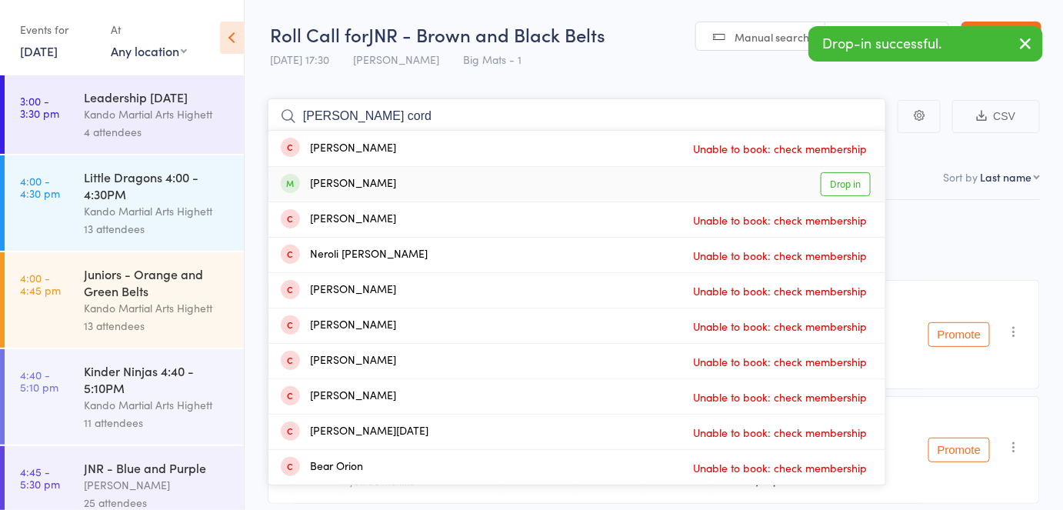
type input "orin cord"
click at [841, 184] on link "Drop in" at bounding box center [846, 184] width 50 height 24
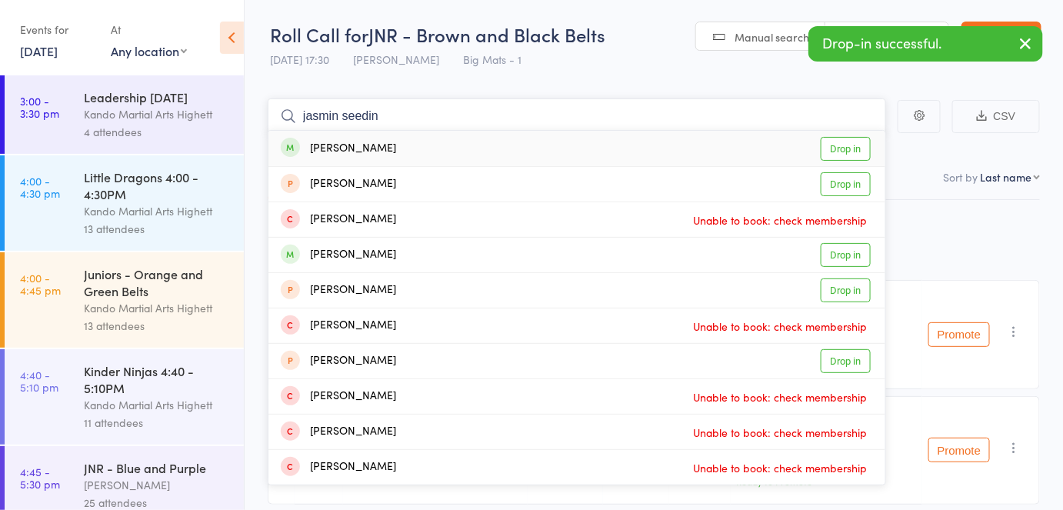
type input "jasmin seedin"
click at [847, 152] on link "Drop in" at bounding box center [846, 149] width 50 height 24
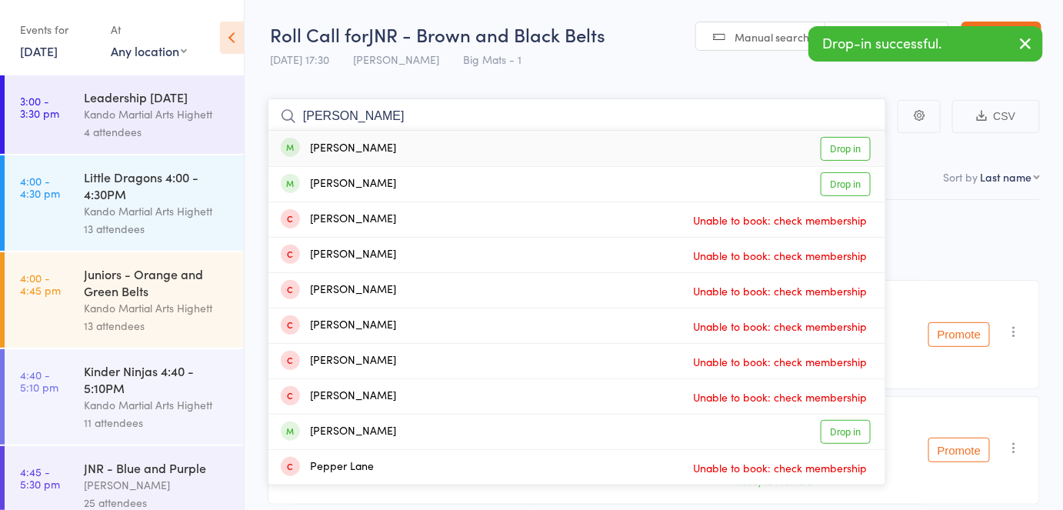
type input "spencer lanza"
click at [847, 152] on link "Drop in" at bounding box center [846, 149] width 50 height 24
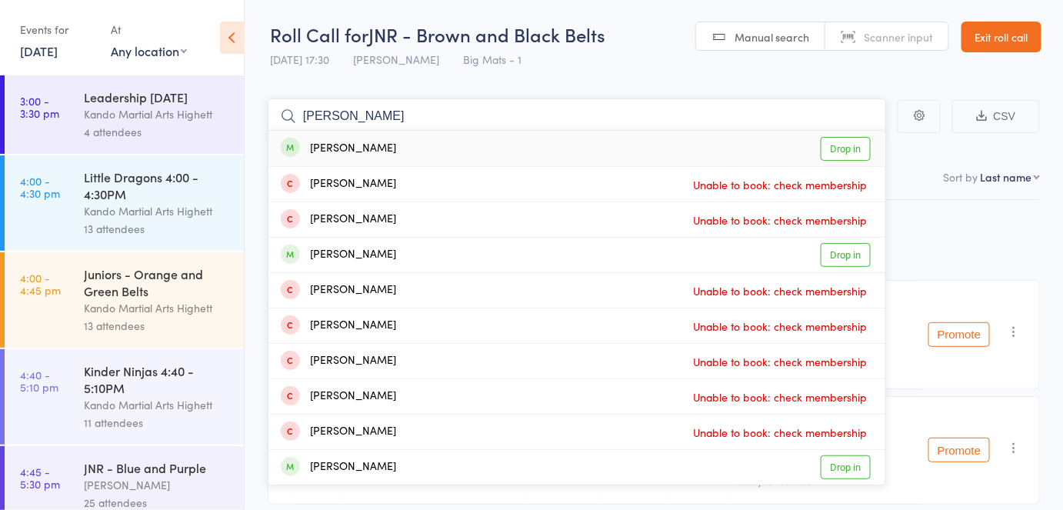
type input "alexander lefe"
click at [847, 152] on link "Drop in" at bounding box center [846, 149] width 50 height 24
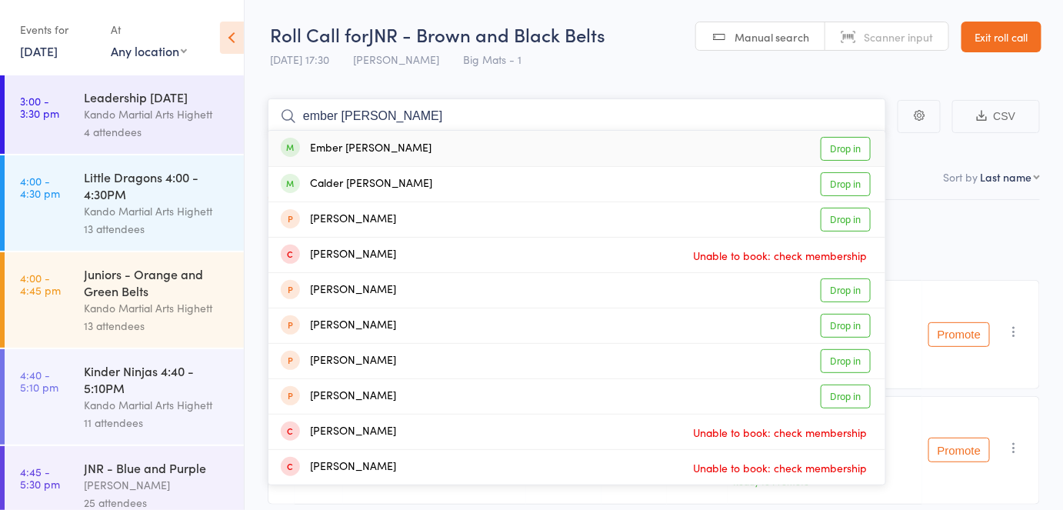
type input "ember julia sia lao"
click at [847, 152] on link "Drop in" at bounding box center [846, 149] width 50 height 24
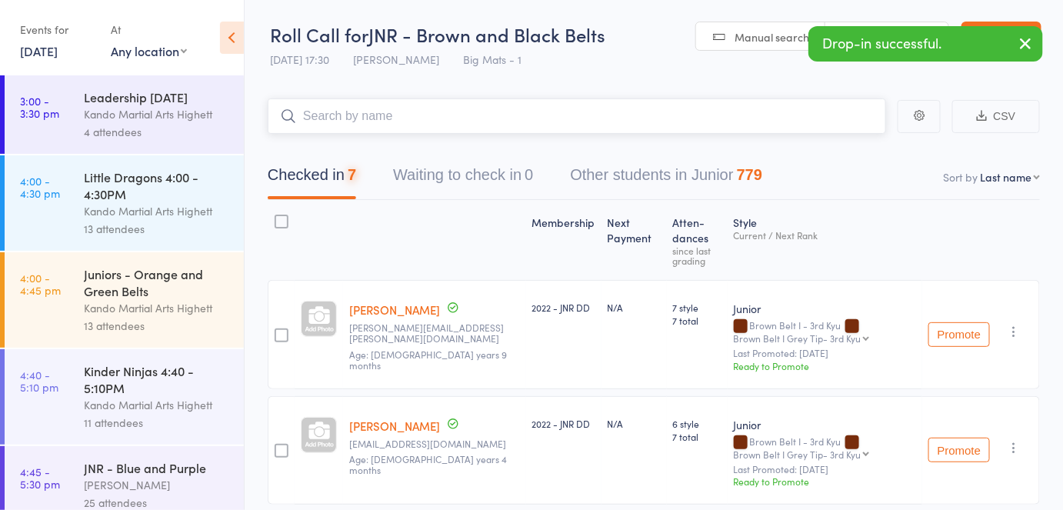
type input "t"
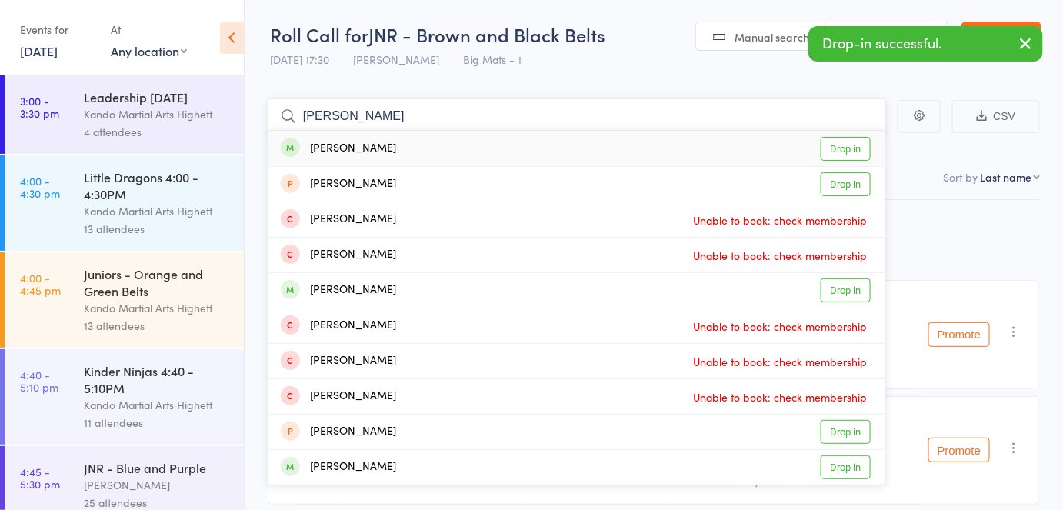
type input "ethan mar"
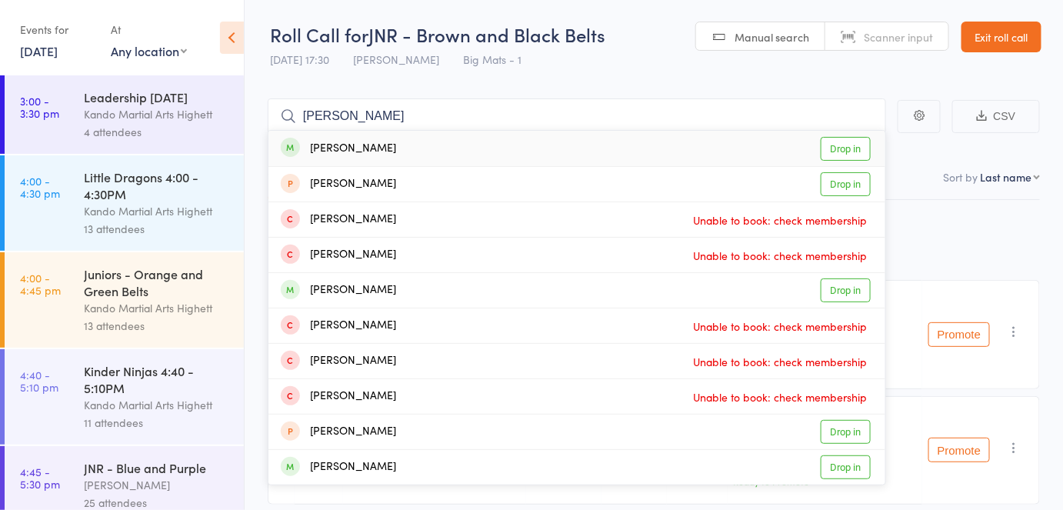
click at [847, 152] on link "Drop in" at bounding box center [846, 149] width 50 height 24
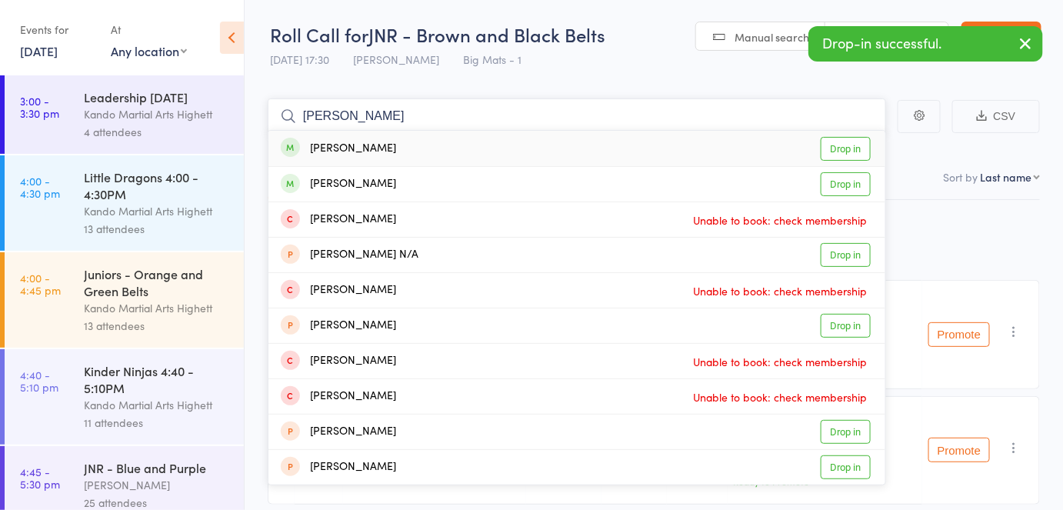
type input "sevan andoni"
click at [847, 152] on link "Drop in" at bounding box center [846, 149] width 50 height 24
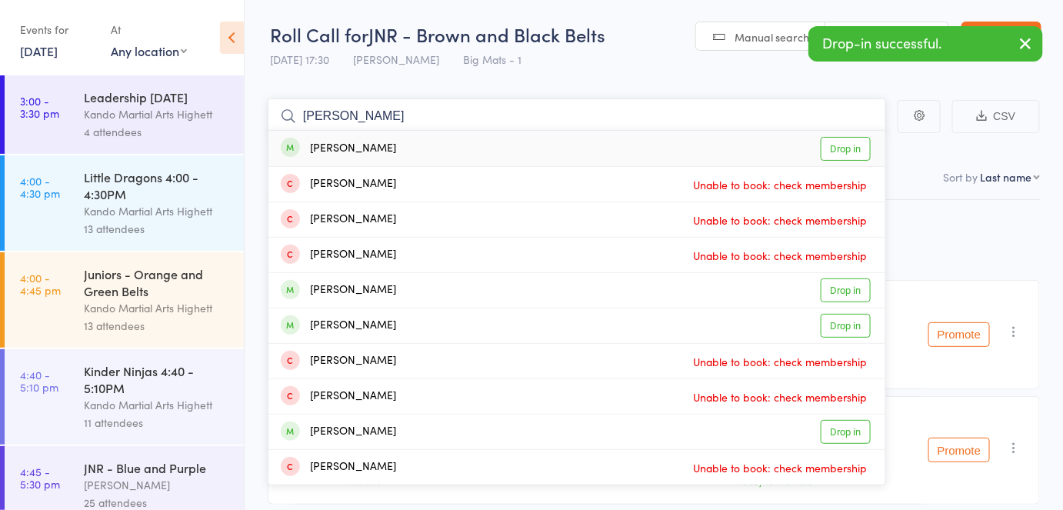
type input "amelie ho"
click at [847, 152] on link "Drop in" at bounding box center [846, 149] width 50 height 24
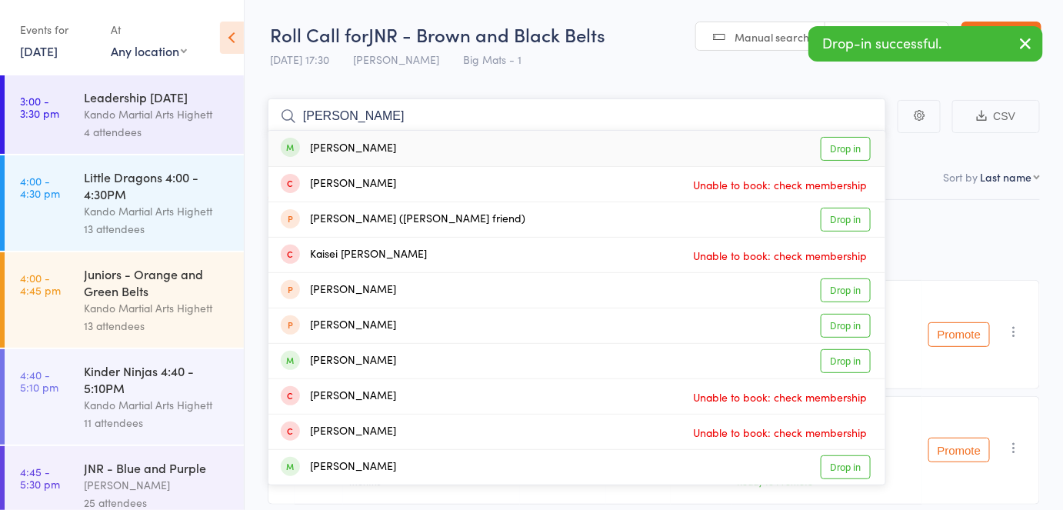
type input "elliot goldin"
click at [847, 152] on link "Drop in" at bounding box center [846, 149] width 50 height 24
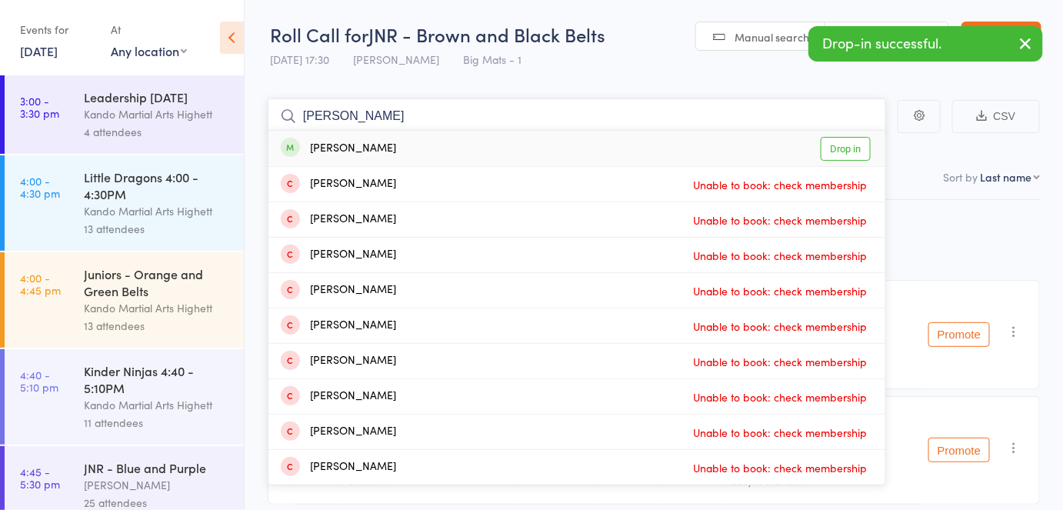
type input "dean zheng"
click at [847, 152] on link "Drop in" at bounding box center [846, 149] width 50 height 24
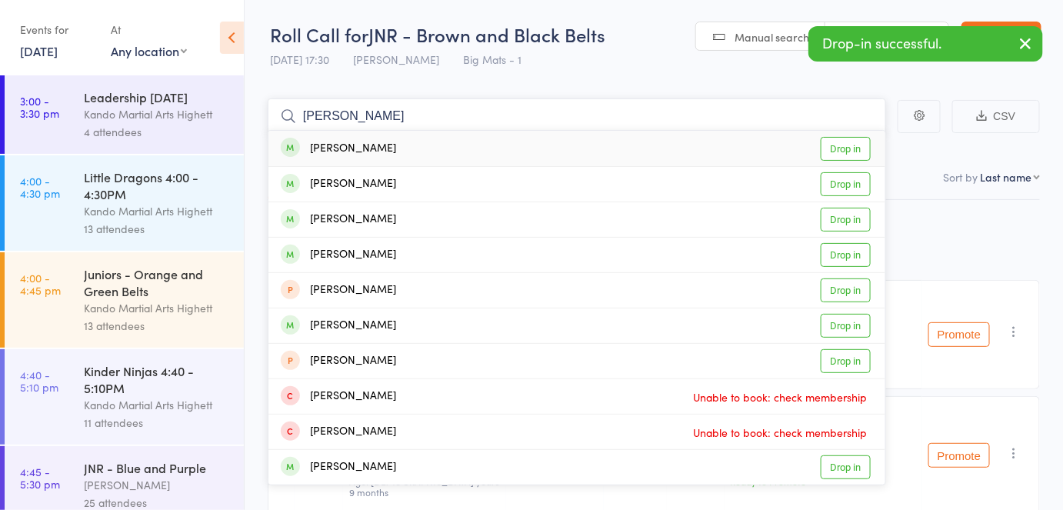
type input "freya fost"
click at [847, 152] on link "Drop in" at bounding box center [846, 149] width 50 height 24
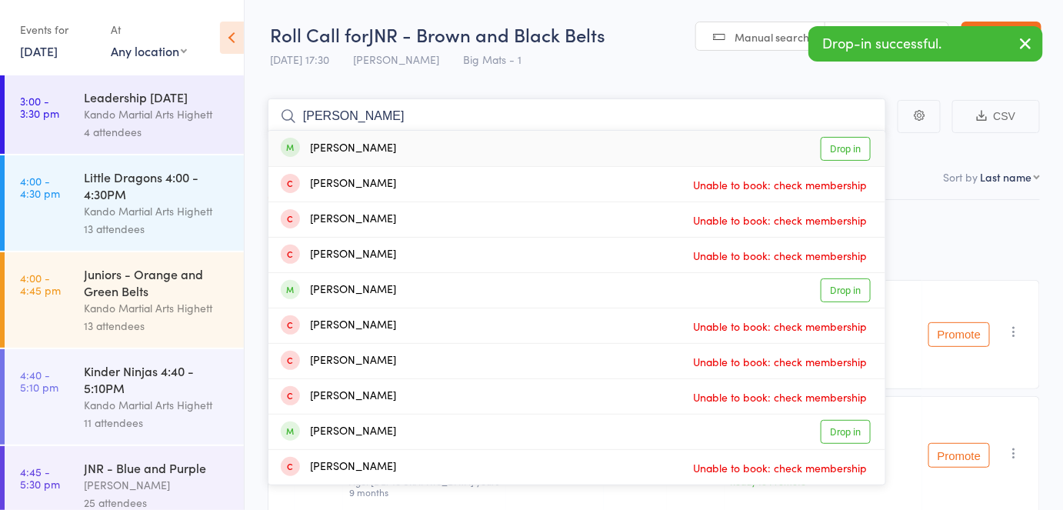
type input "joshua kula"
click at [847, 152] on link "Drop in" at bounding box center [846, 149] width 50 height 24
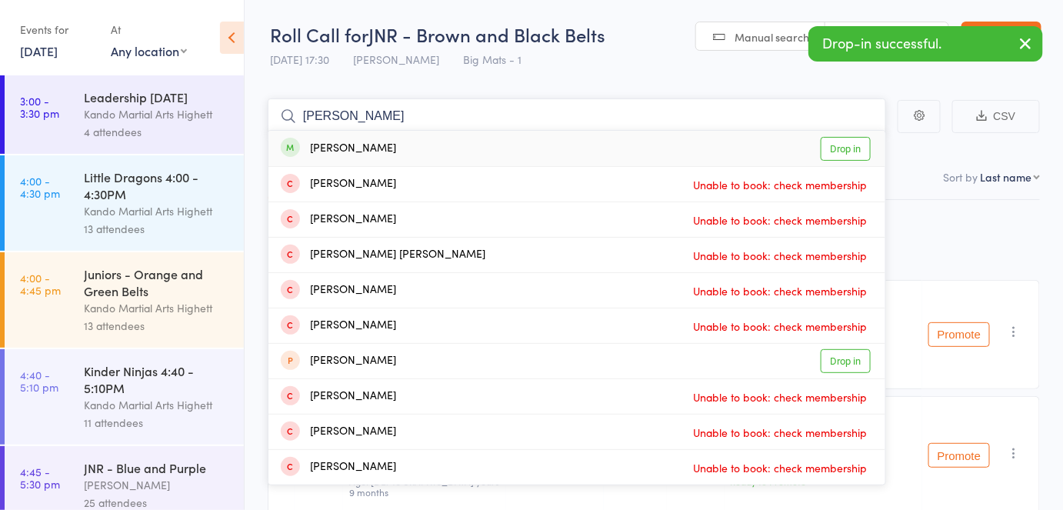
type input "quinn cooper"
click at [847, 152] on link "Drop in" at bounding box center [846, 149] width 50 height 24
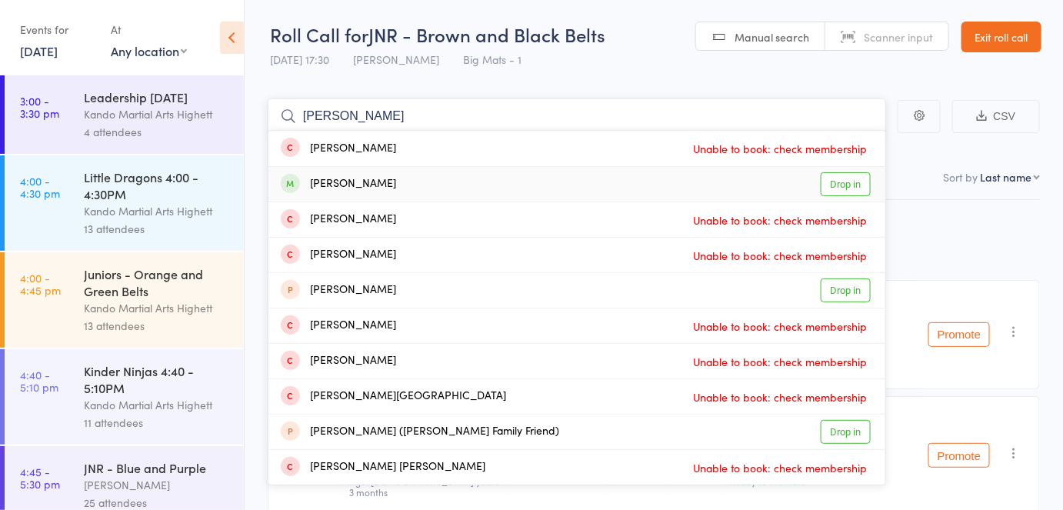
type input "miller freeland"
click at [839, 182] on link "Drop in" at bounding box center [846, 184] width 50 height 24
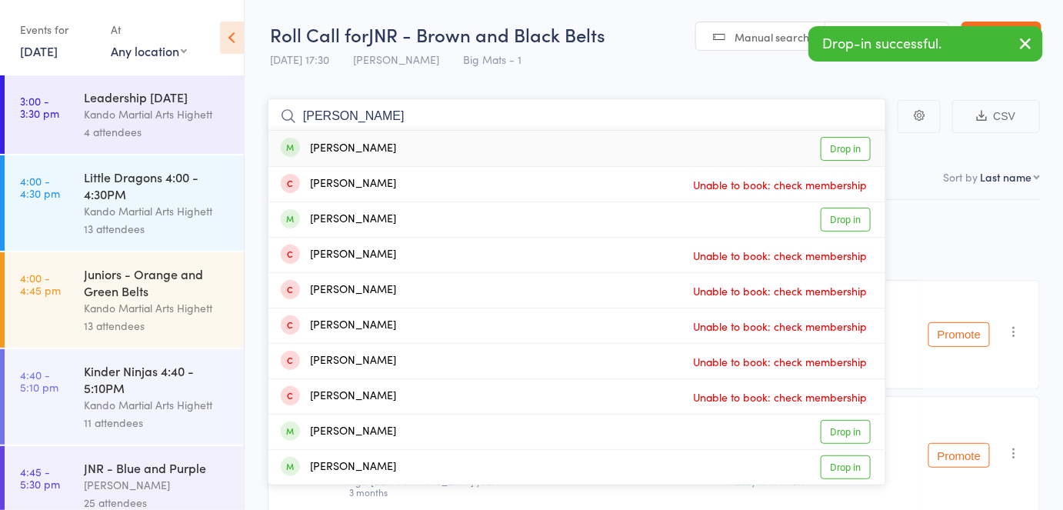
type input "henry ged"
click at [849, 149] on link "Drop in" at bounding box center [846, 149] width 50 height 24
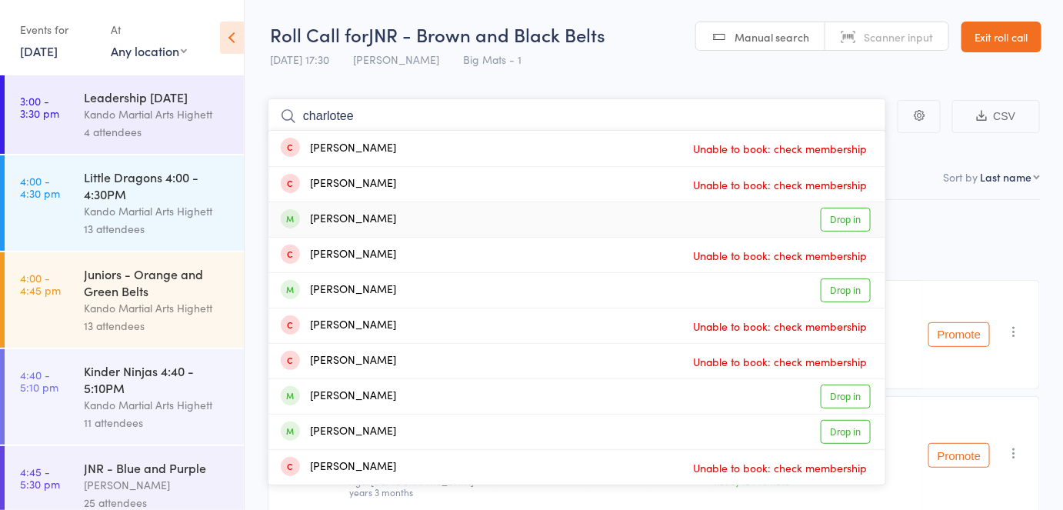
type input "charlotee"
click at [842, 222] on link "Drop in" at bounding box center [846, 220] width 50 height 24
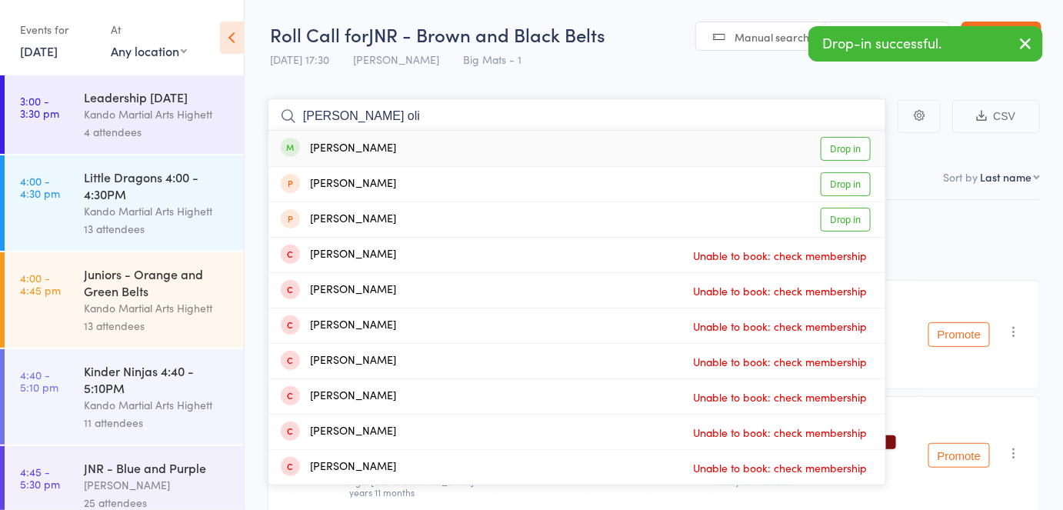
type input "riley oli"
click at [849, 148] on link "Drop in" at bounding box center [846, 149] width 50 height 24
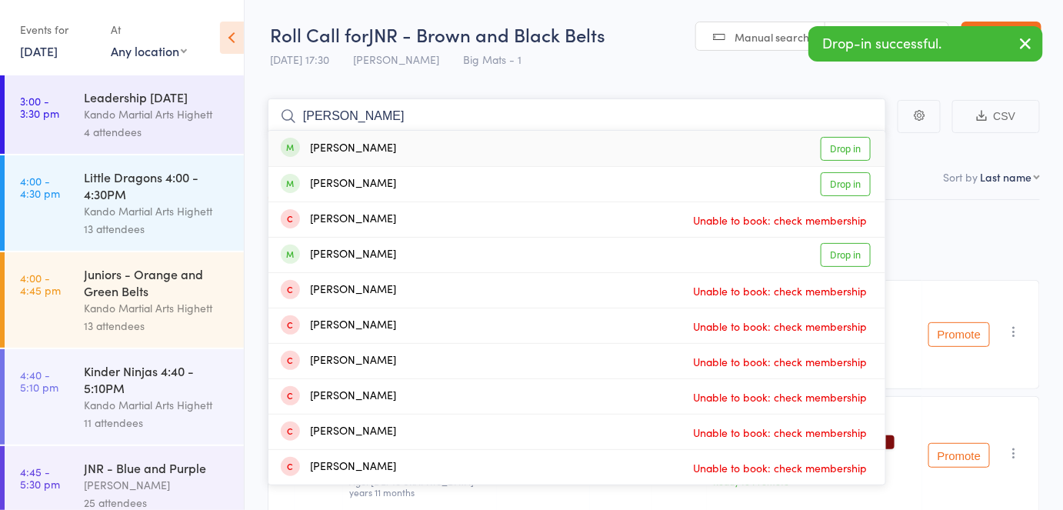
type input "charlie woe"
click at [849, 148] on link "Drop in" at bounding box center [846, 149] width 50 height 24
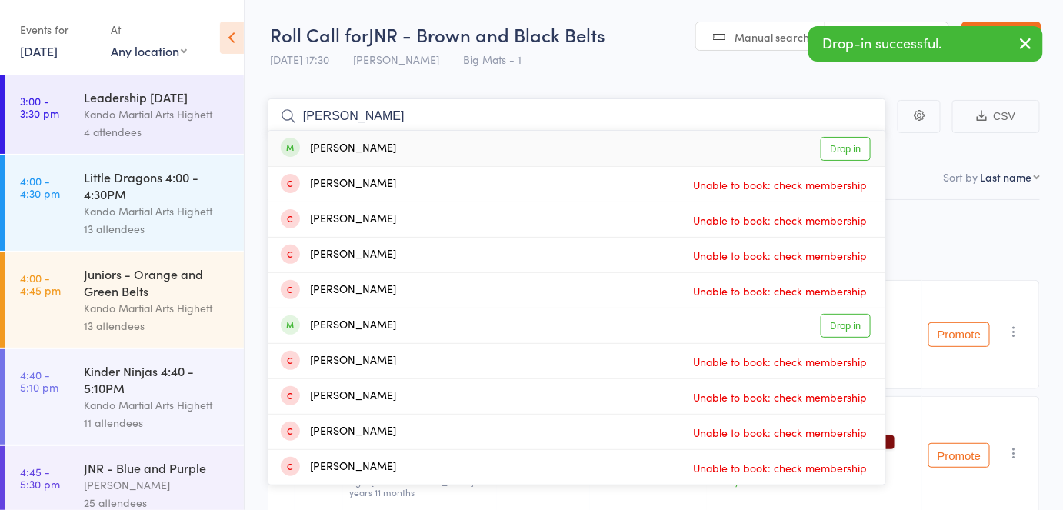
type input "chloe benn"
click at [849, 148] on link "Drop in" at bounding box center [846, 149] width 50 height 24
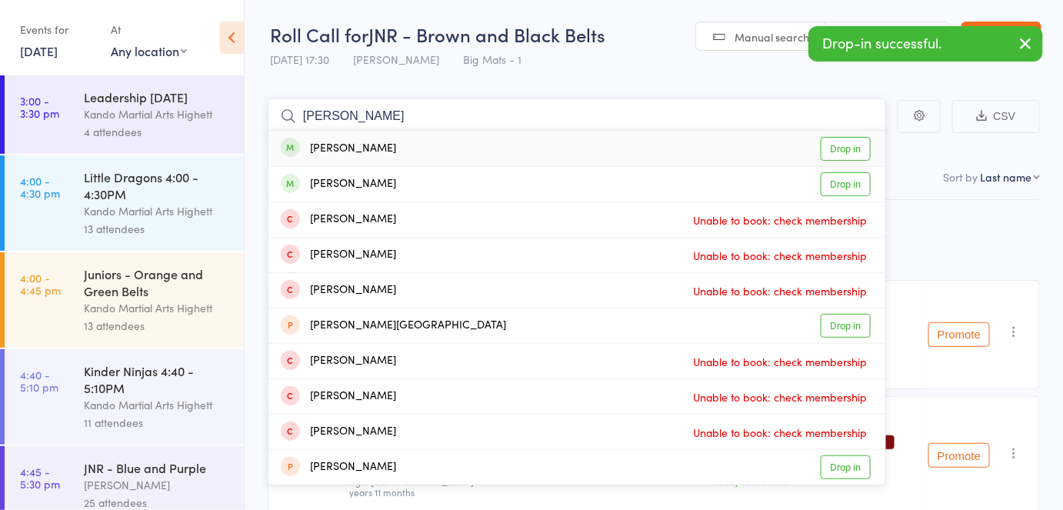
type input "hazel delly"
click at [849, 148] on link "Drop in" at bounding box center [846, 149] width 50 height 24
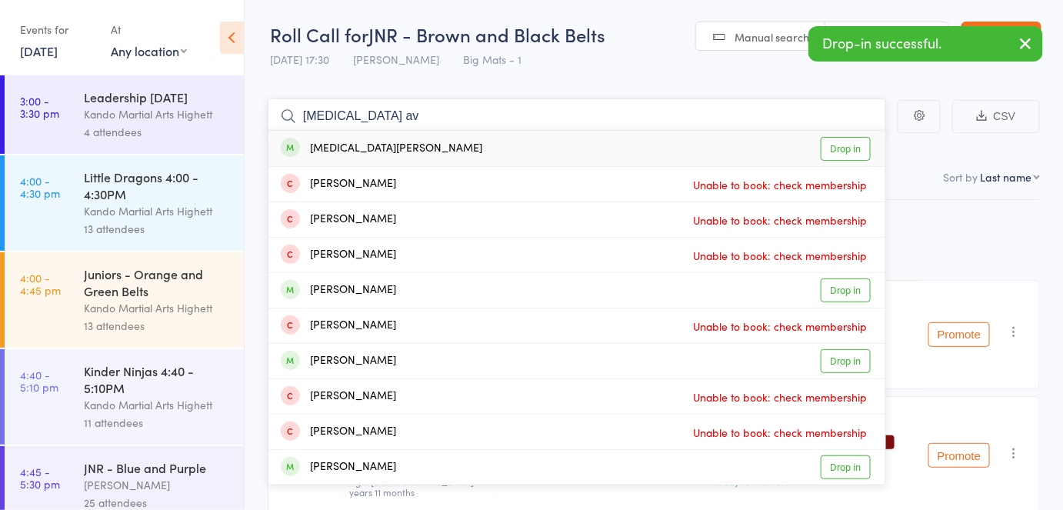
type input "allegra av"
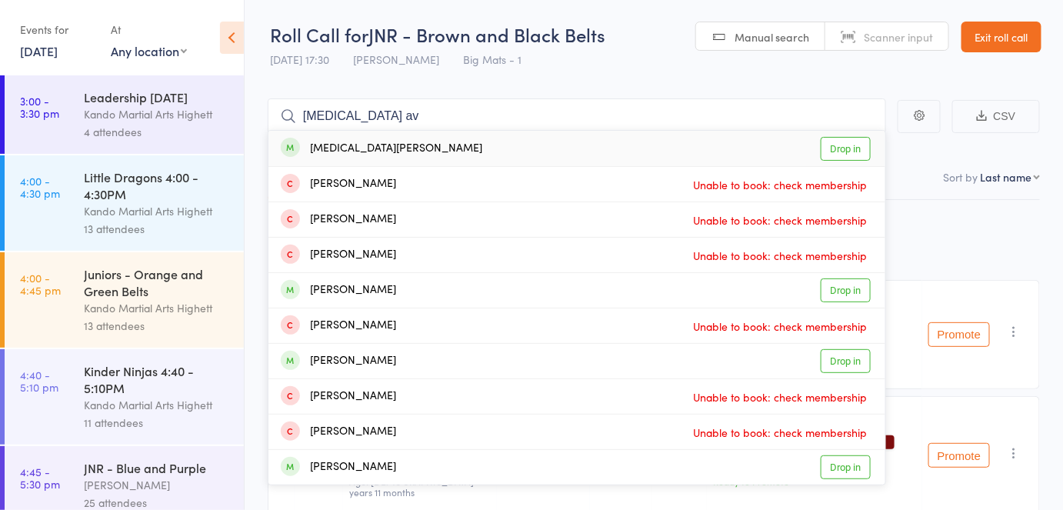
click at [849, 148] on link "Drop in" at bounding box center [846, 149] width 50 height 24
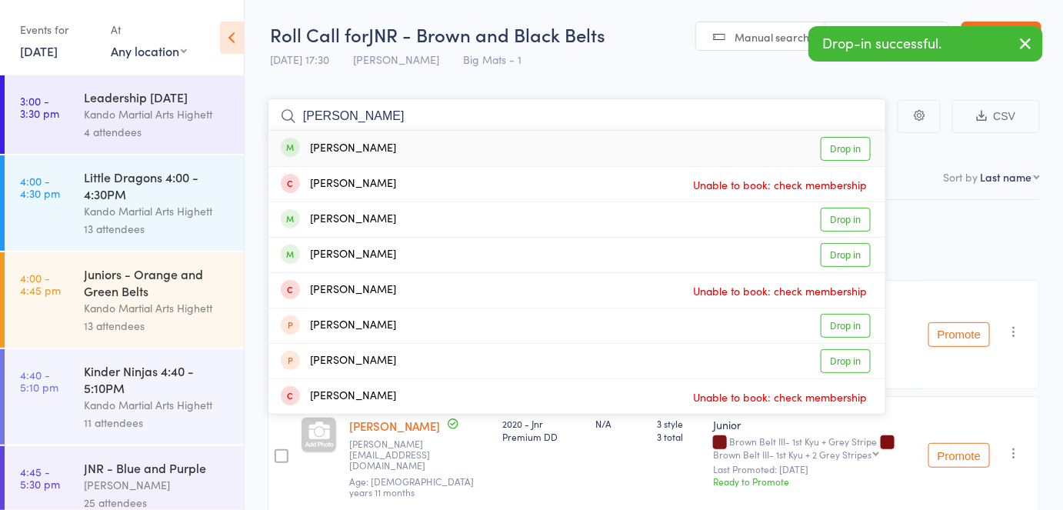
type input "kimorah wong"
click at [849, 148] on link "Drop in" at bounding box center [846, 149] width 50 height 24
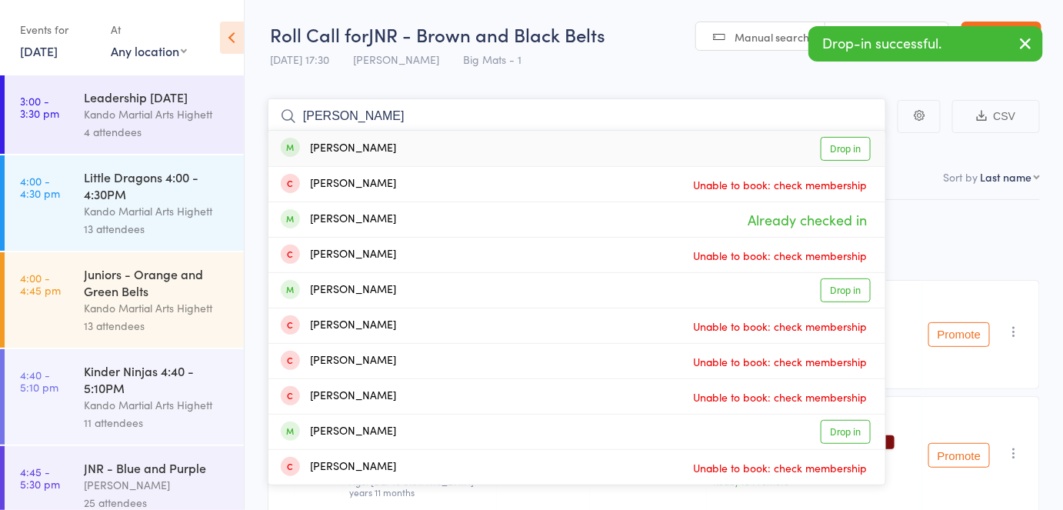
type input "joshua mccoy"
click at [849, 148] on link "Drop in" at bounding box center [846, 149] width 50 height 24
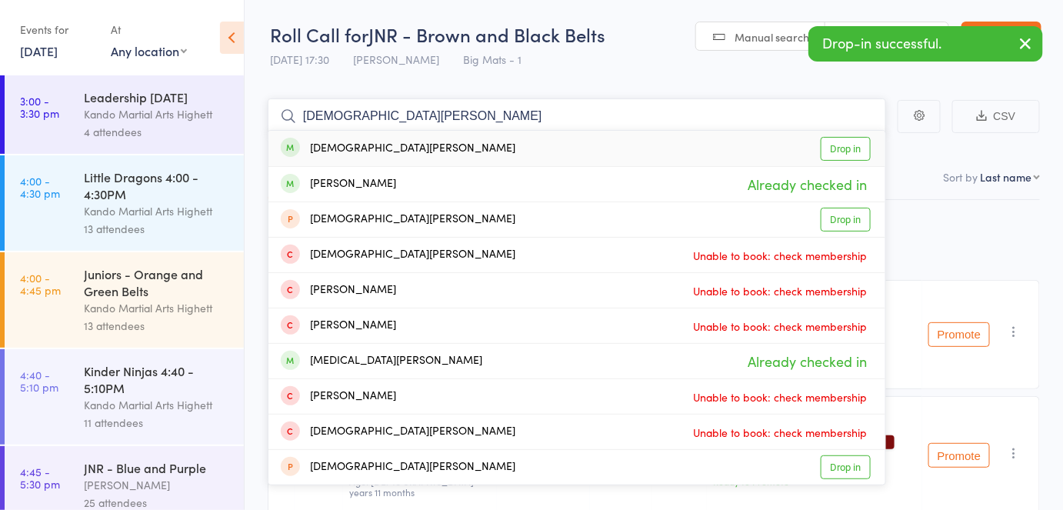
type input "christan avery"
click at [849, 148] on link "Drop in" at bounding box center [846, 149] width 50 height 24
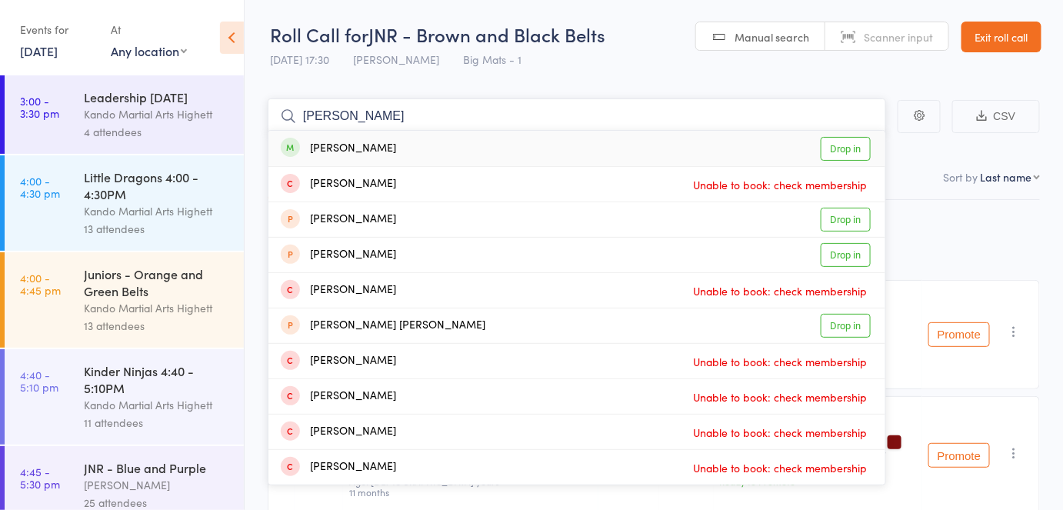
type input "anitra lyer"
click at [849, 148] on link "Drop in" at bounding box center [846, 149] width 50 height 24
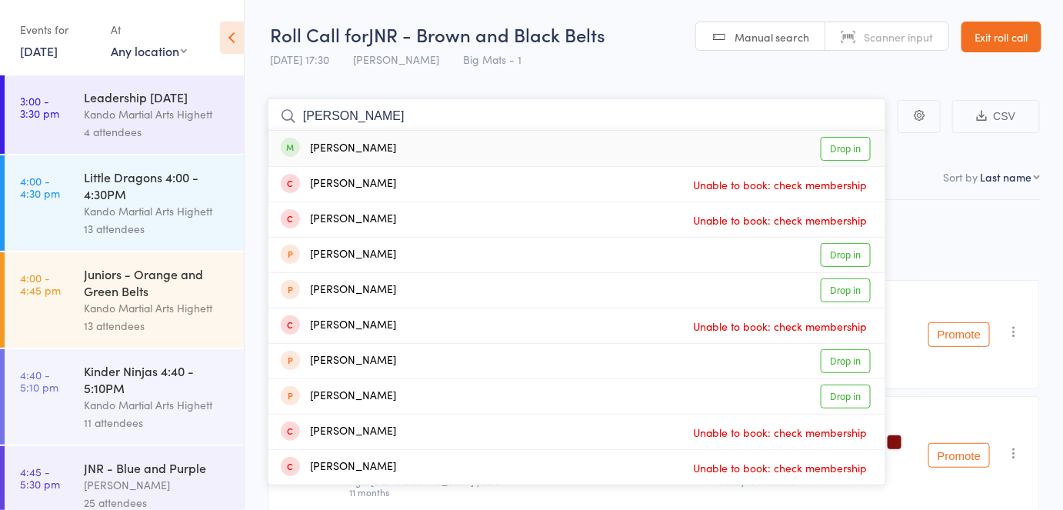
type input "edward rhoad"
click at [849, 148] on link "Drop in" at bounding box center [846, 149] width 50 height 24
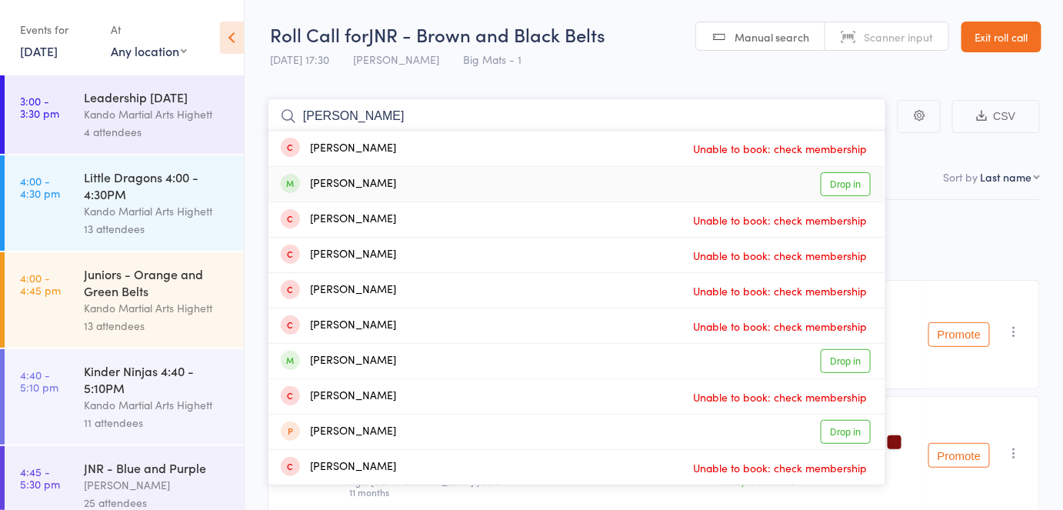
type input "alexander marin"
drag, startPoint x: 847, startPoint y: 192, endPoint x: 853, endPoint y: 175, distance: 18.7
click at [853, 175] on link "Drop in" at bounding box center [846, 184] width 50 height 24
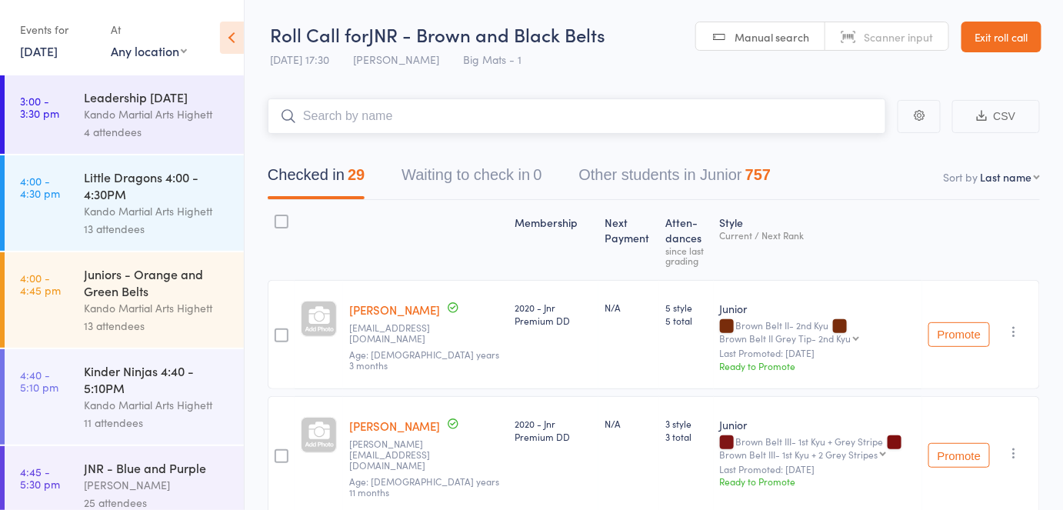
click at [853, 175] on nav "Checked in 29 Waiting to check in 0 Other students in Junior 757" at bounding box center [653, 178] width 809 height 41
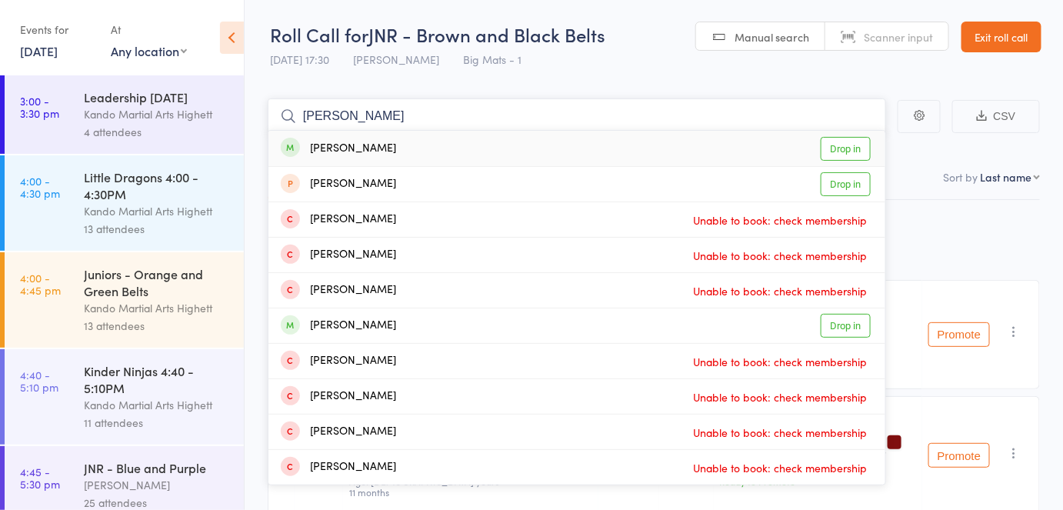
type input "jacob mcco"
click at [853, 161] on div "Jacob Mcconville Drop in" at bounding box center [577, 148] width 617 height 35
click at [920, 153] on div "Checked in 31 Waiting to check in 0 Other students in Junior 755" at bounding box center [654, 167] width 772 height 66
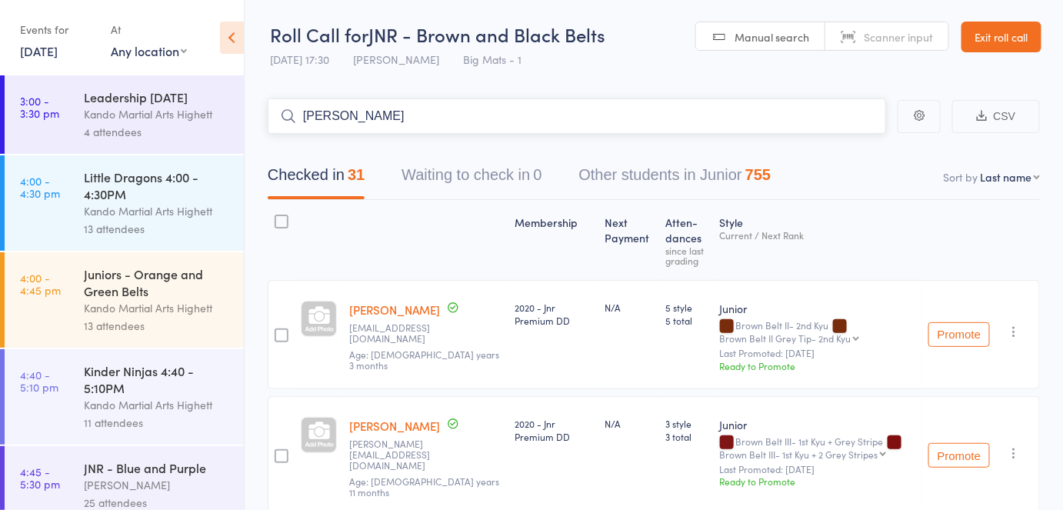
drag, startPoint x: 455, startPoint y: 115, endPoint x: 295, endPoint y: 118, distance: 160.0
click at [295, 118] on form "jacob mcc" at bounding box center [577, 115] width 619 height 35
type input "="
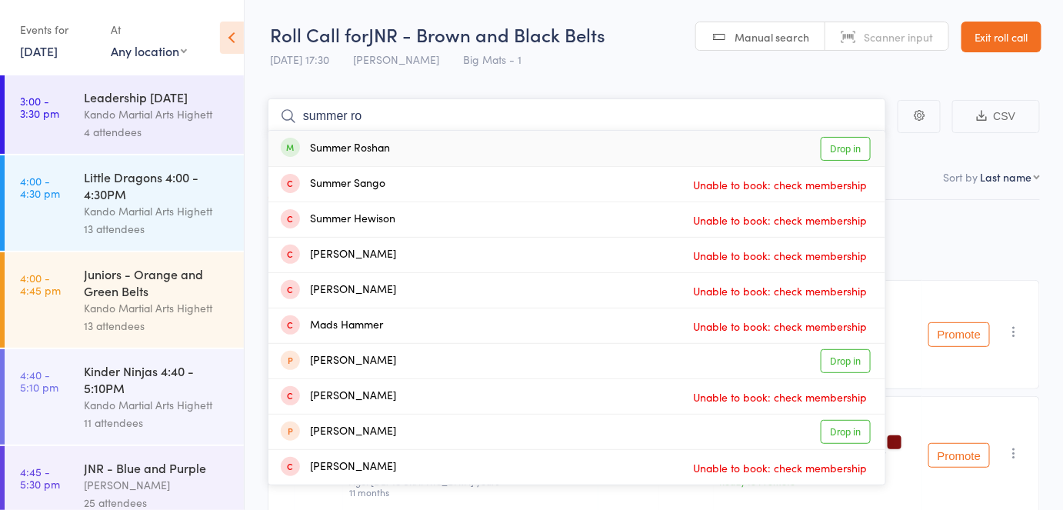
type input "summer ro"
click at [829, 145] on link "Drop in" at bounding box center [846, 149] width 50 height 24
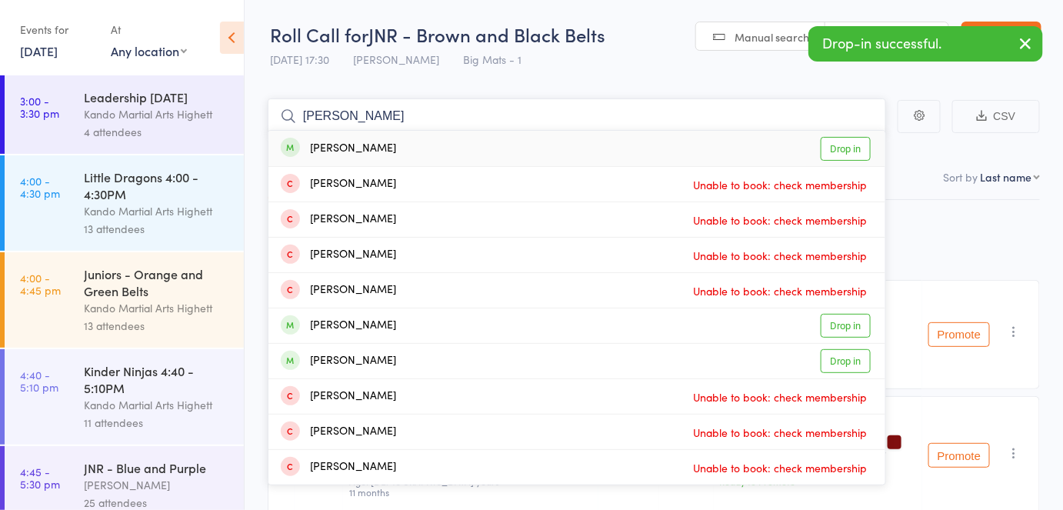
type input "samuel johns"
click at [829, 145] on link "Drop in" at bounding box center [846, 149] width 50 height 24
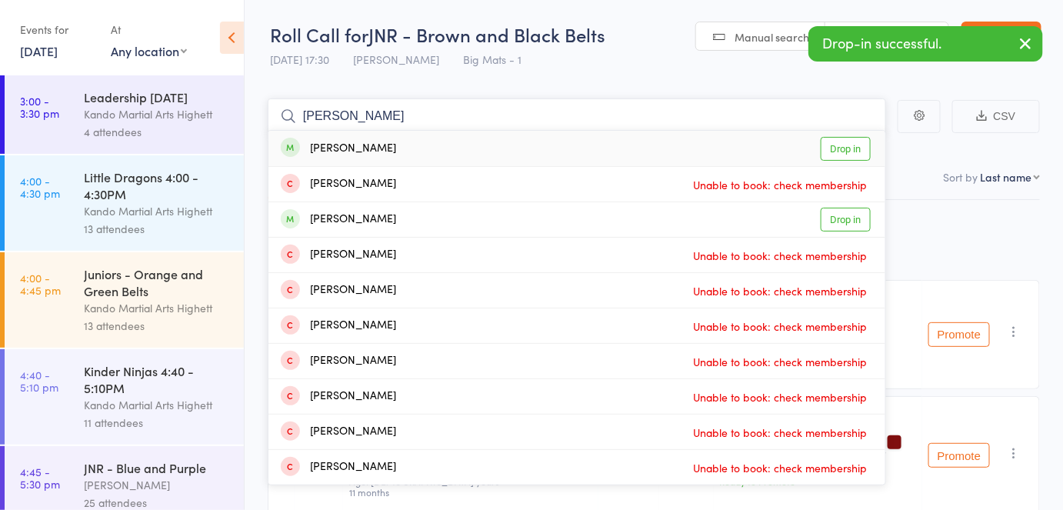
type input "alexabder hall"
click at [829, 145] on link "Drop in" at bounding box center [846, 149] width 50 height 24
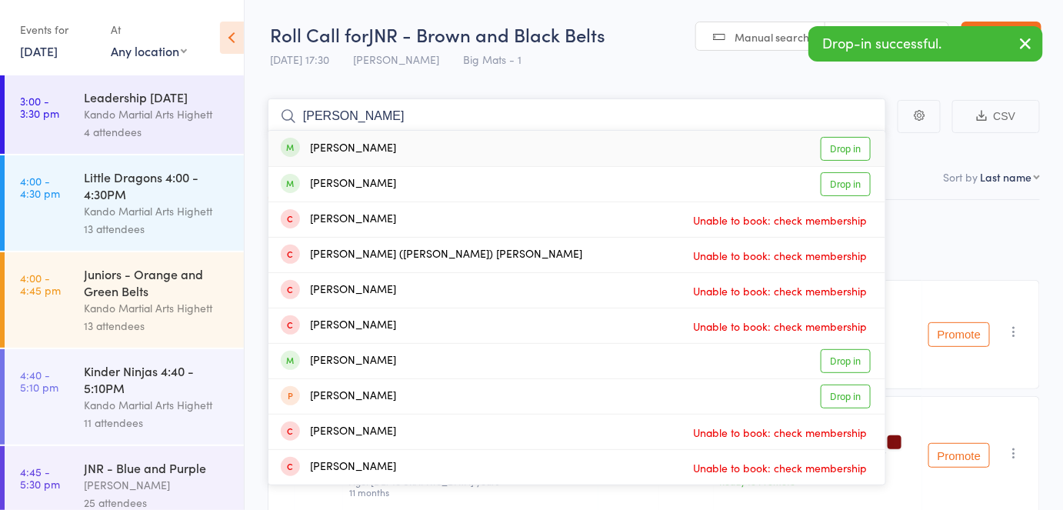
type input "benji rozeng"
click at [829, 145] on link "Drop in" at bounding box center [846, 149] width 50 height 24
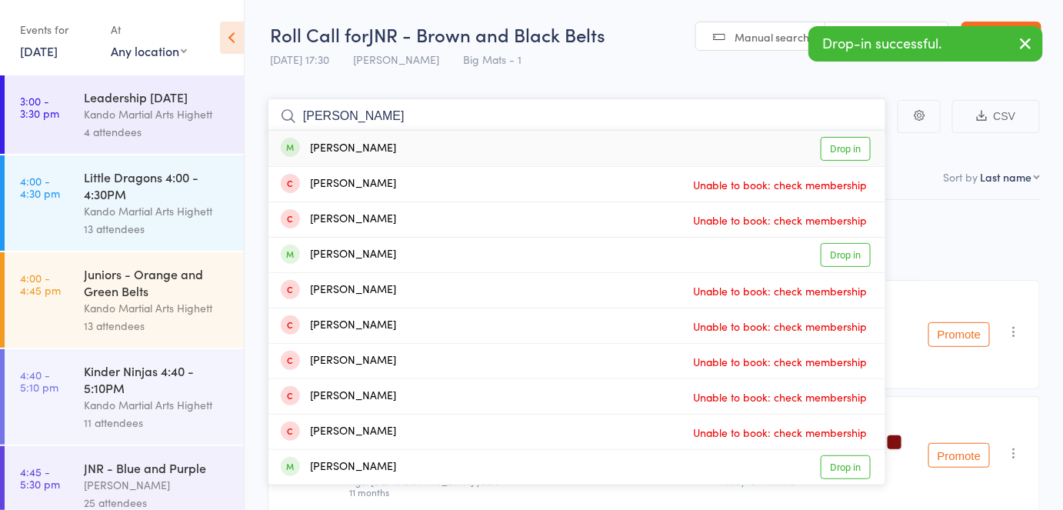
type input "harry goble"
click at [829, 145] on link "Drop in" at bounding box center [846, 149] width 50 height 24
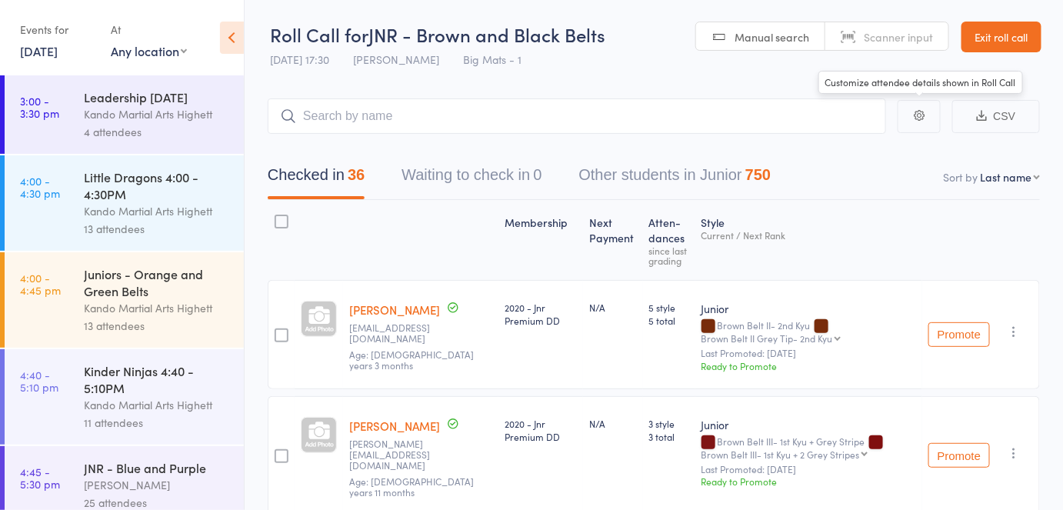
click at [991, 33] on link "Exit roll call" at bounding box center [1002, 37] width 80 height 31
